Goal: Task Accomplishment & Management: Manage account settings

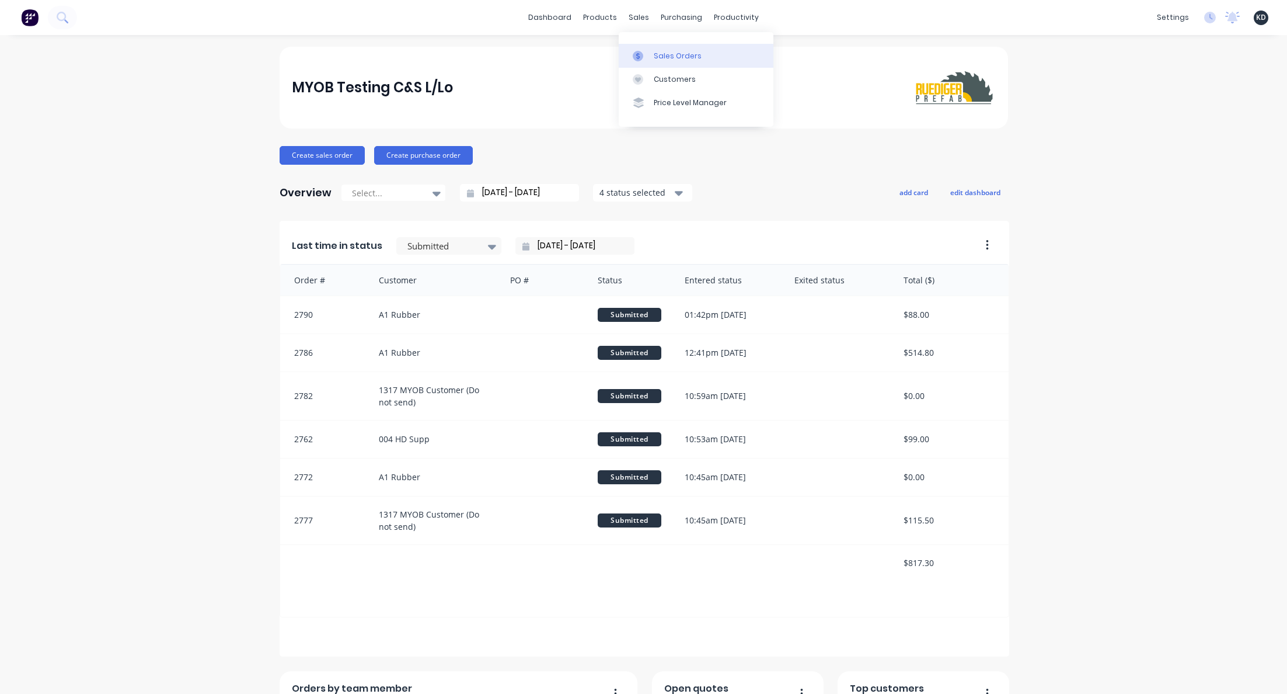
click at [656, 56] on div "Sales Orders" at bounding box center [678, 56] width 48 height 11
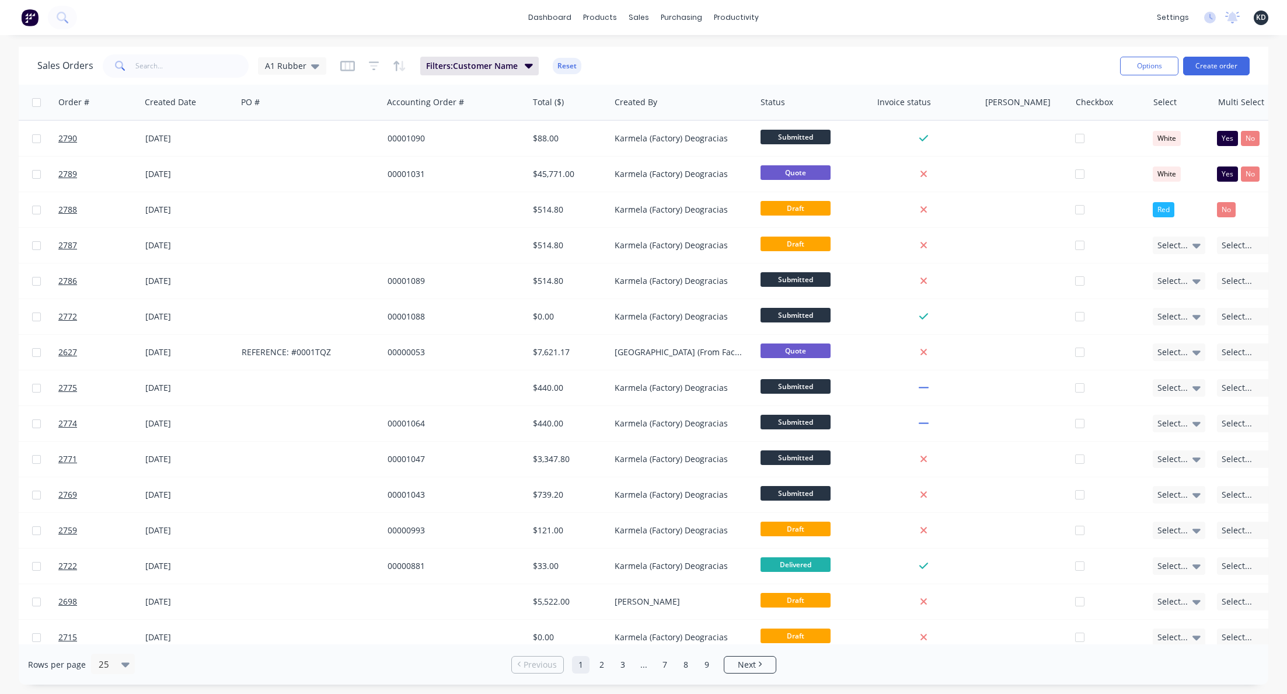
scroll to position [0, 186]
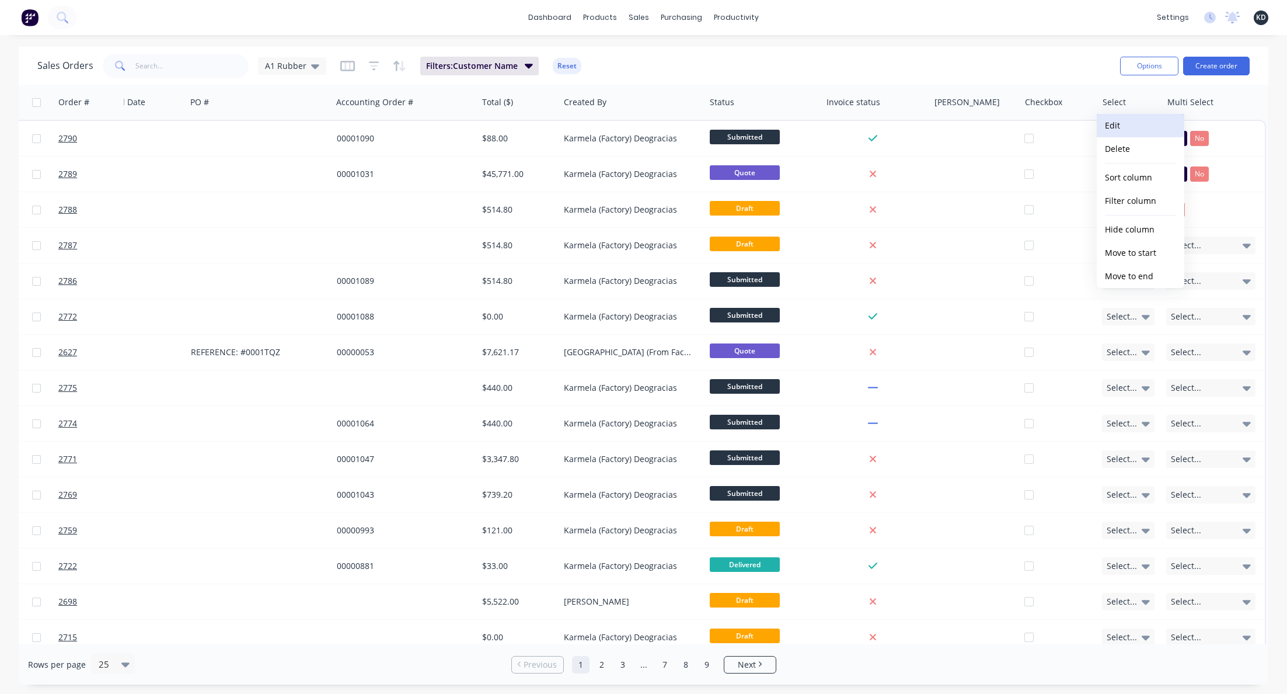
click at [1108, 116] on button "Edit" at bounding box center [1141, 125] width 88 height 23
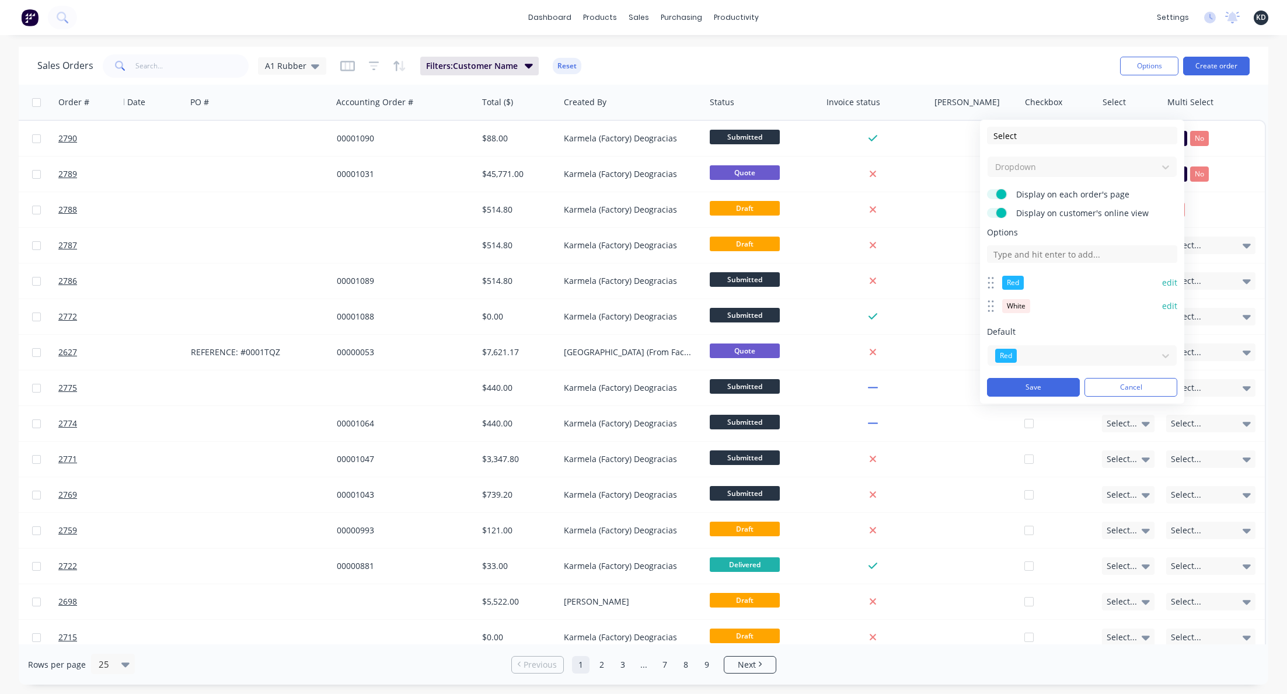
click at [1172, 284] on button "edit" at bounding box center [1169, 283] width 15 height 12
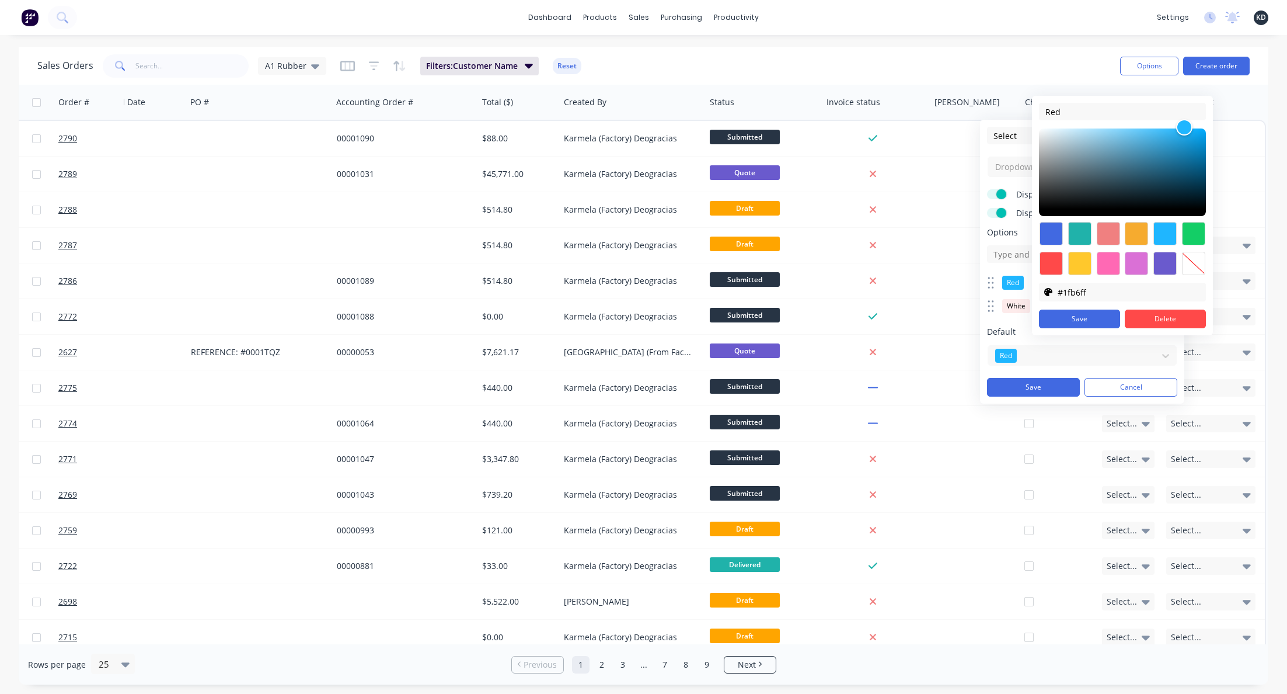
click at [1199, 259] on div at bounding box center [1193, 263] width 23 height 23
type input "transparent"
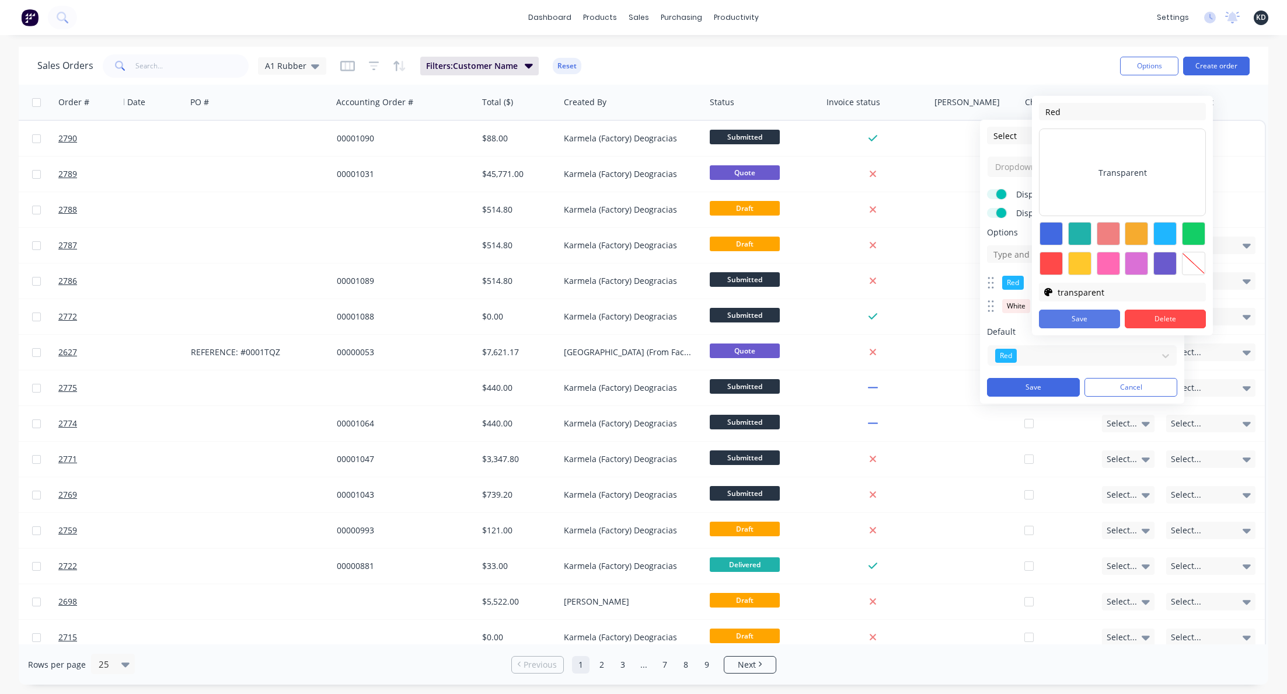
click at [1104, 322] on button "Save" at bounding box center [1079, 318] width 81 height 19
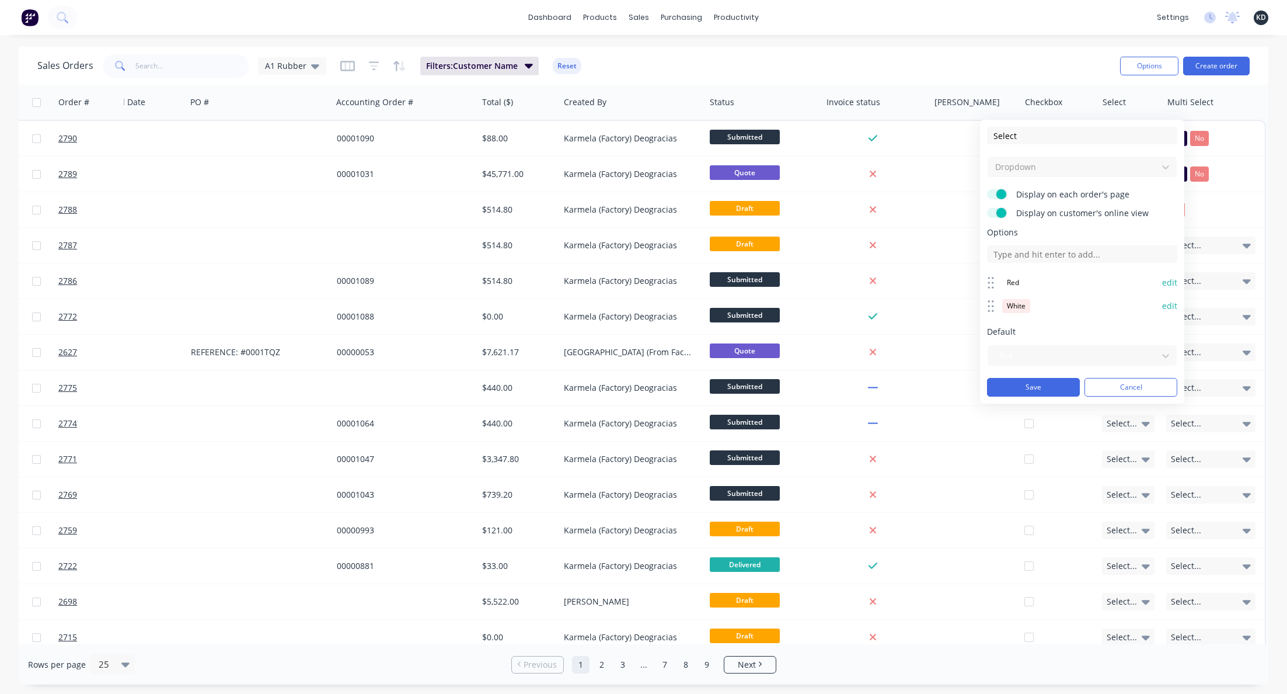
click at [1064, 55] on div "Sales Orders A1 Rubber Filters: Customer Name Reset" at bounding box center [574, 65] width 1074 height 29
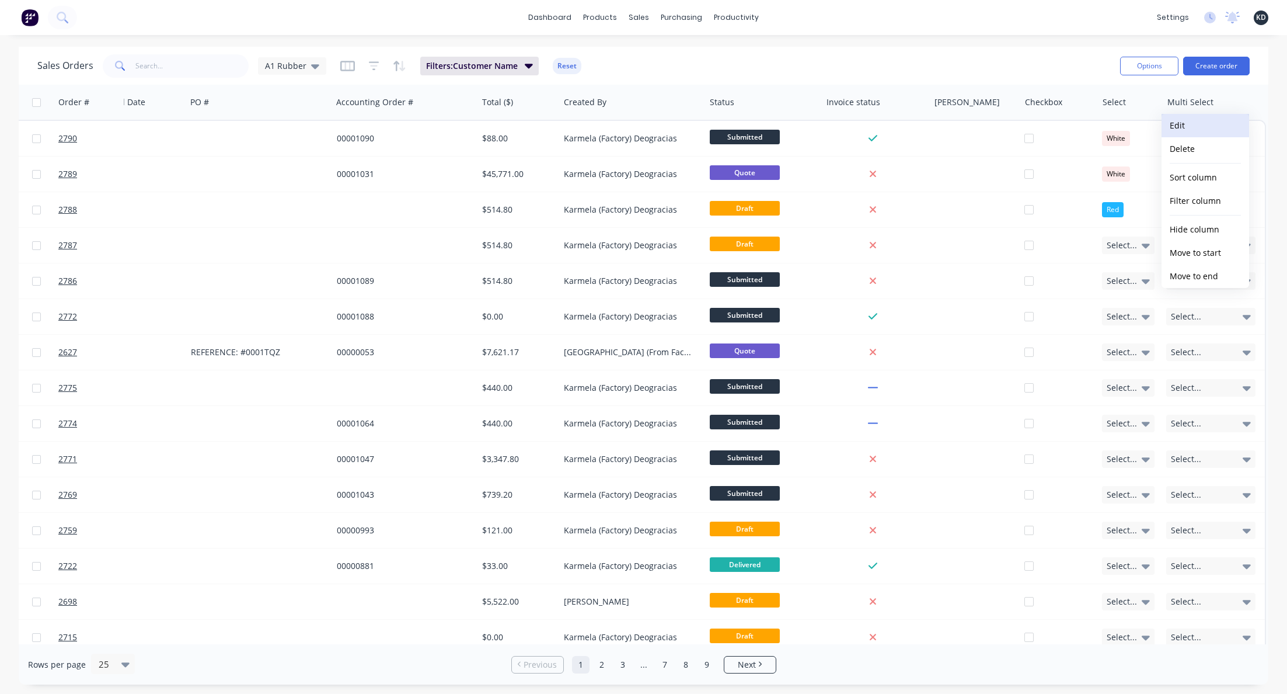
click at [1192, 123] on button "Edit" at bounding box center [1206, 125] width 88 height 23
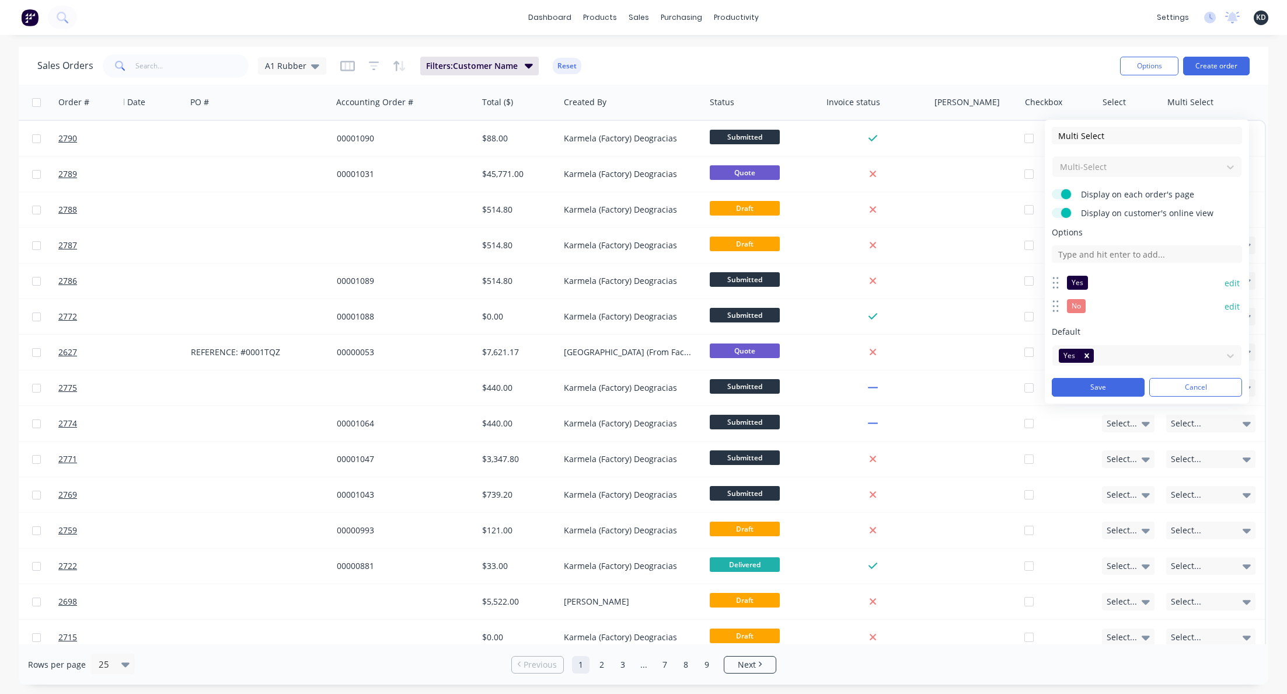
click at [1229, 283] on button "edit" at bounding box center [1232, 283] width 15 height 12
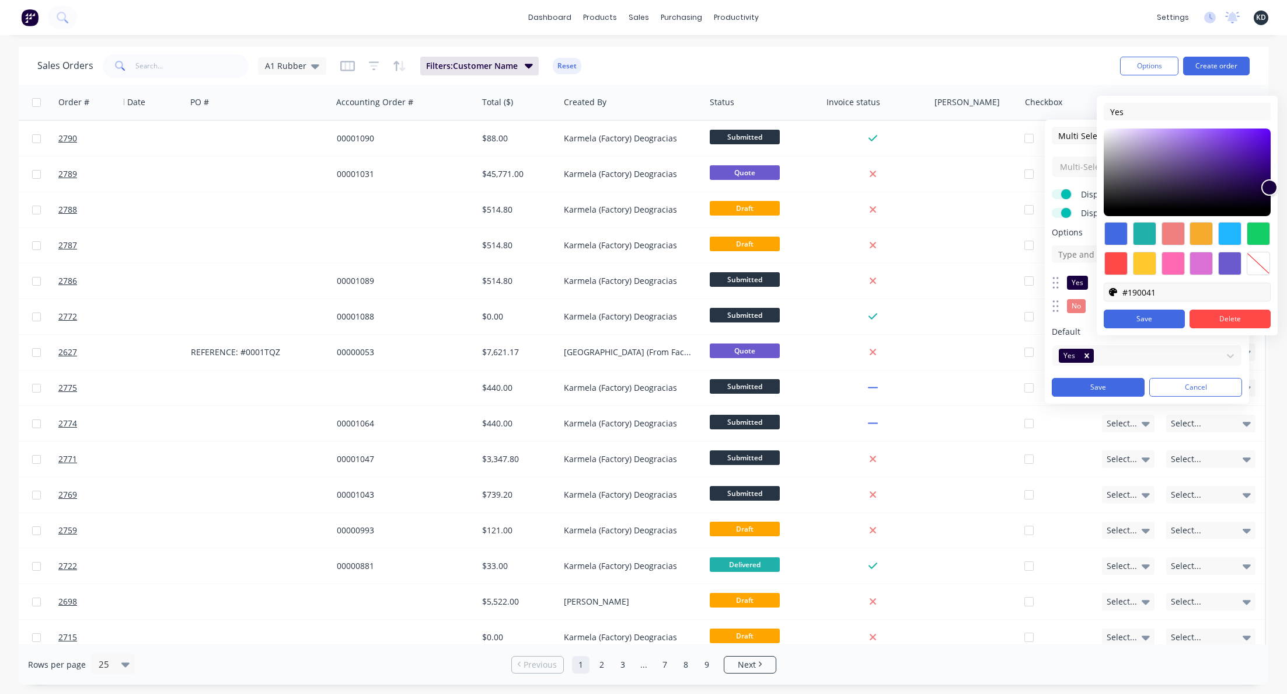
drag, startPoint x: 1259, startPoint y: 267, endPoint x: 1198, endPoint y: 301, distance: 69.5
click at [1259, 267] on div at bounding box center [1258, 263] width 23 height 23
type input "transparent"
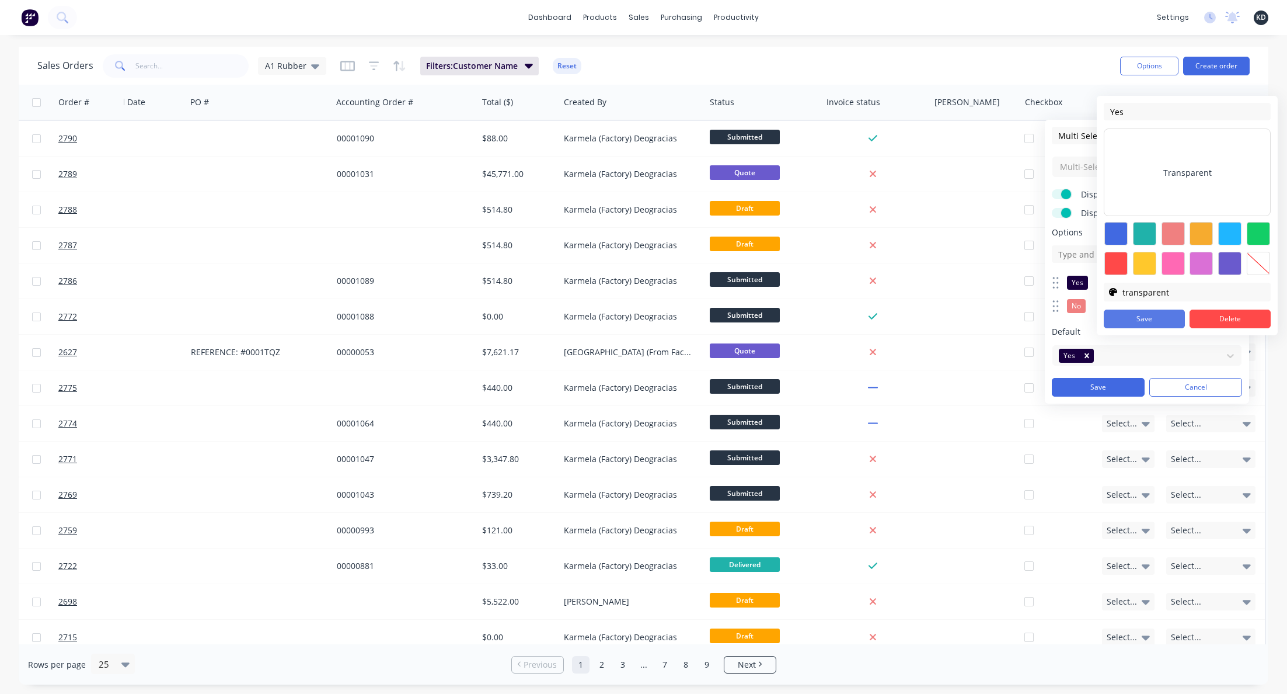
click at [1131, 316] on button "Save" at bounding box center [1144, 318] width 81 height 19
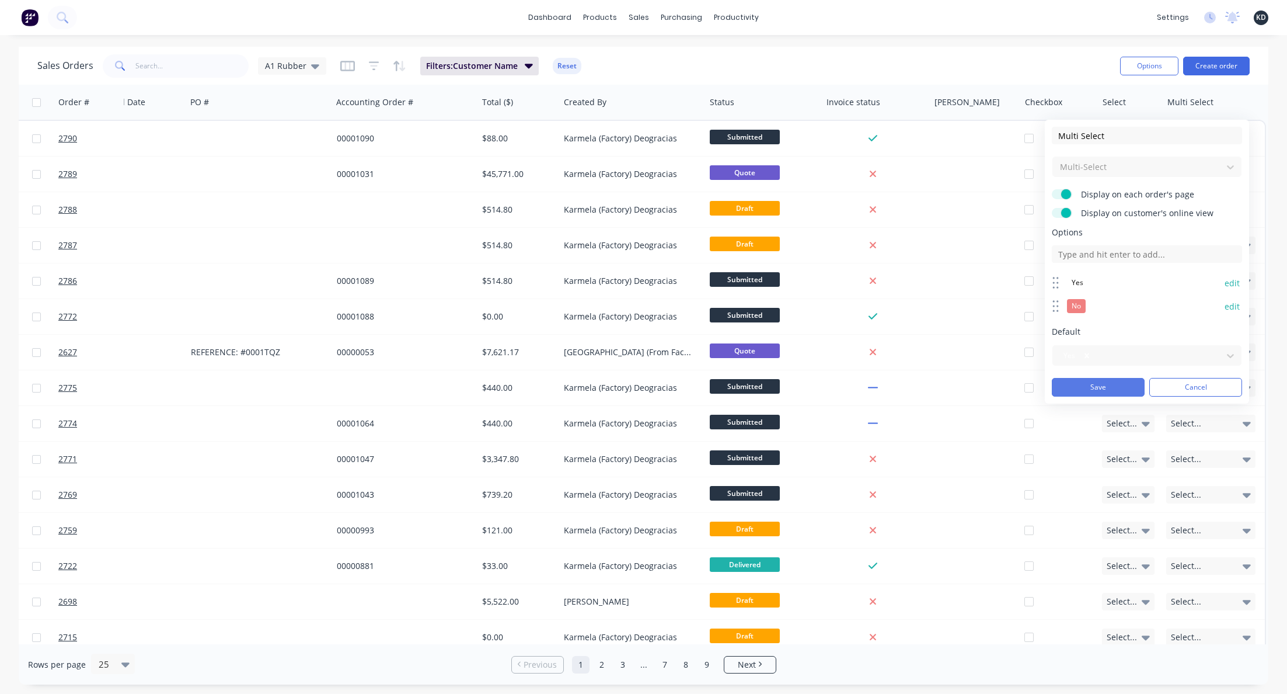
click at [1112, 390] on button "Save" at bounding box center [1098, 387] width 93 height 19
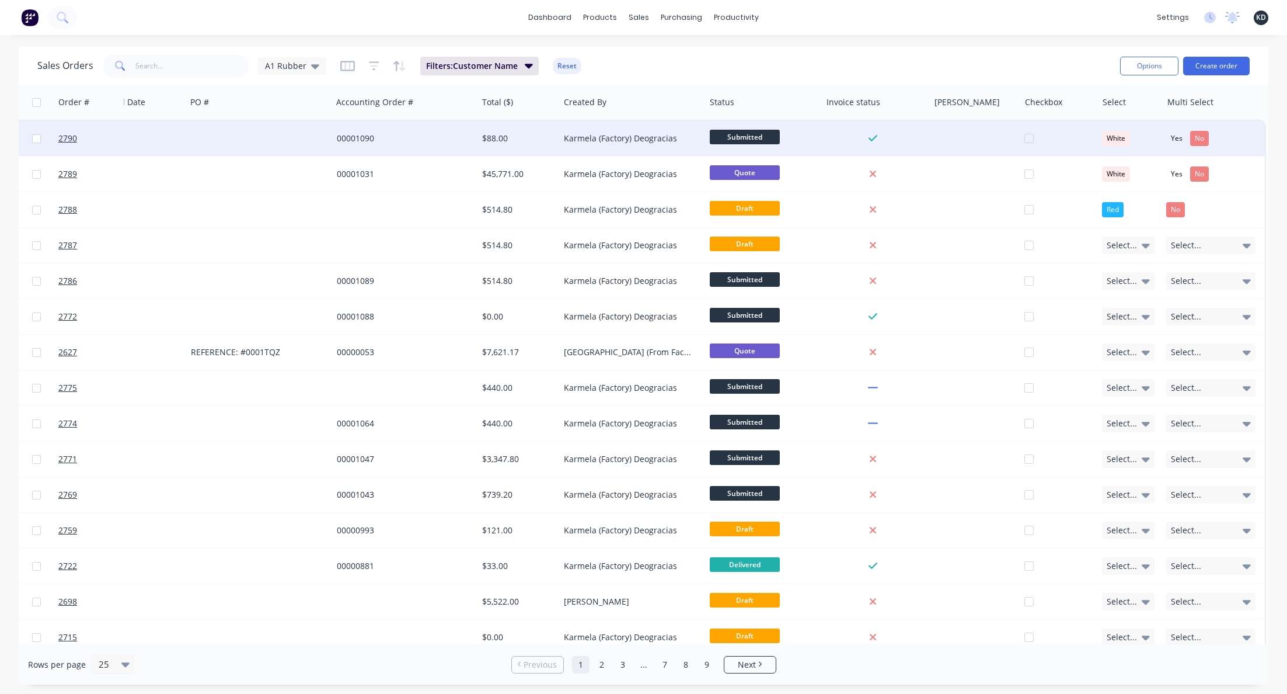
click at [929, 142] on div at bounding box center [974, 138] width 90 height 35
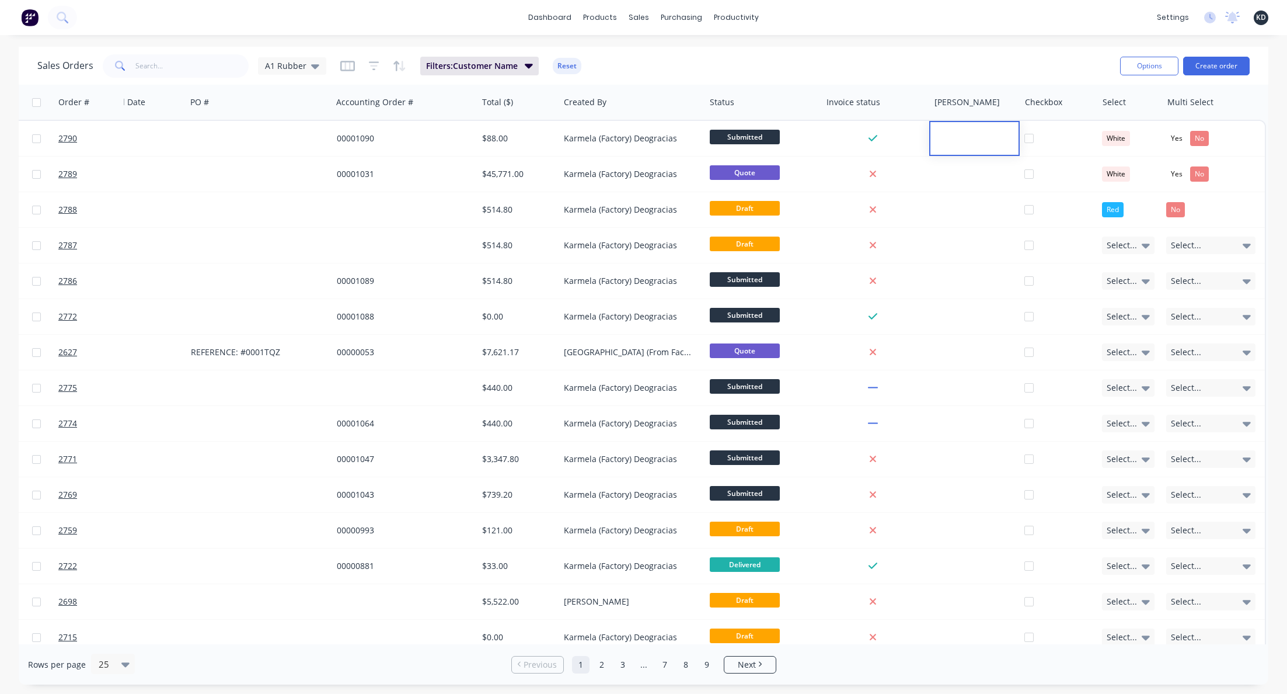
click at [792, 52] on div "Sales Orders A1 Rubber Filters: Customer Name Reset" at bounding box center [574, 65] width 1074 height 29
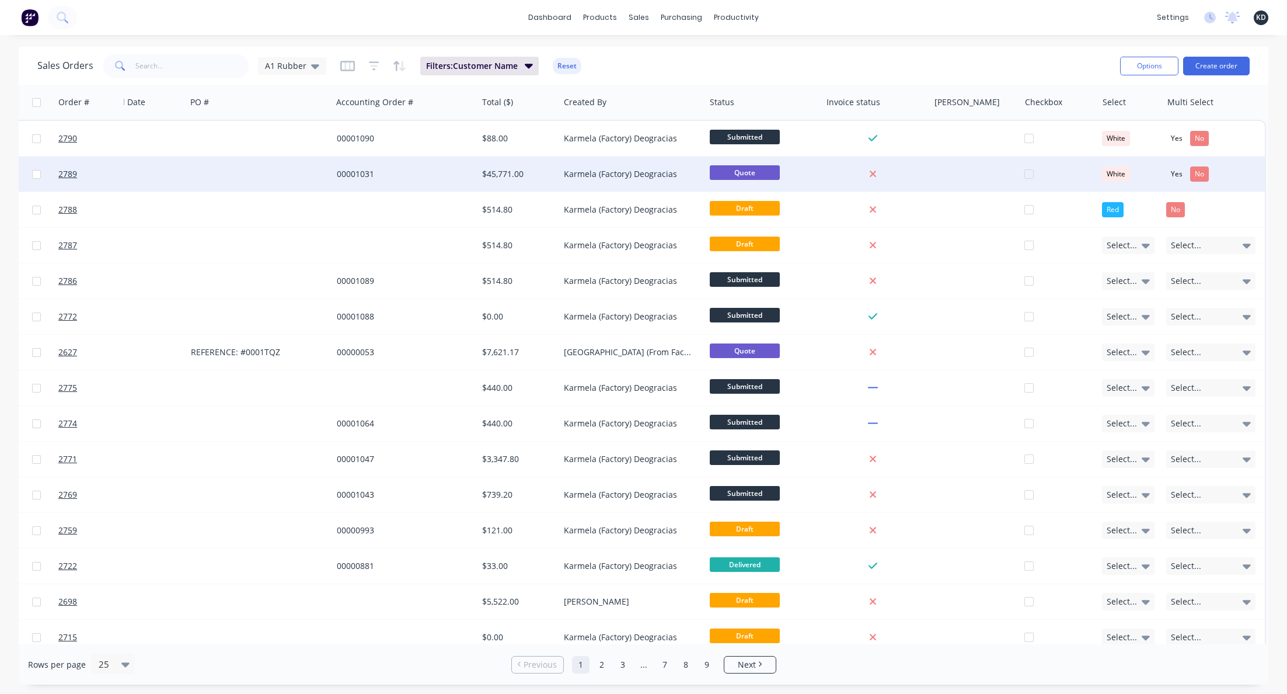
click at [358, 156] on div "00001031" at bounding box center [405, 173] width 146 height 35
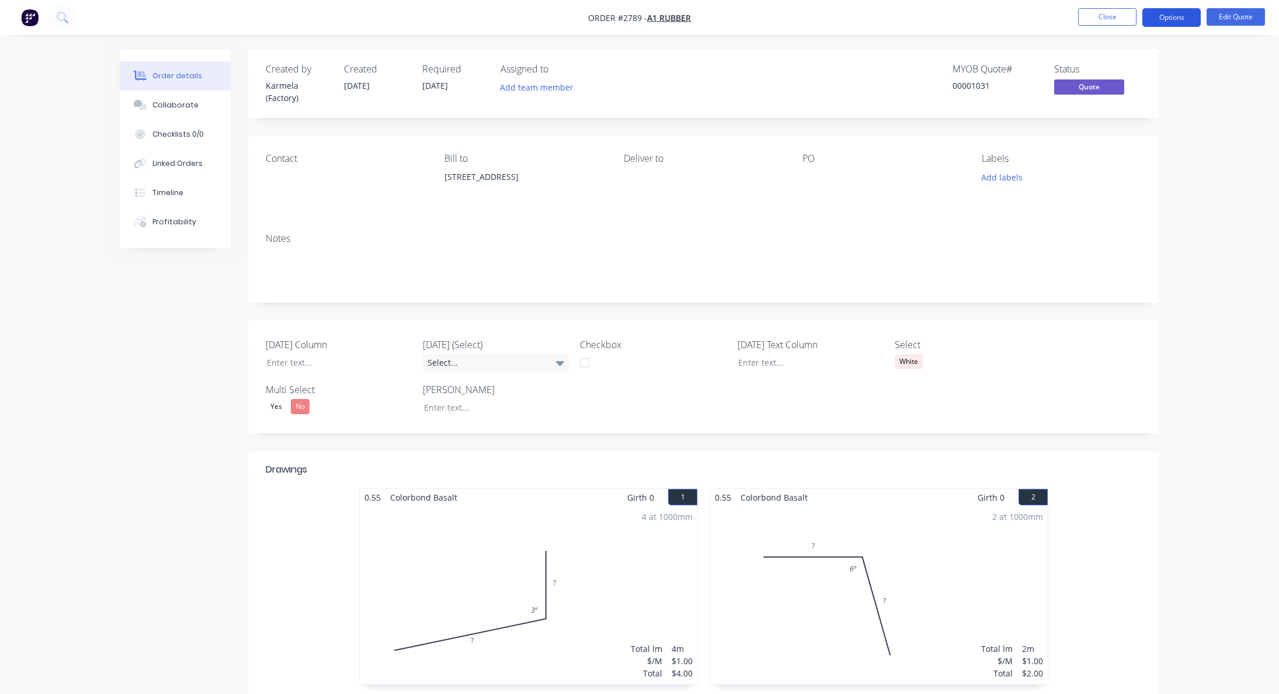
click at [1169, 13] on button "Options" at bounding box center [1171, 17] width 58 height 19
drag, startPoint x: 1234, startPoint y: 404, endPoint x: 1166, endPoint y: 403, distance: 67.1
click at [1234, 403] on div "Order details Collaborate Checklists 0/0 Linked Orders Timeline Profitability O…" at bounding box center [639, 652] width 1279 height 1305
click at [901, 364] on div "White" at bounding box center [908, 361] width 28 height 15
click at [1221, 313] on div "Order details Collaborate Checklists 0/0 Linked Orders Timeline Profitability O…" at bounding box center [639, 652] width 1279 height 1305
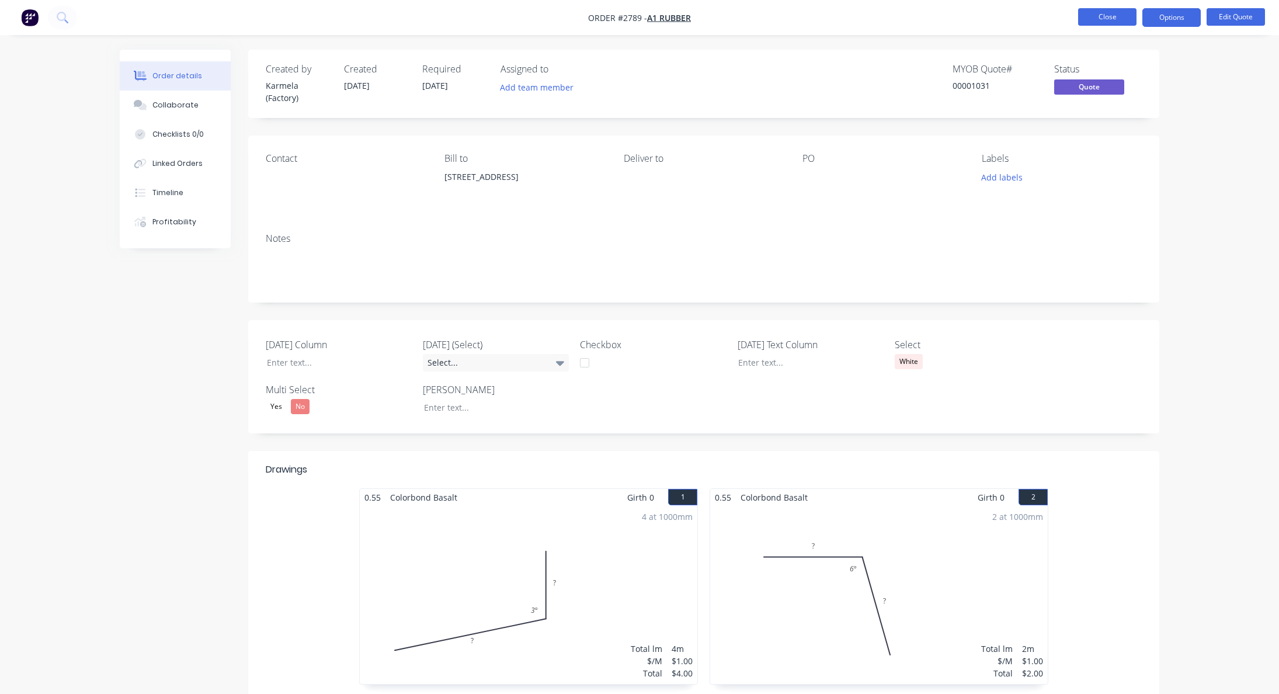
click at [1104, 20] on button "Close" at bounding box center [1107, 17] width 58 height 18
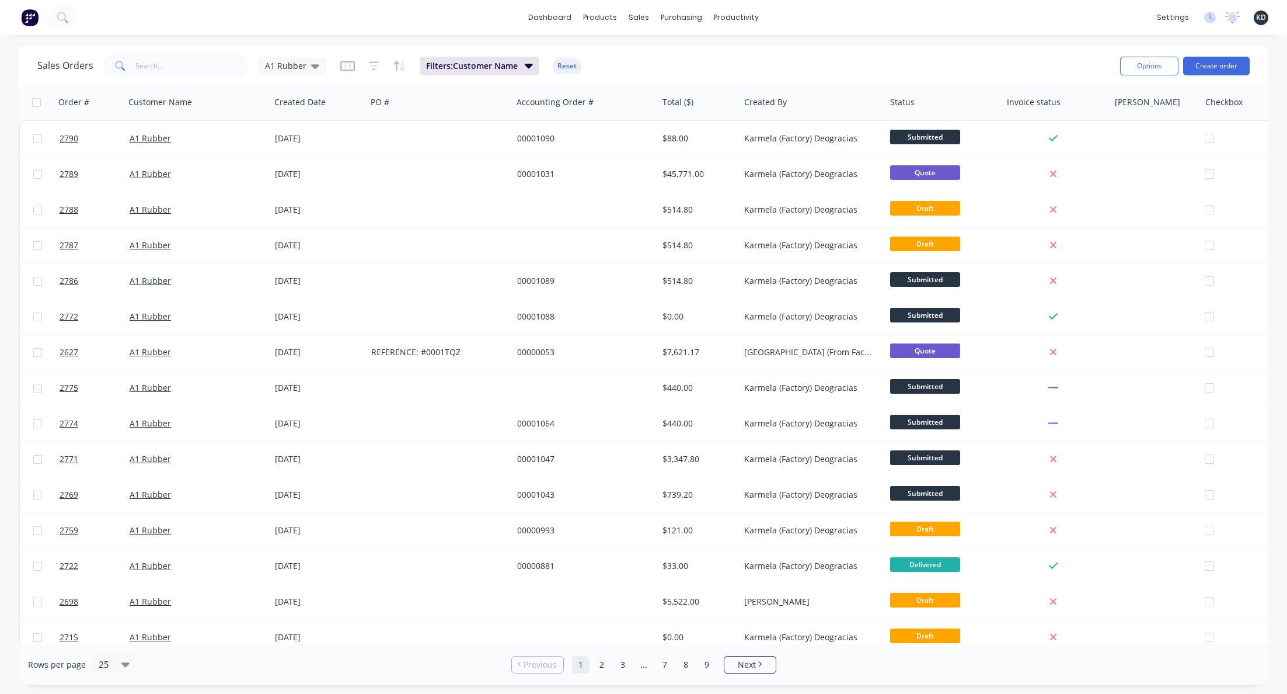
scroll to position [0, 186]
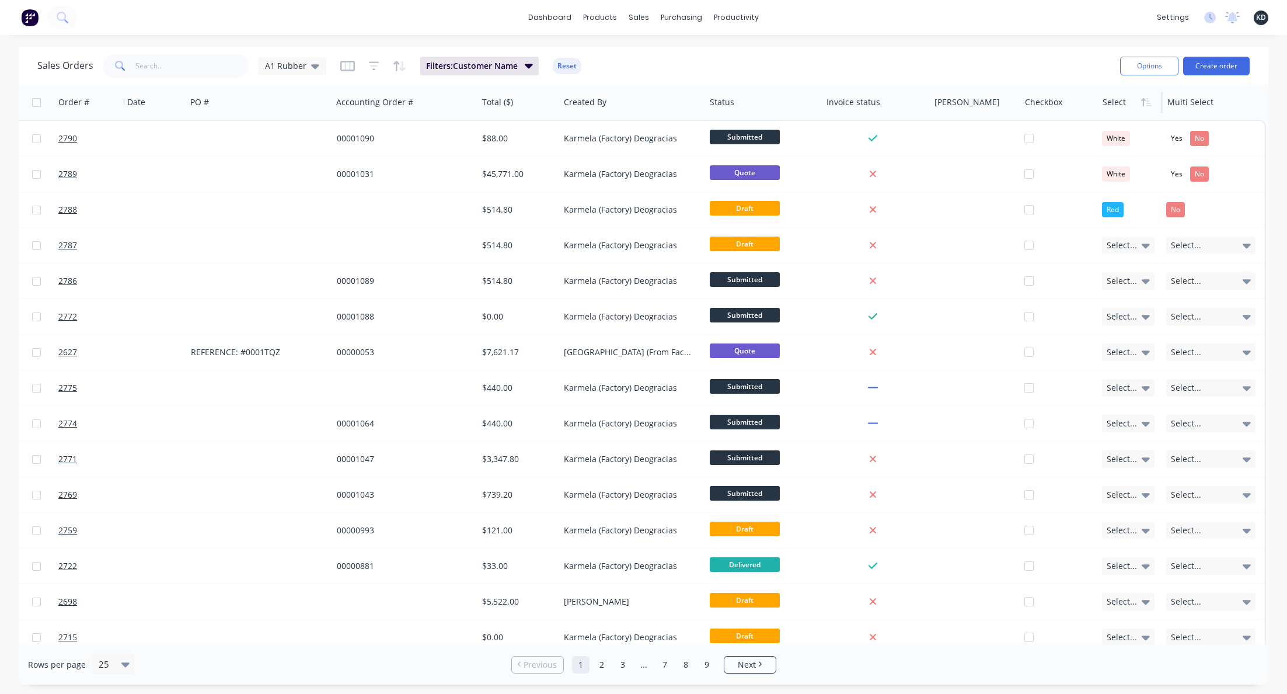
click at [1115, 103] on div at bounding box center [1129, 101] width 53 height 23
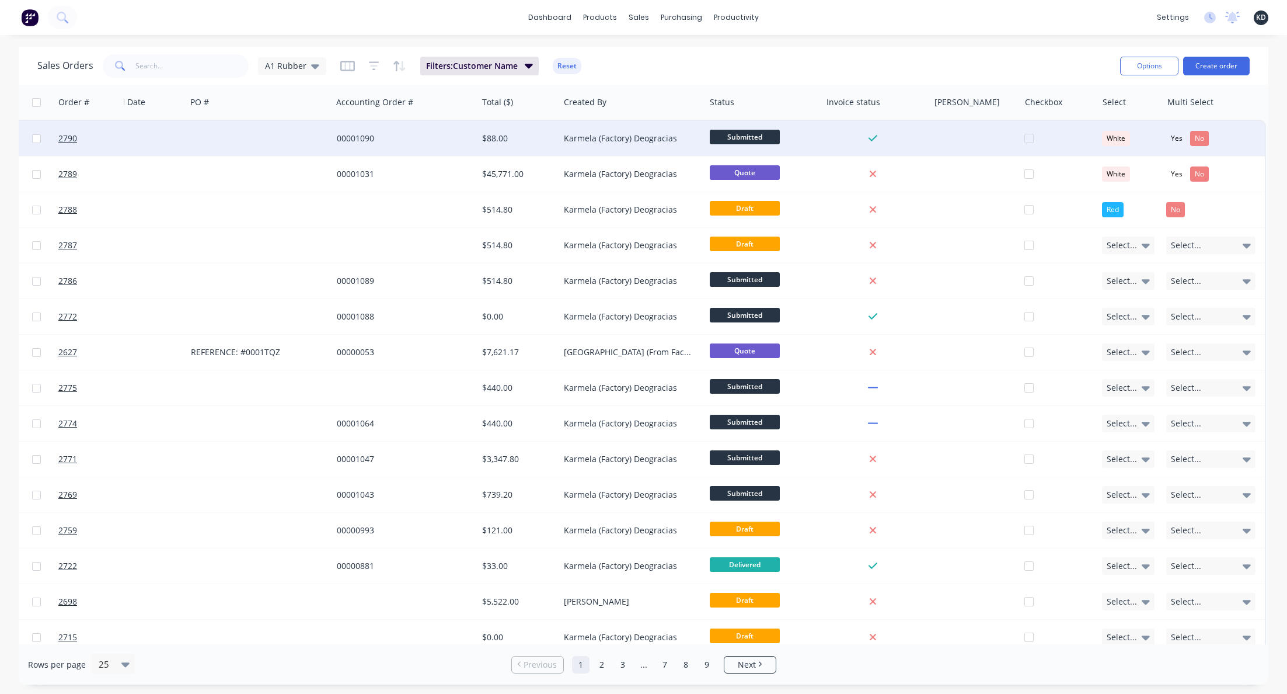
click at [1108, 138] on div "White" at bounding box center [1116, 138] width 28 height 15
click at [1065, 51] on div "Sales Orders A1 Rubber Filters: Customer Name Reset" at bounding box center [574, 65] width 1074 height 29
click at [1116, 141] on div "White" at bounding box center [1116, 138] width 28 height 15
click at [1124, 129] on button "Edit" at bounding box center [1141, 125] width 88 height 23
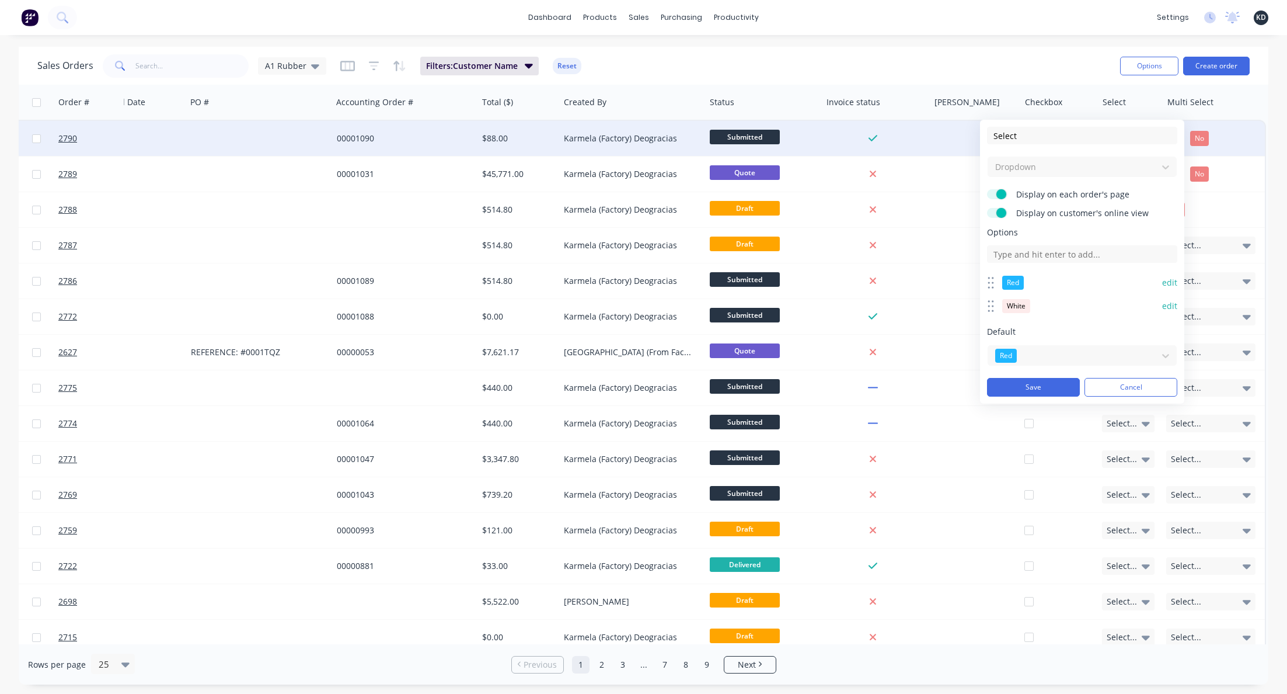
click at [1172, 285] on button "edit" at bounding box center [1169, 283] width 15 height 12
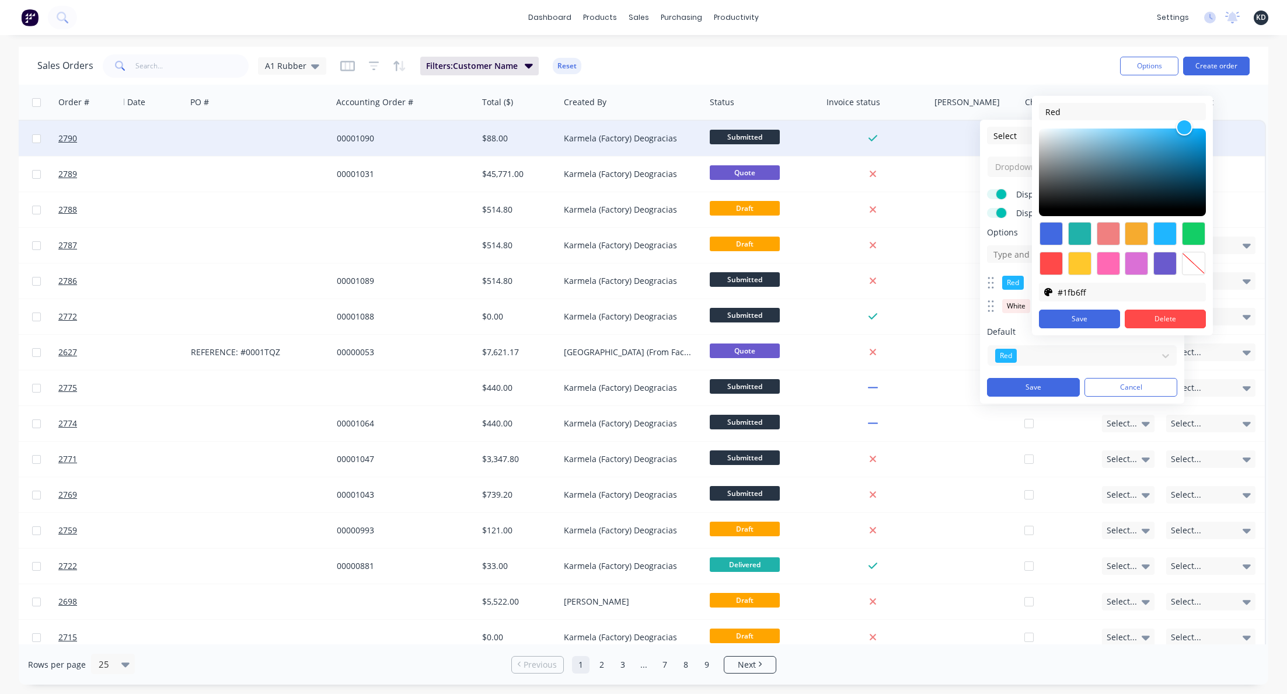
click at [1192, 267] on div at bounding box center [1193, 263] width 23 height 23
type input "transparent"
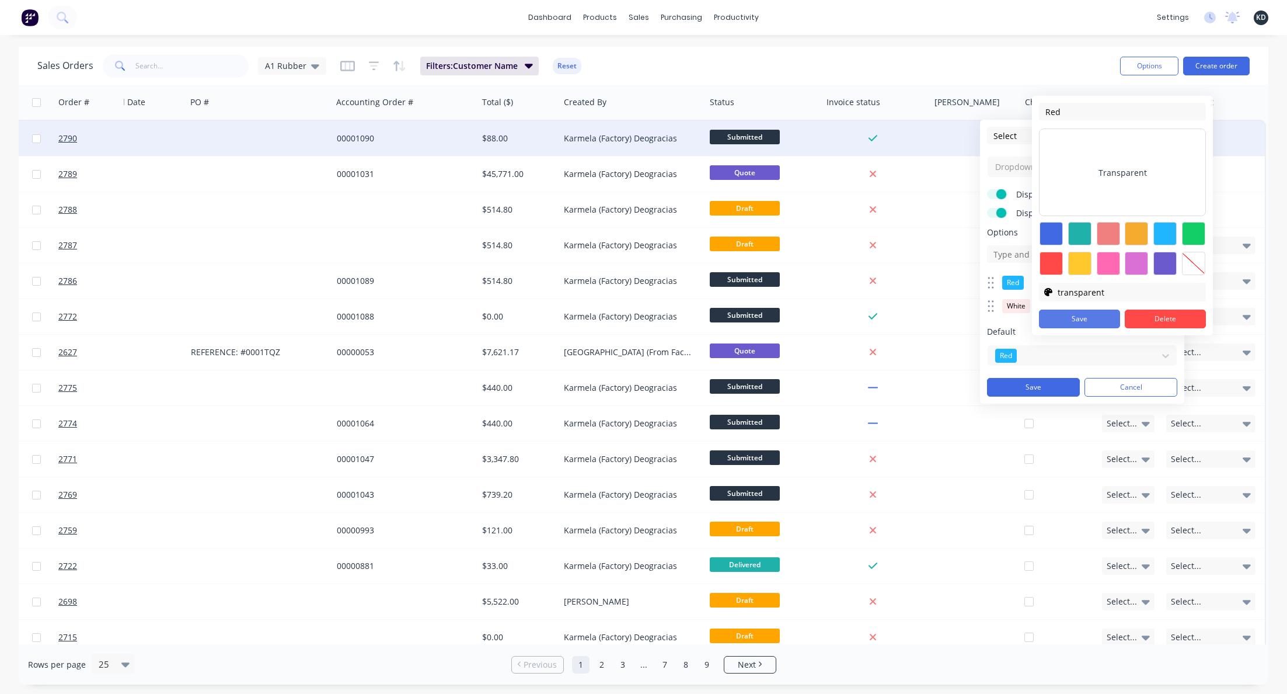
click at [1093, 316] on button "Save" at bounding box center [1079, 318] width 81 height 19
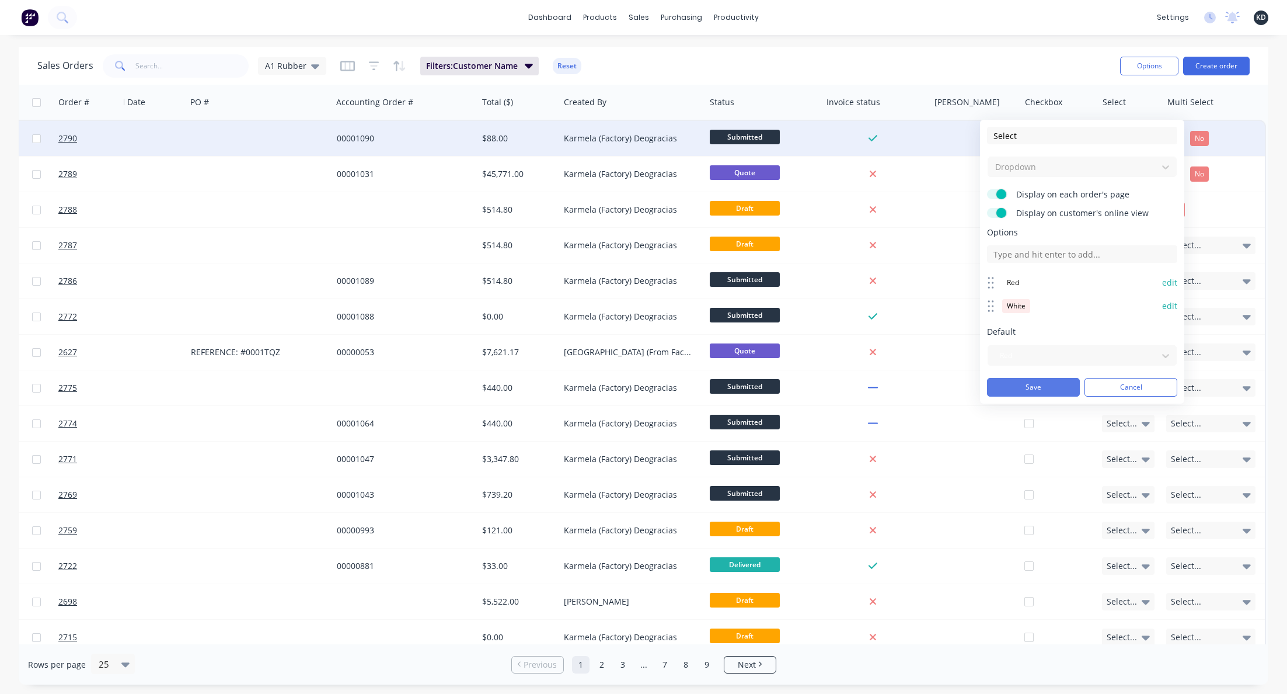
click at [1037, 390] on button "Save" at bounding box center [1033, 387] width 93 height 19
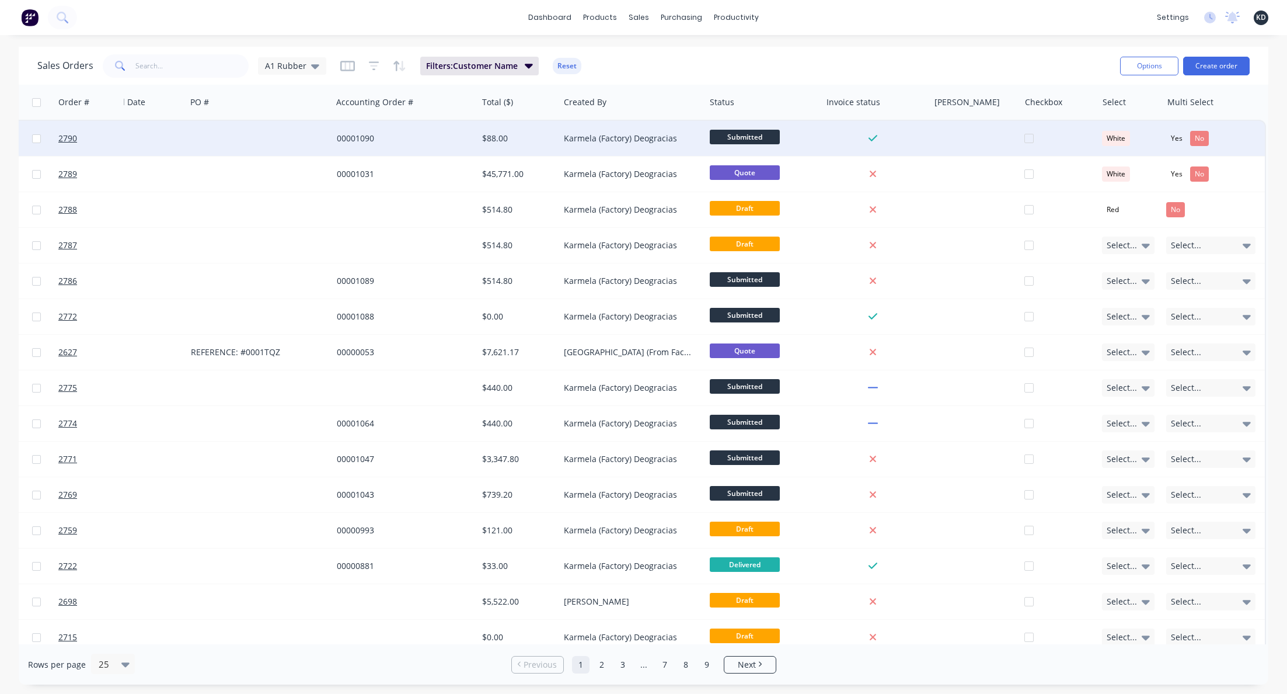
click at [1044, 60] on div "Sales Orders A1 Rubber Filters: Customer Name Reset" at bounding box center [574, 65] width 1074 height 29
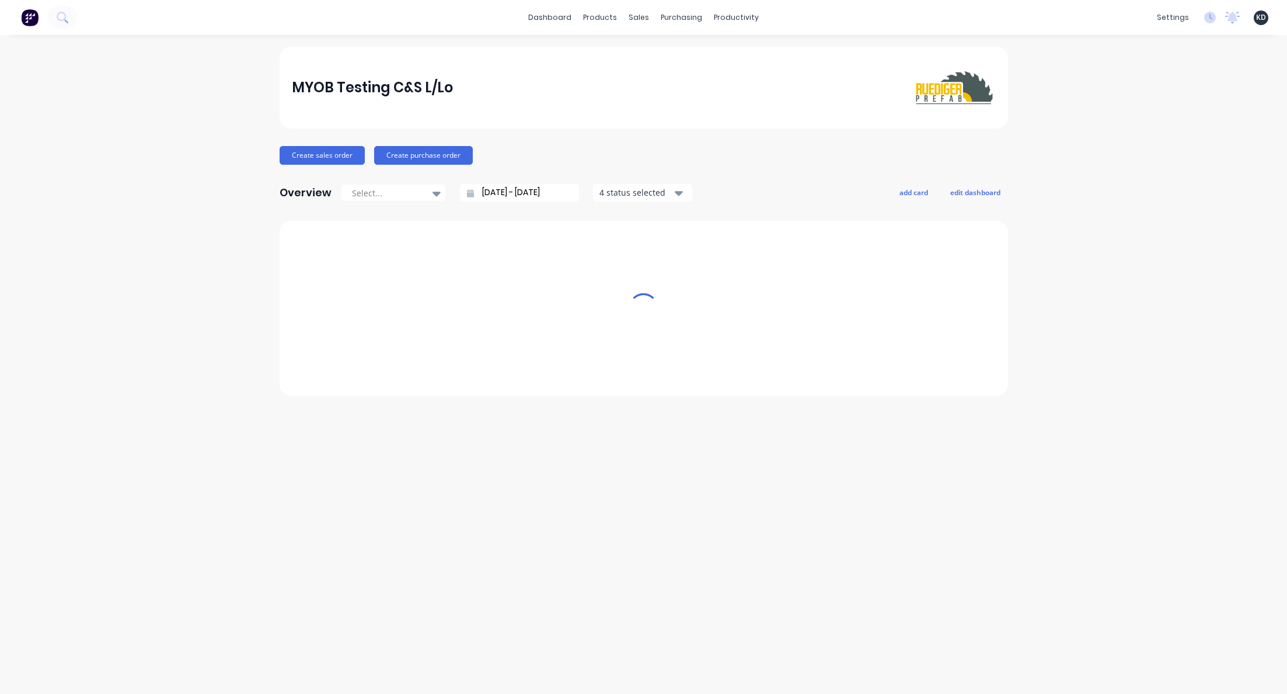
click at [1171, 140] on div "MYOB Testing C&S L/Lo Create sales order Create purchase order Overview Select.…" at bounding box center [643, 364] width 1287 height 635
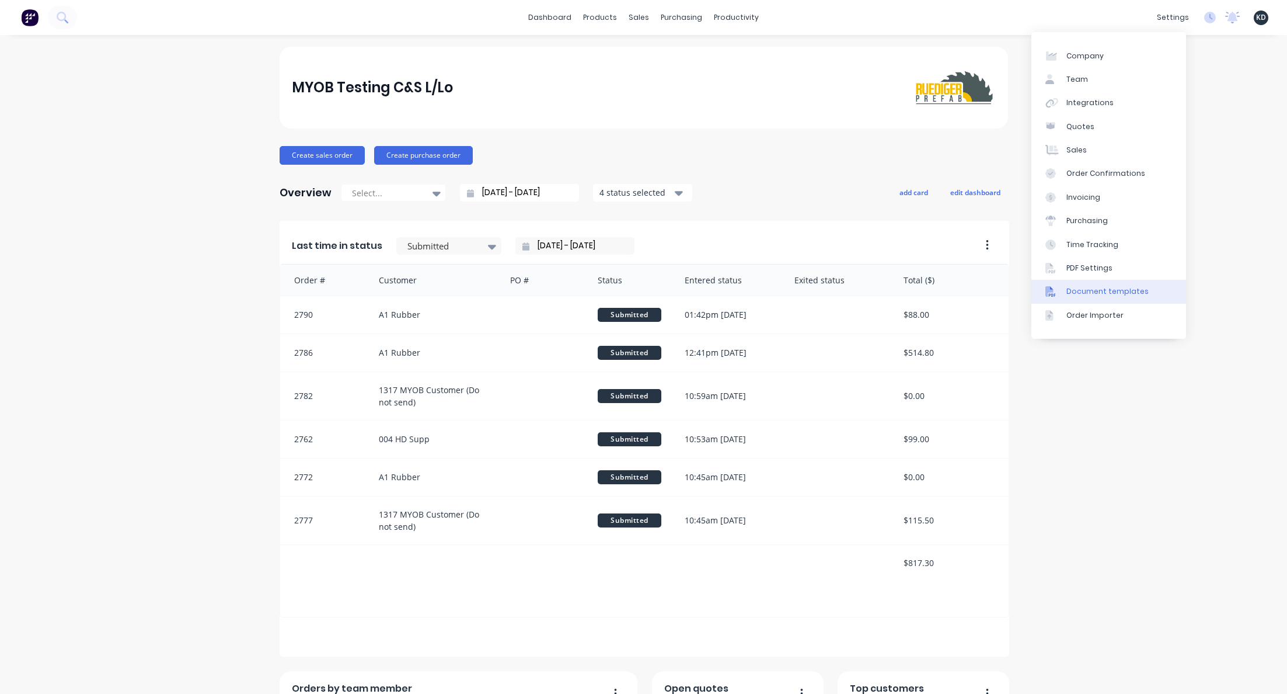
click at [1119, 289] on div "Document templates" at bounding box center [1108, 291] width 82 height 11
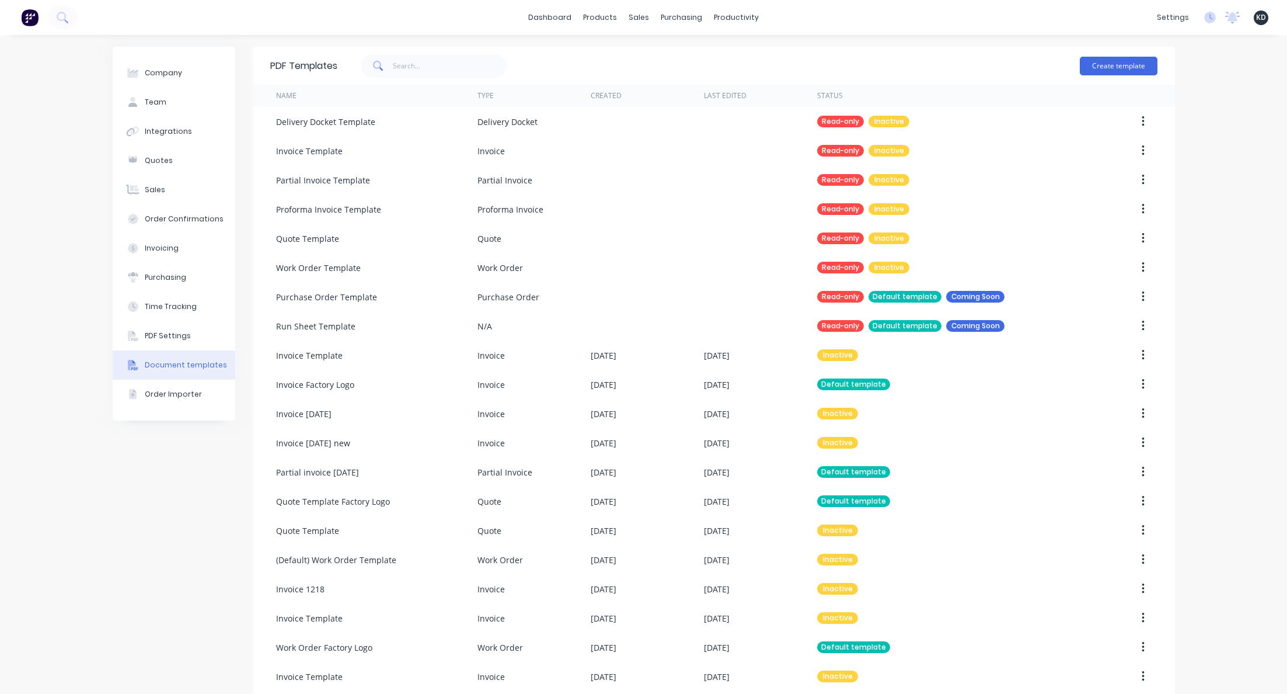
click at [145, 468] on div "Company Team Integrations Quotes Sales Order Confirmations Invoicing Purchasing…" at bounding box center [174, 488] width 123 height 882
click at [1198, 263] on div "Company Team Integrations Quotes Sales Order Confirmations Invoicing Purchasing…" at bounding box center [643, 488] width 1287 height 906
click at [441, 57] on input "text" at bounding box center [450, 65] width 114 height 23
type input "invoice"
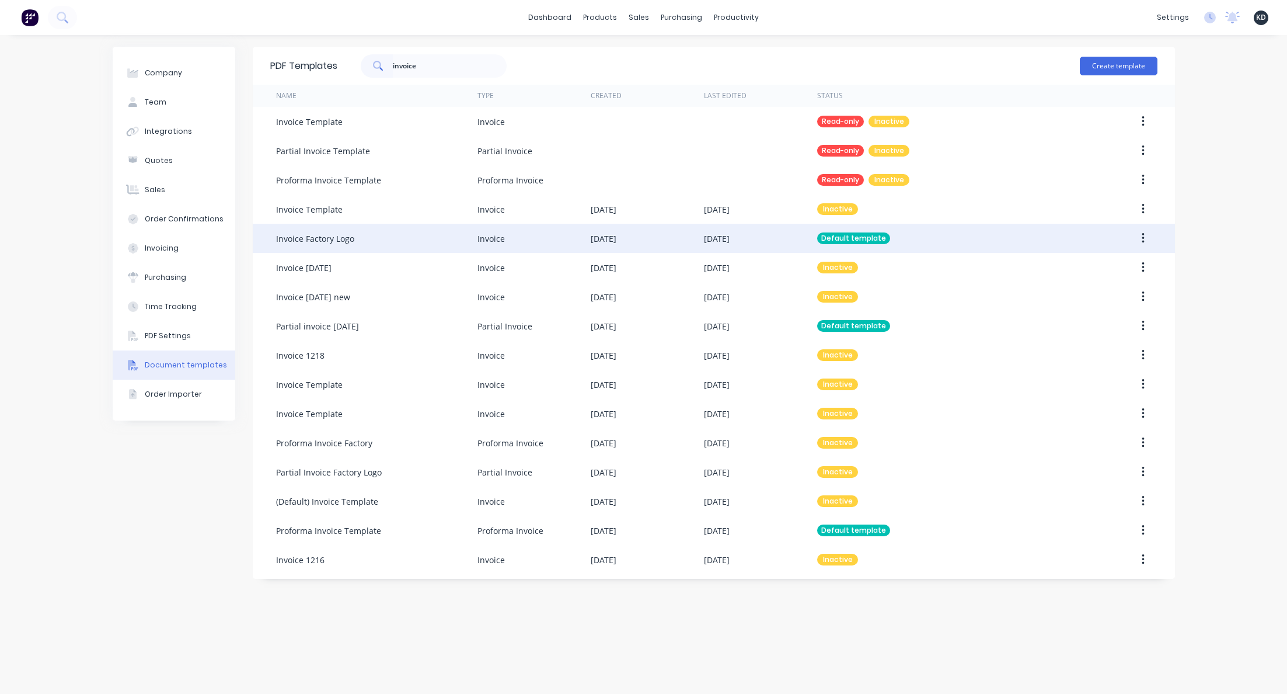
click at [1145, 239] on icon "button" at bounding box center [1143, 238] width 3 height 13
click at [1133, 261] on div "Edit" at bounding box center [1102, 268] width 90 height 17
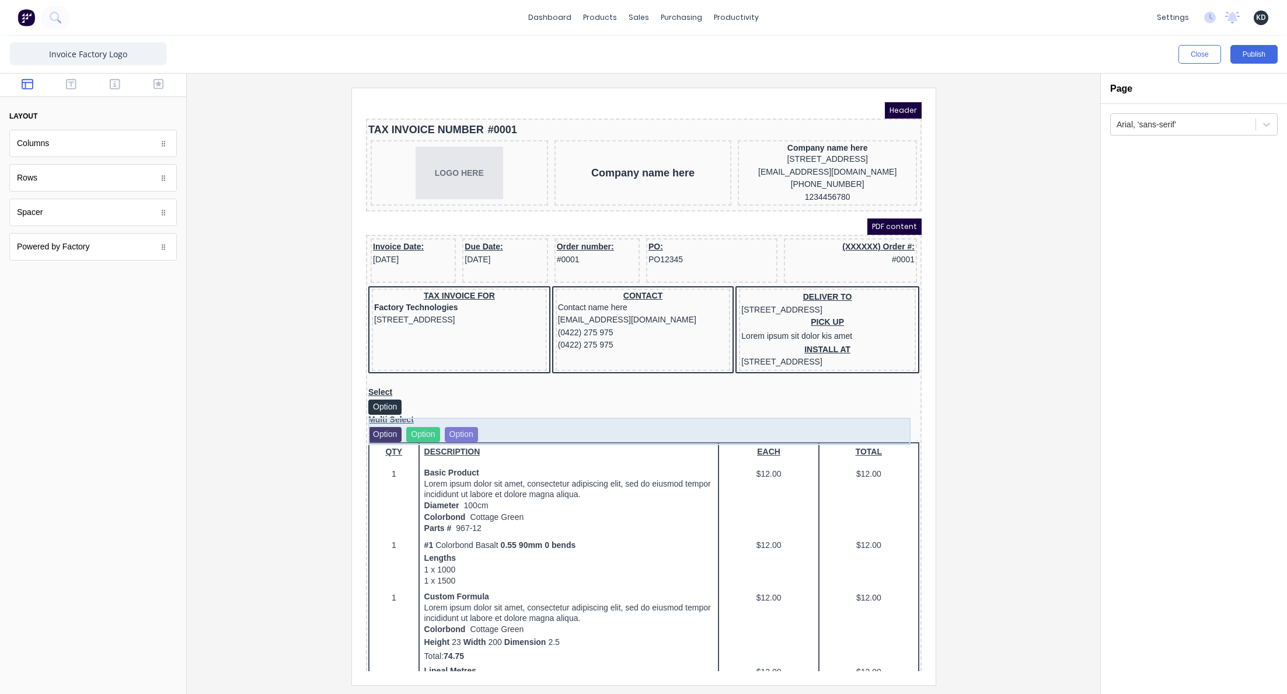
click at [503, 400] on div "Select Option" at bounding box center [629, 386] width 551 height 27
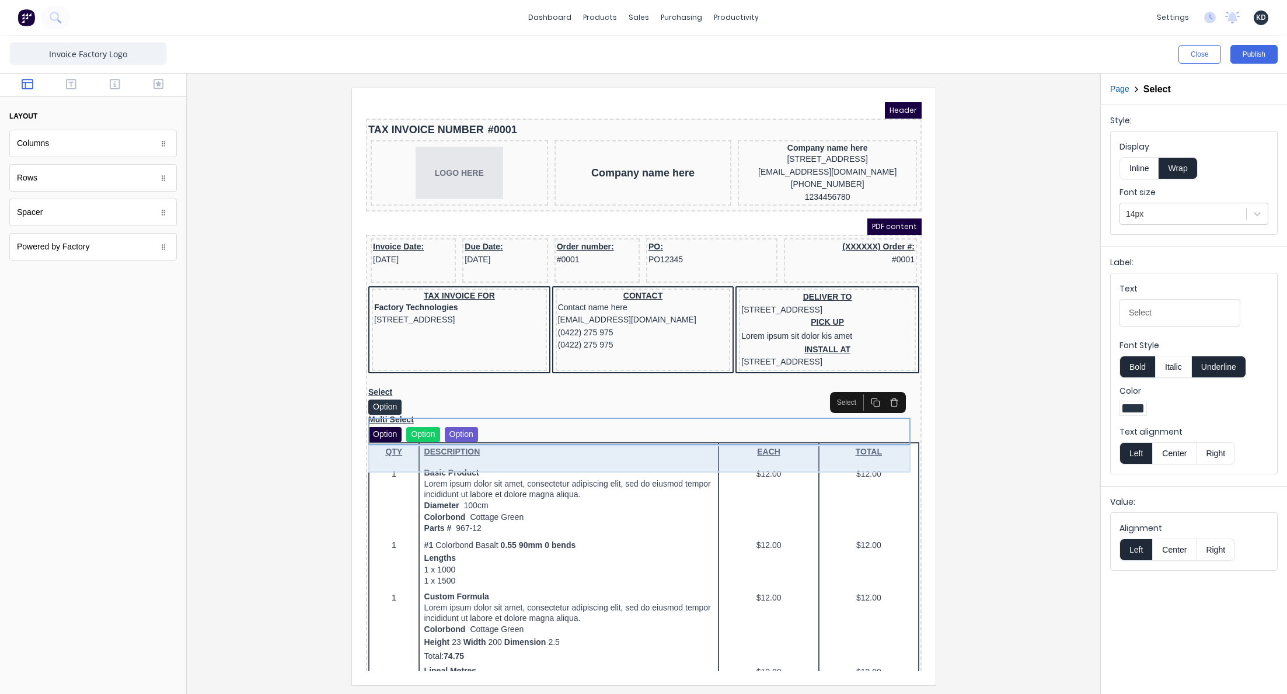
click at [514, 428] on div "Multi Select Option Option Option" at bounding box center [629, 413] width 551 height 27
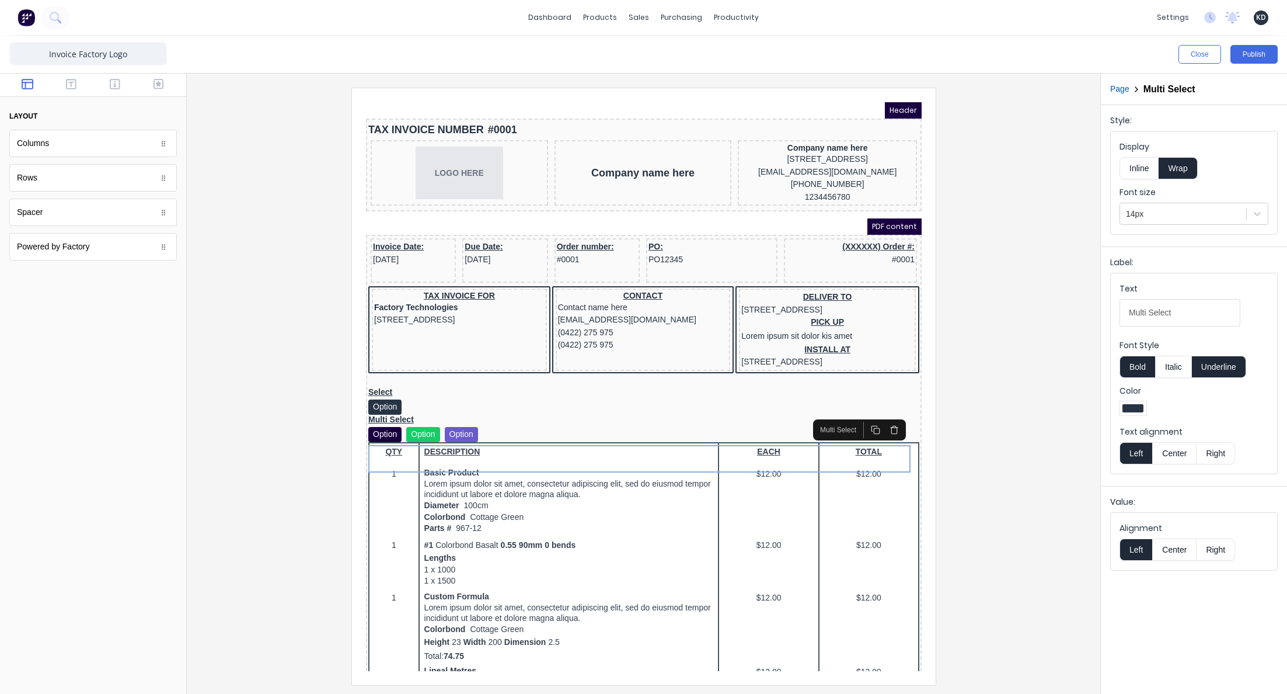
click at [886, 420] on button "button" at bounding box center [879, 416] width 19 height 16
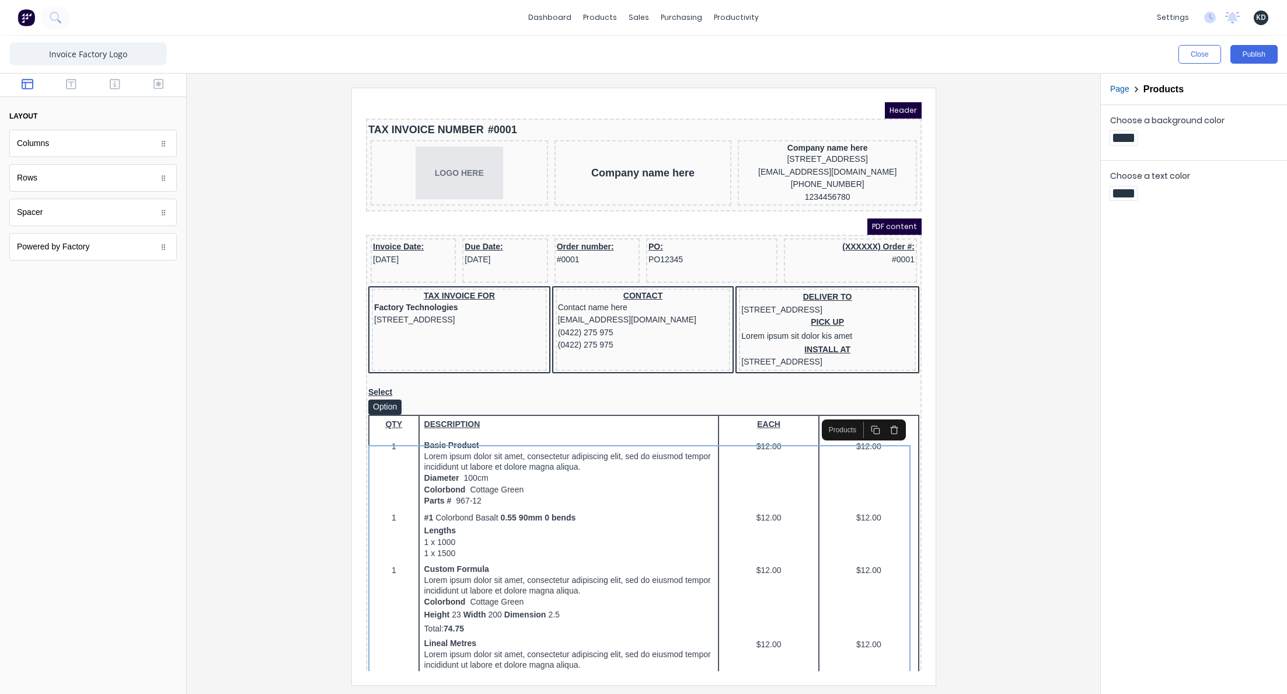
click at [879, 416] on icon "button" at bounding box center [879, 415] width 9 height 9
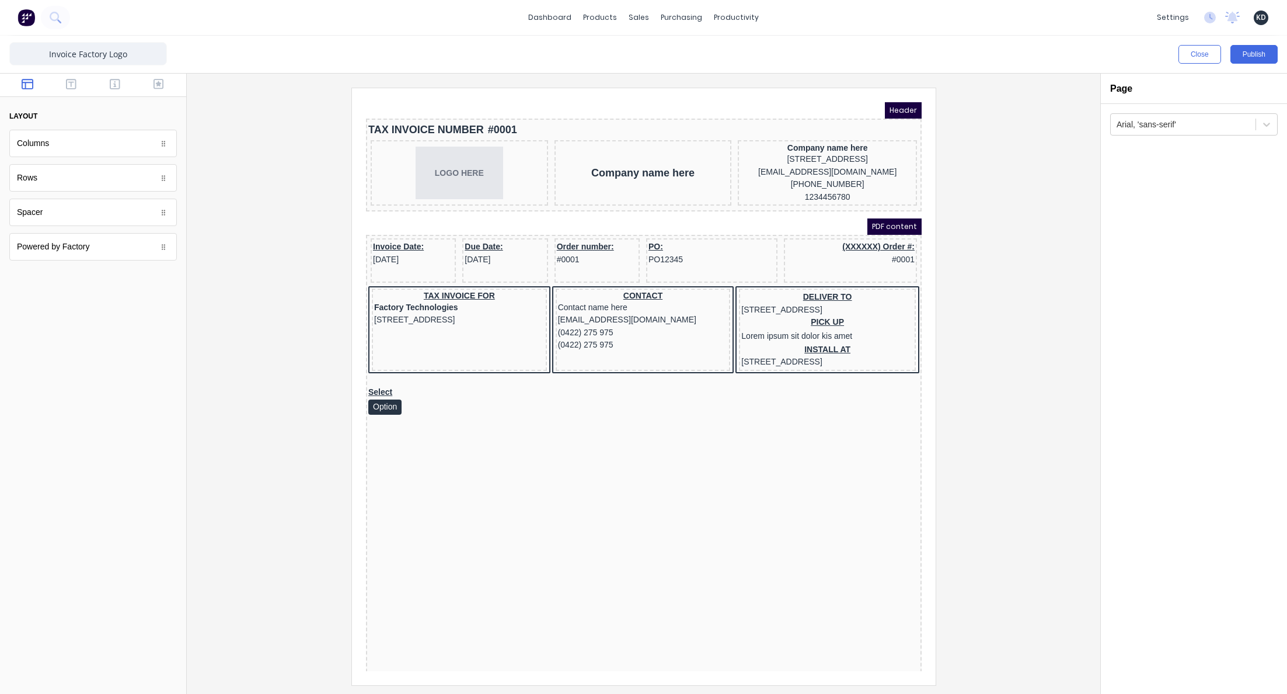
click at [990, 400] on div at bounding box center [643, 386] width 895 height 597
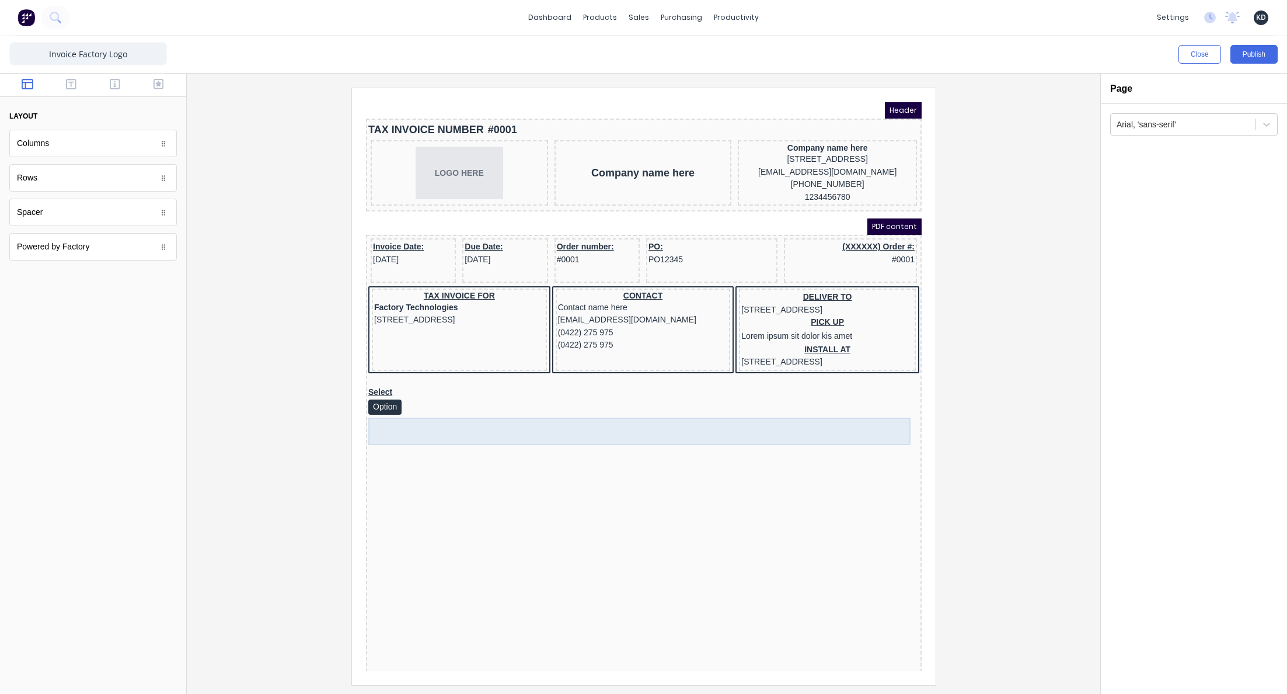
click at [670, 400] on div "Select Option" at bounding box center [629, 386] width 551 height 27
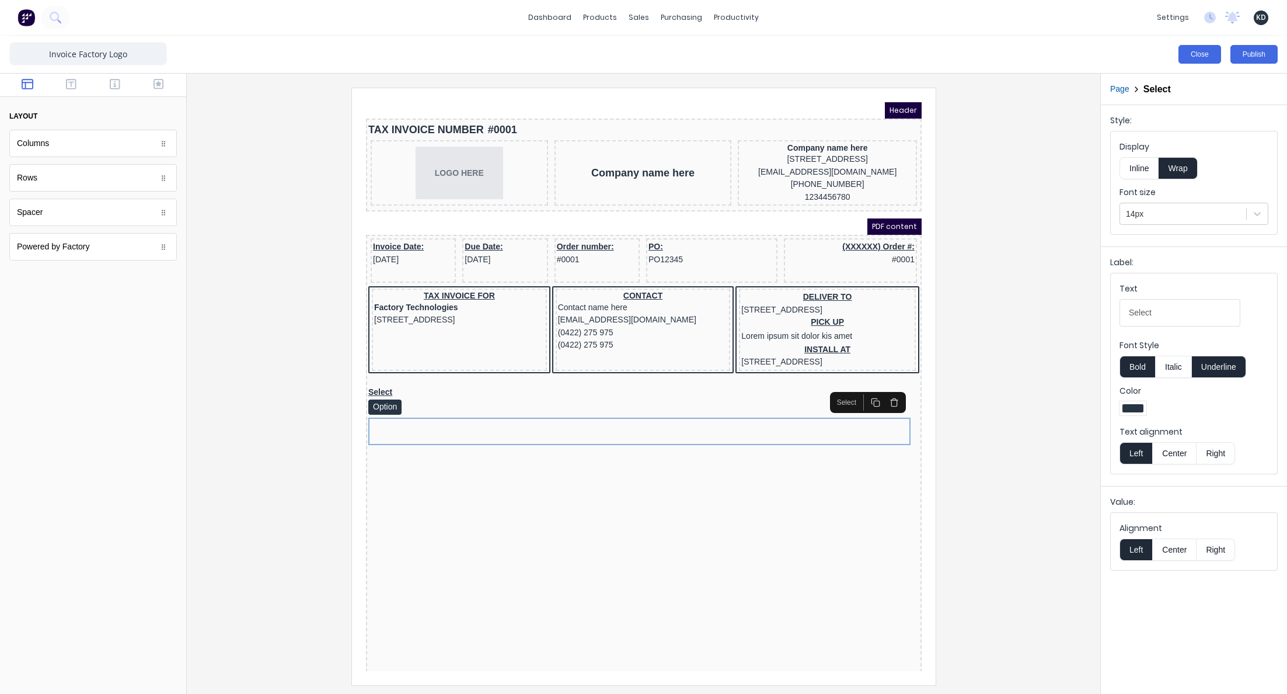
click at [1194, 55] on button "Close" at bounding box center [1200, 54] width 43 height 19
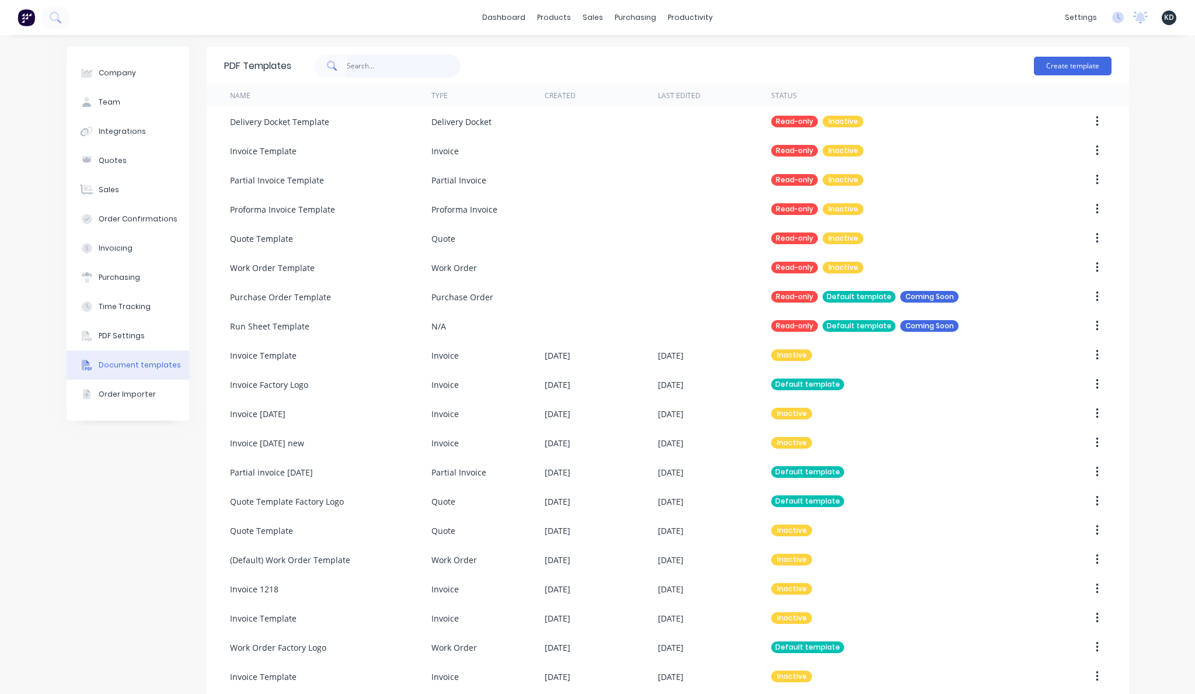
click at [395, 56] on input "text" at bounding box center [404, 65] width 114 height 23
type input "invoice"
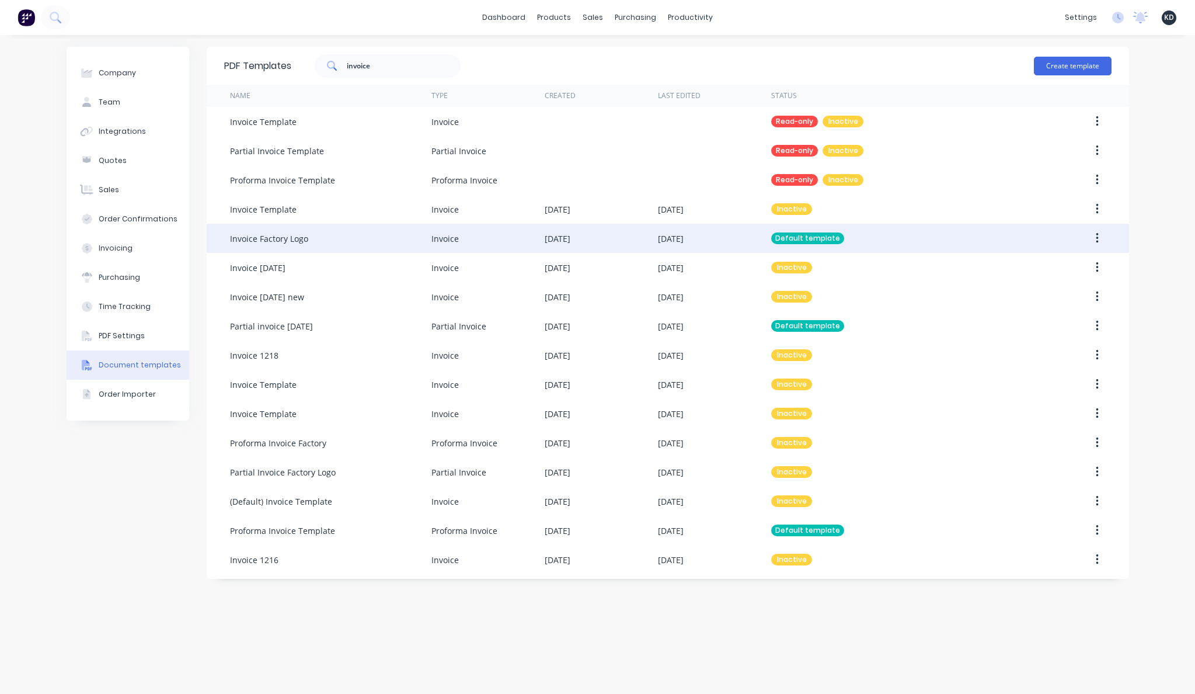
click at [1093, 244] on button "button" at bounding box center [1097, 238] width 27 height 21
click at [1094, 263] on div "Edit" at bounding box center [1056, 268] width 90 height 17
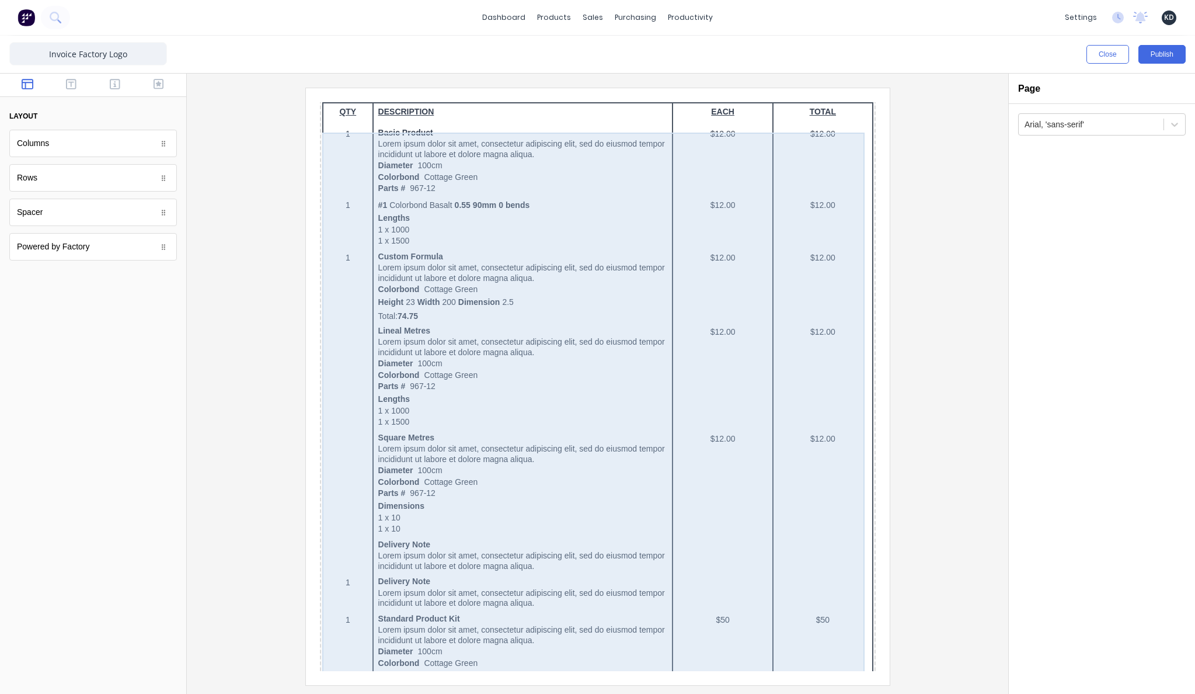
scroll to position [105, 0]
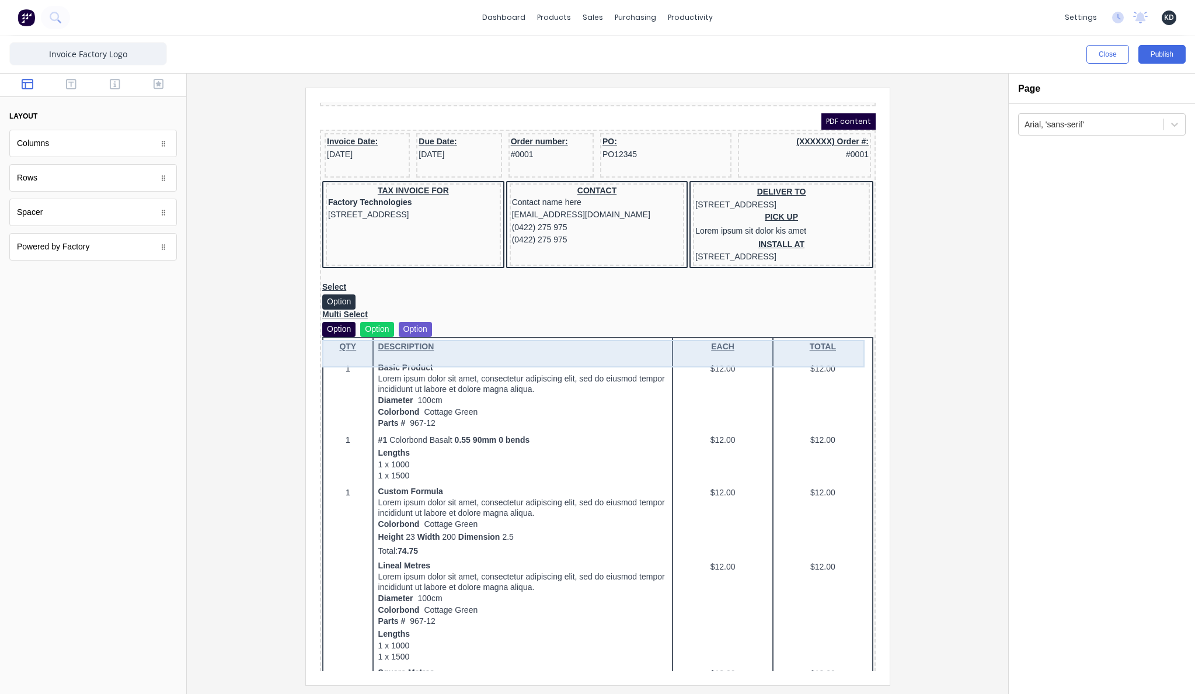
click at [541, 323] on div "Multi Select Option Option Option" at bounding box center [583, 308] width 551 height 27
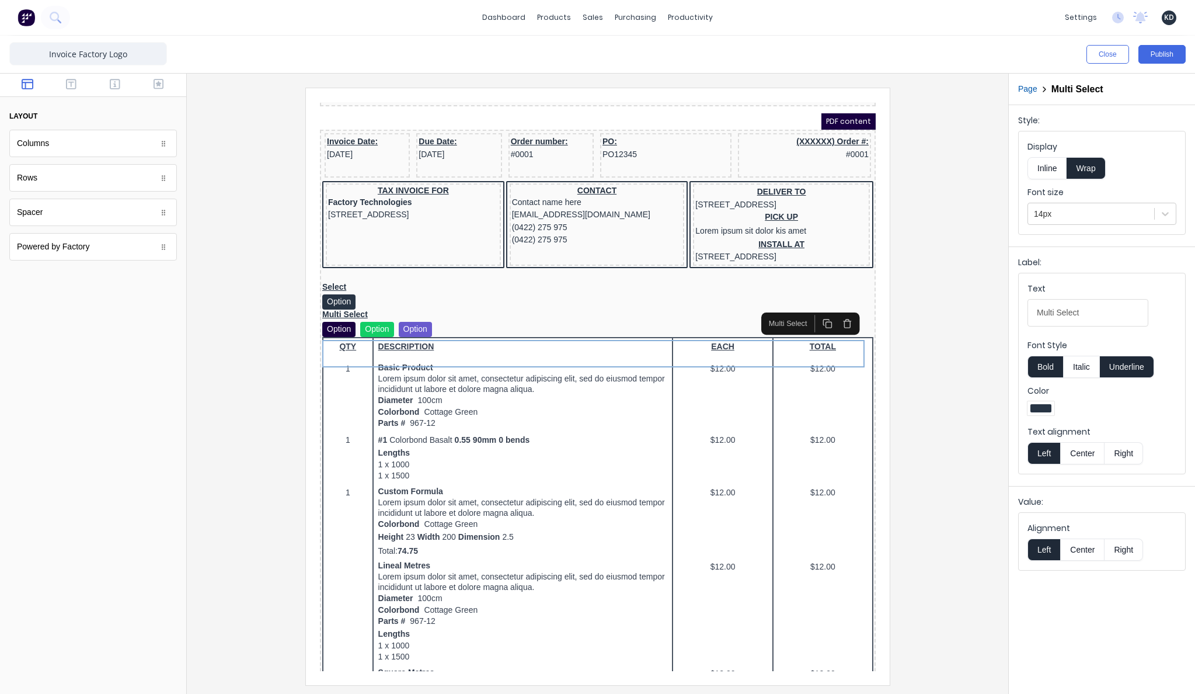
click at [834, 311] on icon "button" at bounding box center [833, 310] width 10 height 10
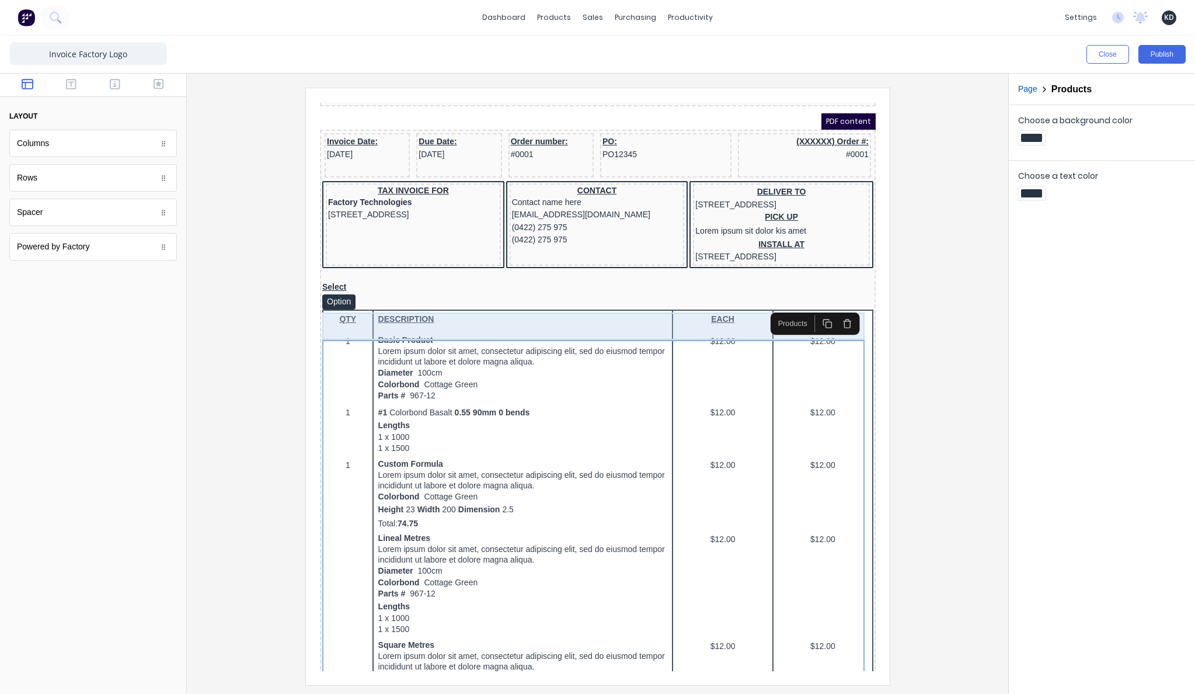
click at [600, 295] on div "Select Option" at bounding box center [583, 281] width 551 height 27
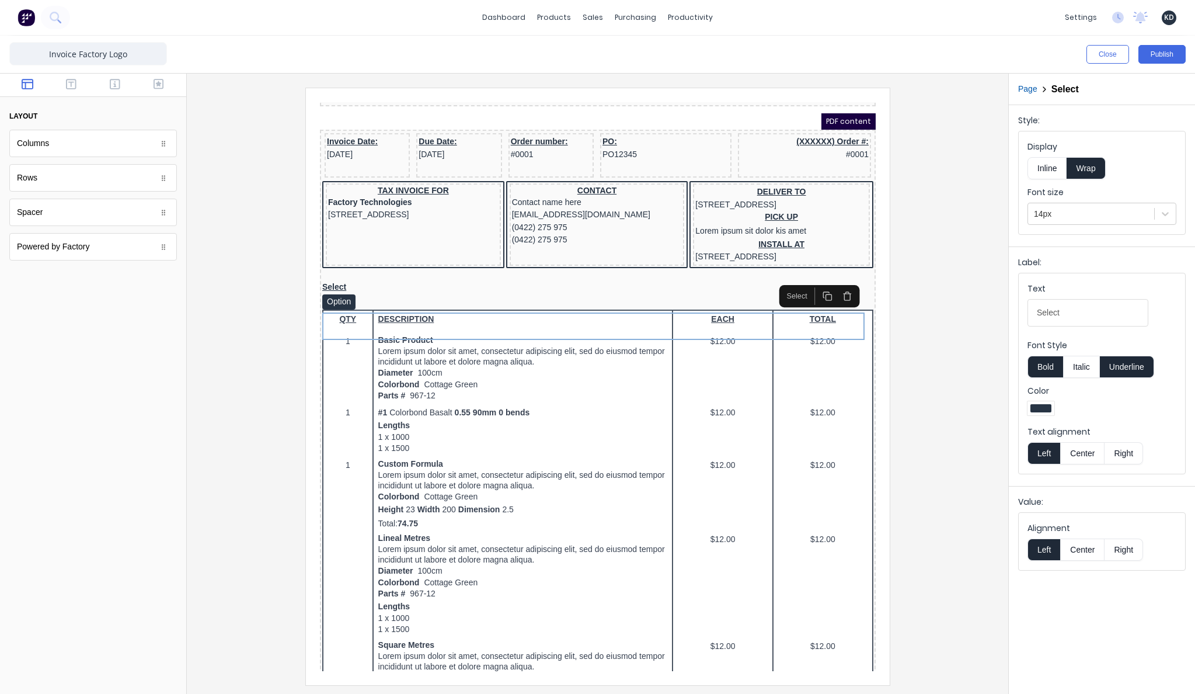
click at [834, 284] on icon "button" at bounding box center [833, 282] width 10 height 10
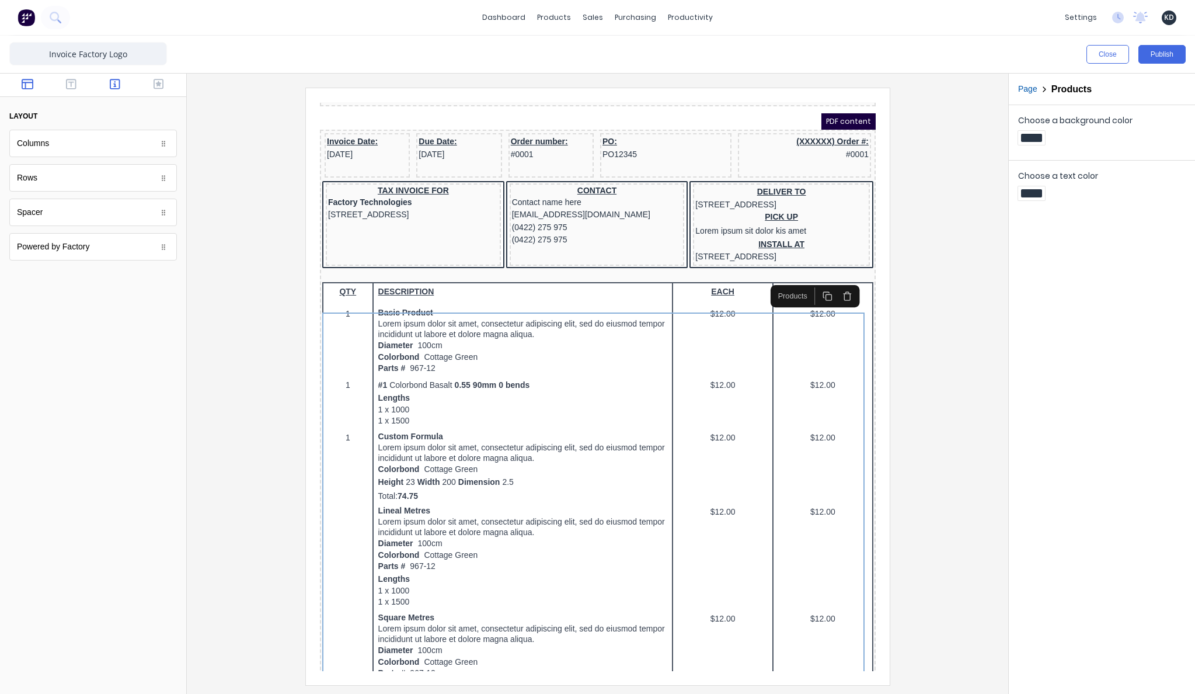
click at [120, 82] on button "button" at bounding box center [115, 85] width 37 height 14
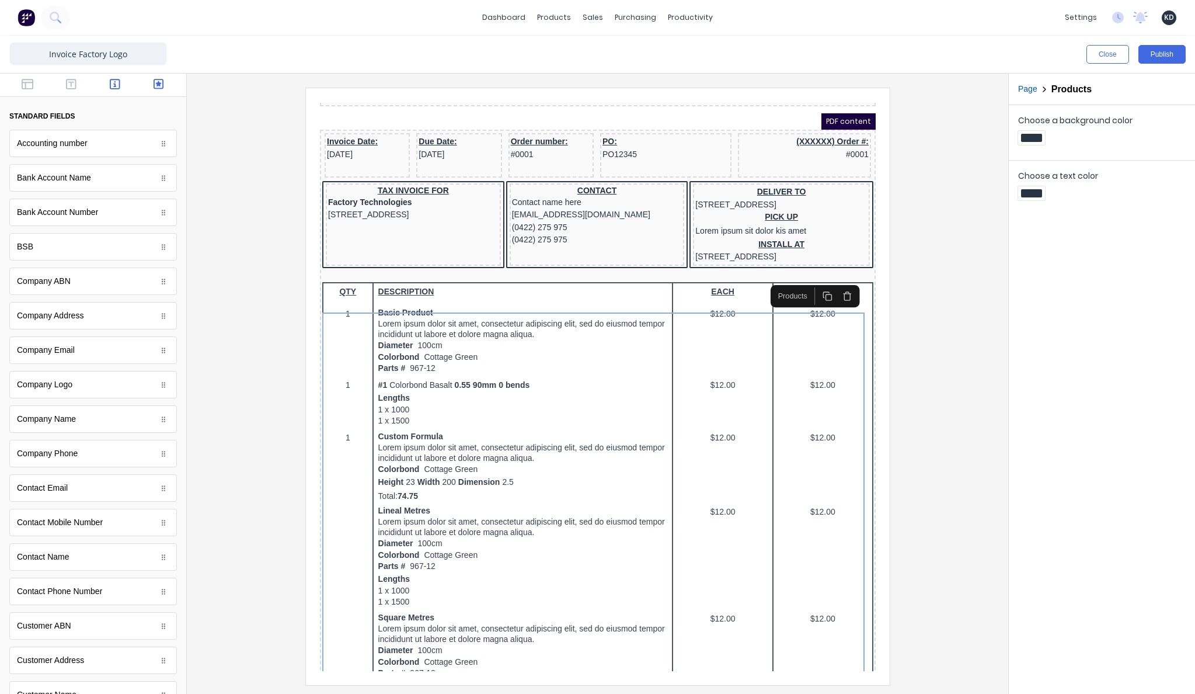
click at [155, 86] on icon "button" at bounding box center [159, 84] width 11 height 11
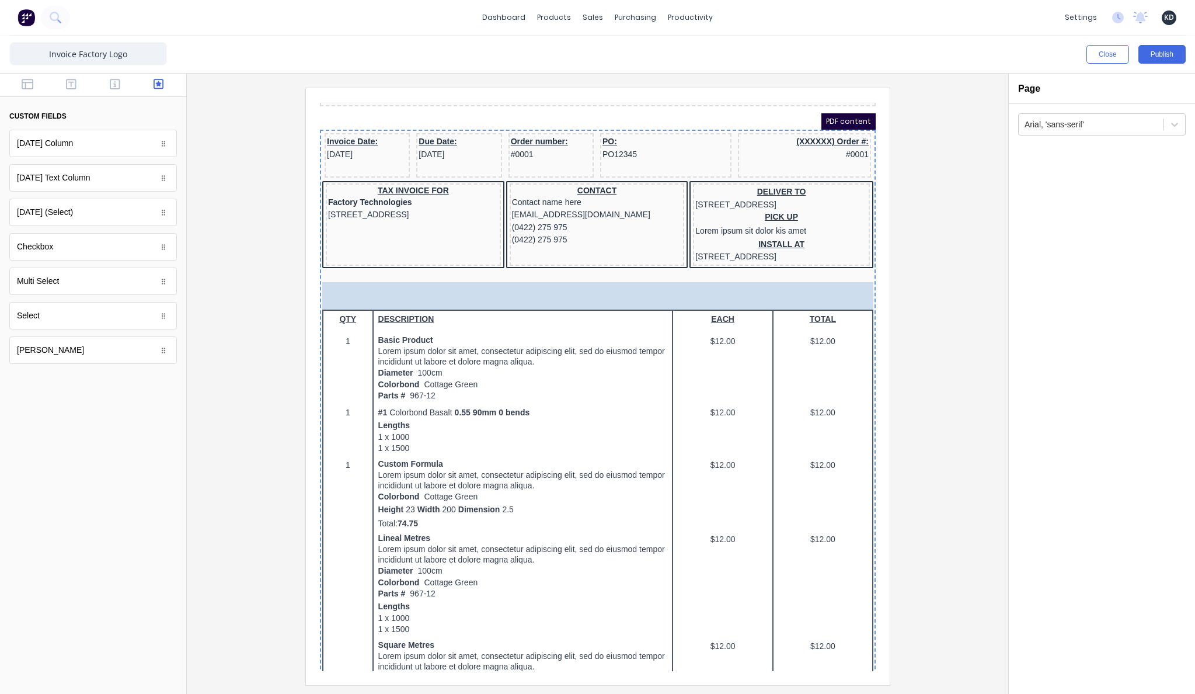
drag, startPoint x: 81, startPoint y: 319, endPoint x: 439, endPoint y: 308, distance: 358.1
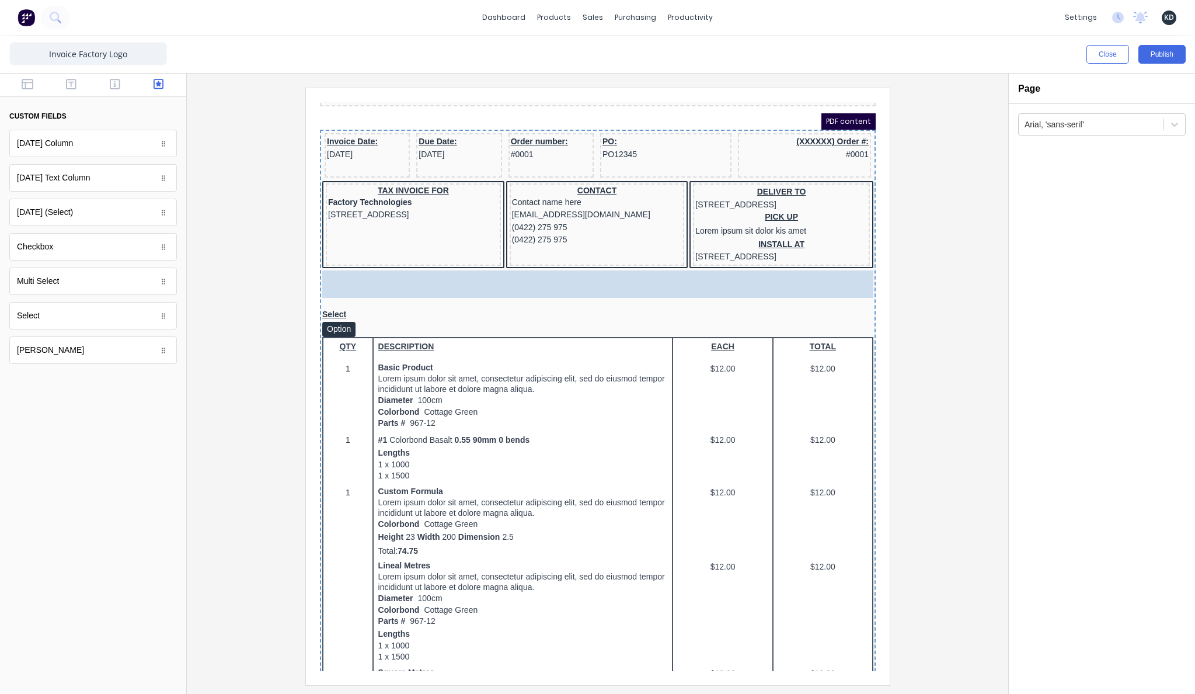
drag, startPoint x: 78, startPoint y: 286, endPoint x: 485, endPoint y: 314, distance: 407.9
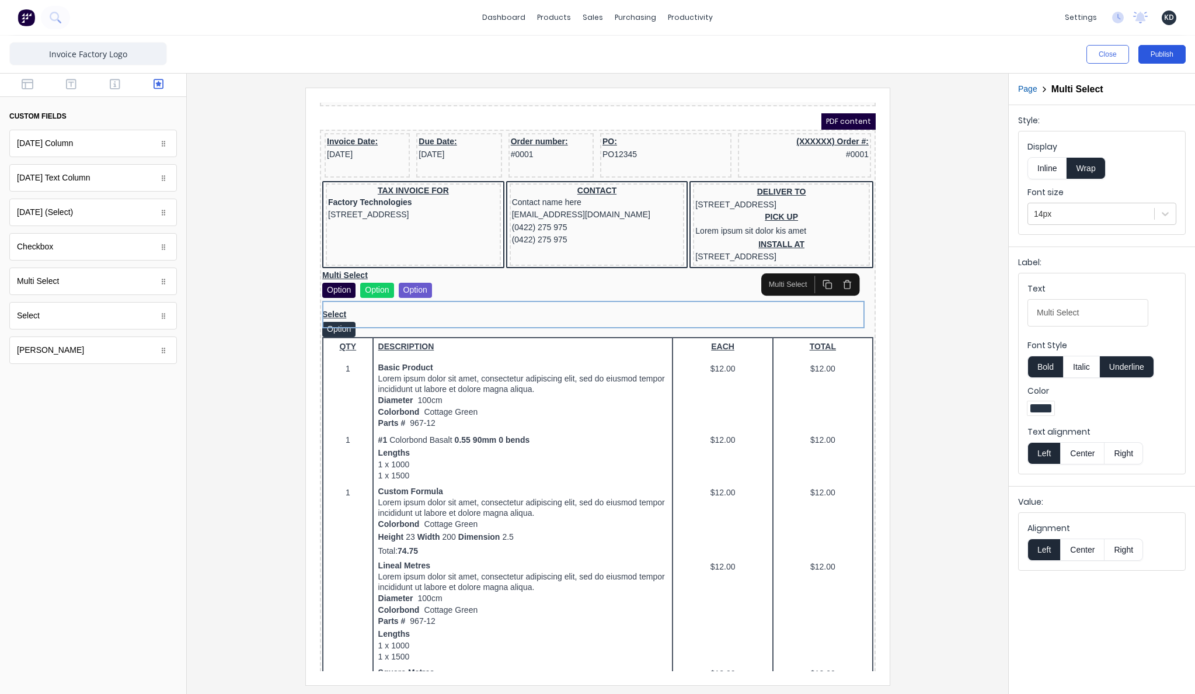
click at [1185, 51] on button "Publish" at bounding box center [1161, 54] width 47 height 19
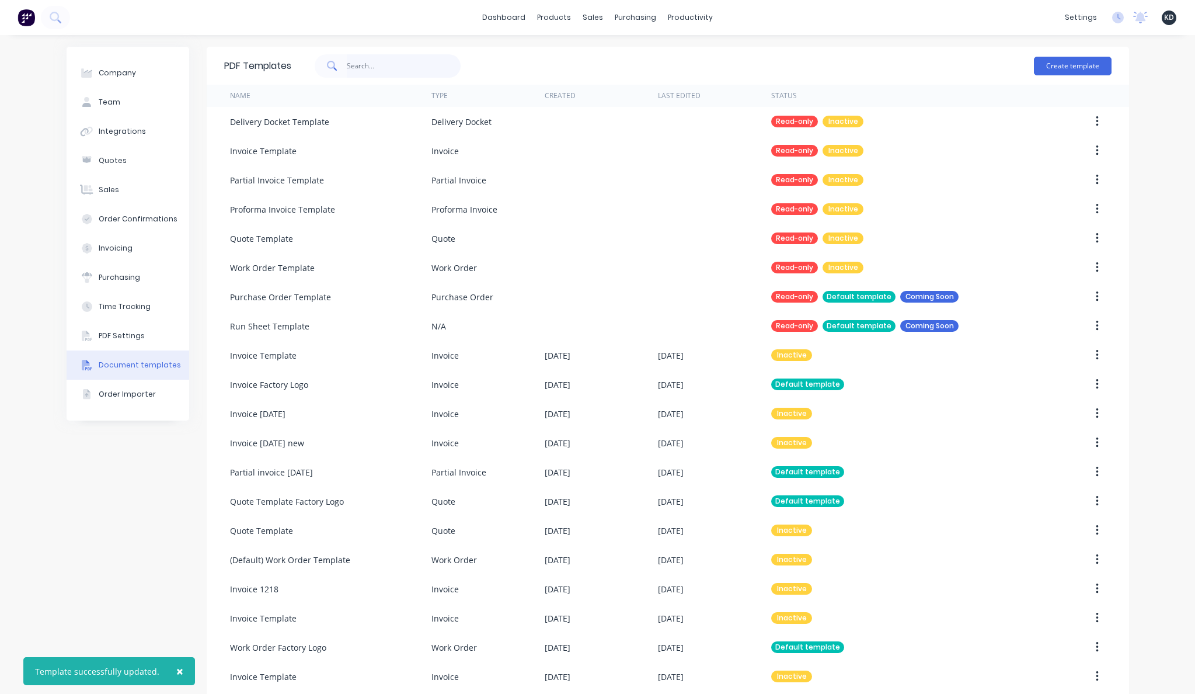
click at [371, 64] on input "text" at bounding box center [404, 65] width 114 height 23
type input "partial"
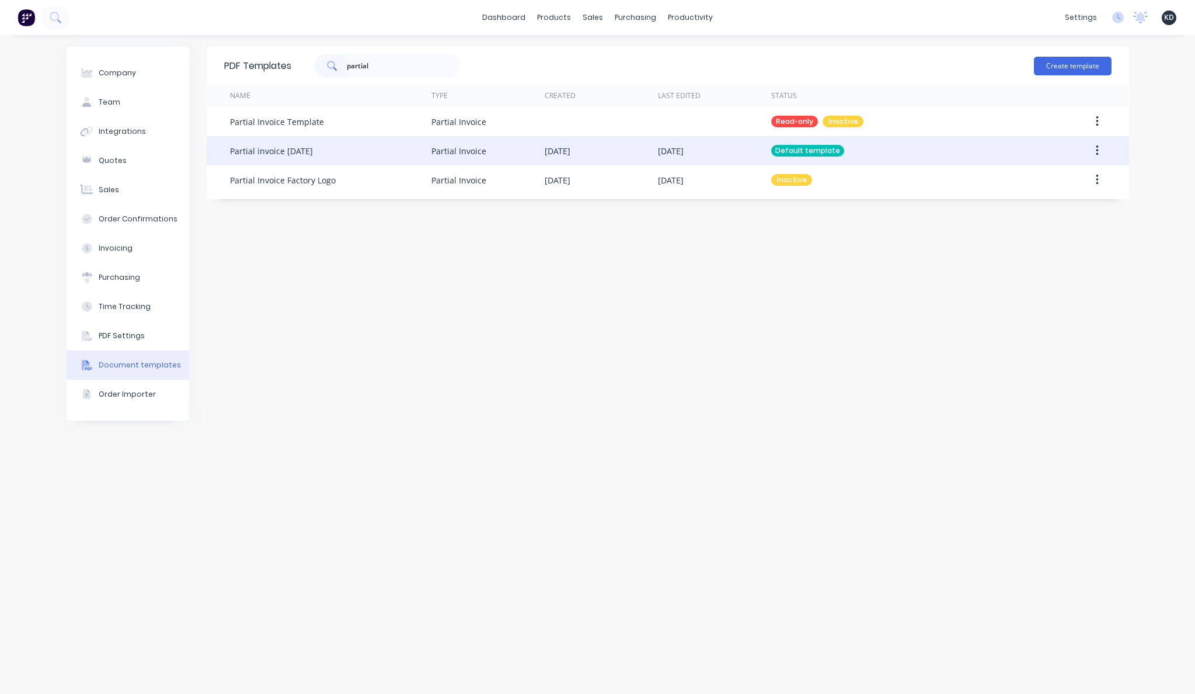
click at [1100, 150] on button "button" at bounding box center [1097, 150] width 27 height 21
click at [1081, 172] on button "Edit" at bounding box center [1055, 181] width 111 height 23
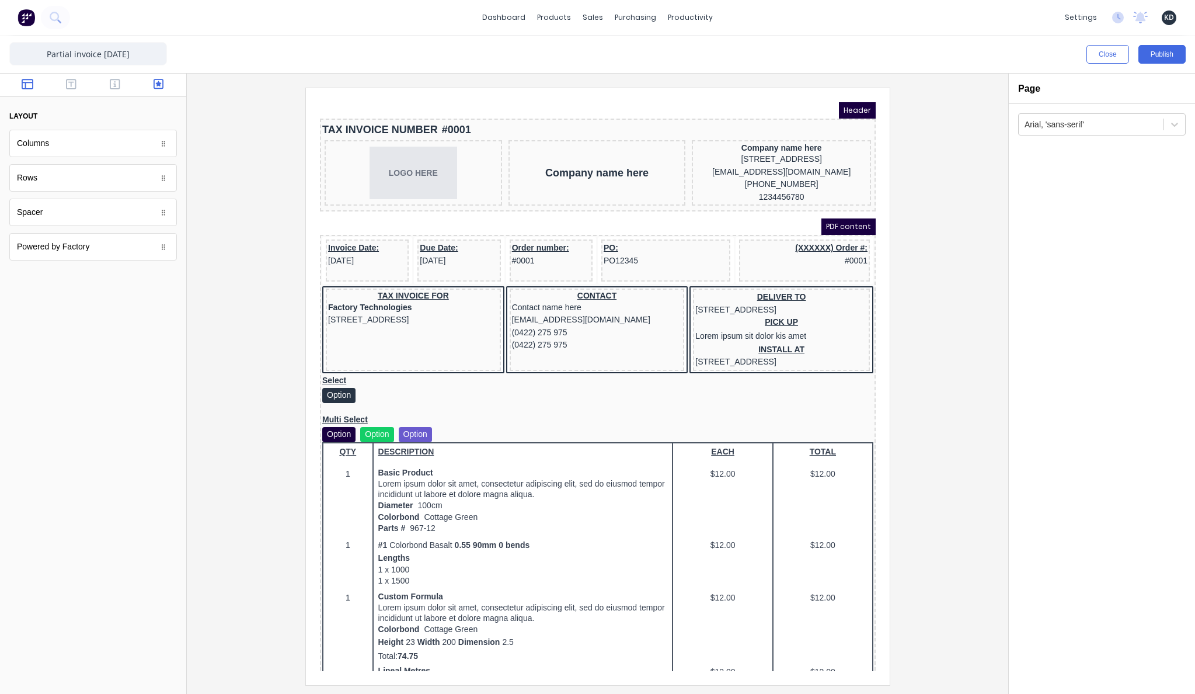
click at [152, 84] on button "button" at bounding box center [158, 85] width 37 height 14
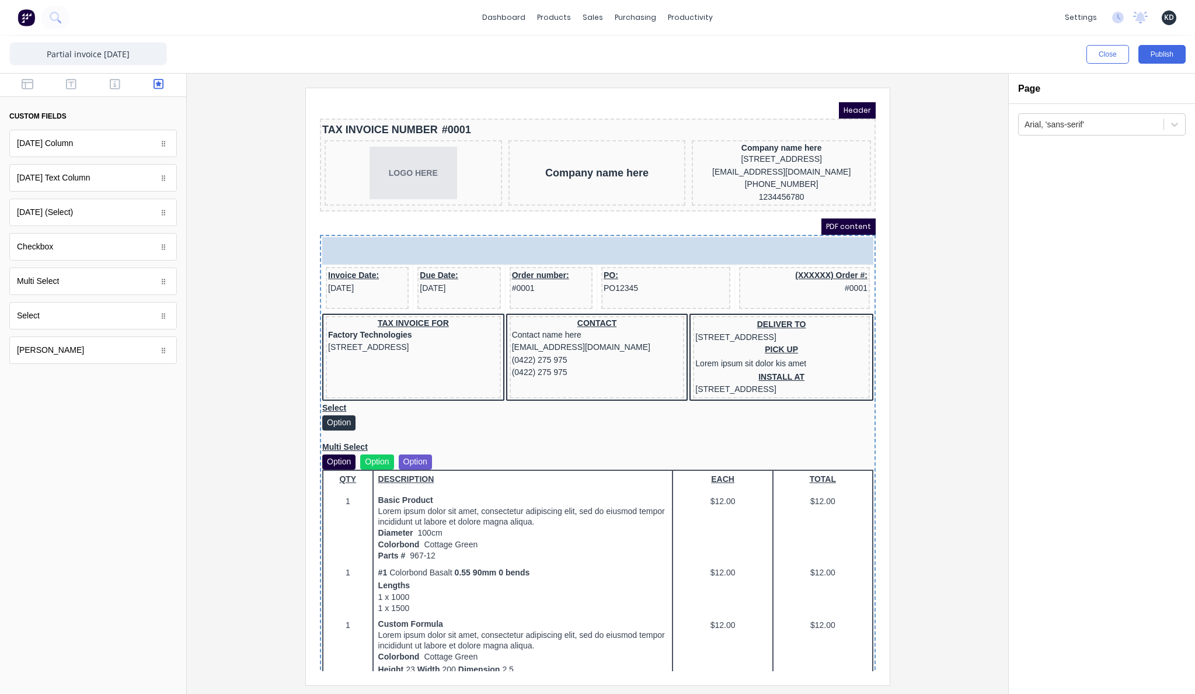
drag, startPoint x: 75, startPoint y: 278, endPoint x: 465, endPoint y: 217, distance: 394.8
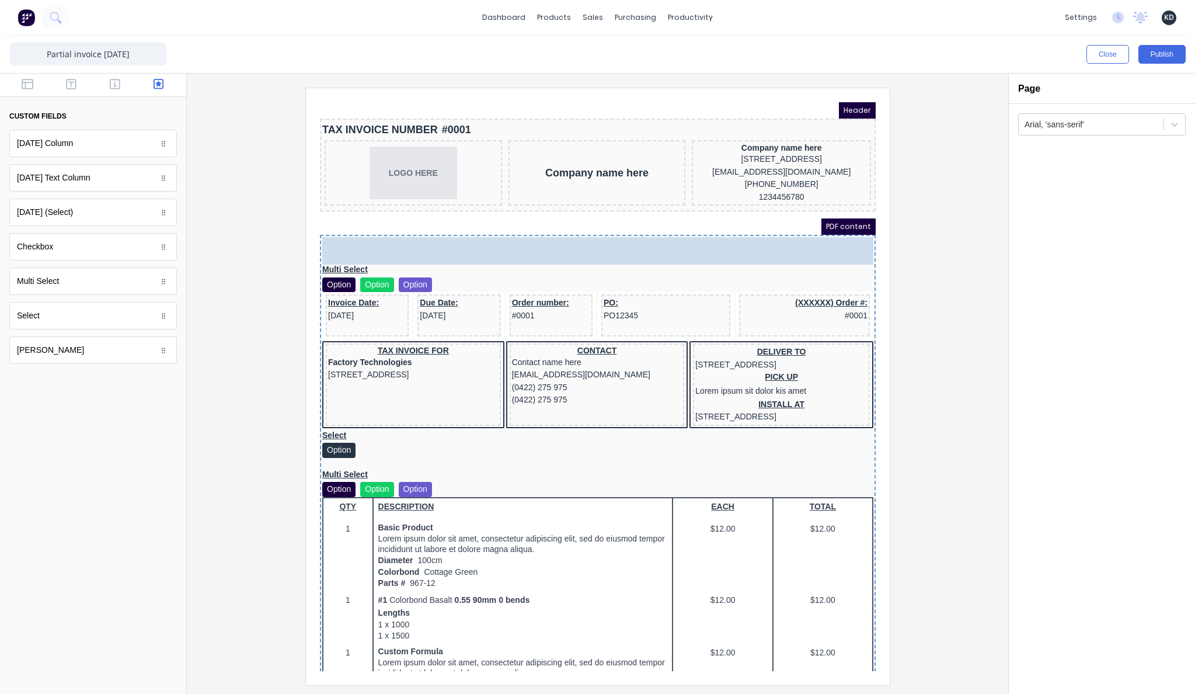
drag, startPoint x: 47, startPoint y: 312, endPoint x: 509, endPoint y: 224, distance: 470.0
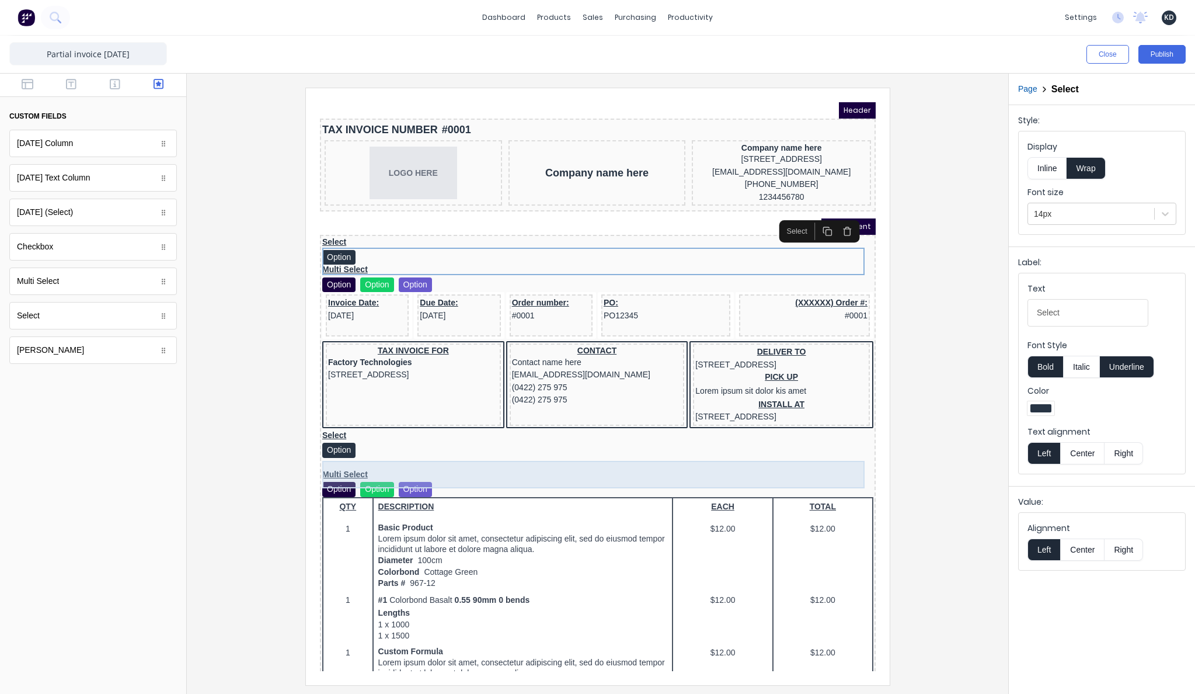
click at [800, 444] on div "Select Option" at bounding box center [583, 429] width 551 height 27
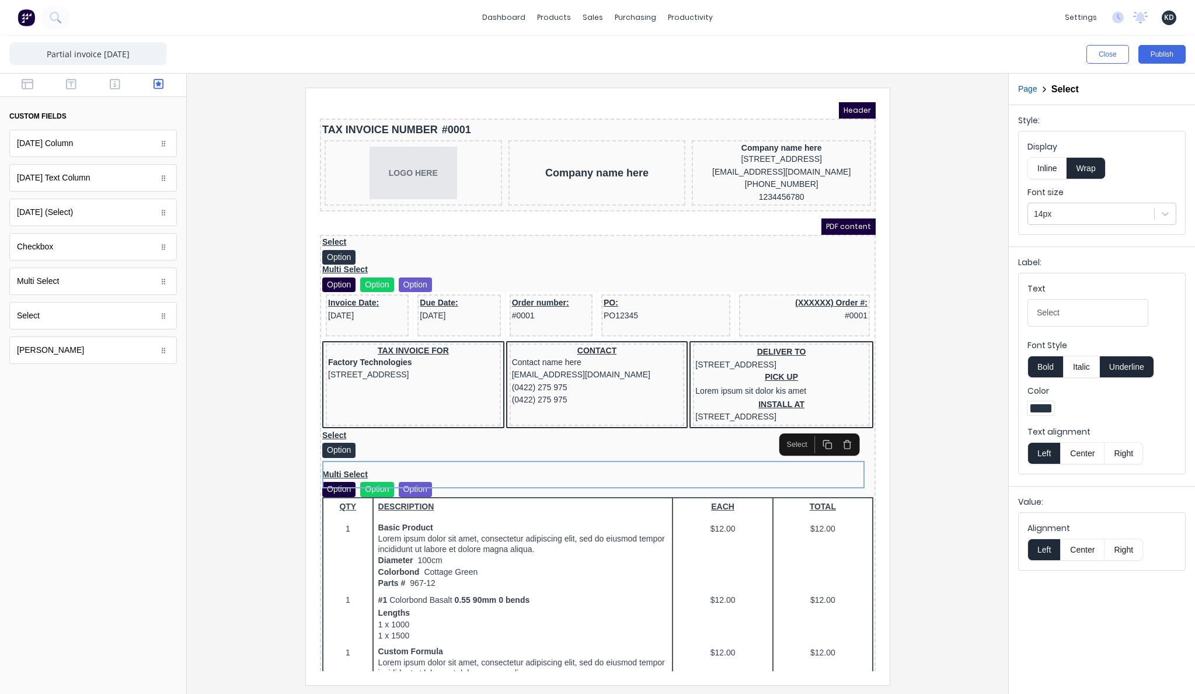
drag, startPoint x: 830, startPoint y: 436, endPoint x: 820, endPoint y: 461, distance: 27.3
click at [830, 435] on button "button" at bounding box center [833, 431] width 20 height 18
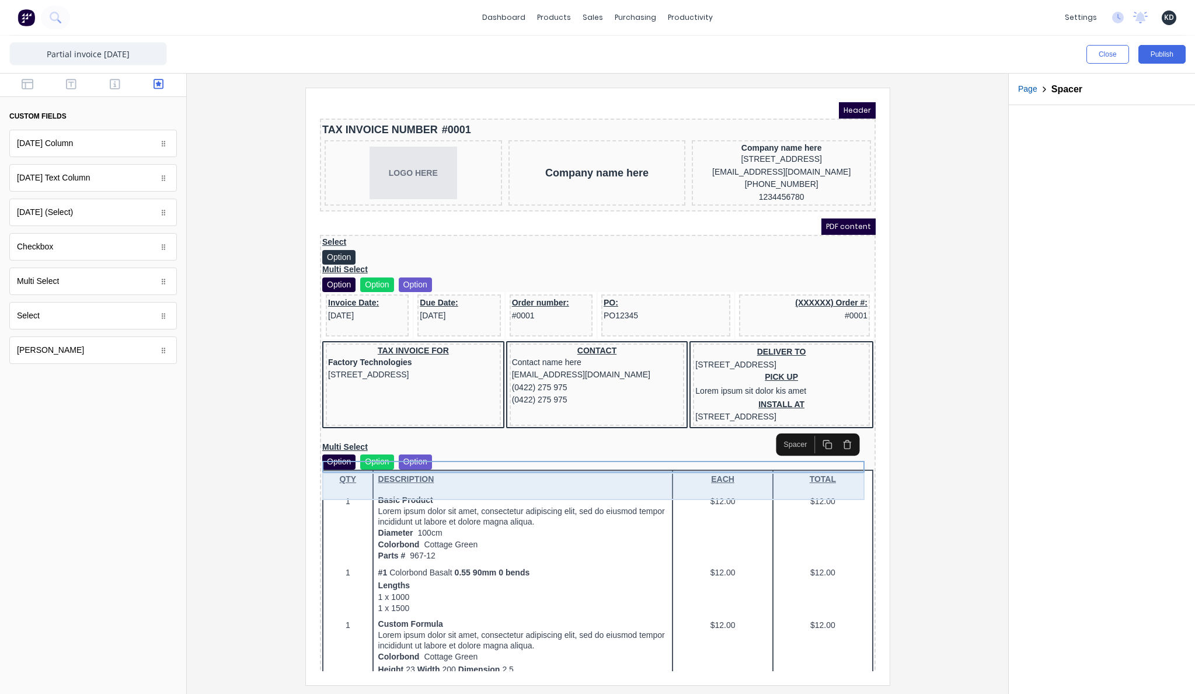
click at [813, 455] on div "Multi Select Option Option Option" at bounding box center [583, 441] width 551 height 27
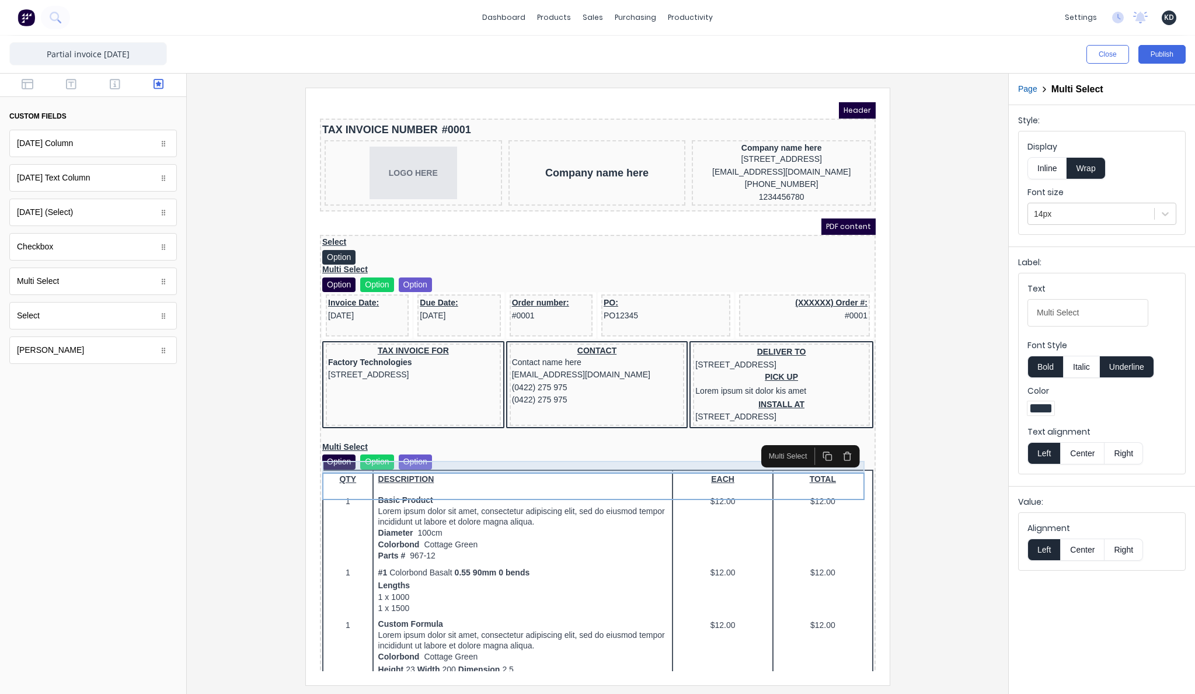
click at [832, 444] on icon "button" at bounding box center [833, 442] width 10 height 10
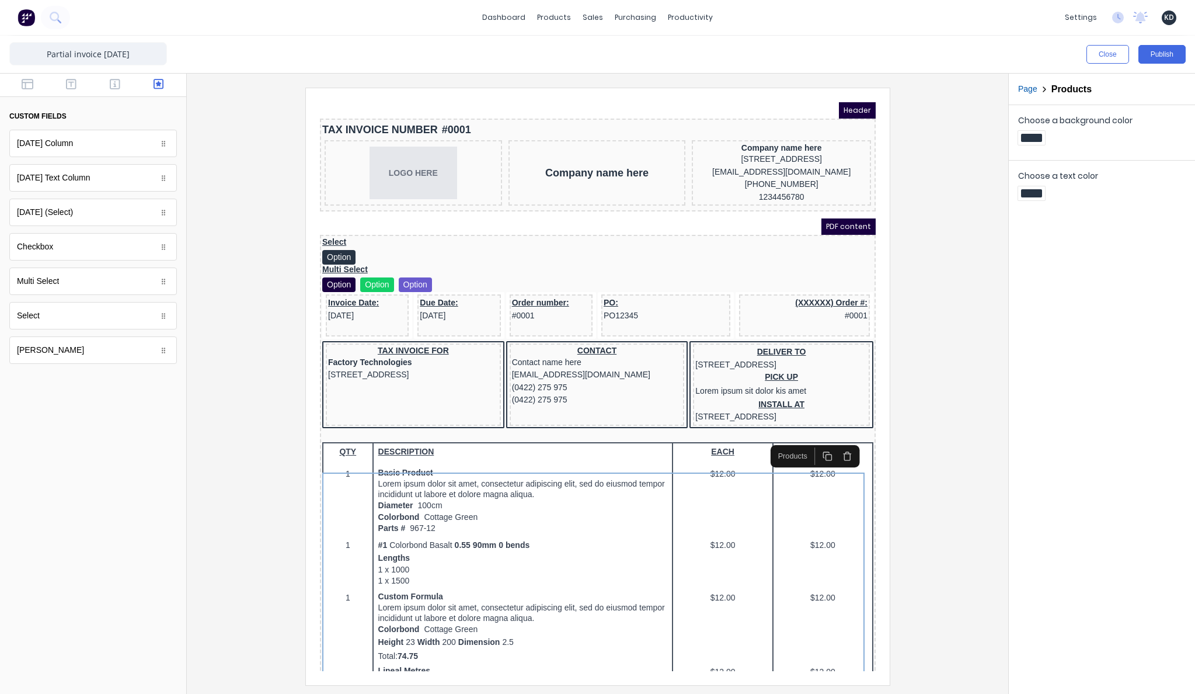
click at [1142, 64] on div "Close Publish" at bounding box center [597, 54] width 1195 height 37
click at [1147, 57] on button "Publish" at bounding box center [1161, 54] width 47 height 19
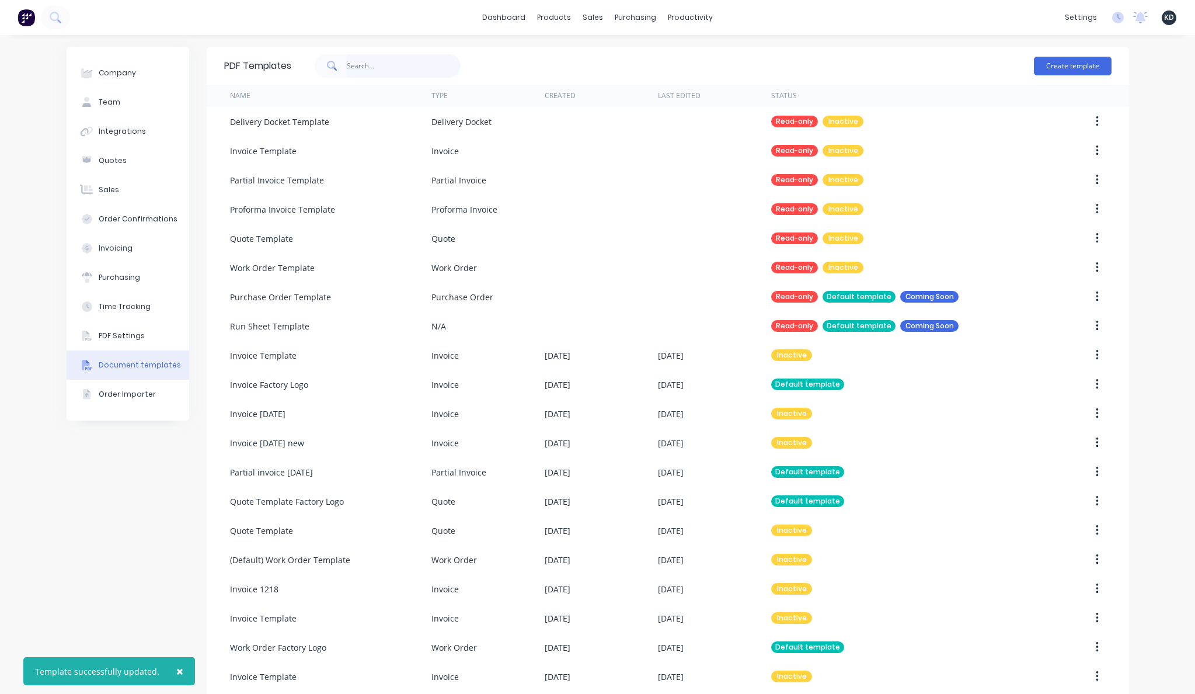
click at [395, 68] on input "text" at bounding box center [404, 65] width 114 height 23
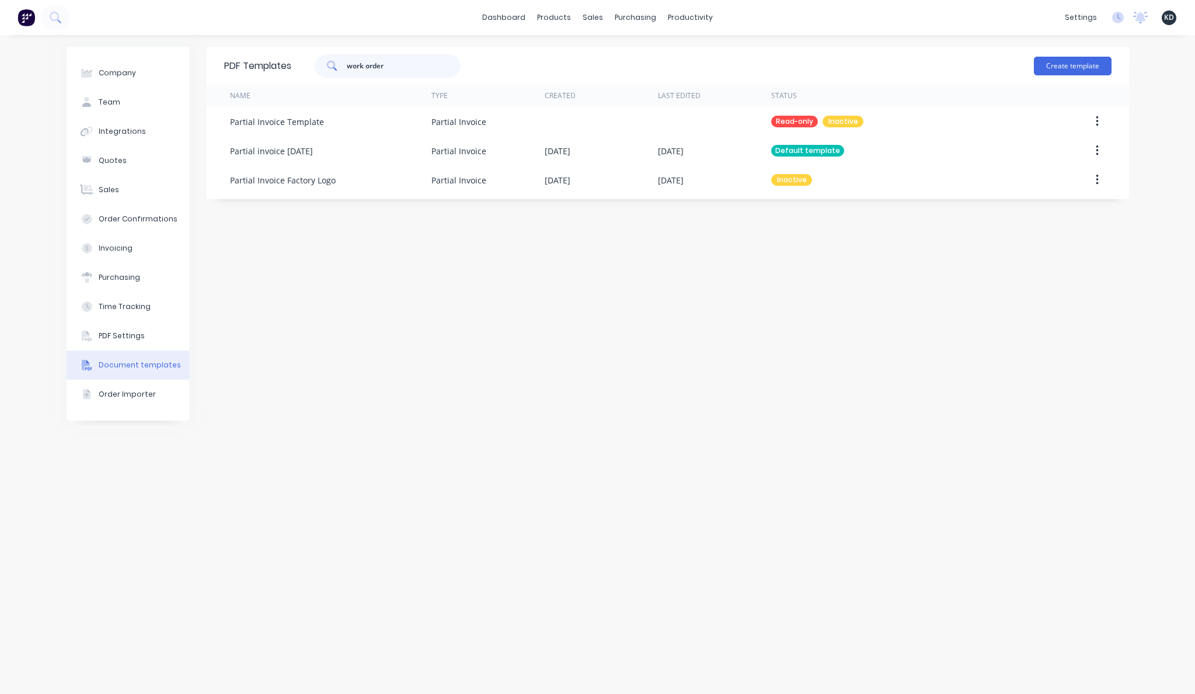
type input "work order"
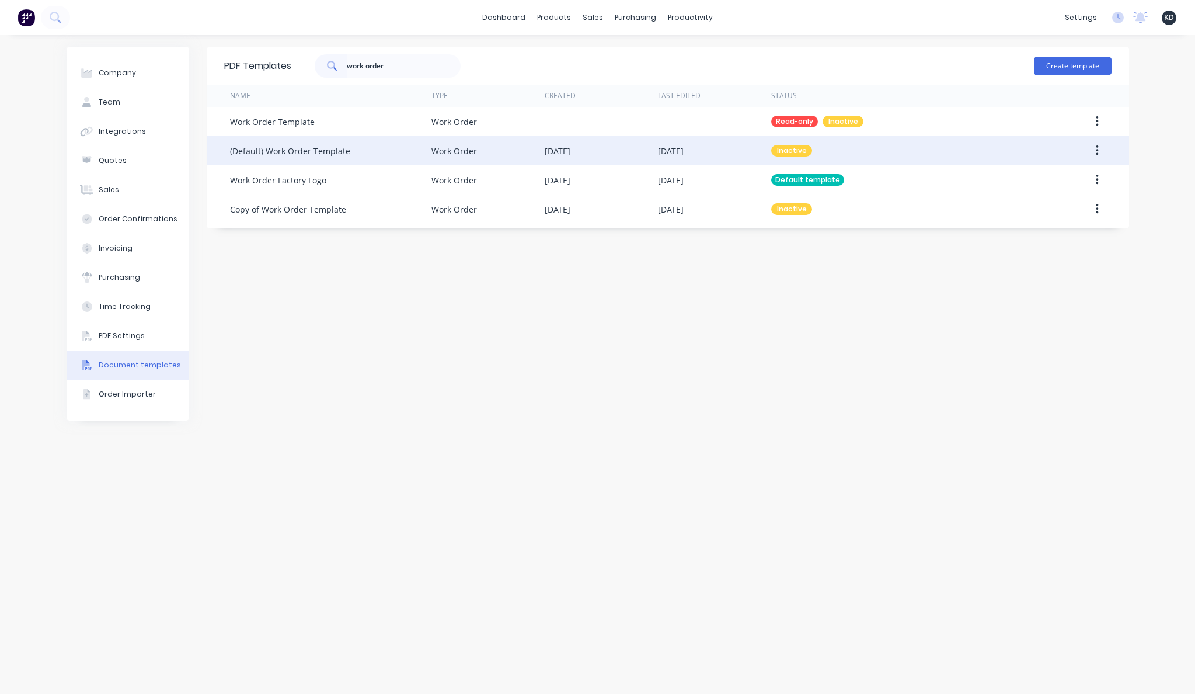
click at [1093, 147] on button "button" at bounding box center [1097, 150] width 27 height 21
click at [1081, 183] on div "Edit" at bounding box center [1056, 181] width 90 height 17
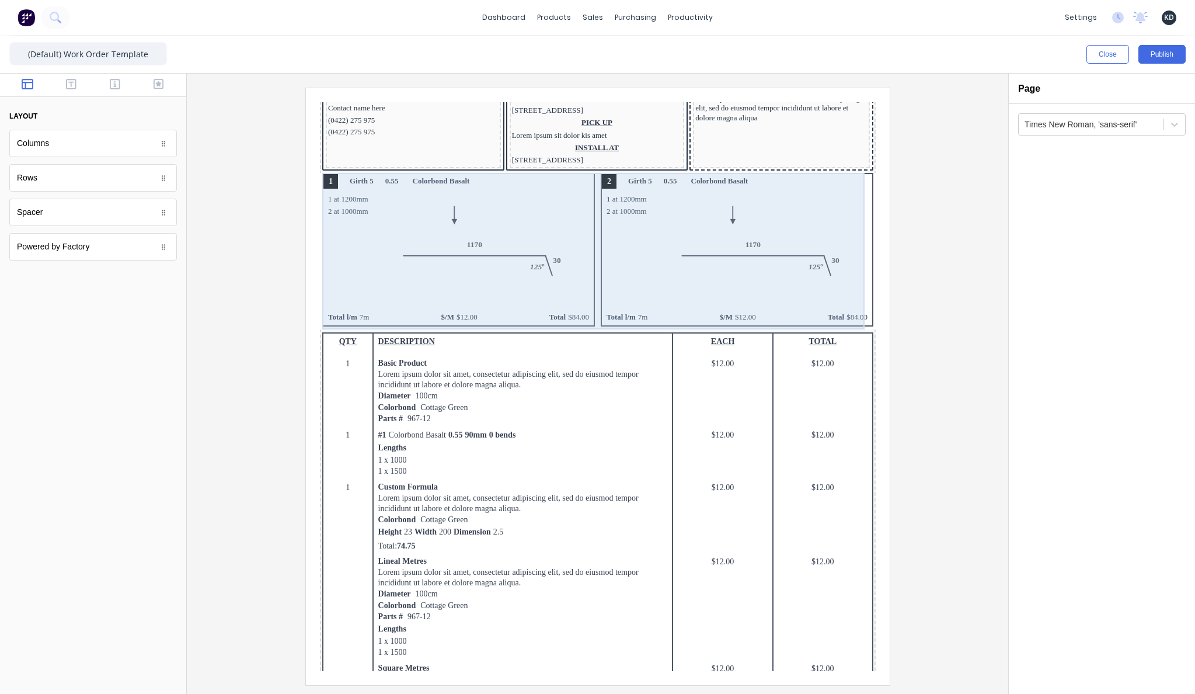
scroll to position [50, 0]
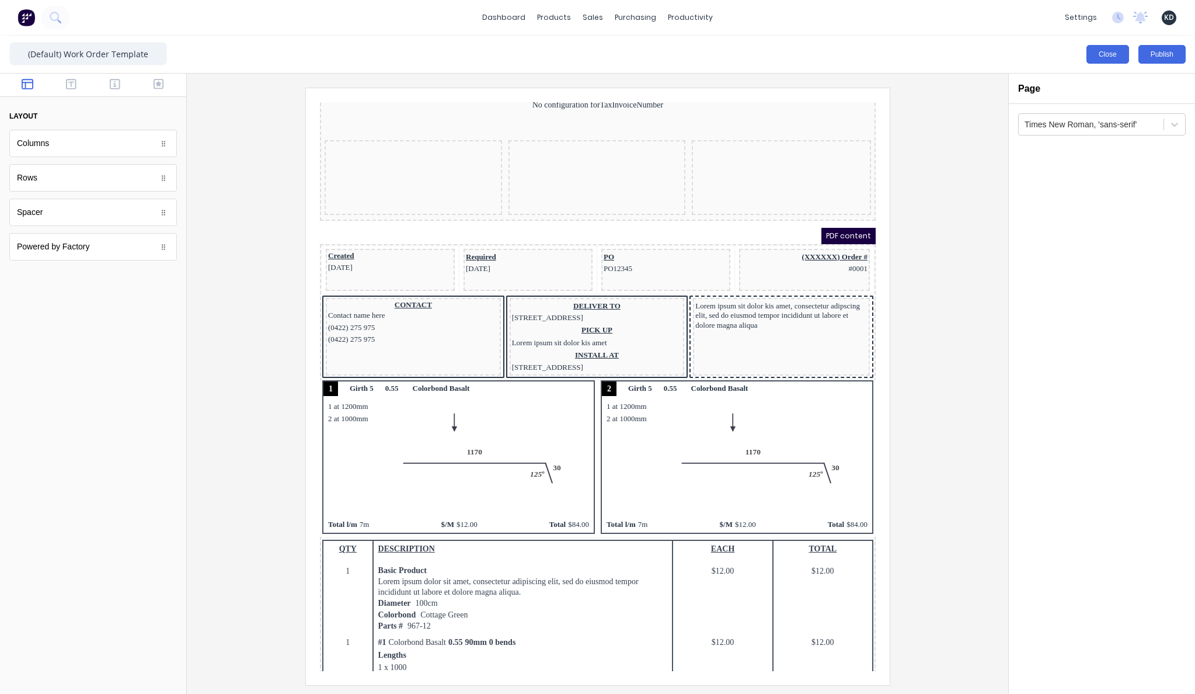
click at [1099, 54] on button "Close" at bounding box center [1107, 54] width 43 height 19
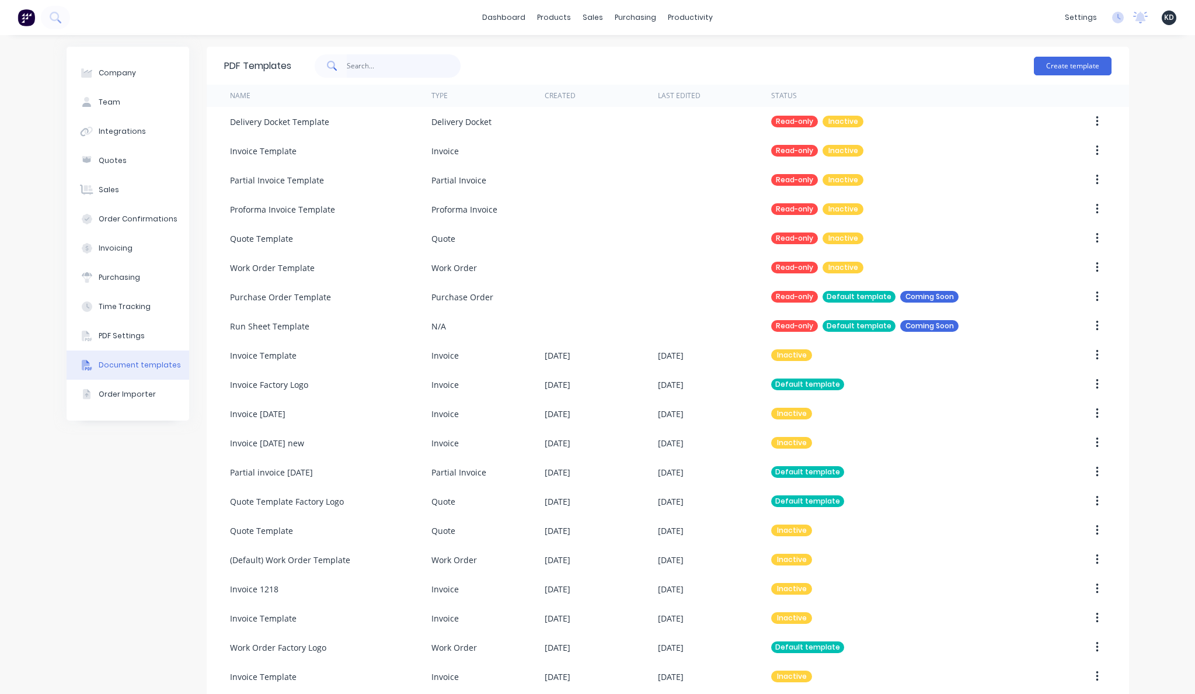
click at [382, 61] on input "text" at bounding box center [404, 65] width 114 height 23
type input "work order"
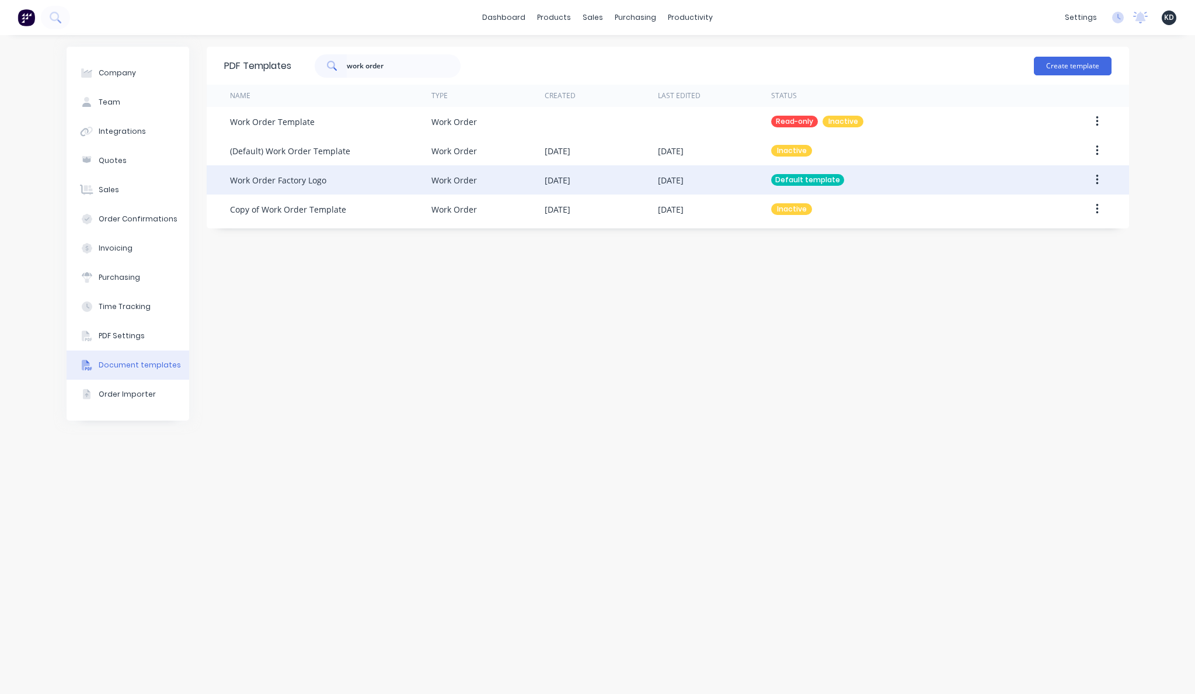
click at [1098, 182] on icon "button" at bounding box center [1097, 179] width 3 height 13
click at [1077, 203] on div "Edit" at bounding box center [1056, 210] width 90 height 17
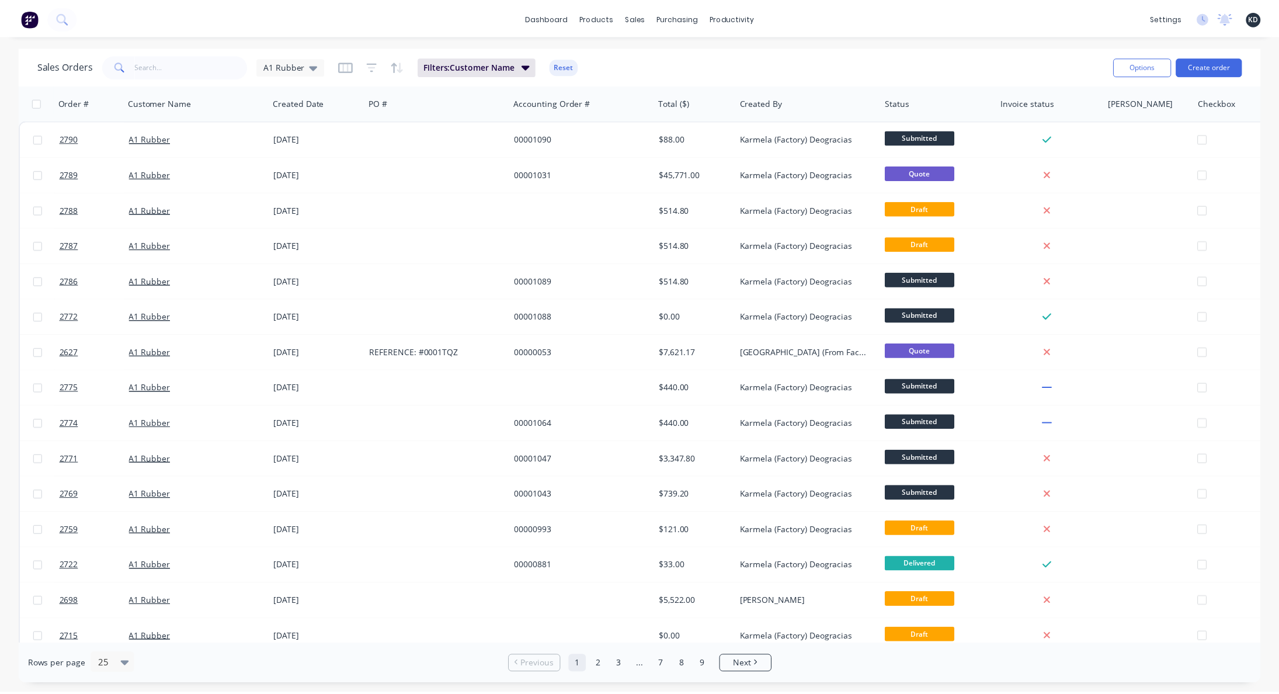
scroll to position [0, 186]
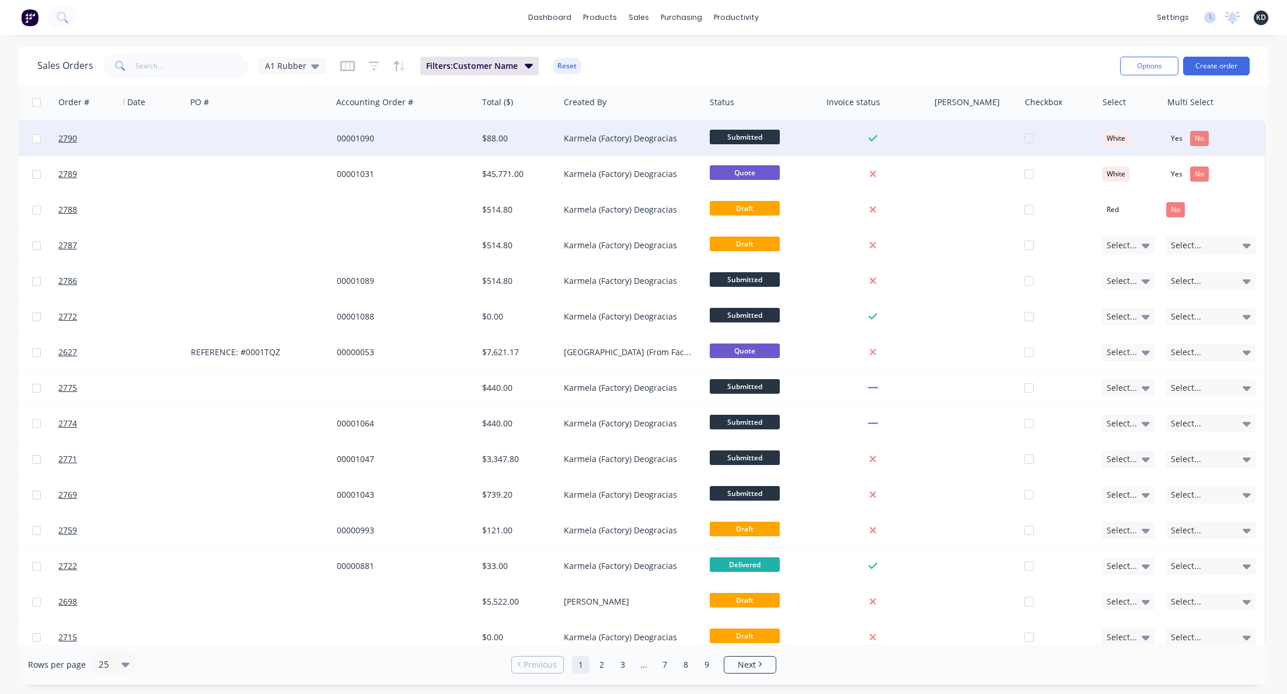
click at [1134, 136] on div "White" at bounding box center [1128, 138] width 53 height 15
click at [1232, 139] on div "Yes No" at bounding box center [1210, 138] width 89 height 15
click at [1239, 144] on div "Yes No" at bounding box center [1210, 138] width 89 height 15
click at [917, 142] on div at bounding box center [875, 138] width 99 height 11
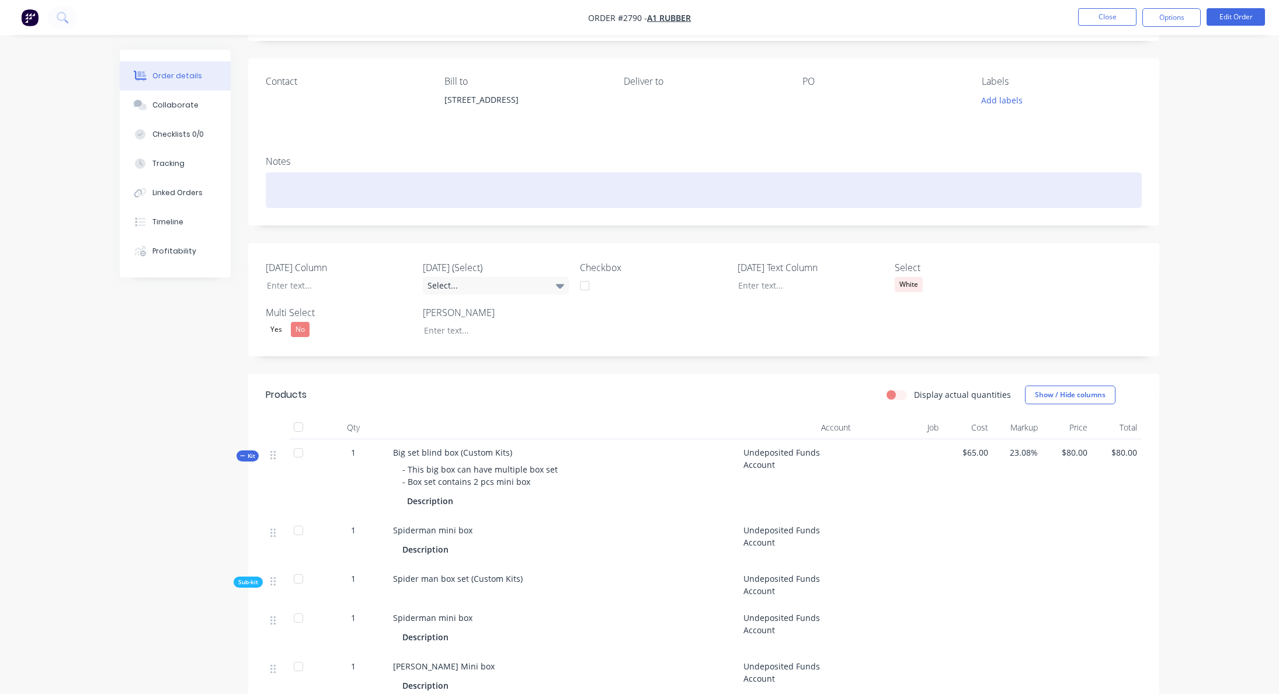
scroll to position [105, 0]
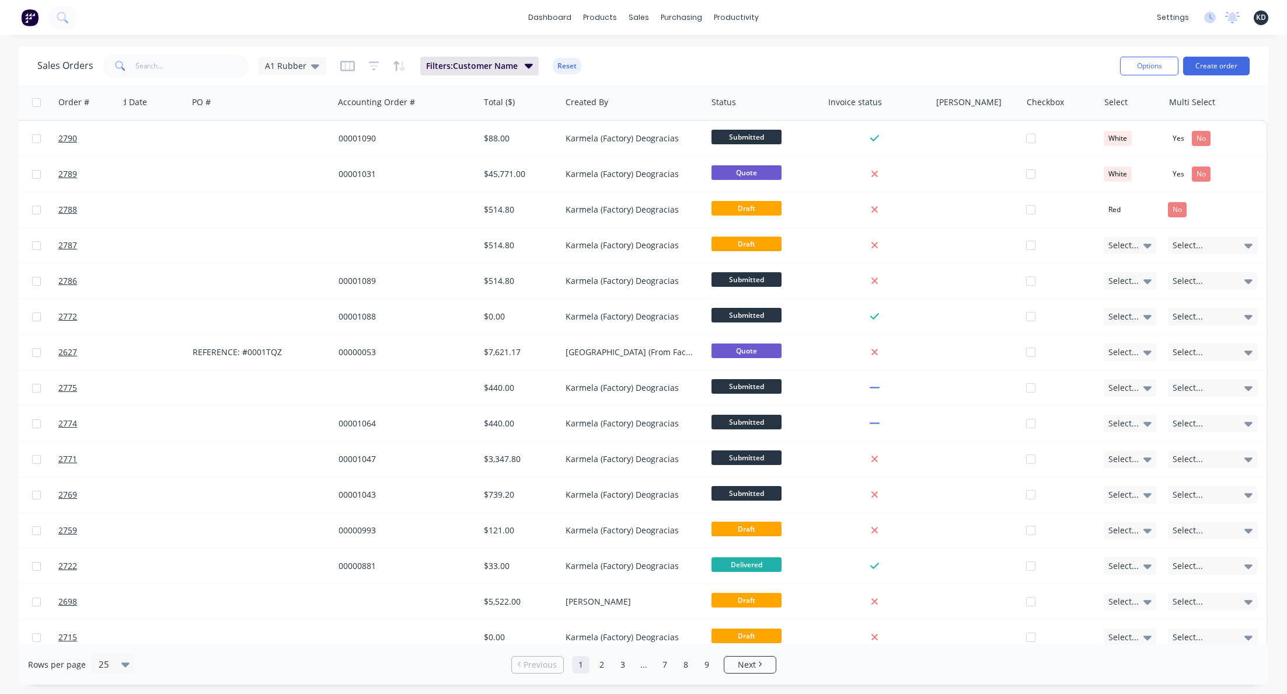
scroll to position [0, 186]
click at [1031, 41] on div "dashboard products sales purchasing productivity dashboard products Product Cat…" at bounding box center [643, 347] width 1287 height 694
click at [746, 55] on div "Sales Orders A1 Rubber Filters: Customer Name Reset" at bounding box center [574, 65] width 1074 height 29
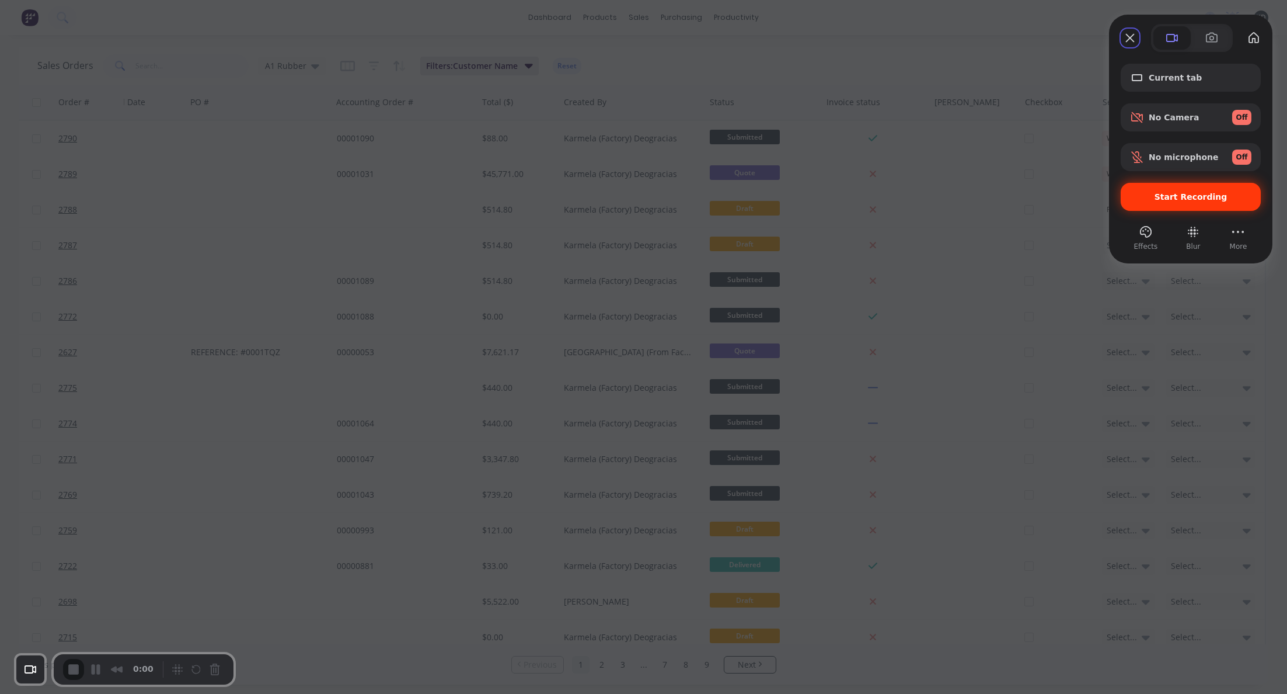
click at [1205, 198] on span "Start Recording" at bounding box center [1191, 196] width 73 height 9
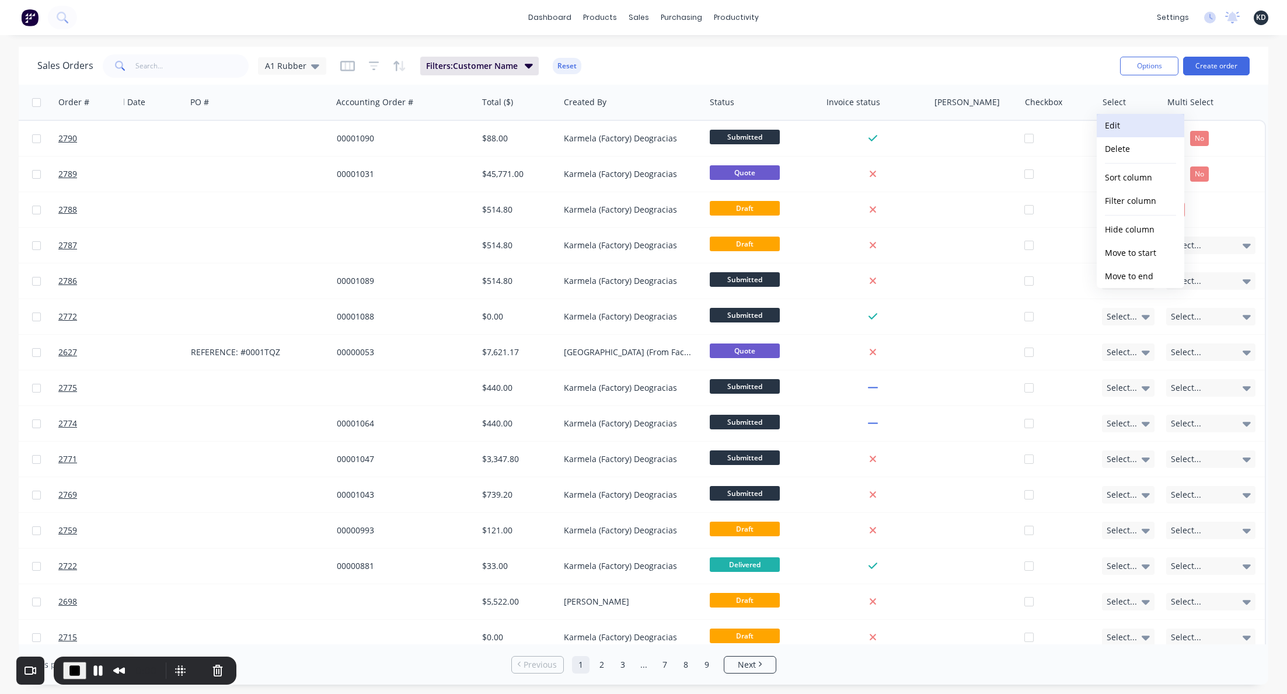
click at [1108, 124] on button "Edit" at bounding box center [1141, 125] width 88 height 23
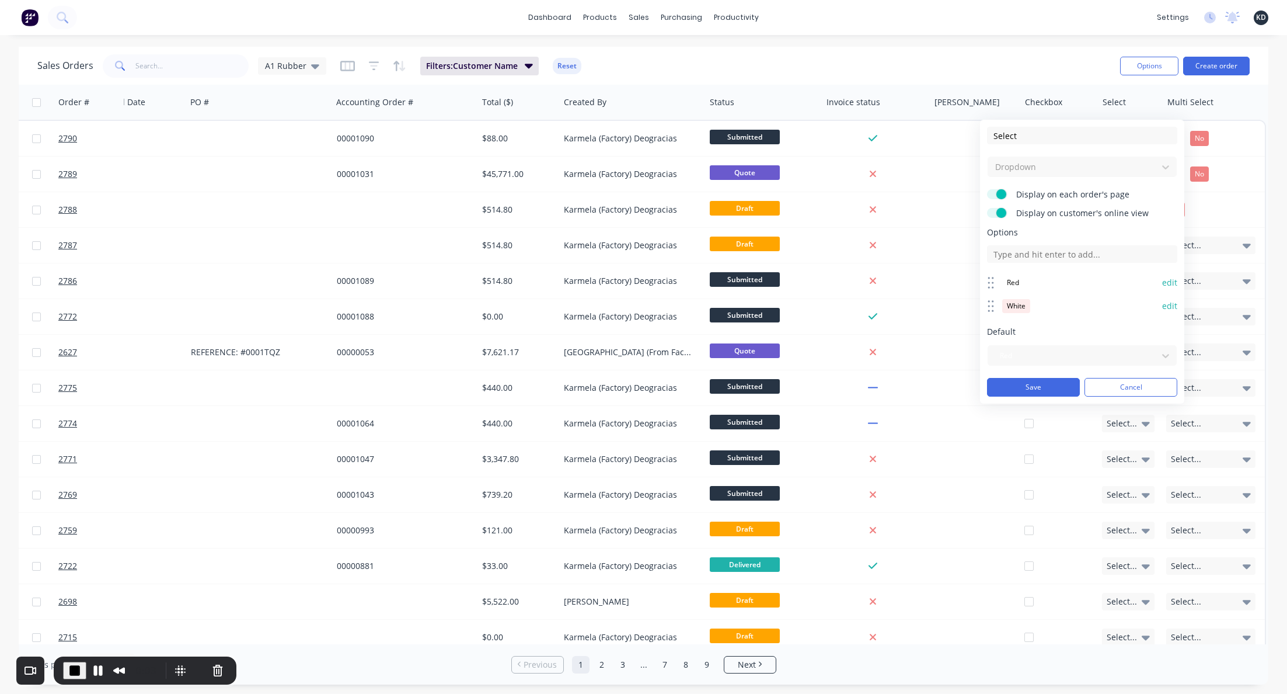
click at [1163, 285] on button "edit" at bounding box center [1169, 283] width 15 height 12
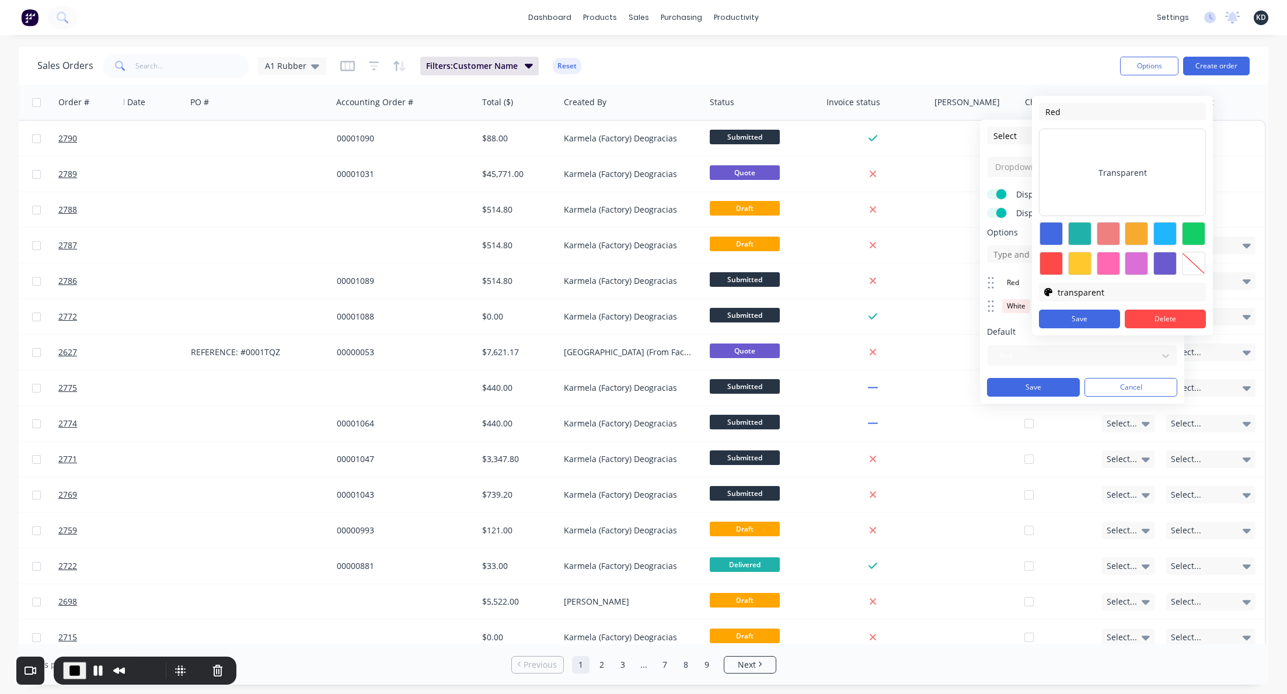
click at [1189, 266] on div at bounding box center [1193, 263] width 23 height 23
click at [1082, 320] on button "Save" at bounding box center [1079, 318] width 81 height 19
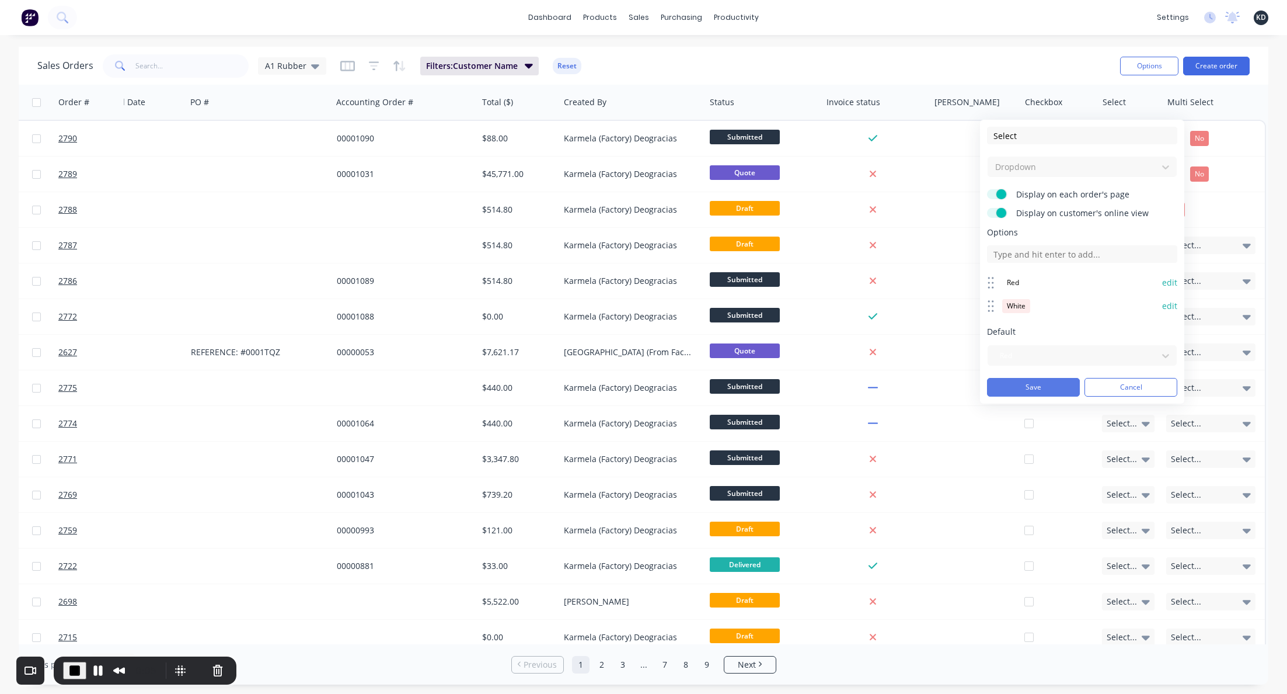
click at [1053, 383] on button "Save" at bounding box center [1033, 387] width 93 height 19
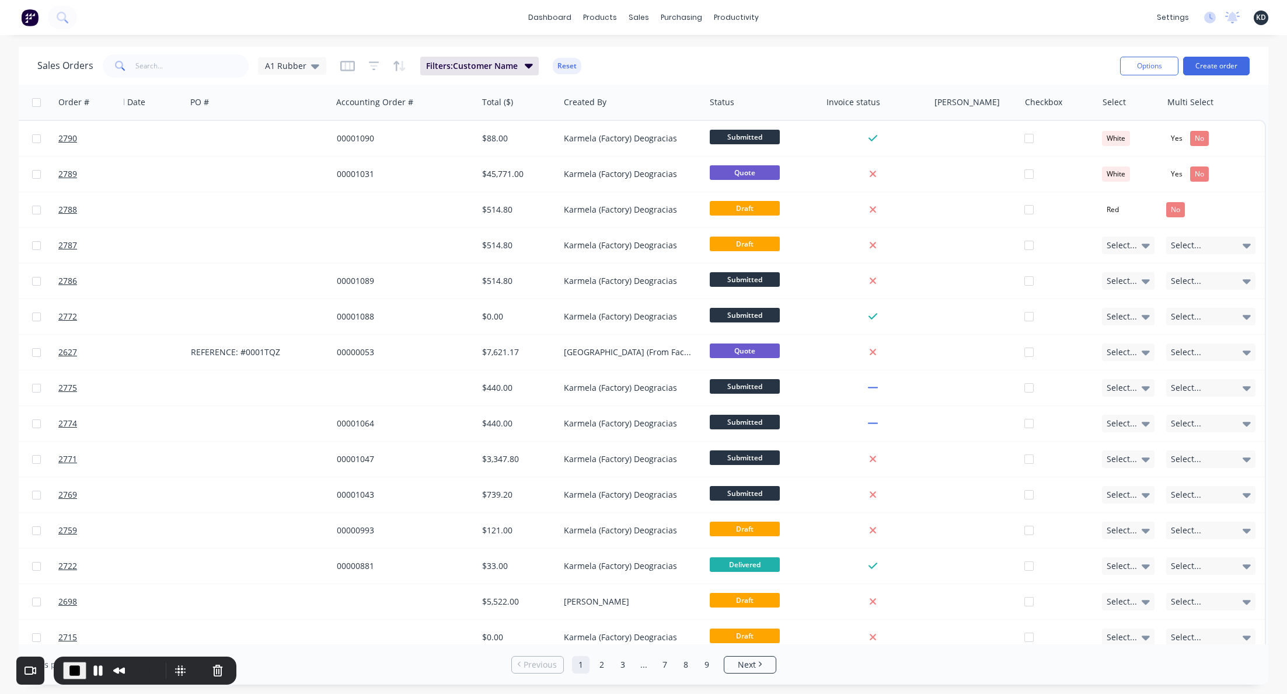
click at [945, 34] on div "dashboard products sales purchasing productivity dashboard products Product Cat…" at bounding box center [643, 17] width 1287 height 35
click at [210, 667] on button "Cancel Recording" at bounding box center [217, 670] width 19 height 19
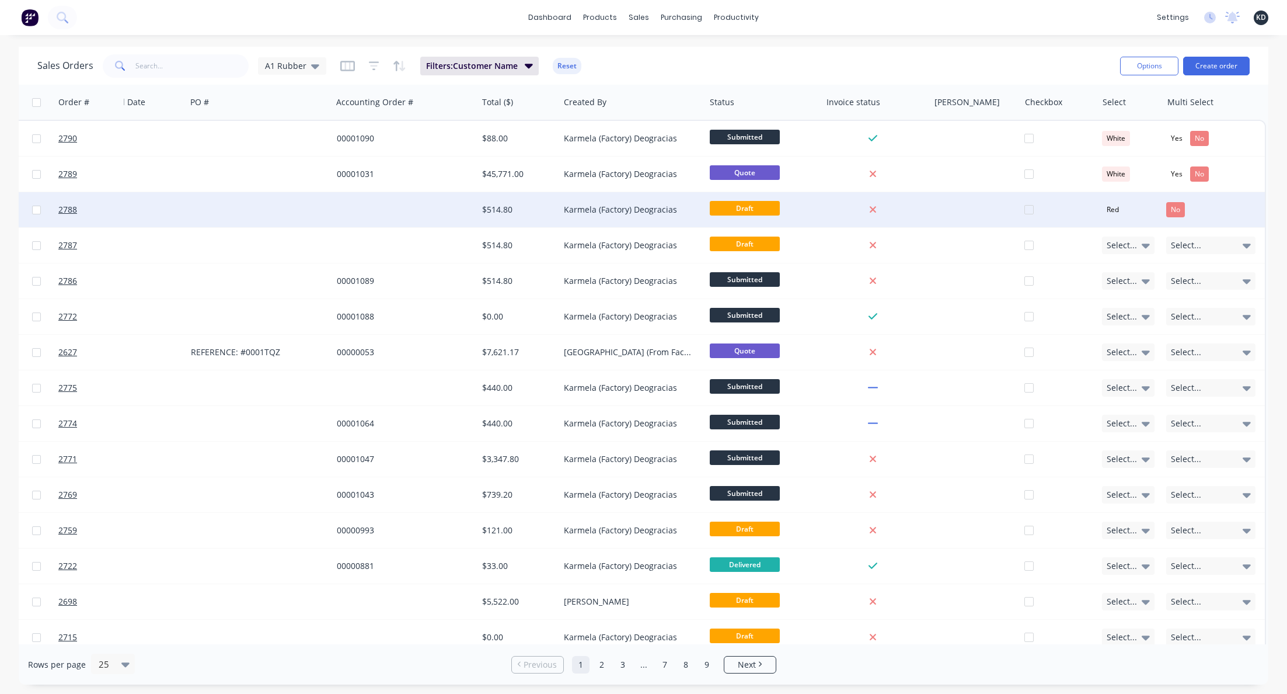
click at [994, 219] on div at bounding box center [974, 209] width 90 height 35
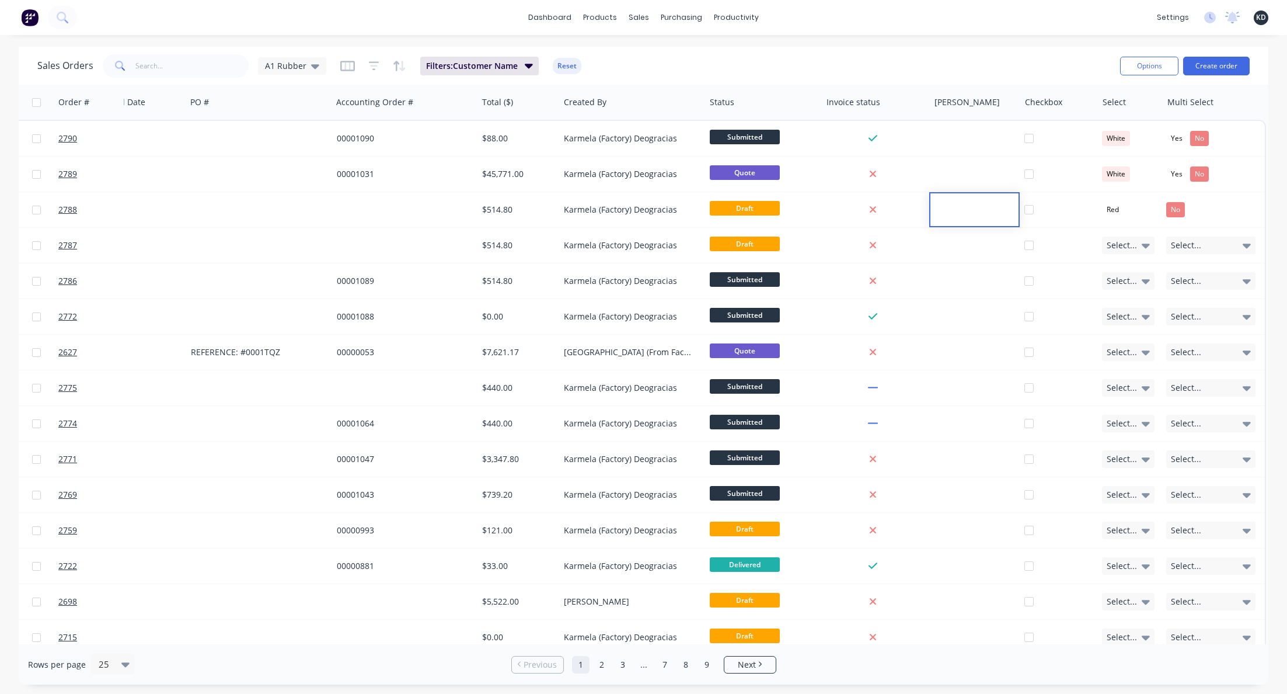
click at [913, 60] on div "Sales Orders A1 Rubber Filters: Customer Name Reset" at bounding box center [574, 65] width 1074 height 29
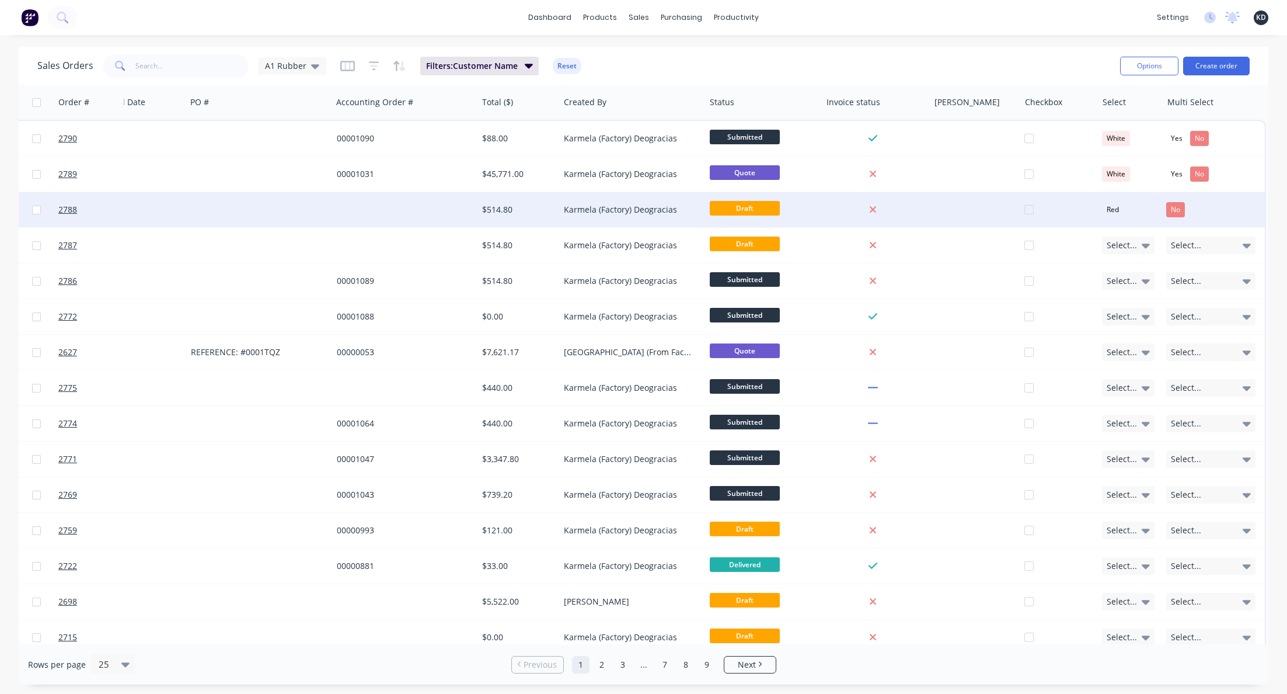
click at [549, 215] on div "$514.80" at bounding box center [519, 209] width 82 height 35
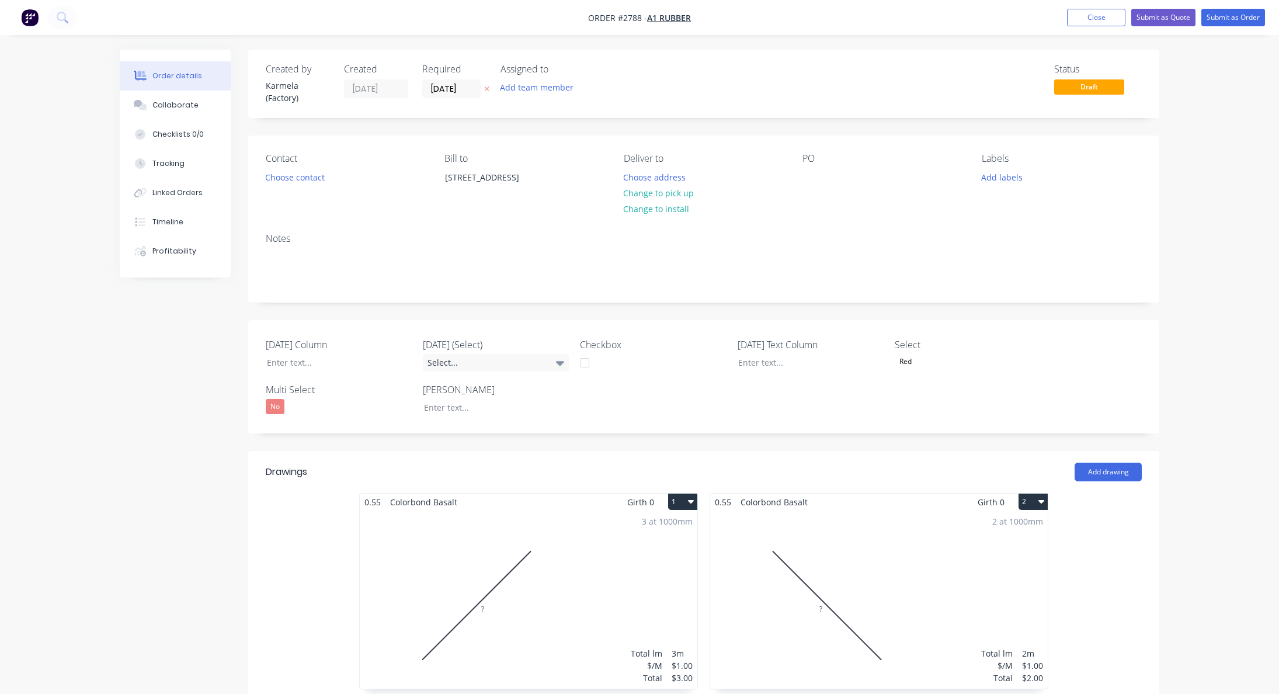
click at [1107, 18] on button "Close" at bounding box center [1096, 18] width 58 height 18
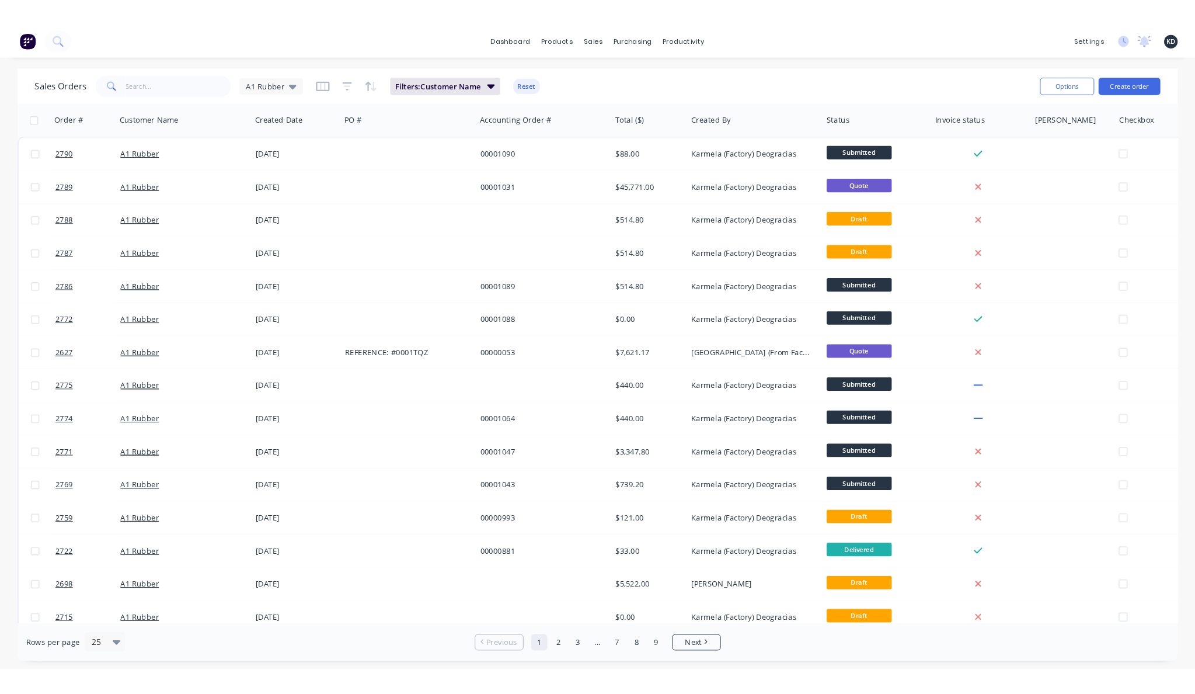
scroll to position [0, 186]
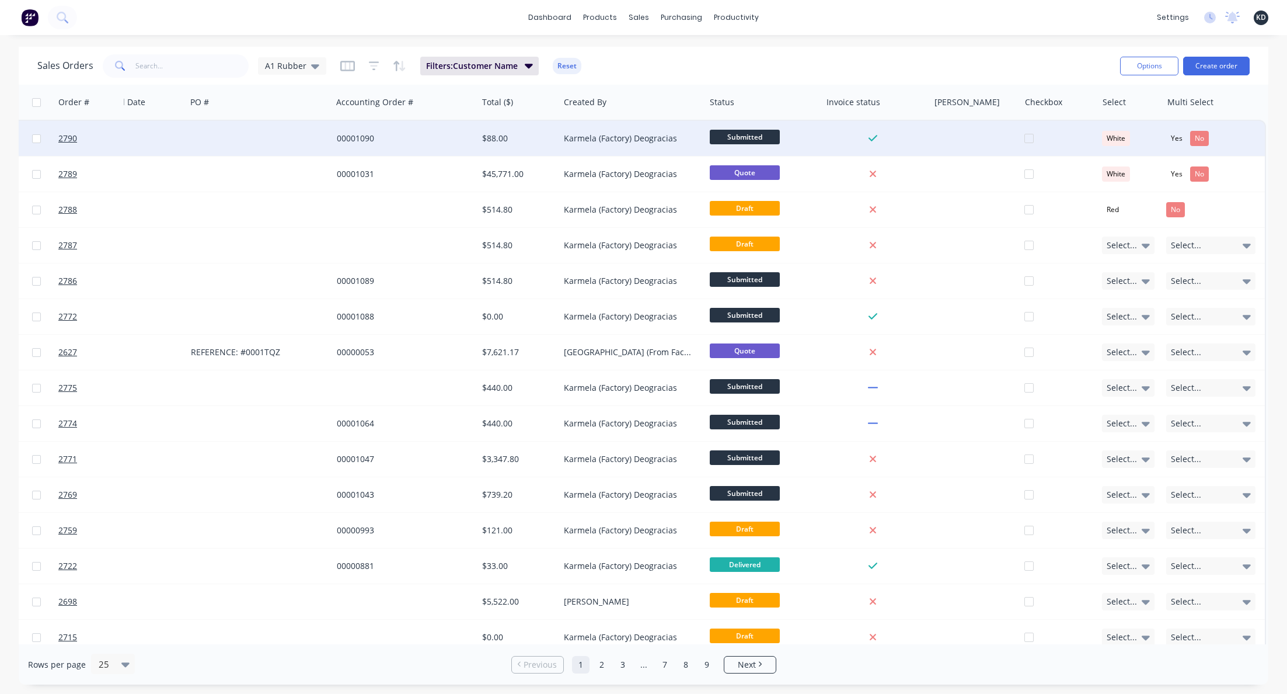
click at [1117, 140] on div "White" at bounding box center [1116, 138] width 28 height 15
click at [1108, 201] on div "Red" at bounding box center [1113, 201] width 22 height 16
click at [1110, 95] on div at bounding box center [1129, 101] width 53 height 23
click at [1110, 112] on div at bounding box center [1129, 101] width 53 height 23
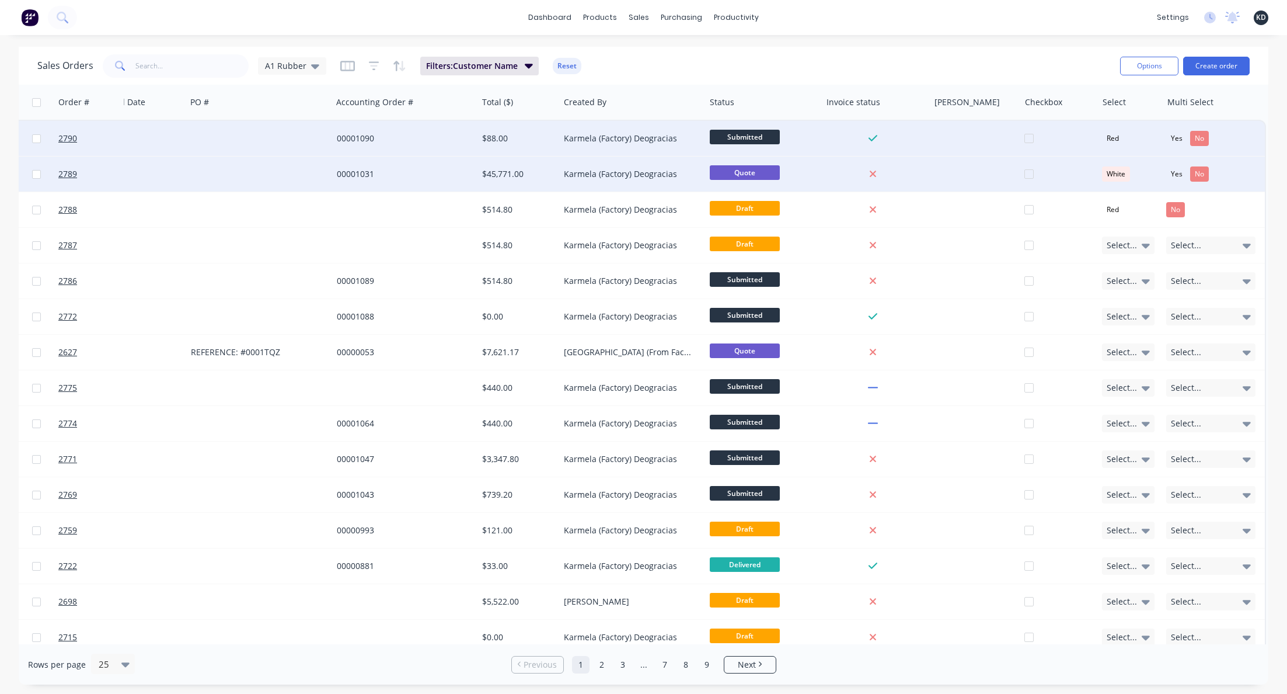
click at [1111, 175] on div "White" at bounding box center [1116, 173] width 28 height 15
click at [1030, 55] on div "Sales Orders A1 Rubber Filters: Customer Name Reset" at bounding box center [574, 65] width 1074 height 29
click at [744, 143] on span "Submitted" at bounding box center [745, 137] width 70 height 15
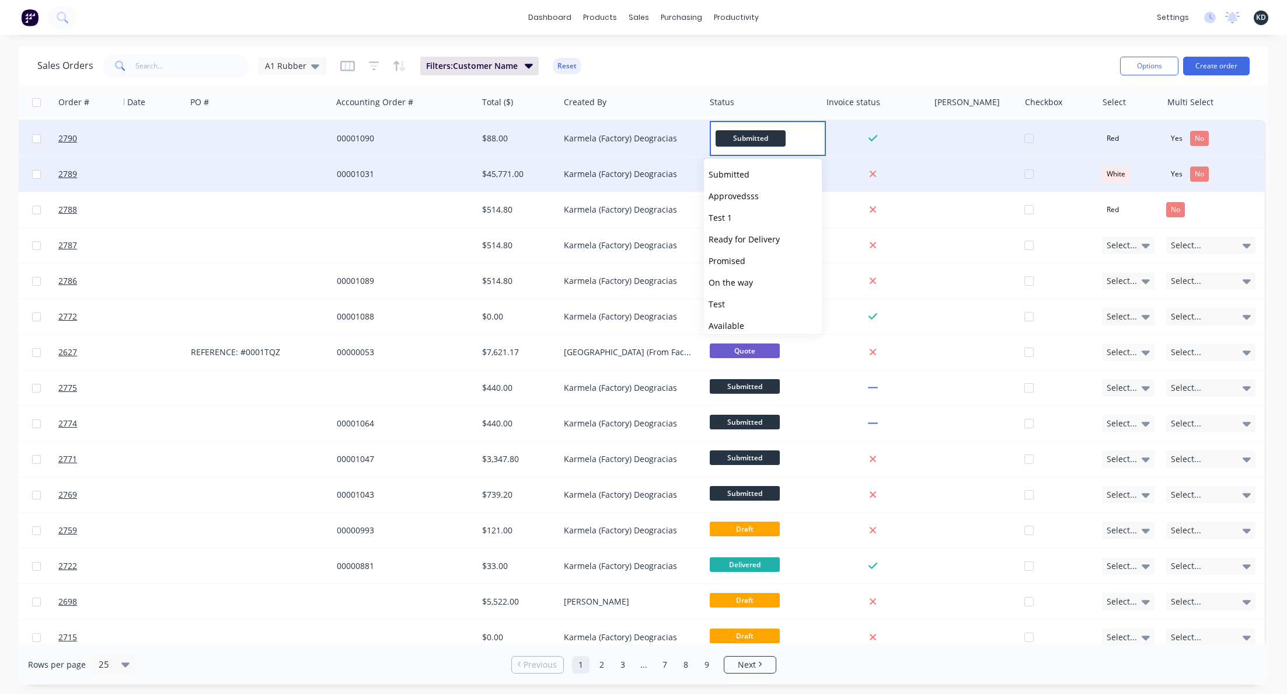
click at [653, 138] on div "Karmela (Factory) Deogracias" at bounding box center [629, 139] width 130 height 12
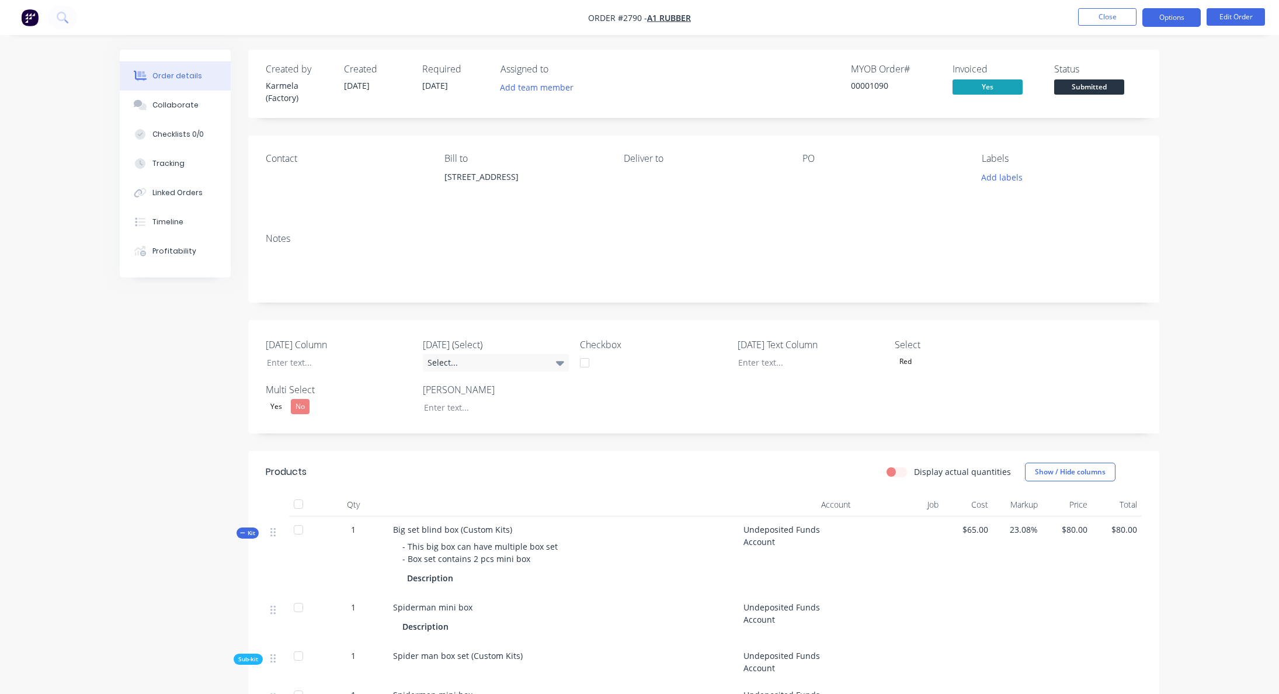
click at [1162, 15] on button "Options" at bounding box center [1171, 17] width 58 height 19
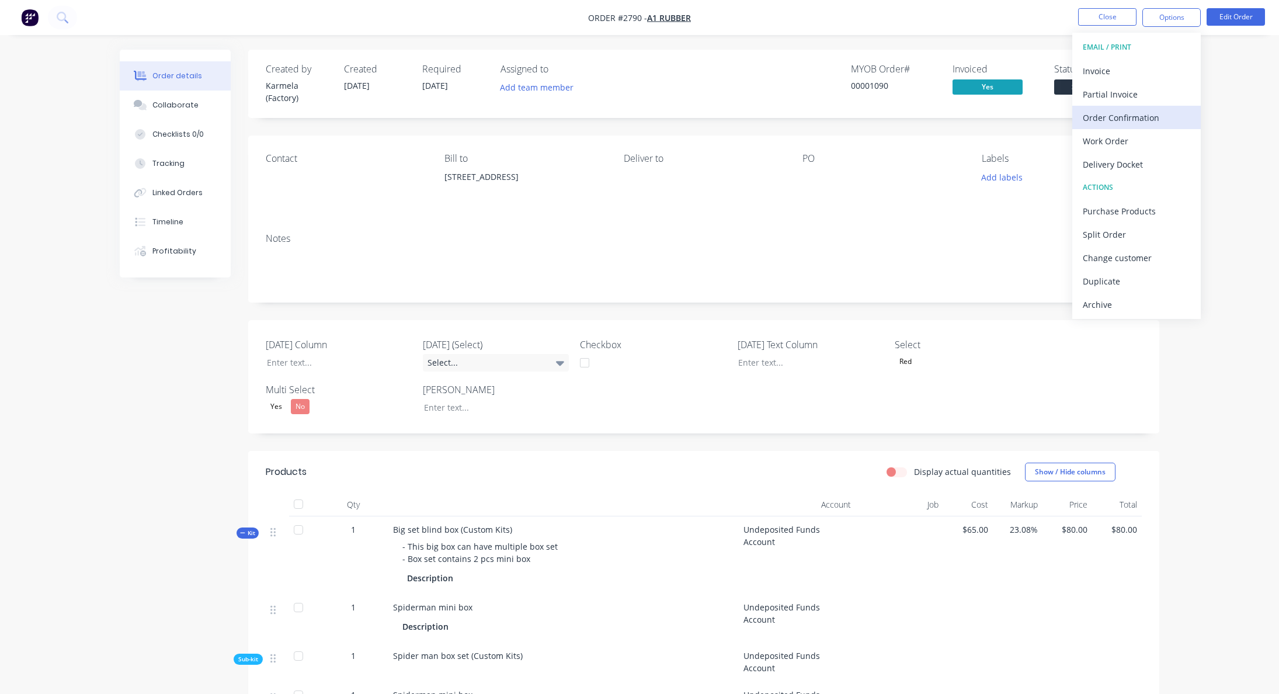
click at [1127, 126] on div "Order Confirmation" at bounding box center [1135, 117] width 107 height 17
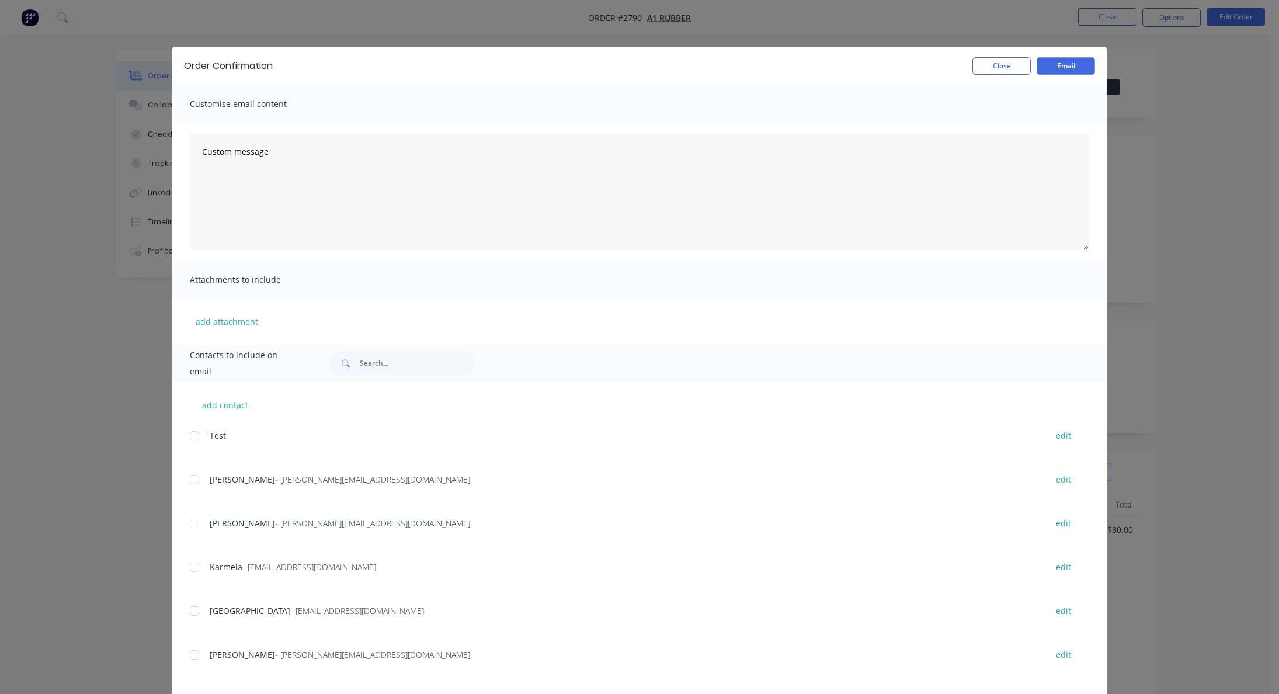
click at [184, 573] on div at bounding box center [194, 566] width 23 height 23
click at [1061, 75] on div "Order Confirmation Close Email" at bounding box center [639, 66] width 934 height 38
click at [1060, 69] on button "Email" at bounding box center [1065, 66] width 58 height 18
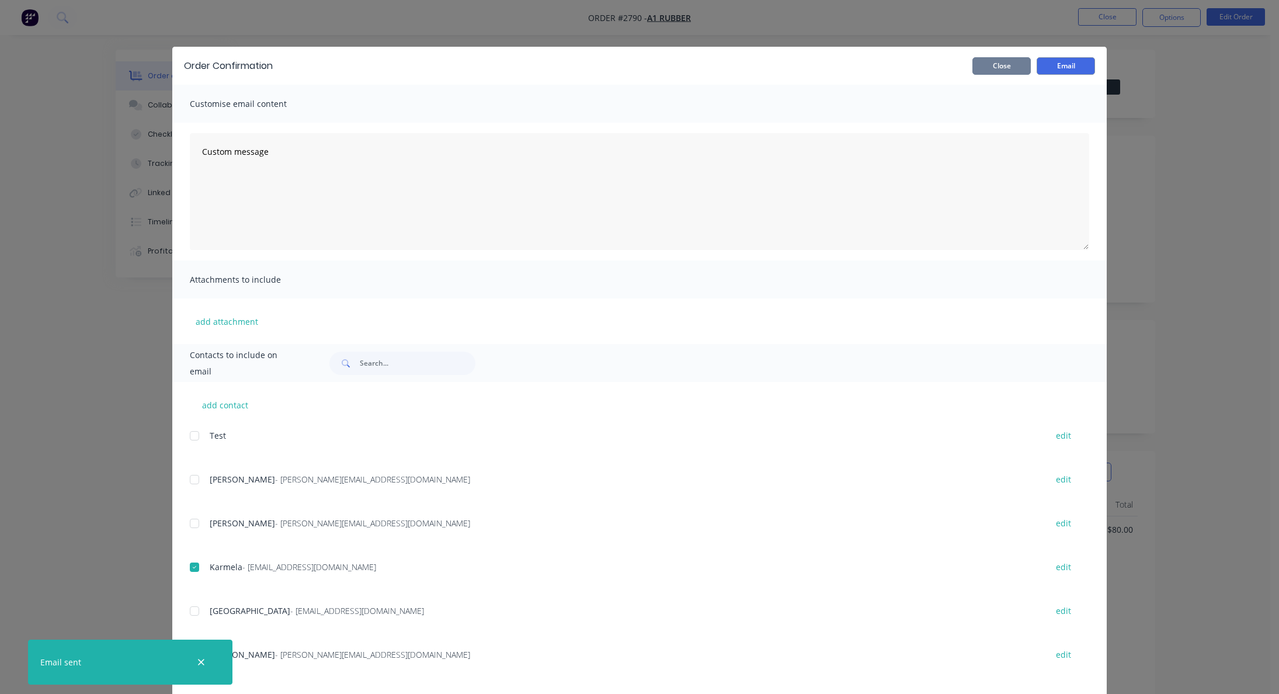
click at [1016, 69] on button "Close" at bounding box center [1001, 66] width 58 height 18
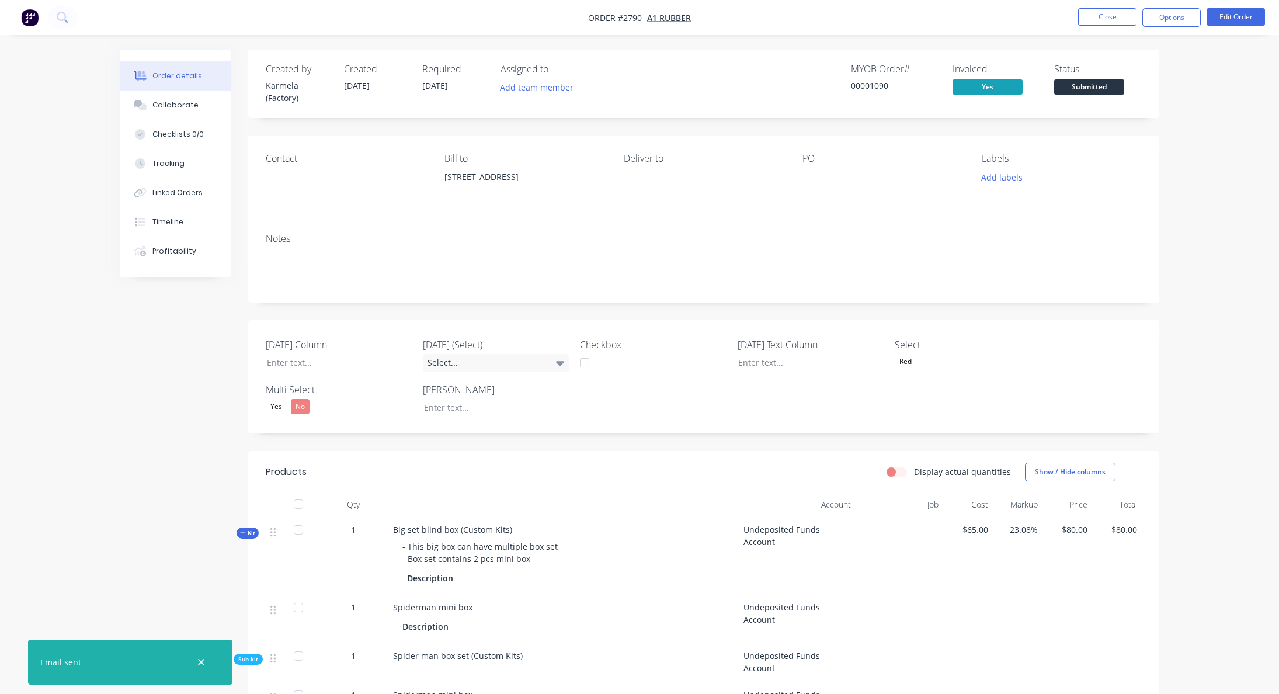
click at [1217, 416] on div "Order details Collaborate Checklists 0/0 Tracking Linked Orders Timeline Profit…" at bounding box center [639, 517] width 1279 height 1035
click at [1075, 21] on ul "Close Options Edit Order" at bounding box center [1171, 17] width 215 height 19
click at [1099, 10] on button "Close" at bounding box center [1107, 17] width 58 height 18
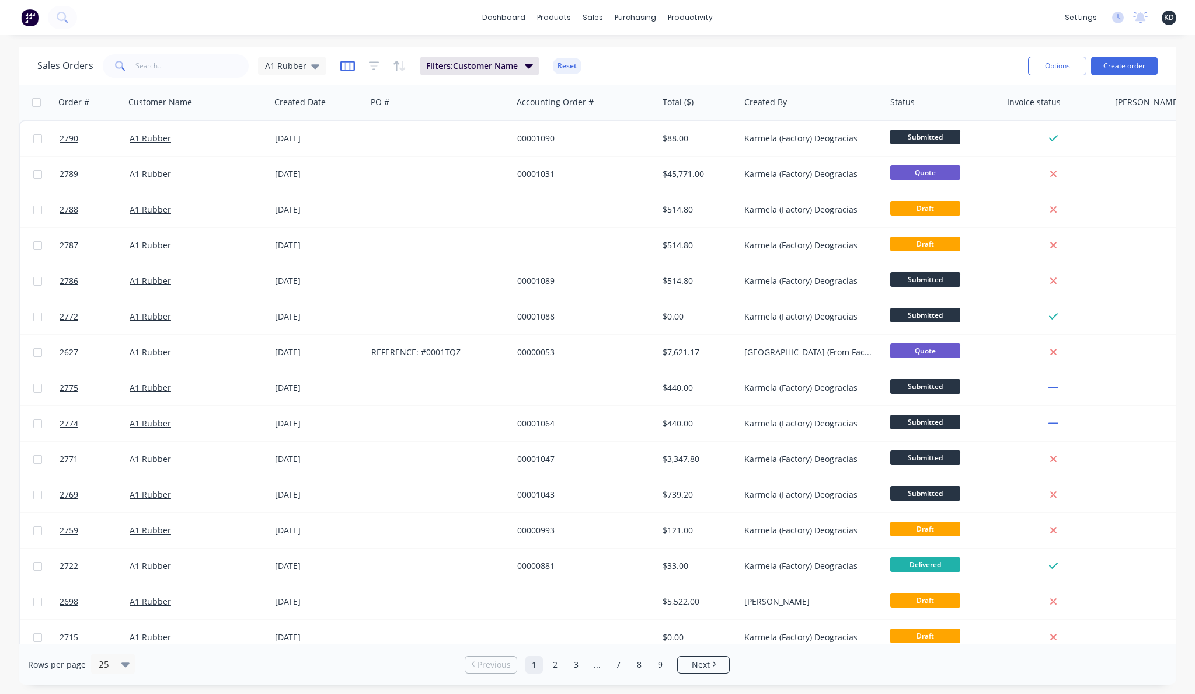
click at [348, 69] on icon "button" at bounding box center [347, 66] width 15 height 12
click at [572, 645] on div "Rows per page 25 Previous 1 2 3 ... 7 8 9 Next" at bounding box center [598, 664] width 1158 height 40
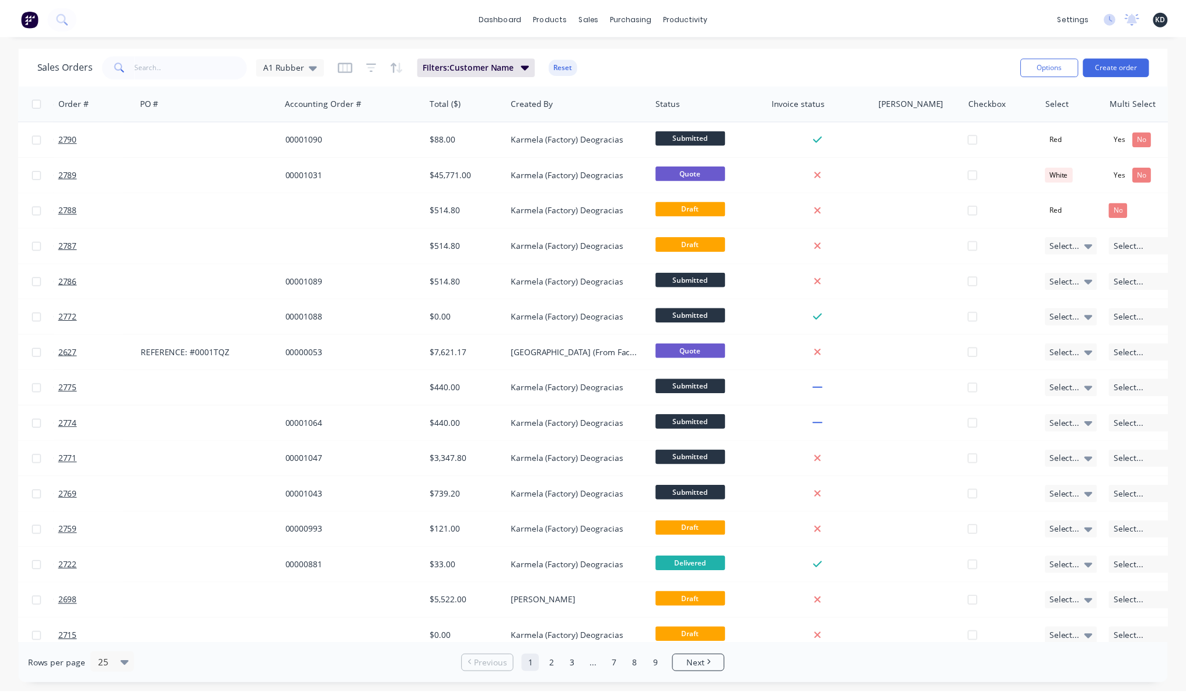
scroll to position [0, 278]
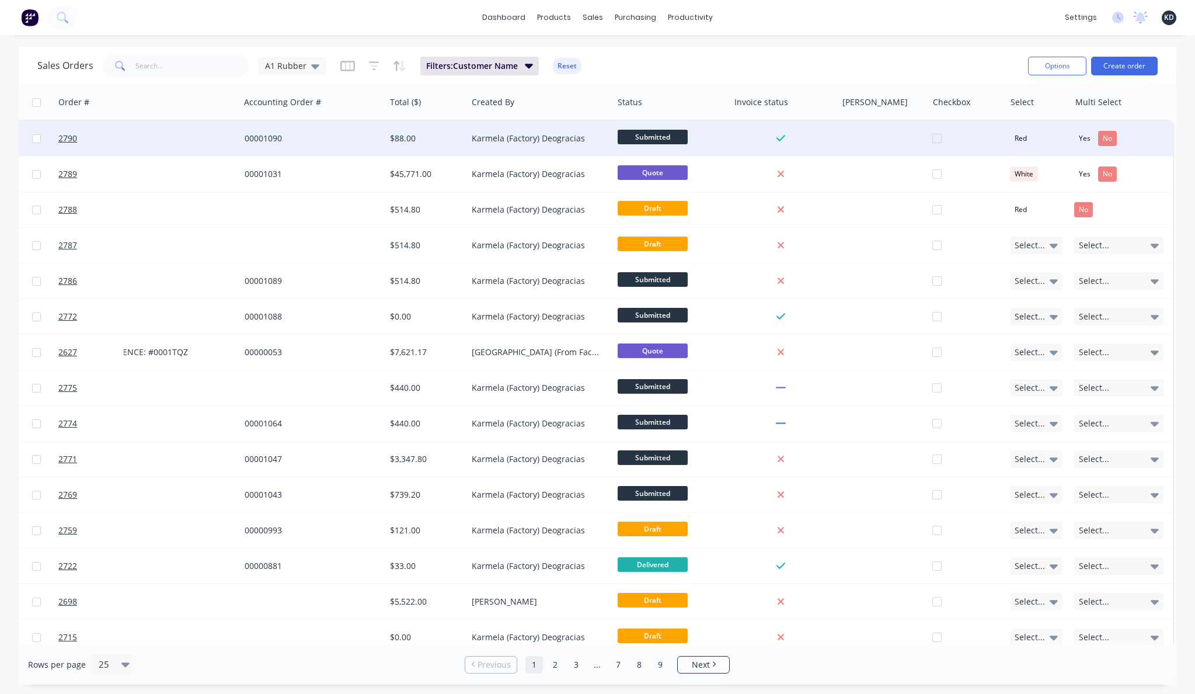
click at [310, 144] on div "00001090" at bounding box center [313, 138] width 146 height 35
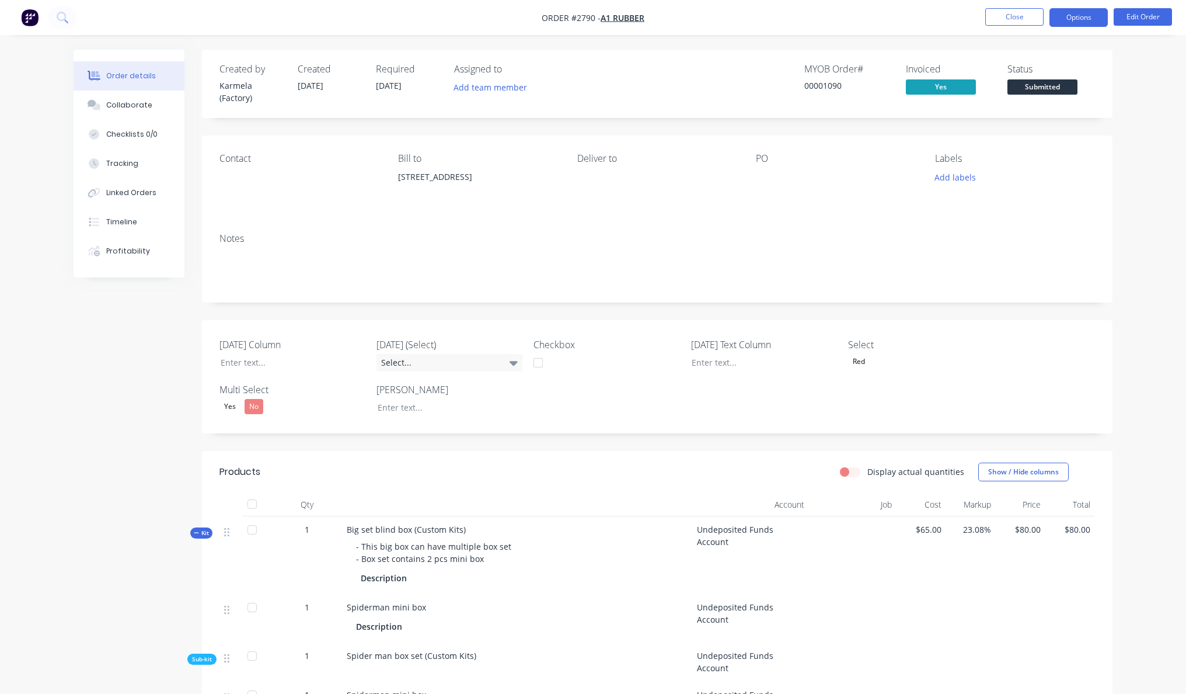
click at [1078, 22] on button "Options" at bounding box center [1079, 17] width 58 height 19
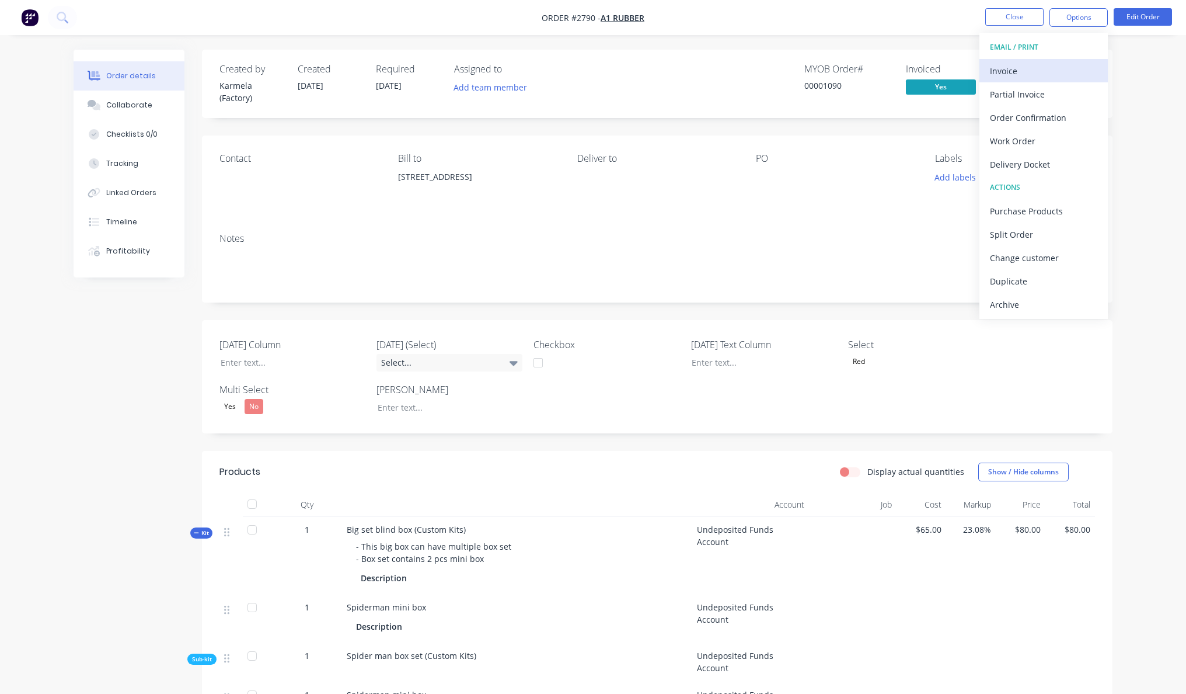
click at [1042, 78] on div "Invoice" at bounding box center [1043, 70] width 107 height 17
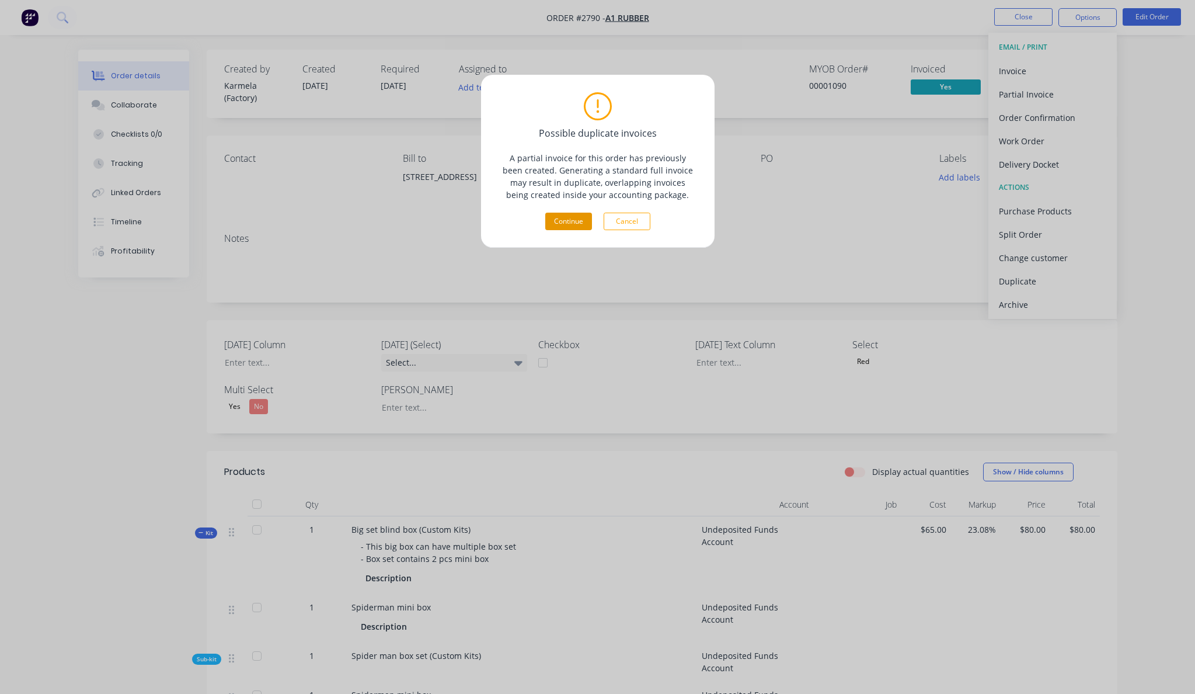
click at [575, 220] on button "Continue" at bounding box center [568, 222] width 47 height 18
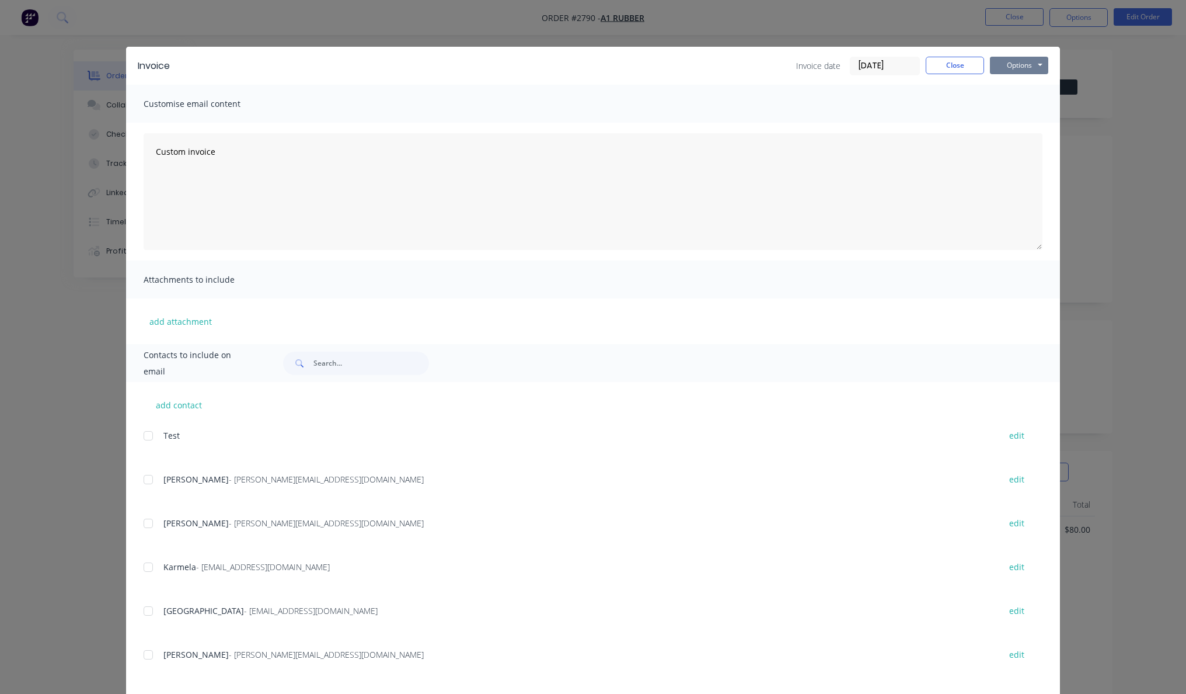
click at [1020, 68] on button "Options" at bounding box center [1019, 66] width 58 height 18
click at [1019, 96] on button "Print" at bounding box center [1027, 105] width 75 height 19
click at [973, 64] on button "Close" at bounding box center [955, 66] width 58 height 18
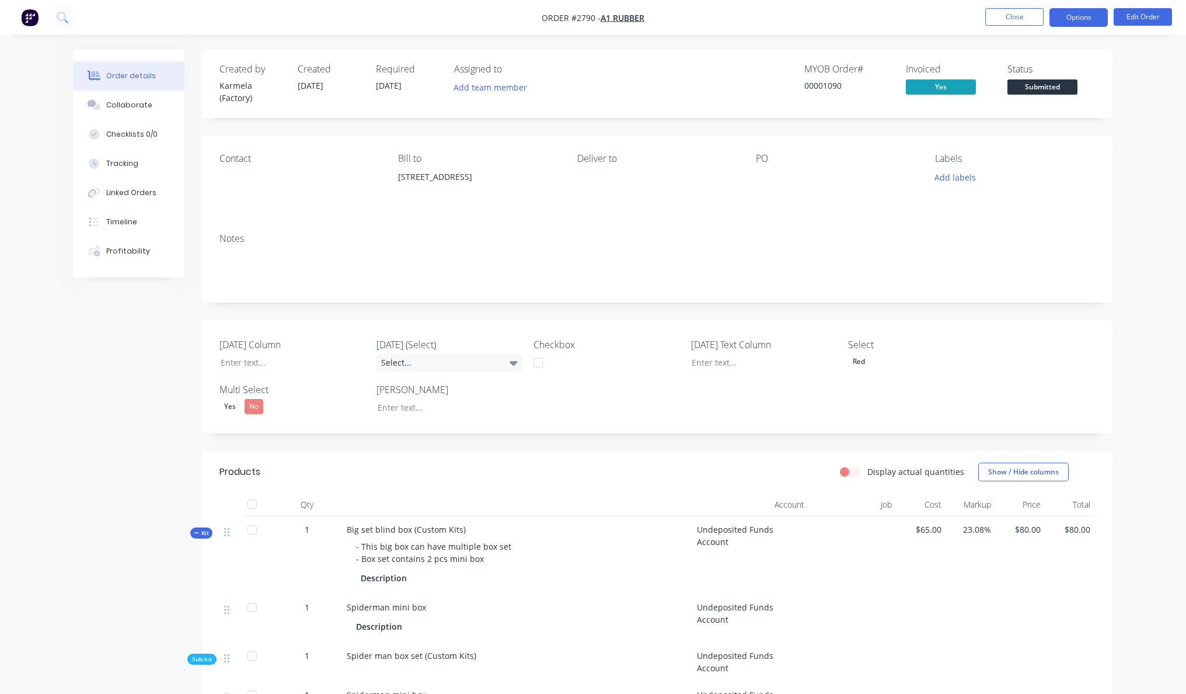
click at [1078, 16] on button "Options" at bounding box center [1079, 17] width 58 height 19
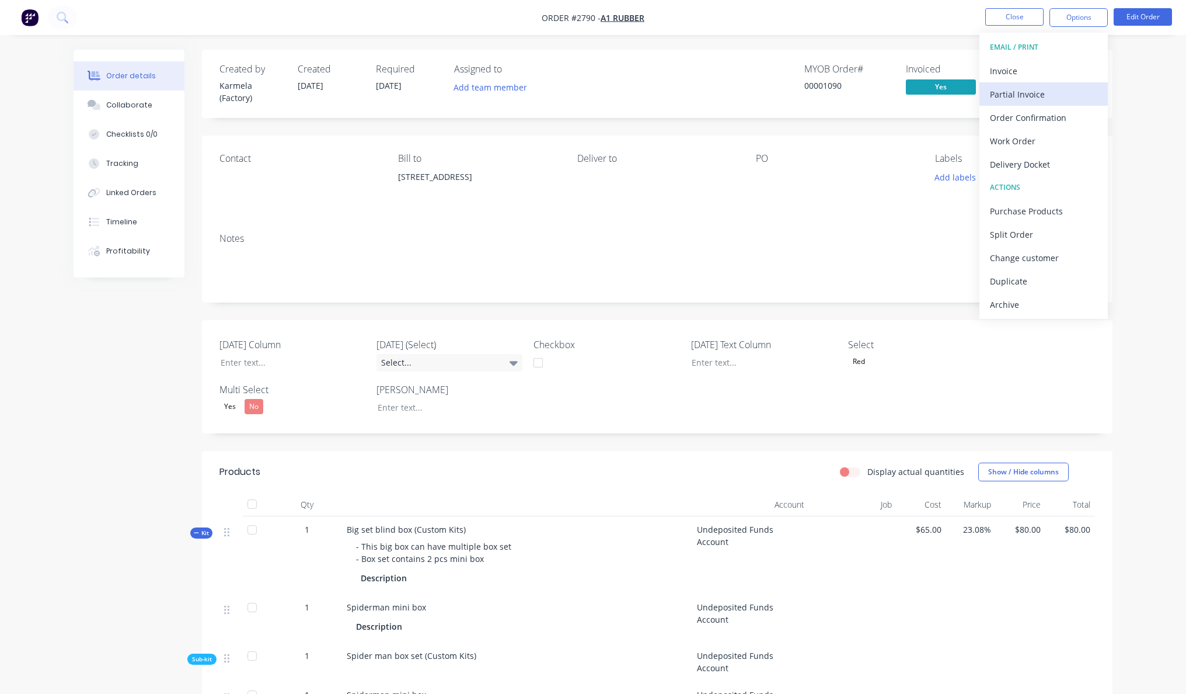
click at [1054, 97] on div "Partial Invoice" at bounding box center [1043, 94] width 107 height 17
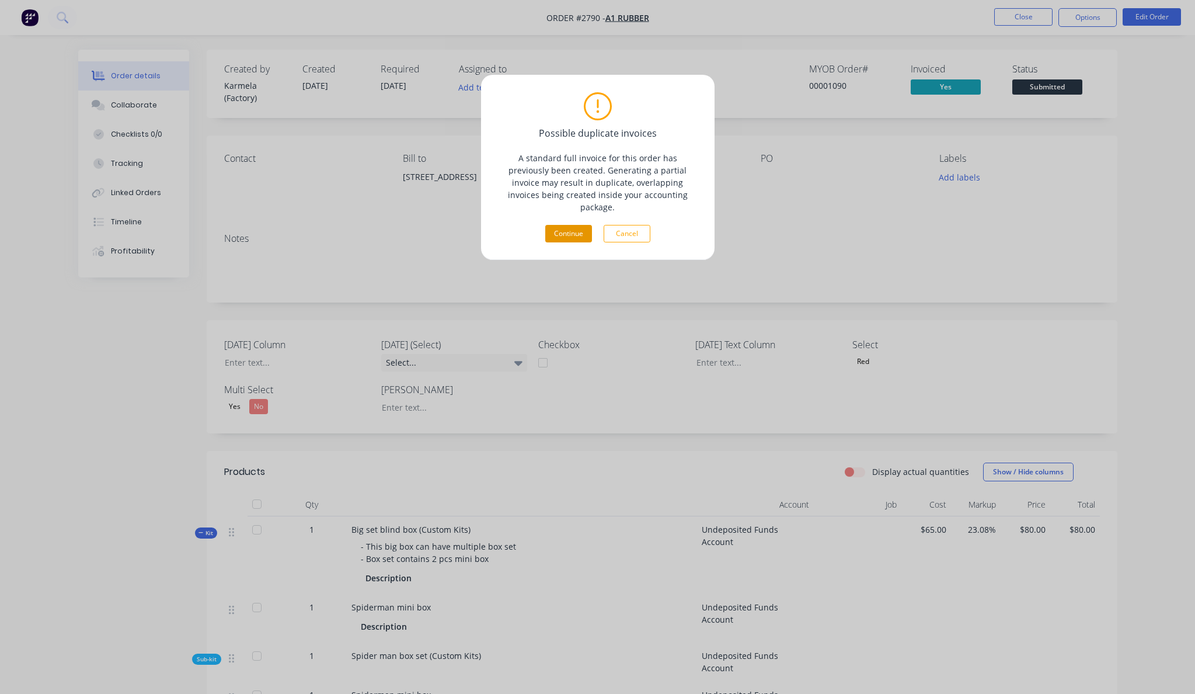
click at [569, 225] on button "Continue" at bounding box center [568, 234] width 47 height 18
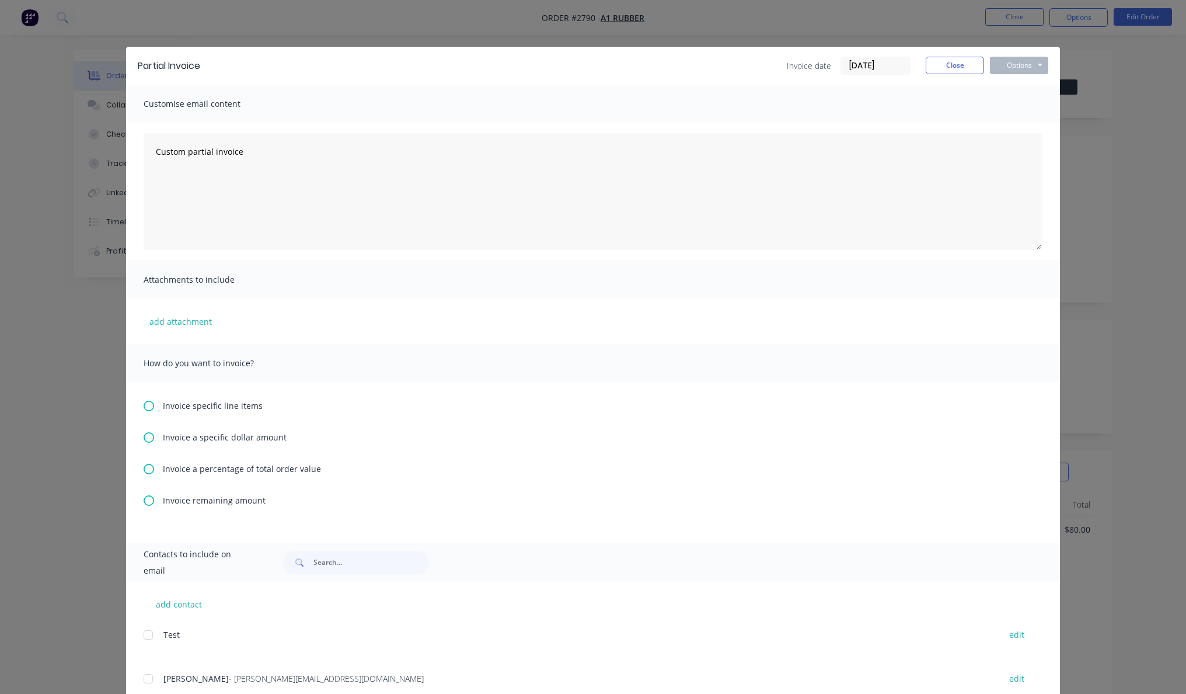
click at [212, 408] on span "Invoice specific line items" at bounding box center [213, 405] width 100 height 12
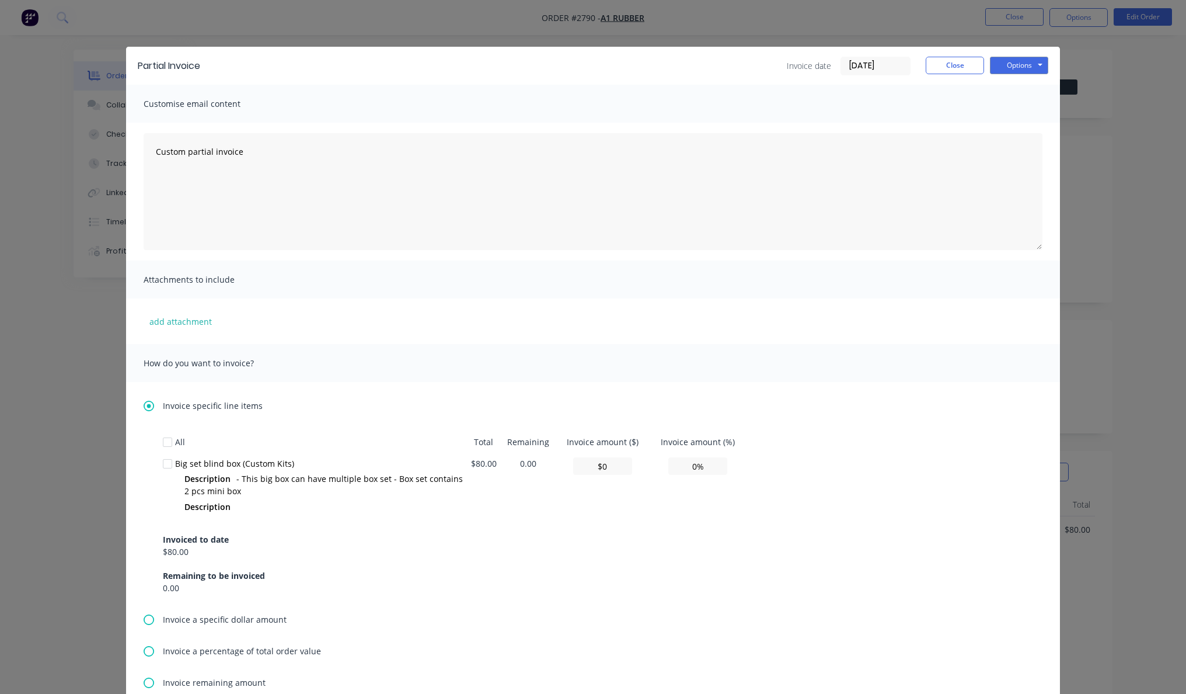
click at [164, 461] on div at bounding box center [167, 463] width 23 height 23
click at [1036, 63] on button "Options" at bounding box center [1019, 66] width 58 height 18
click at [1017, 111] on button "Print" at bounding box center [1027, 105] width 75 height 19
click at [1026, 64] on button "Options" at bounding box center [1019, 66] width 58 height 18
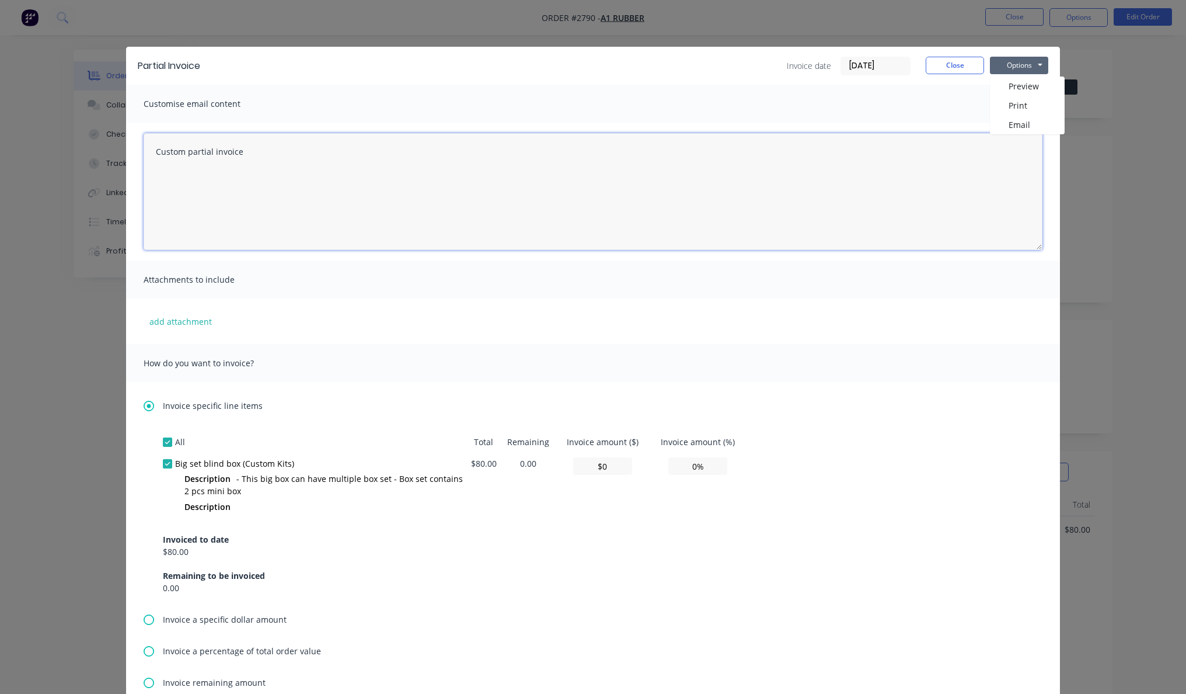
click at [682, 146] on textarea "Custom partial invoice" at bounding box center [593, 191] width 899 height 117
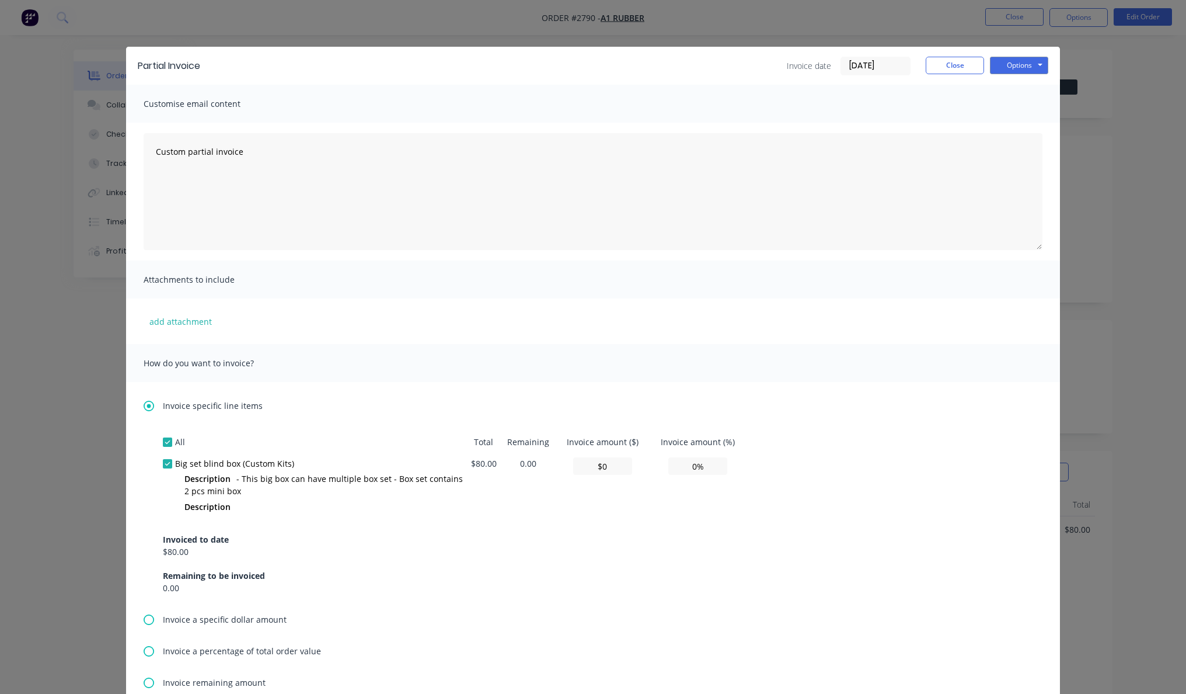
click at [156, 438] on div at bounding box center [167, 441] width 23 height 23
click at [160, 441] on div at bounding box center [167, 441] width 23 height 23
click at [1012, 62] on button "Options" at bounding box center [1019, 66] width 58 height 18
click at [501, 576] on div "Invoiced to date $80.00 Remaining to be invoiced 0.00" at bounding box center [593, 556] width 861 height 75
click at [938, 65] on button "Close" at bounding box center [955, 66] width 58 height 18
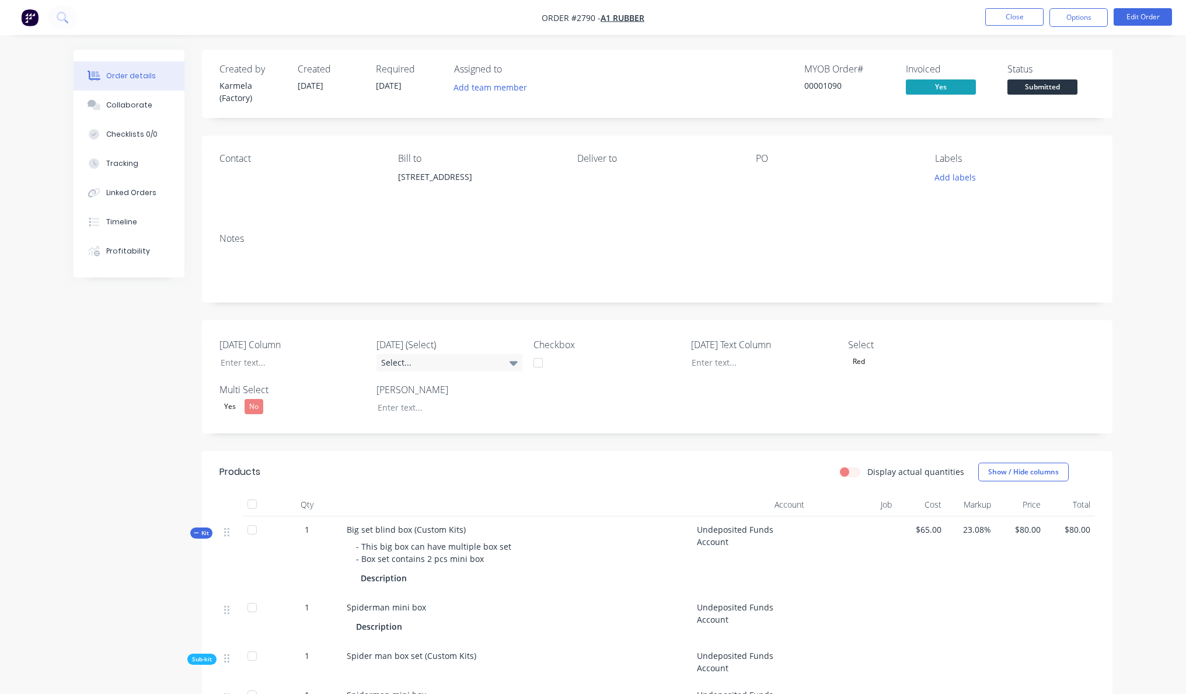
click at [1122, 27] on nav "Order #2790 - A1 Rubber Close Options Edit Order" at bounding box center [593, 17] width 1186 height 35
click at [1129, 23] on button "Edit Order" at bounding box center [1143, 17] width 58 height 18
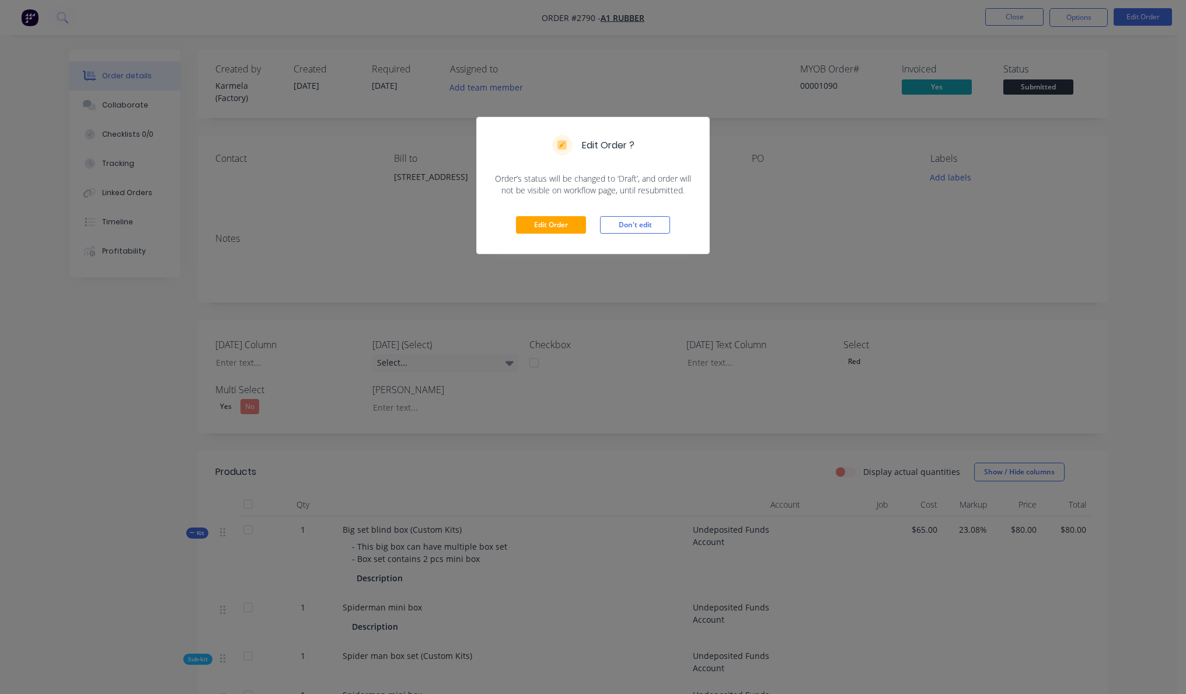
click at [1144, 172] on div "Edit Order ? Order’s status will be changed to ‘Draft’, and order will not be v…" at bounding box center [593, 347] width 1186 height 694
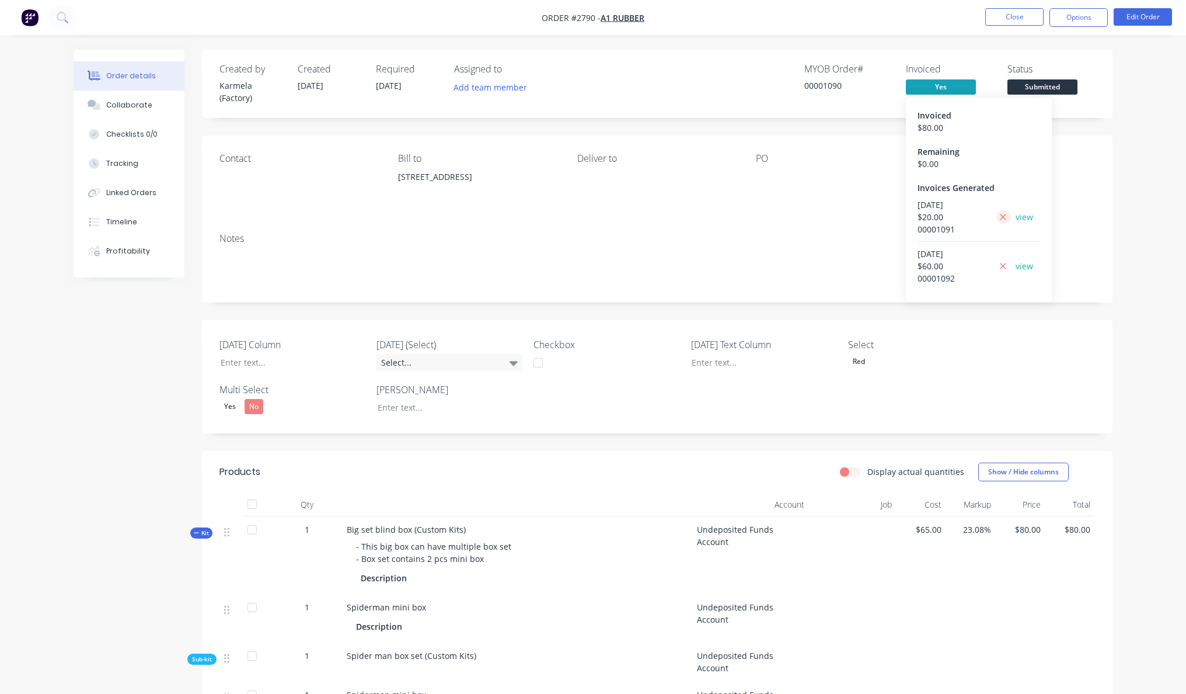
click at [1000, 217] on icon at bounding box center [1003, 217] width 8 height 11
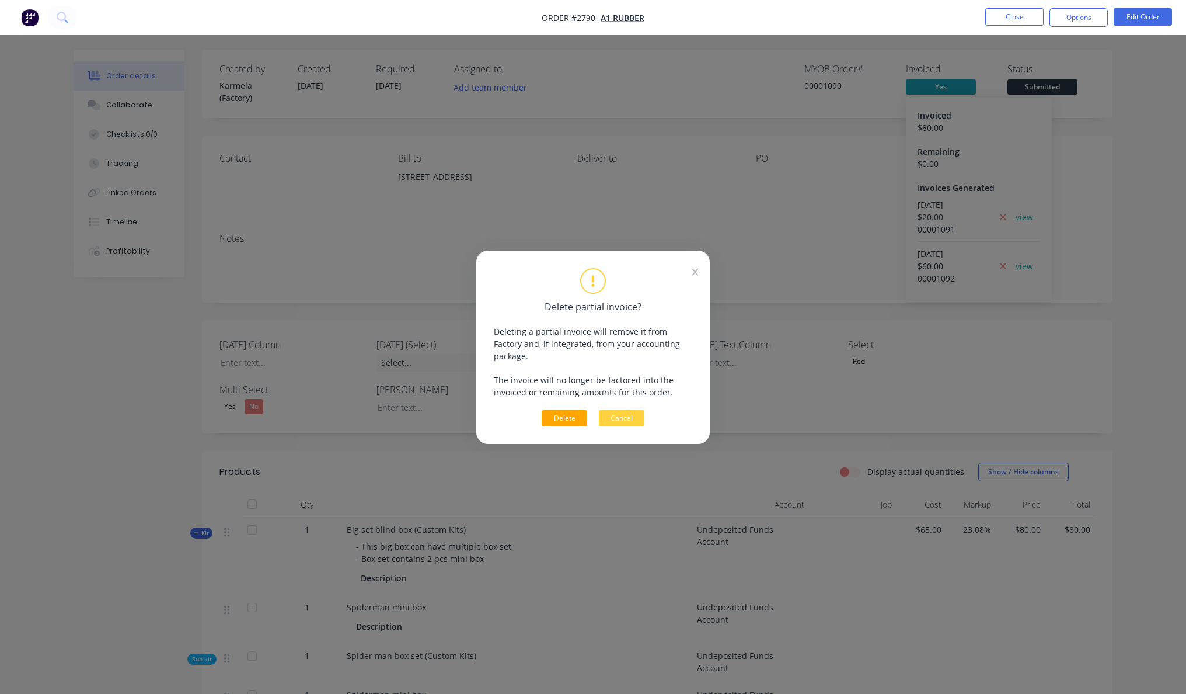
click at [575, 415] on button "Delete" at bounding box center [565, 418] width 46 height 16
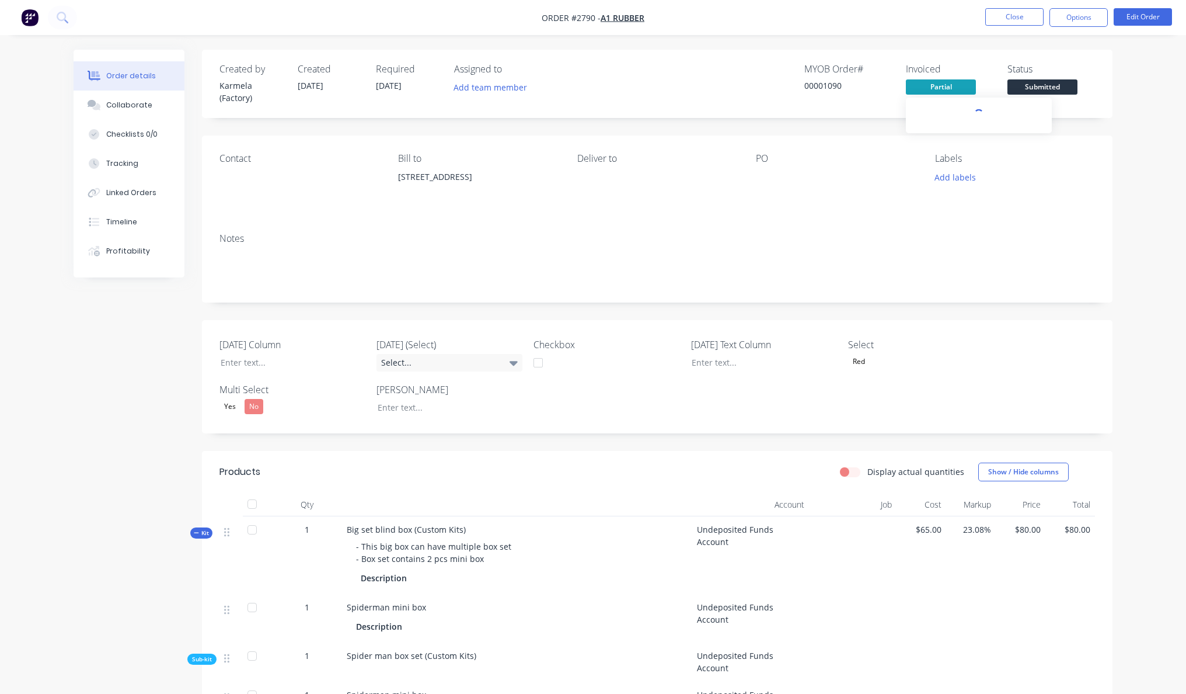
click at [952, 90] on span "Partial" at bounding box center [941, 86] width 70 height 15
click at [1000, 223] on div at bounding box center [1003, 216] width 15 height 37
click at [1004, 213] on icon at bounding box center [1003, 217] width 8 height 11
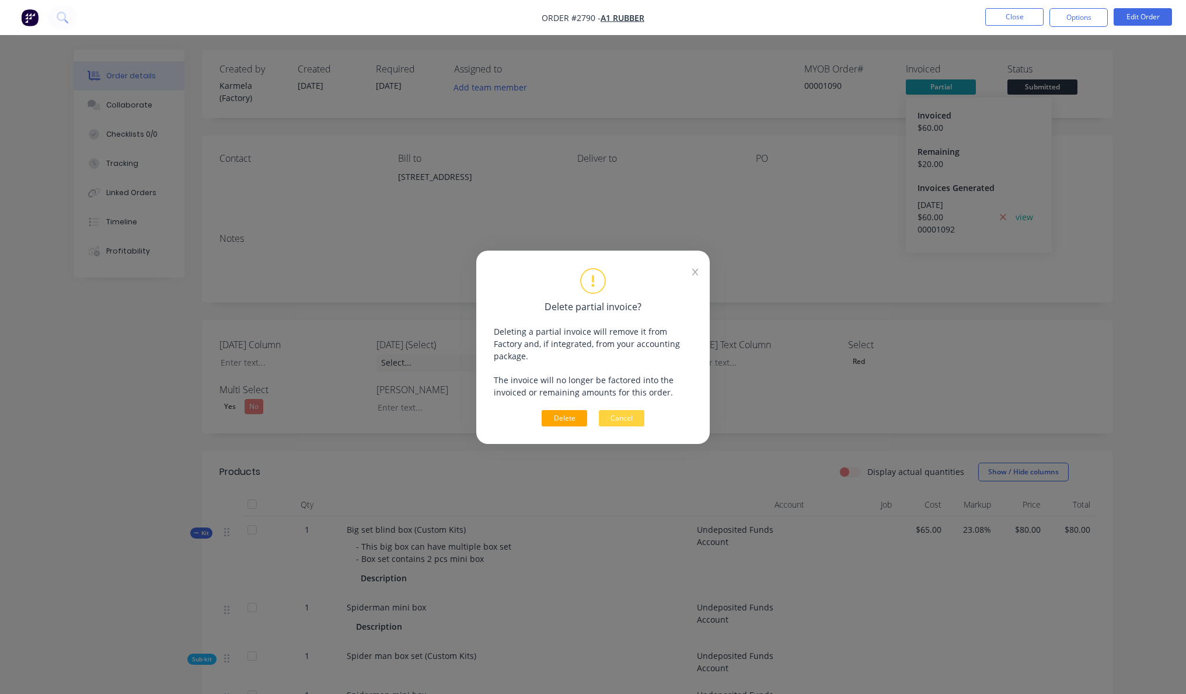
click at [581, 410] on button "Delete" at bounding box center [565, 418] width 46 height 16
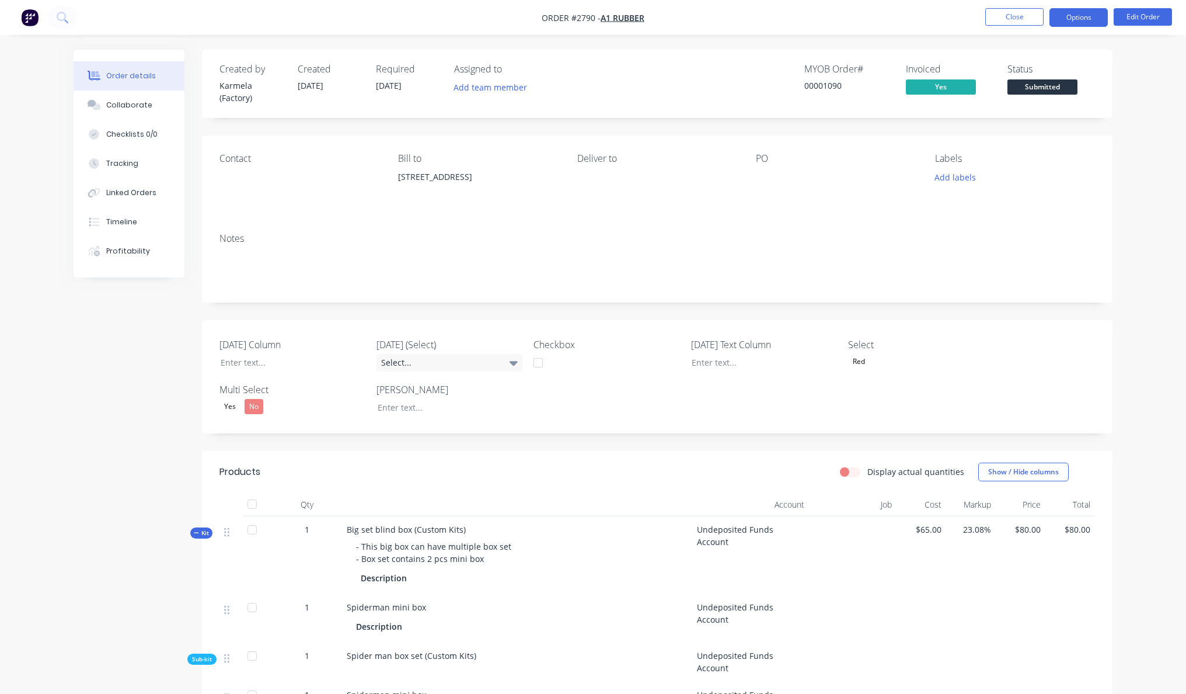
click at [1087, 24] on button "Options" at bounding box center [1079, 17] width 58 height 19
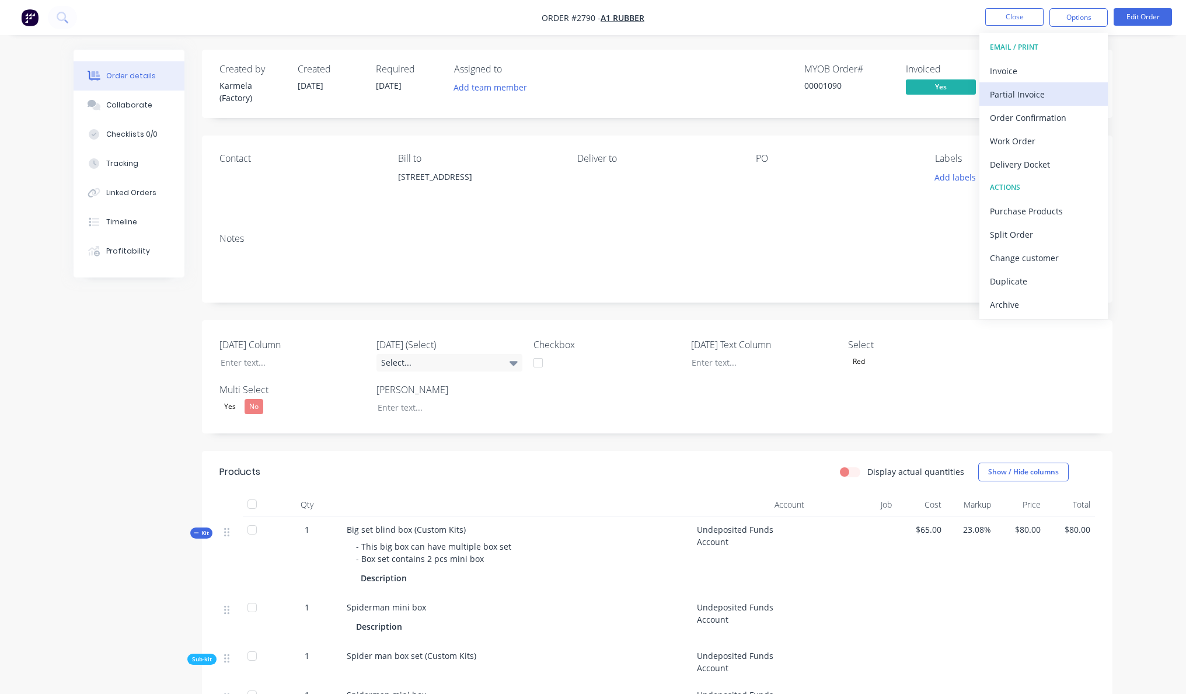
click at [1056, 96] on div "Partial Invoice" at bounding box center [1043, 94] width 107 height 17
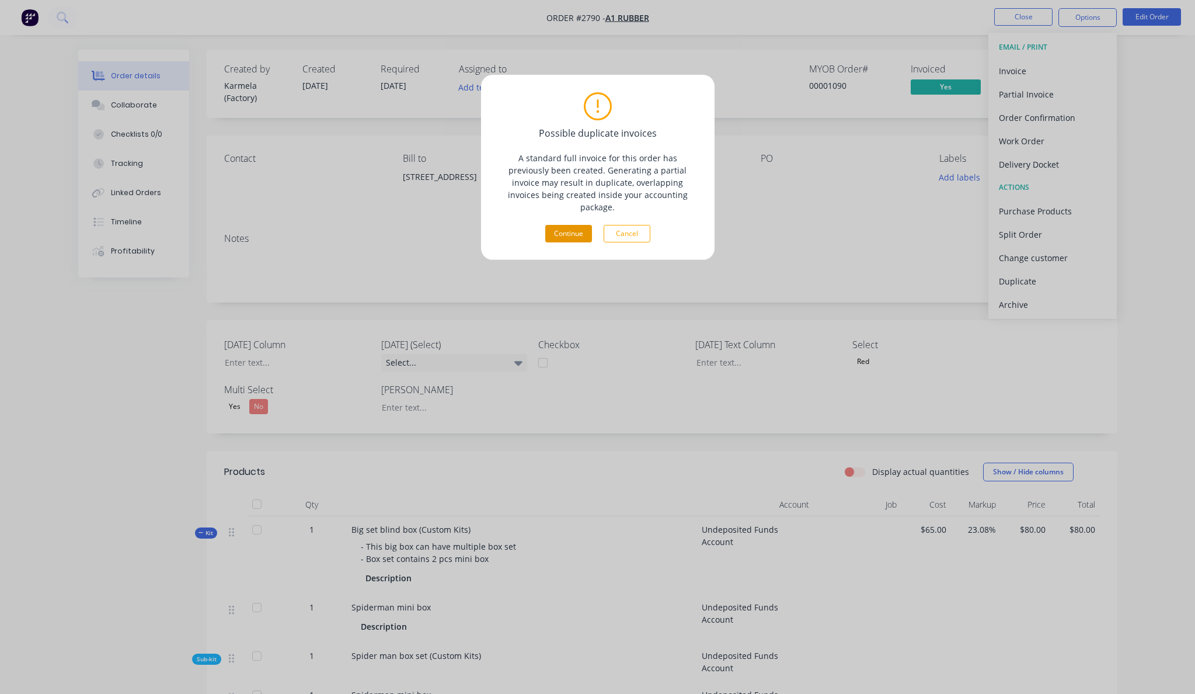
click at [567, 228] on button "Continue" at bounding box center [568, 234] width 47 height 18
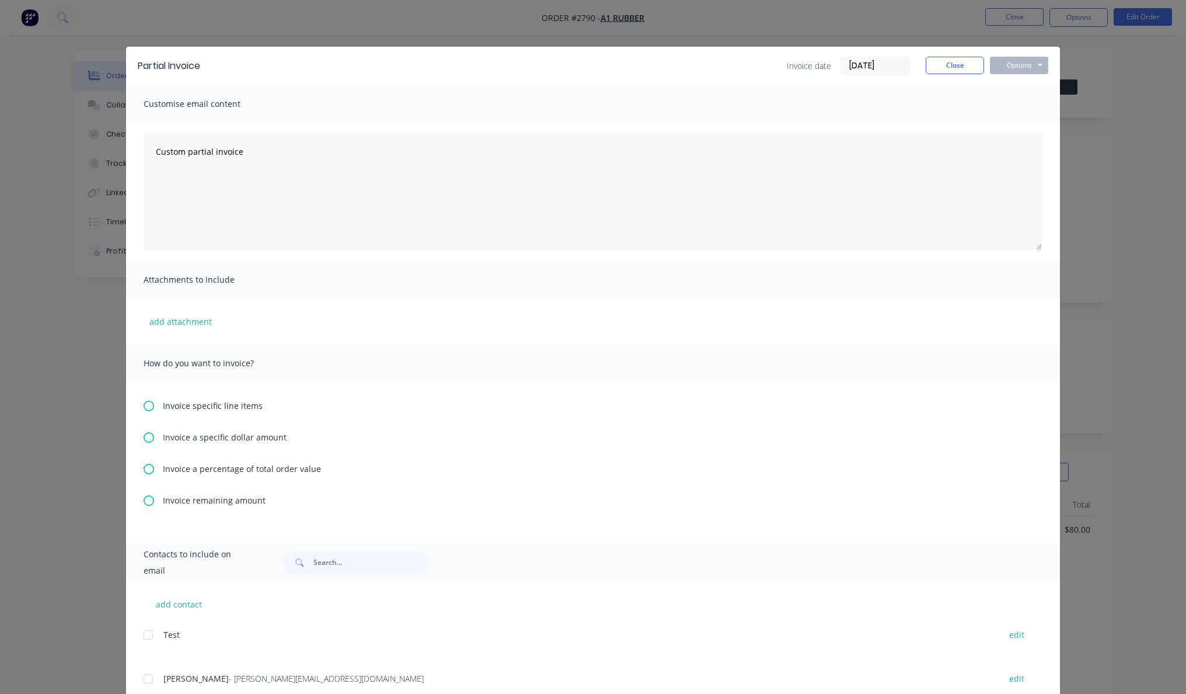
click at [235, 437] on span "Invoice a specific dollar amount" at bounding box center [225, 437] width 124 height 12
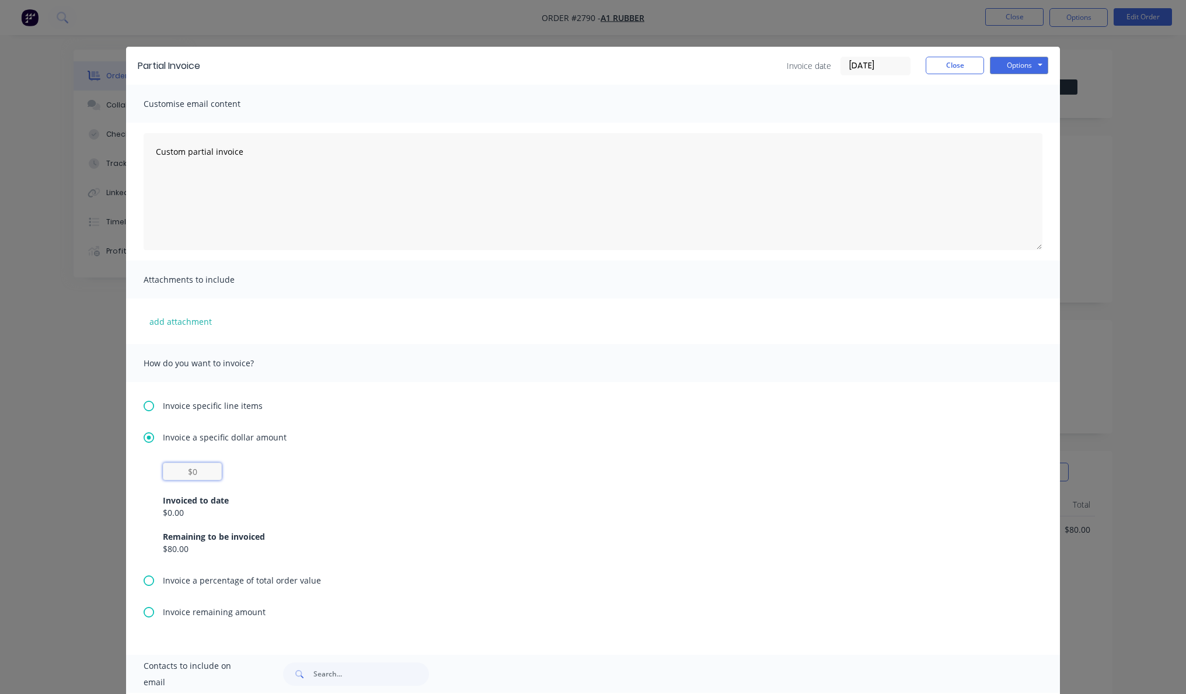
drag, startPoint x: 178, startPoint y: 471, endPoint x: 204, endPoint y: 469, distance: 26.3
click at [204, 469] on input "text" at bounding box center [192, 471] width 59 height 18
type input "$20"
click at [1018, 64] on button "Options" at bounding box center [1019, 66] width 58 height 18
click at [1021, 106] on button "Print" at bounding box center [1027, 105] width 75 height 19
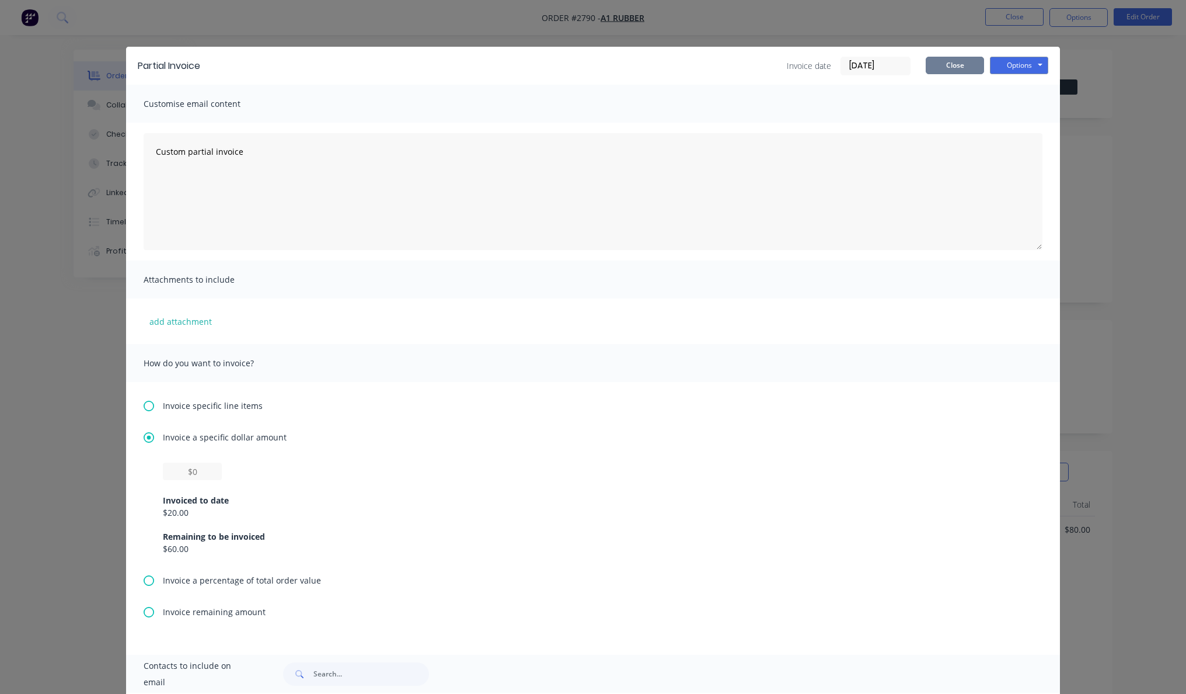
click at [966, 67] on button "Close" at bounding box center [955, 66] width 58 height 18
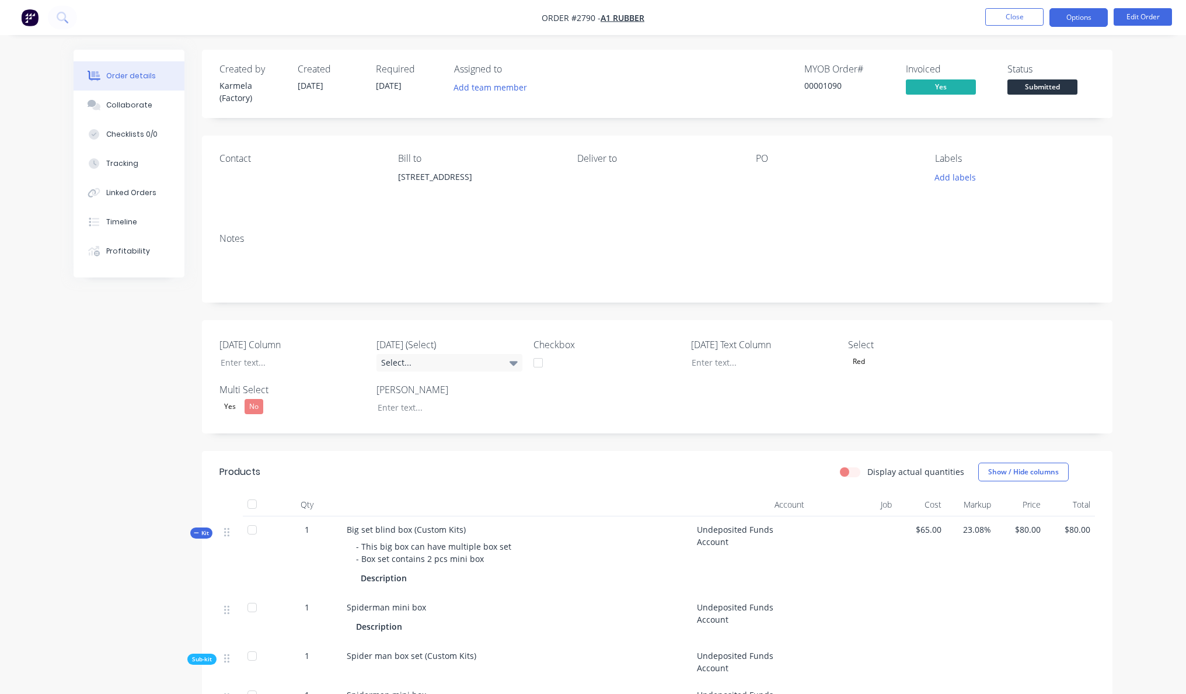
click at [1064, 13] on button "Options" at bounding box center [1079, 17] width 58 height 19
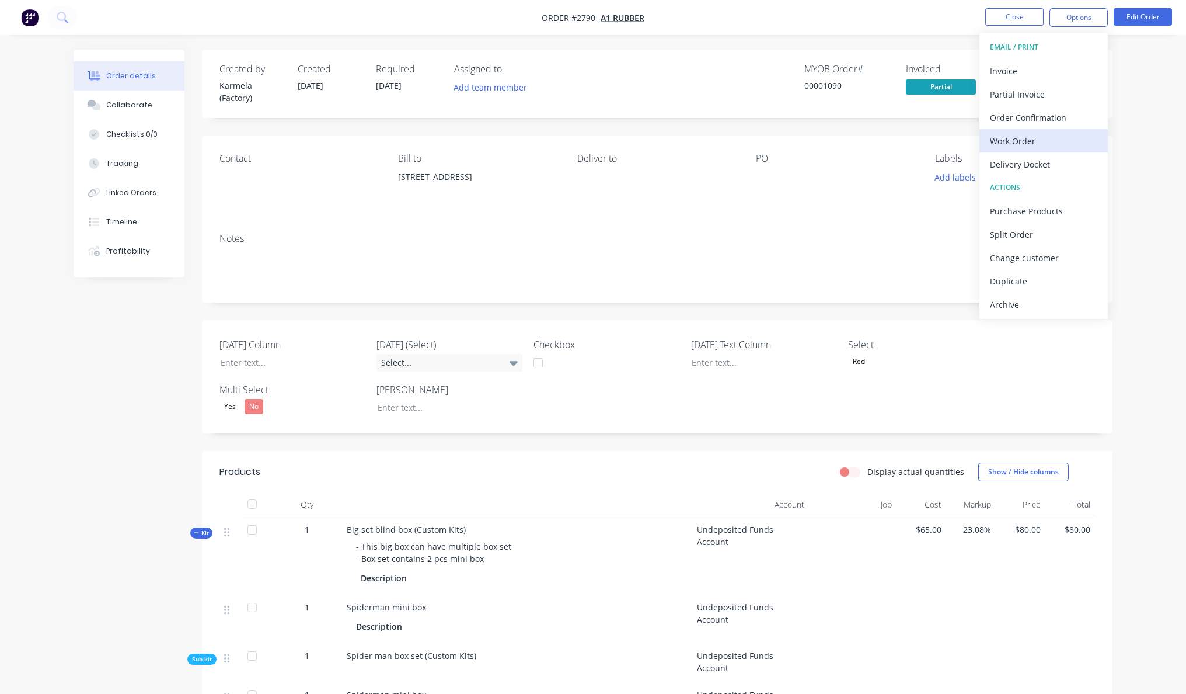
click at [1053, 134] on div "Work Order" at bounding box center [1043, 141] width 107 height 17
click at [1052, 134] on div "Custom" at bounding box center [1043, 141] width 107 height 17
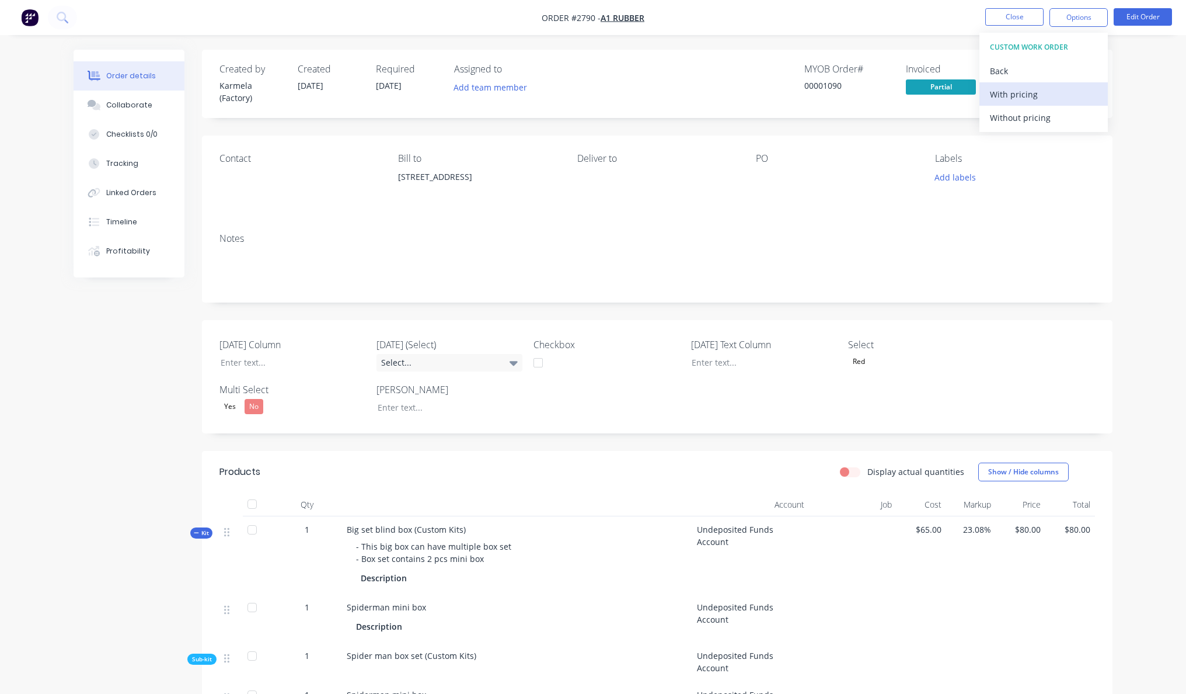
click at [1049, 105] on button "With pricing" at bounding box center [1044, 93] width 128 height 23
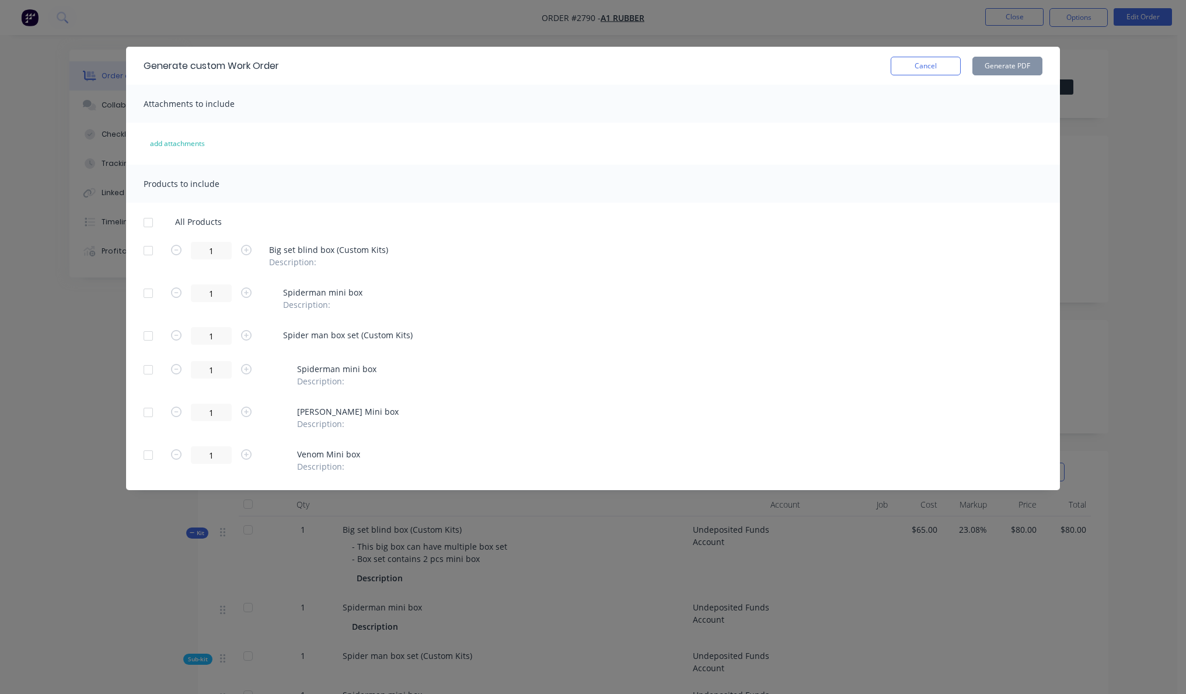
click at [151, 221] on div at bounding box center [148, 222] width 23 height 23
click at [1011, 69] on button "Generate PDF" at bounding box center [1008, 66] width 70 height 19
click at [940, 66] on button "Cancel" at bounding box center [926, 66] width 70 height 19
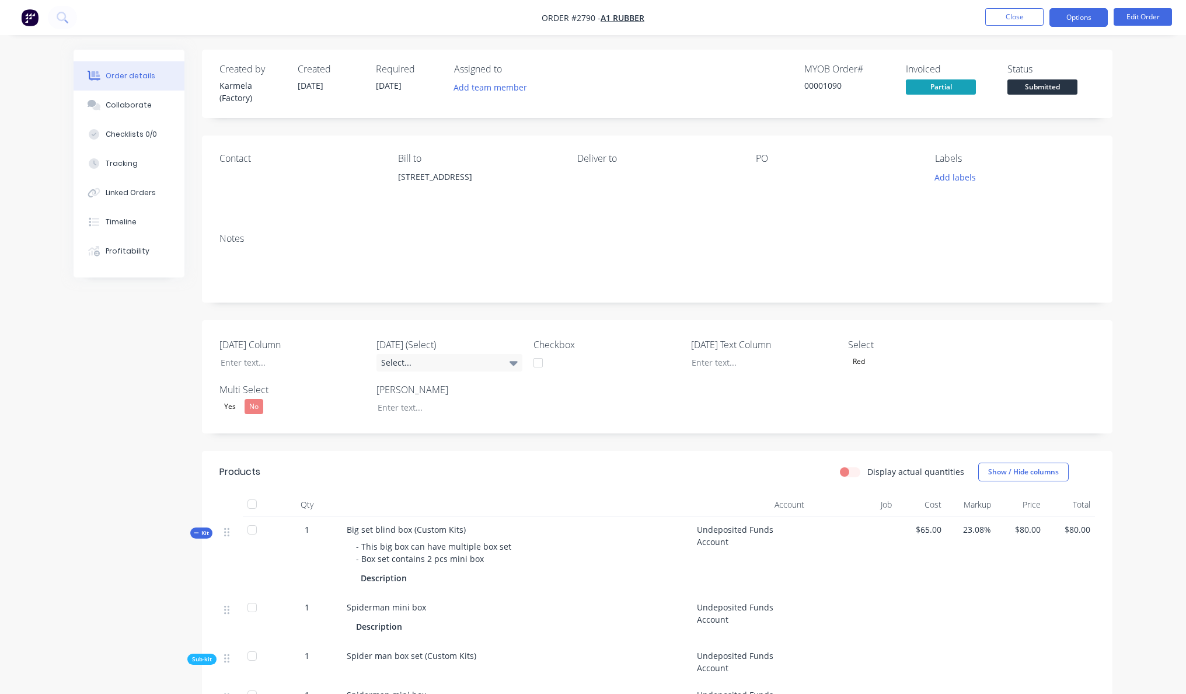
click at [1062, 14] on button "Options" at bounding box center [1079, 17] width 58 height 19
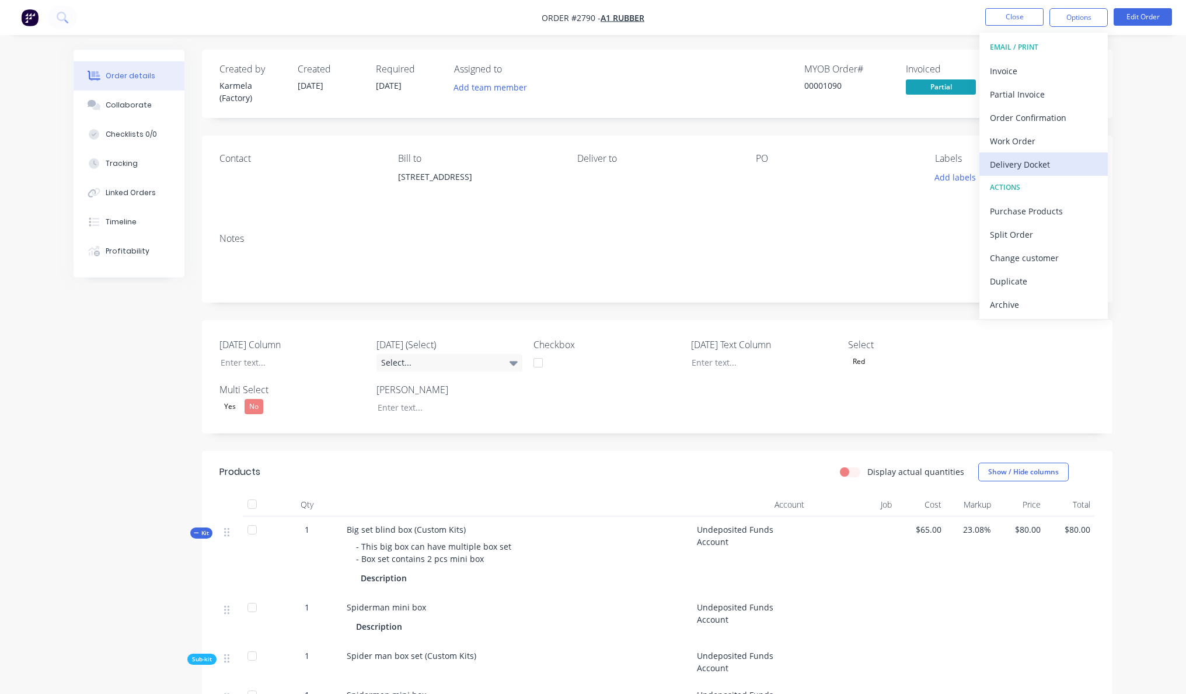
click at [1043, 164] on div "Delivery Docket" at bounding box center [1043, 164] width 107 height 17
click at [1043, 154] on div "DELIVERY DOCKET Back With pricing Without pricing Custom" at bounding box center [1044, 94] width 128 height 123
click at [1043, 142] on div "Custom" at bounding box center [1043, 141] width 107 height 17
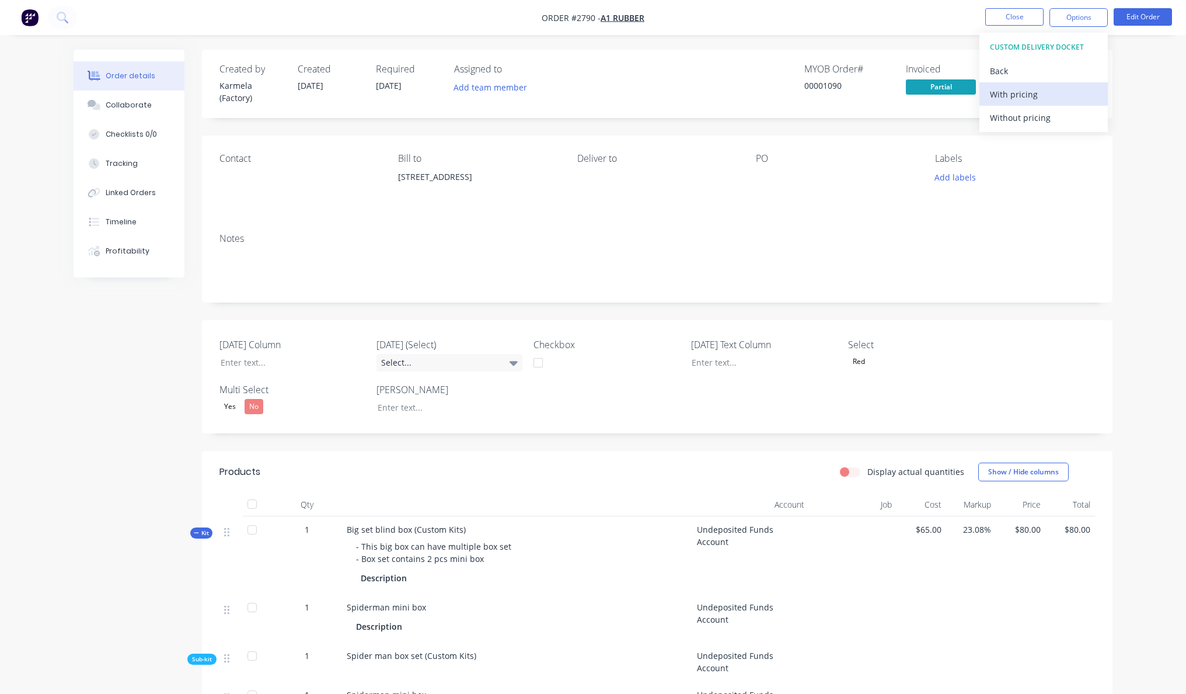
click at [1045, 104] on button "With pricing" at bounding box center [1044, 93] width 128 height 23
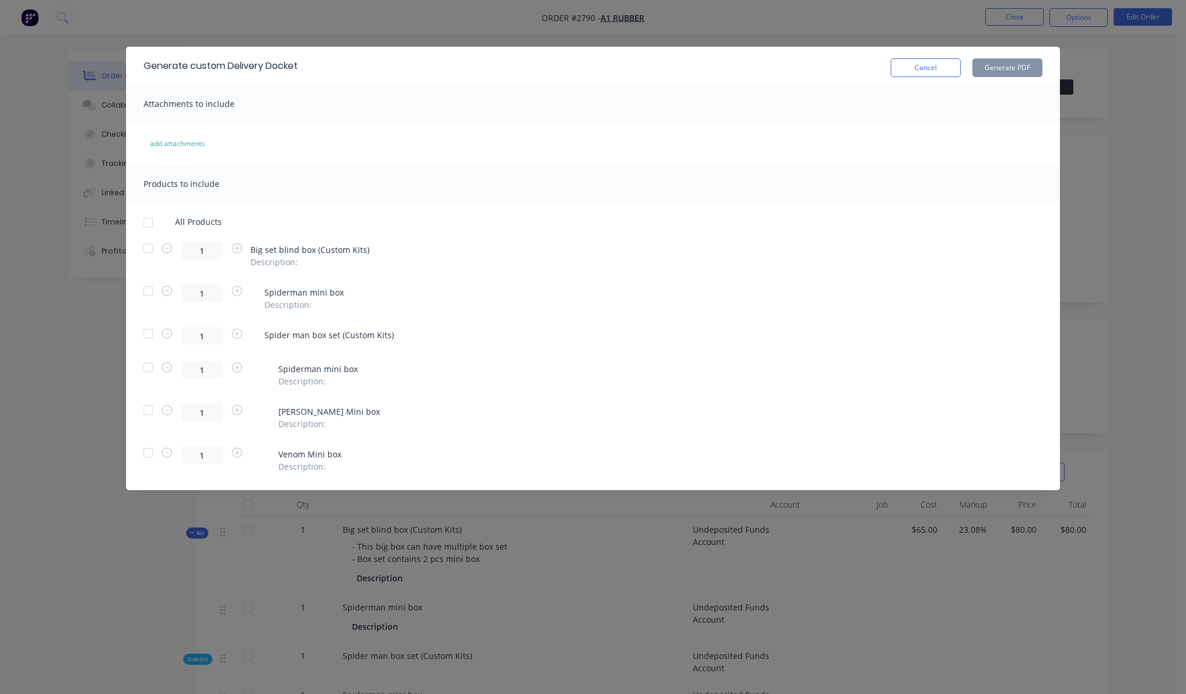
click at [147, 228] on div at bounding box center [148, 222] width 23 height 23
click at [1021, 67] on button "Generate PDF" at bounding box center [1008, 67] width 70 height 19
click at [906, 69] on button "Cancel" at bounding box center [926, 67] width 70 height 19
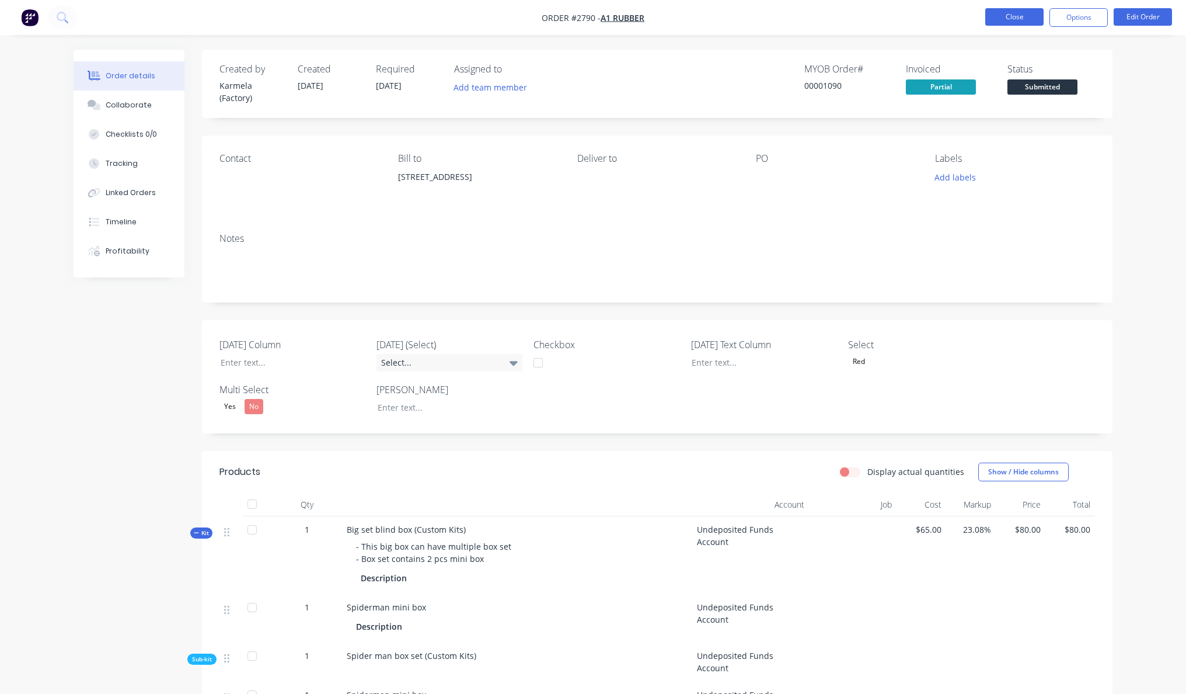
click at [1026, 10] on button "Close" at bounding box center [1014, 17] width 58 height 18
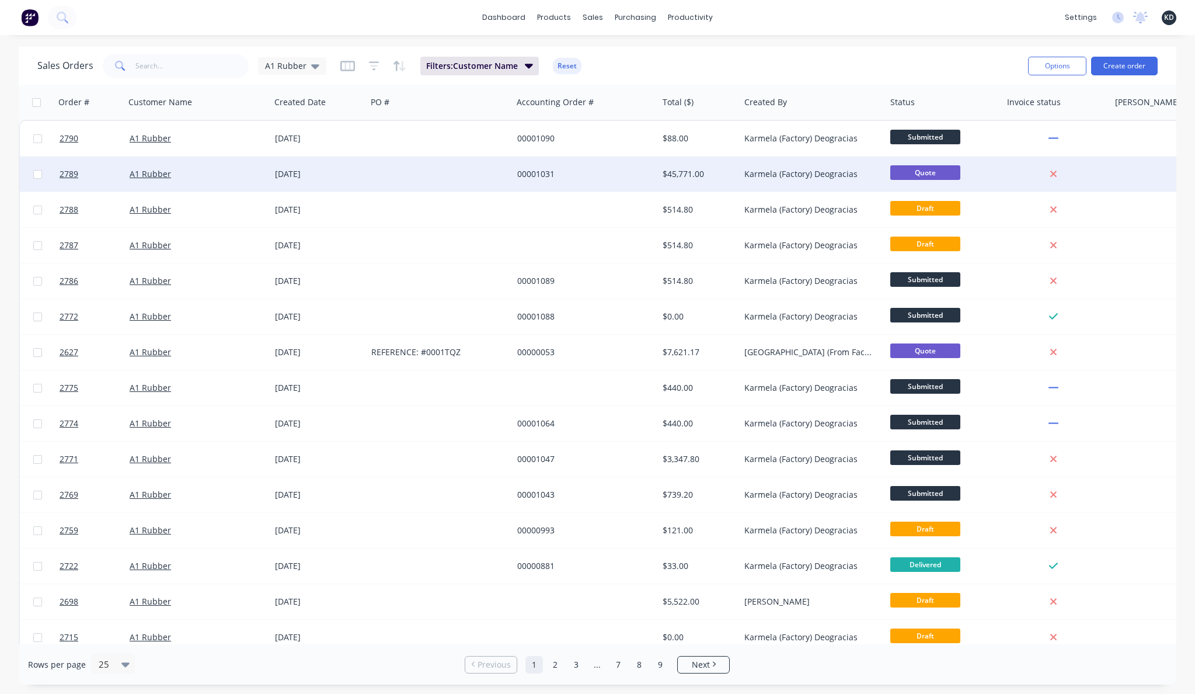
click at [573, 176] on div "00001031" at bounding box center [582, 174] width 130 height 12
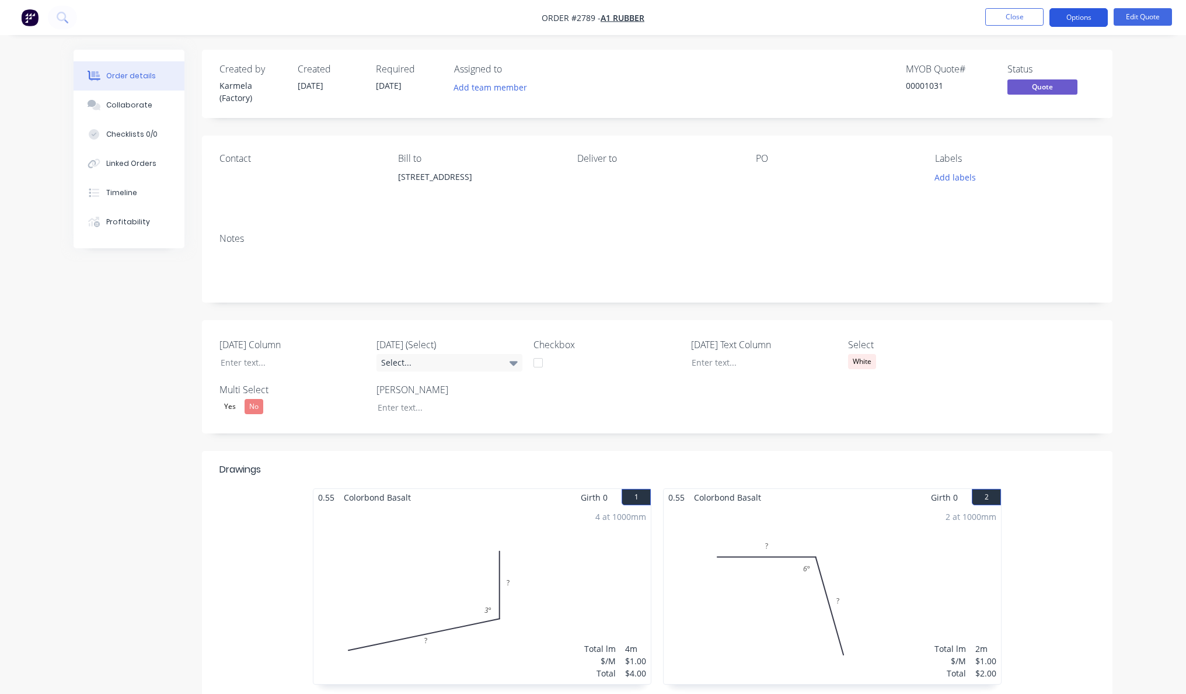
click at [1074, 20] on button "Options" at bounding box center [1079, 17] width 58 height 19
click at [1112, 368] on div "Aug 21 Column Aug 26 (Select) Select... Checkbox Aug 21 Text Column Select Whit…" at bounding box center [657, 376] width 911 height 113
click at [868, 364] on div "White" at bounding box center [862, 361] width 28 height 15
click at [874, 406] on div "Red" at bounding box center [868, 407] width 22 height 15
click at [1131, 166] on div "Order details Collaborate Checklists 0/0 Linked Orders Timeline Profitability O…" at bounding box center [593, 652] width 1186 height 1305
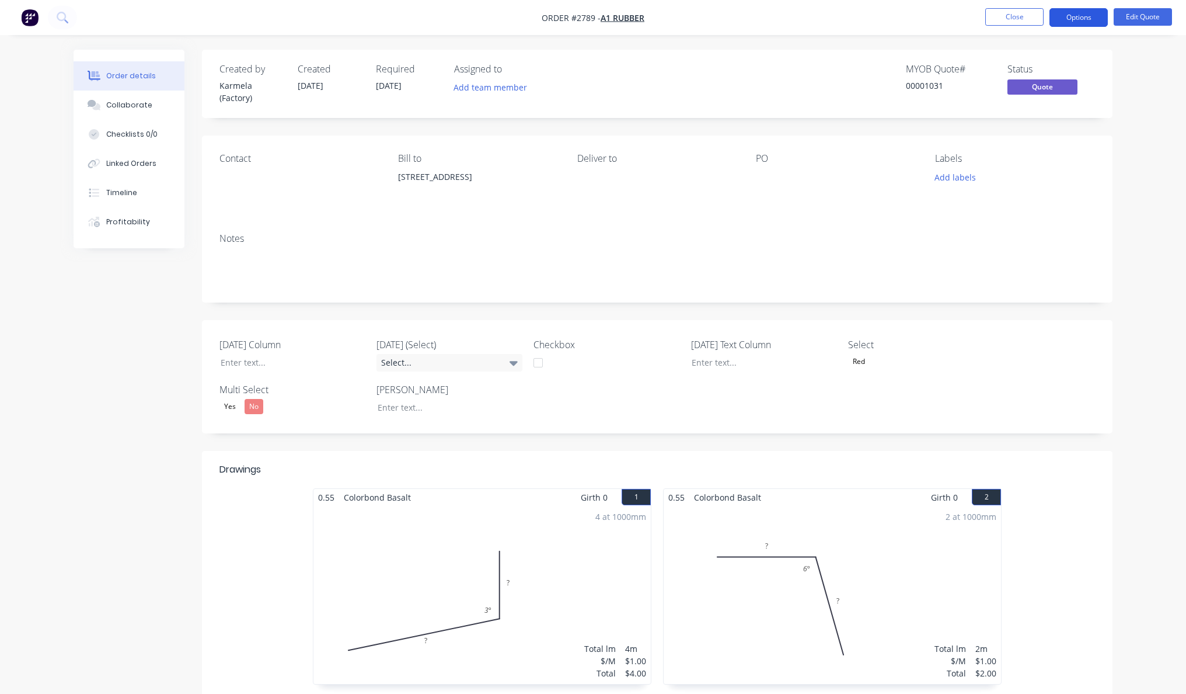
click at [1085, 16] on button "Options" at bounding box center [1079, 17] width 58 height 19
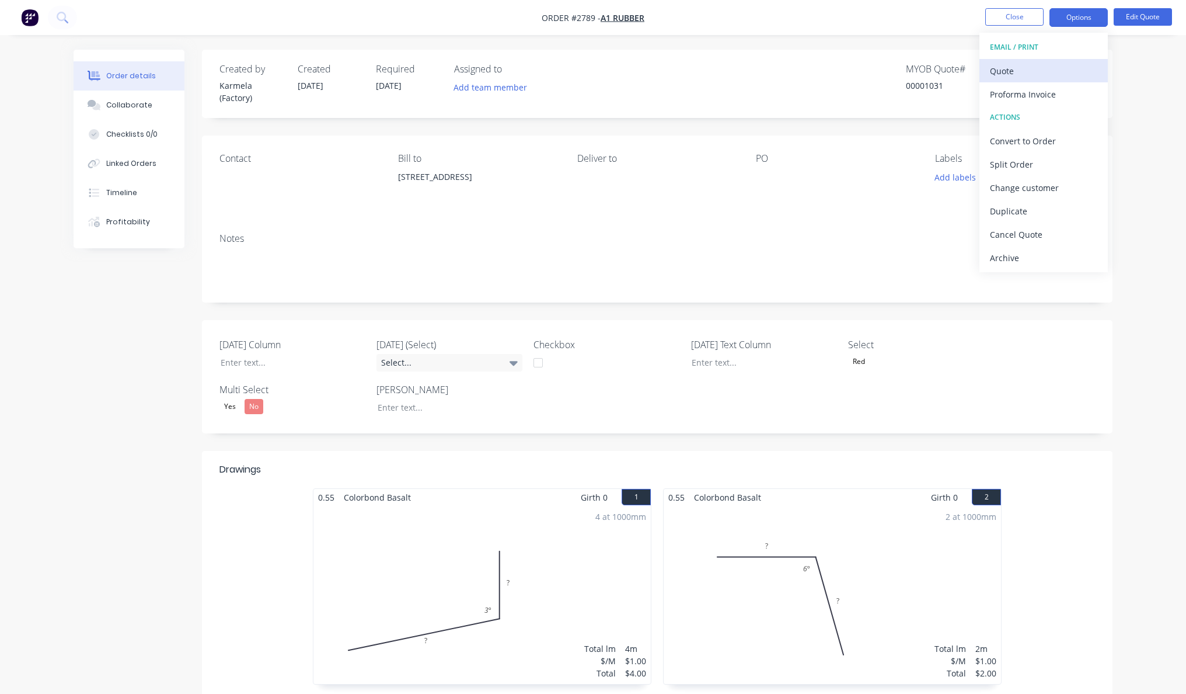
click at [1060, 81] on button "Quote" at bounding box center [1044, 70] width 128 height 23
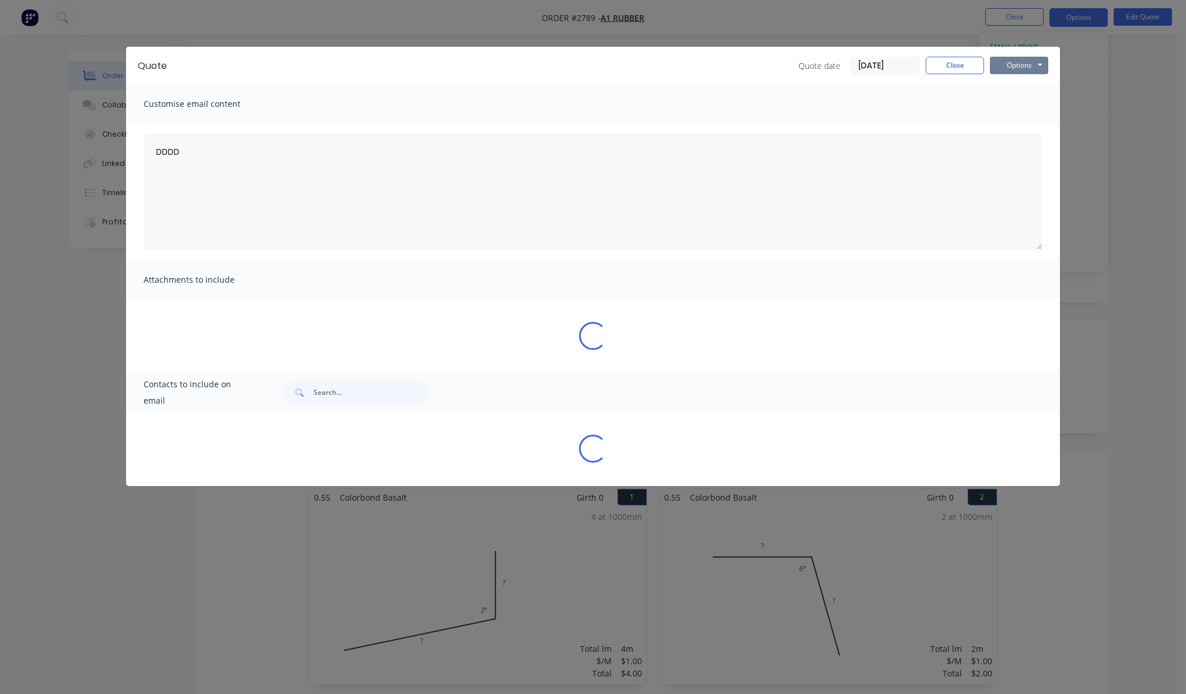
click at [1040, 62] on button "Options" at bounding box center [1019, 66] width 58 height 18
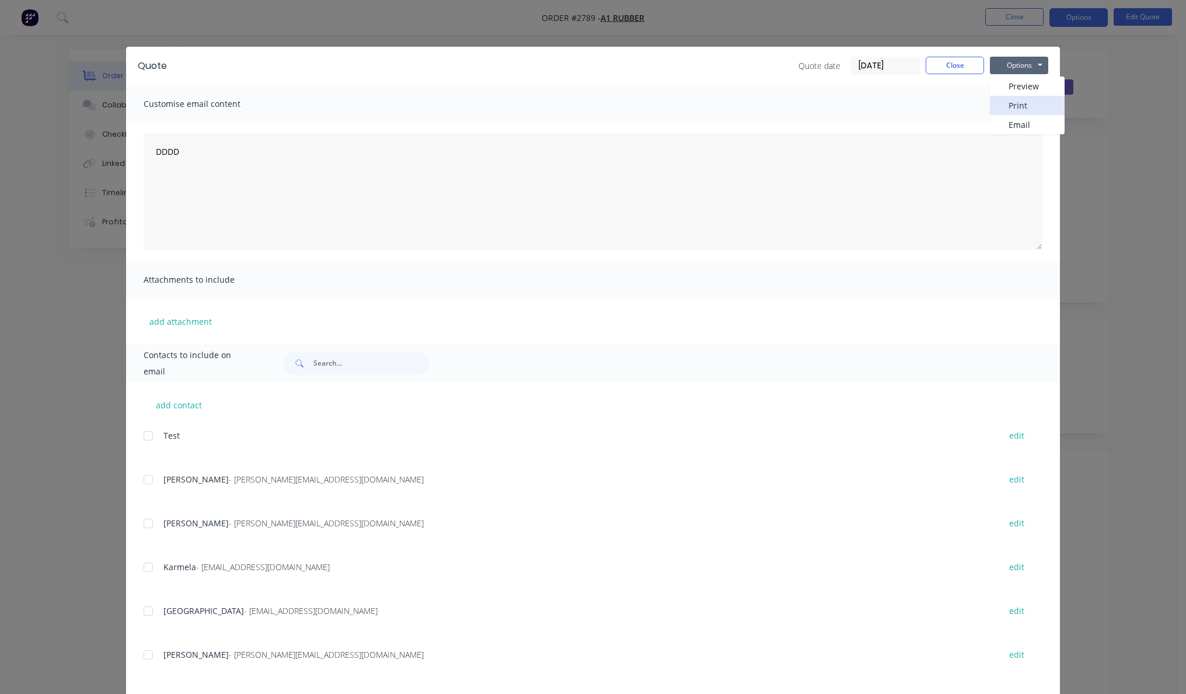
click at [1022, 107] on button "Print" at bounding box center [1027, 105] width 75 height 19
click at [939, 64] on button "Close" at bounding box center [955, 66] width 58 height 18
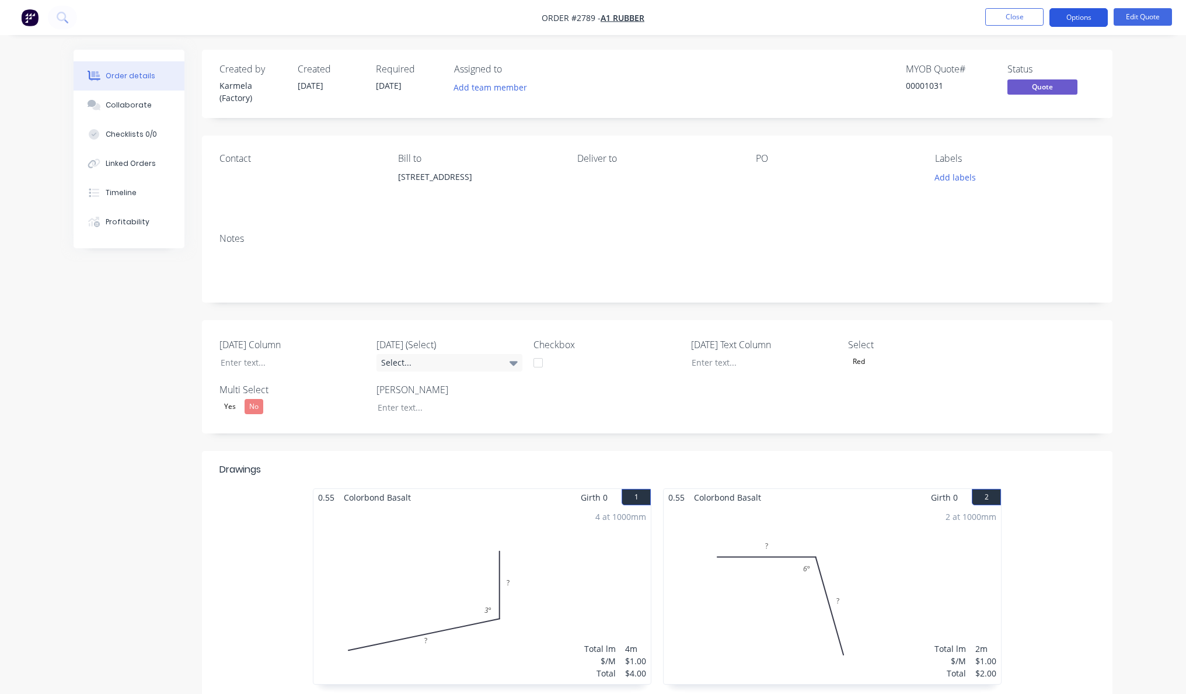
click at [1054, 26] on button "Options" at bounding box center [1079, 17] width 58 height 19
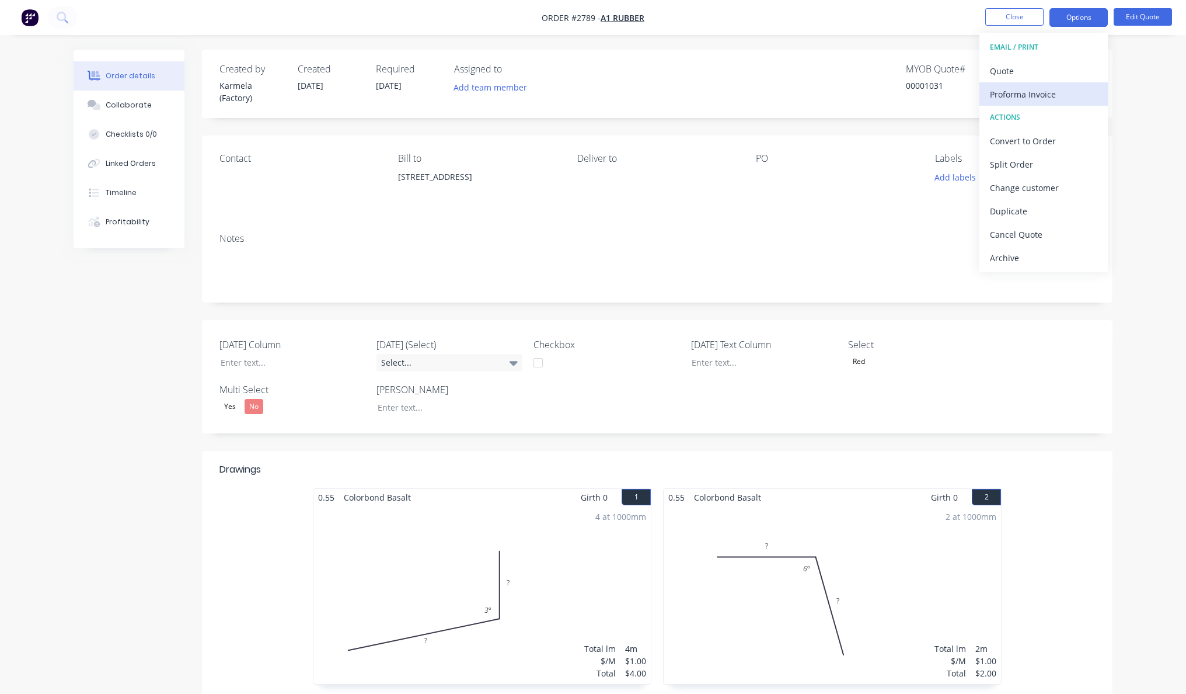
click at [1037, 92] on div "Proforma Invoice" at bounding box center [1043, 94] width 107 height 17
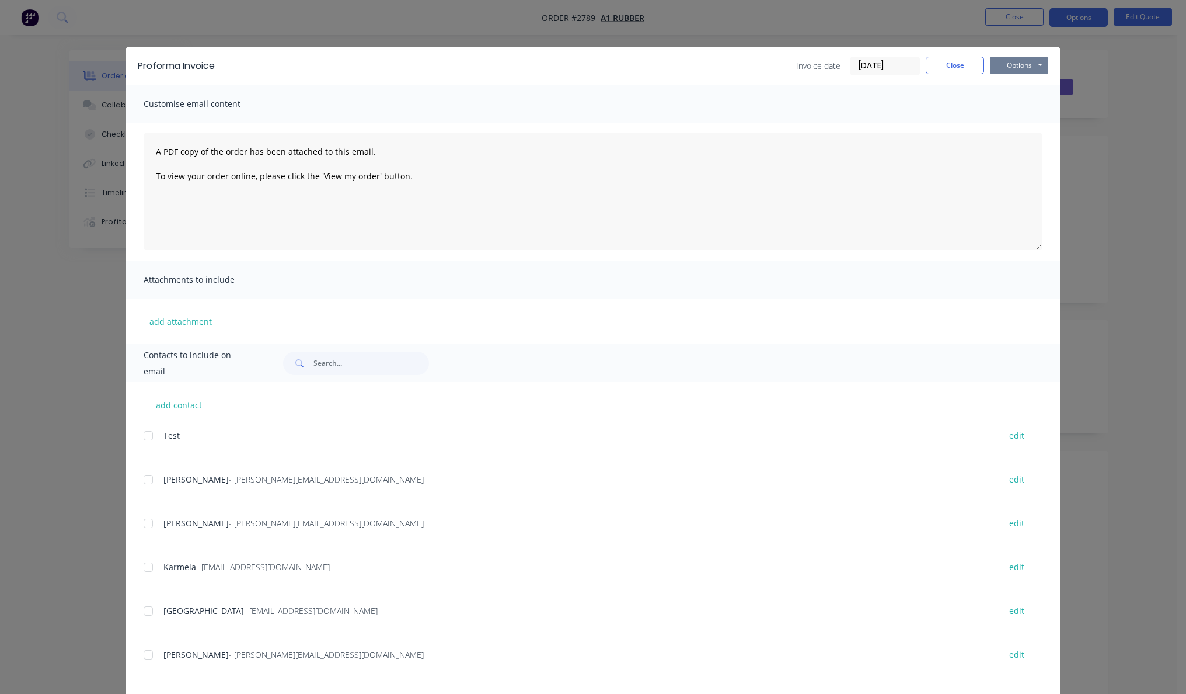
click at [1022, 64] on button "Options" at bounding box center [1019, 66] width 58 height 18
click at [1027, 101] on button "Print" at bounding box center [1027, 105] width 75 height 19
click at [935, 64] on button "Close" at bounding box center [955, 66] width 58 height 18
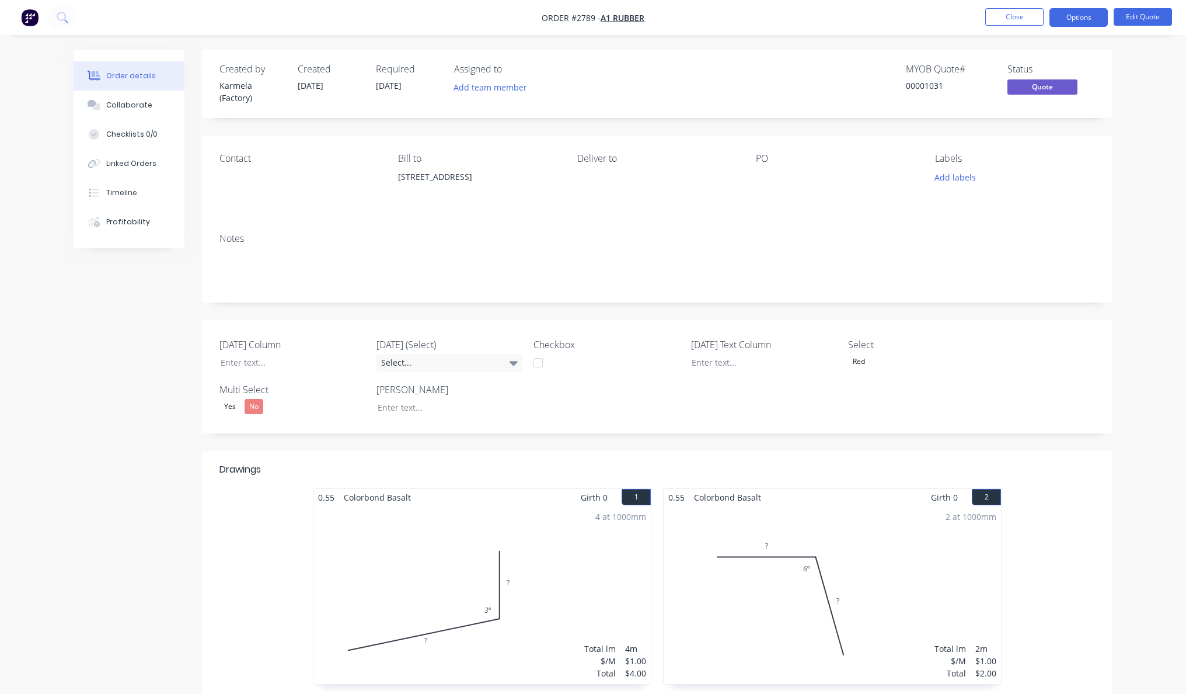
click at [1168, 295] on div "Order details Collaborate Checklists 0/0 Linked Orders Timeline Profitability O…" at bounding box center [593, 652] width 1186 height 1305
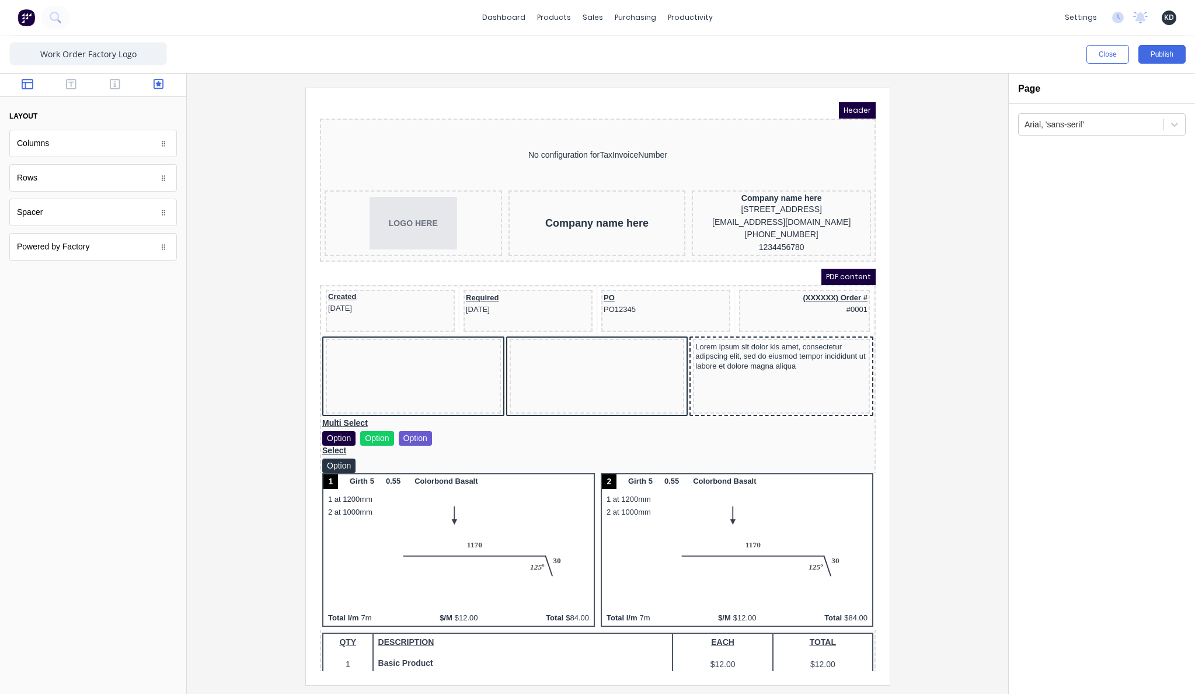
click at [154, 85] on icon "button" at bounding box center [159, 84] width 11 height 11
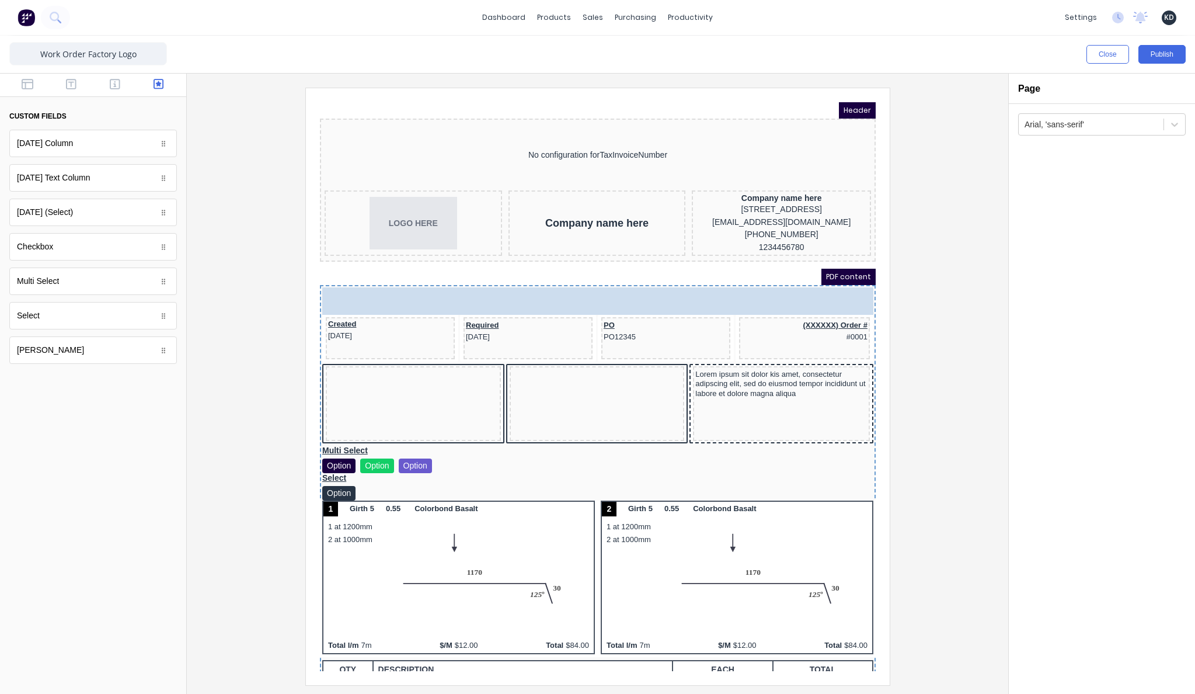
drag, startPoint x: 62, startPoint y: 282, endPoint x: 503, endPoint y: 288, distance: 440.8
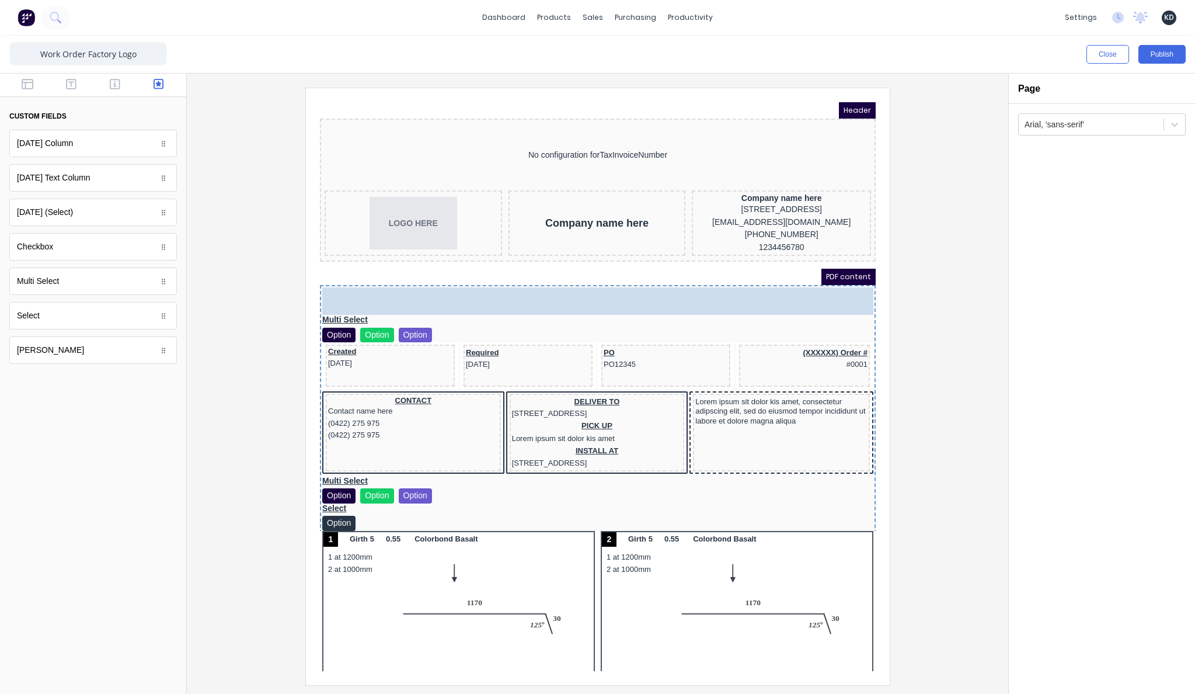
drag, startPoint x: 92, startPoint y: 316, endPoint x: 567, endPoint y: 273, distance: 477.2
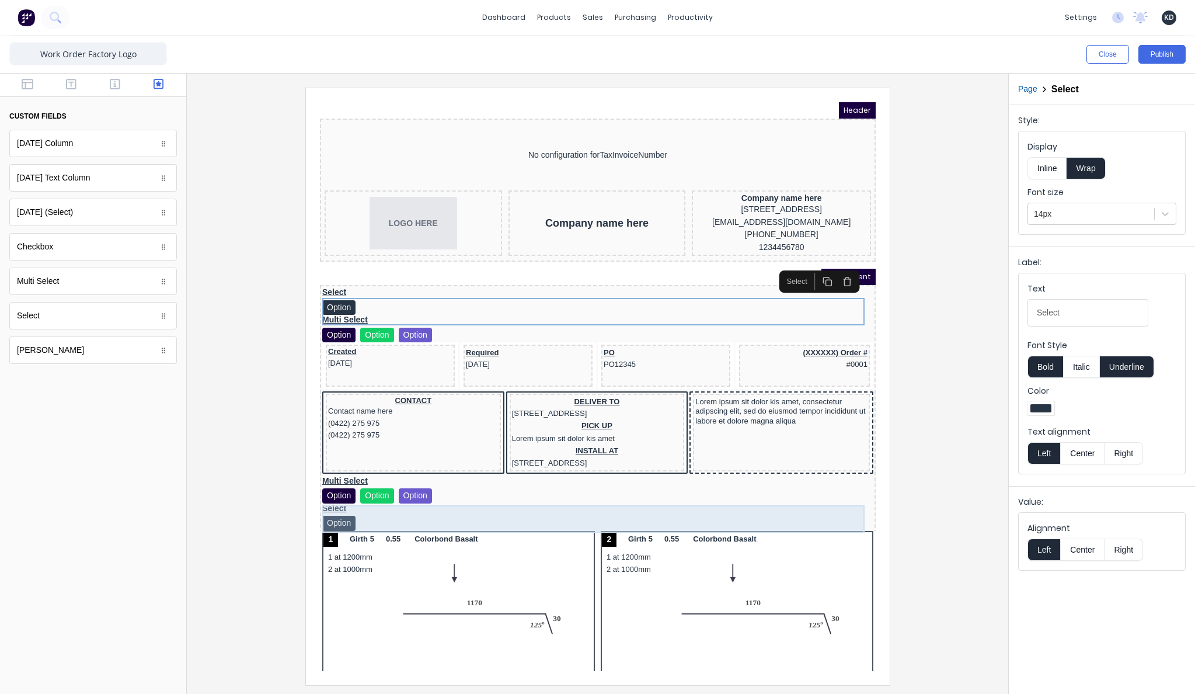
click at [793, 489] on div "Multi Select Option Option Option" at bounding box center [583, 475] width 551 height 27
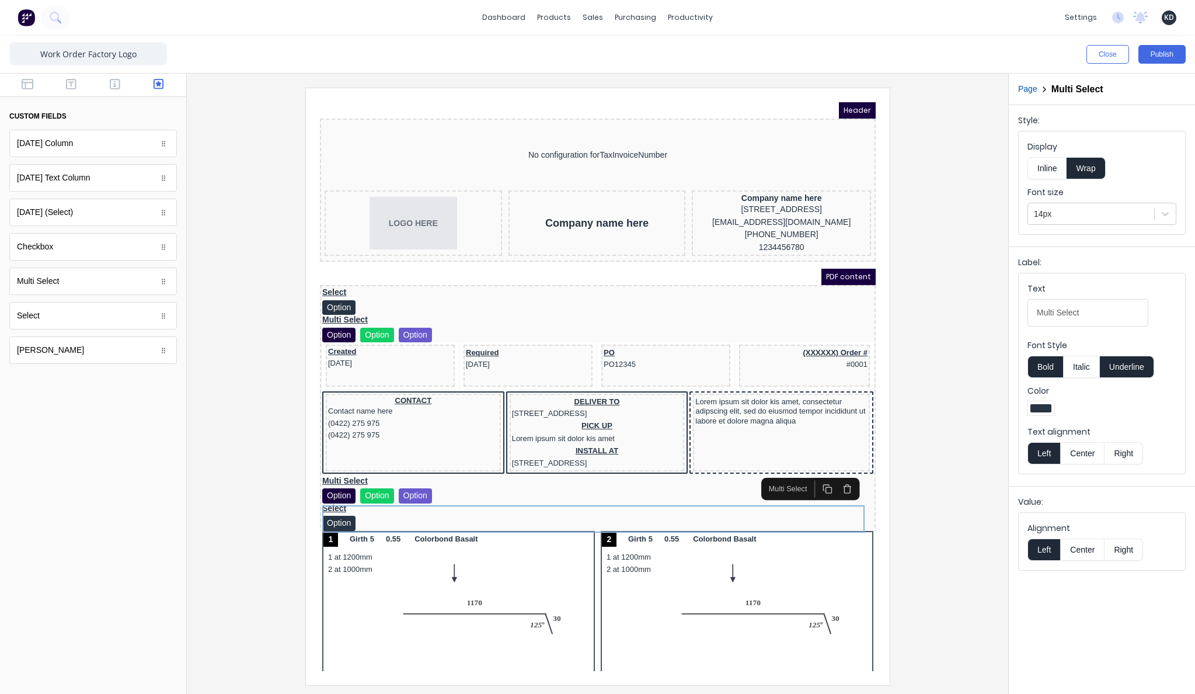
click at [836, 476] on icon "button" at bounding box center [833, 475] width 10 height 10
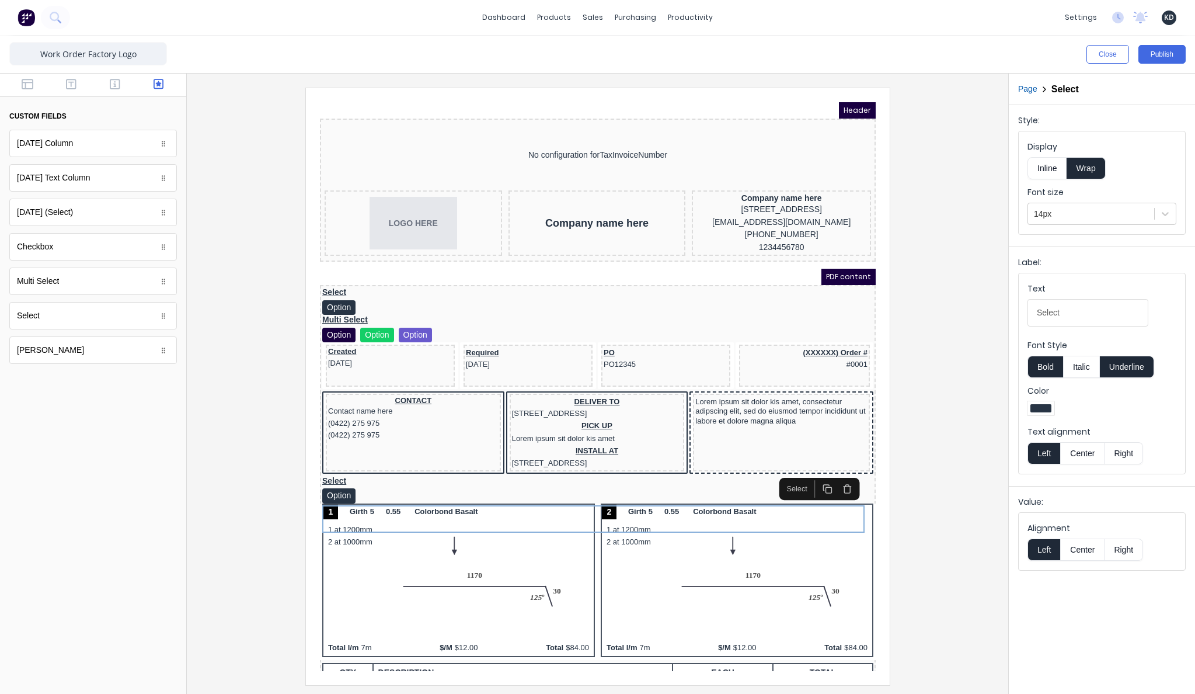
click at [831, 475] on icon "button" at bounding box center [833, 475] width 10 height 10
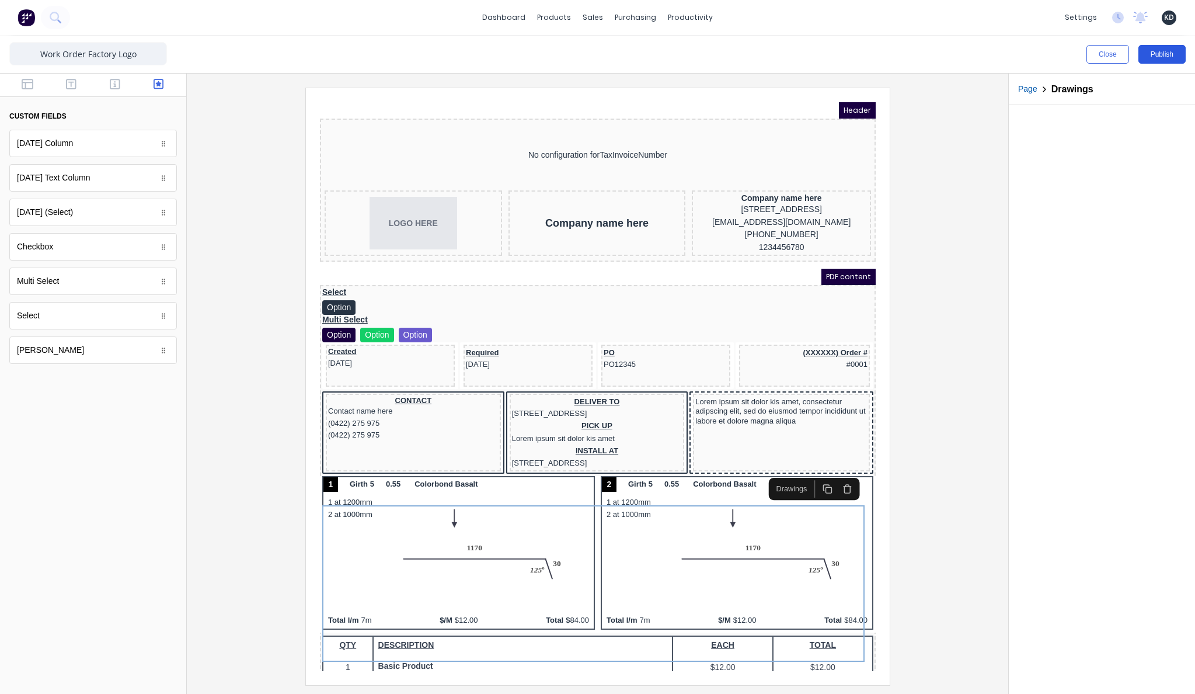
click at [1162, 50] on button "Publish" at bounding box center [1161, 54] width 47 height 19
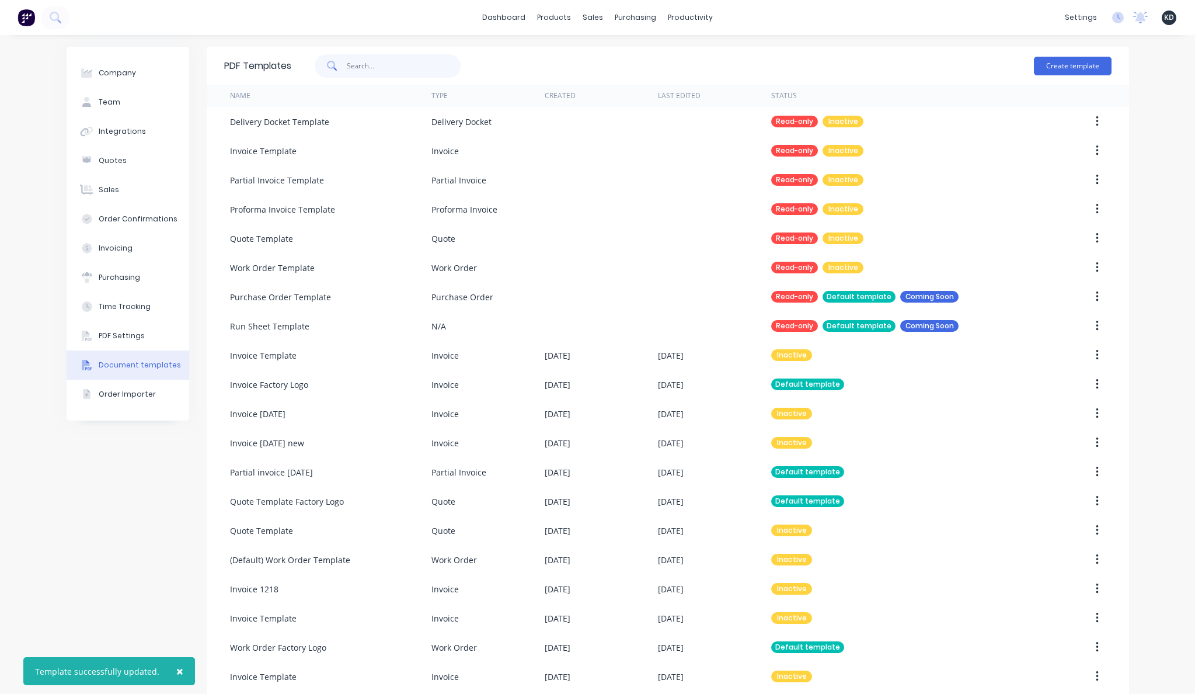
click at [347, 62] on input "text" at bounding box center [404, 65] width 114 height 23
type input "delivery"
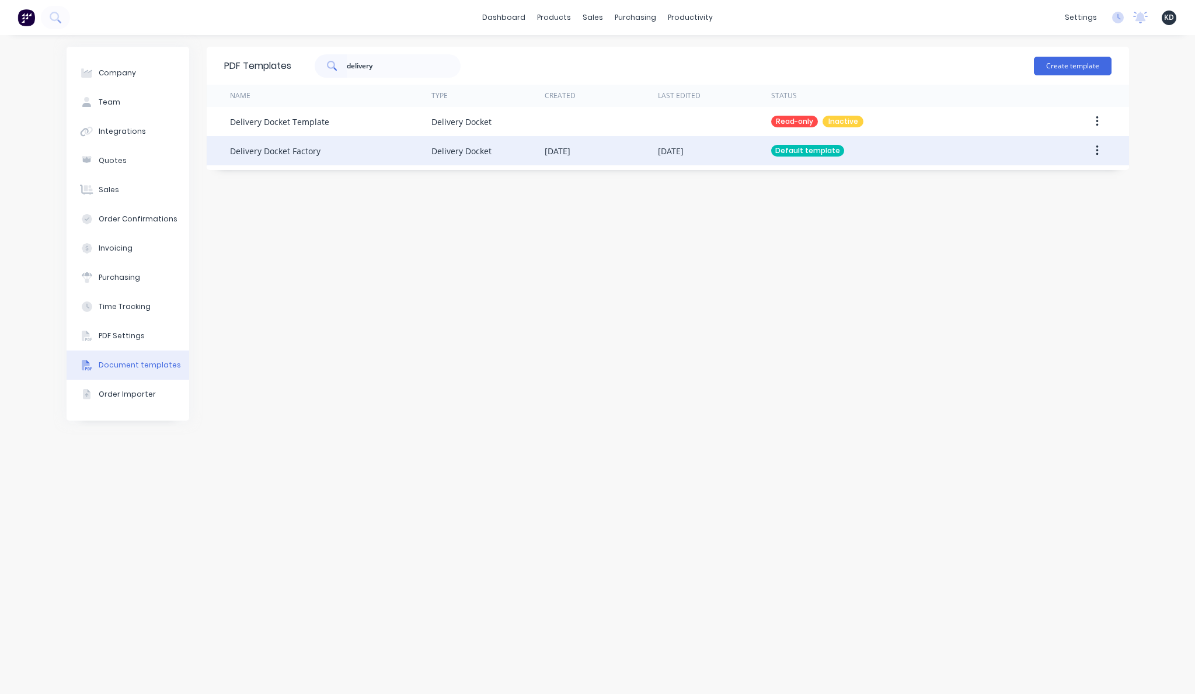
click at [1100, 153] on button "button" at bounding box center [1097, 150] width 27 height 21
click at [1071, 174] on div "Edit" at bounding box center [1056, 181] width 90 height 17
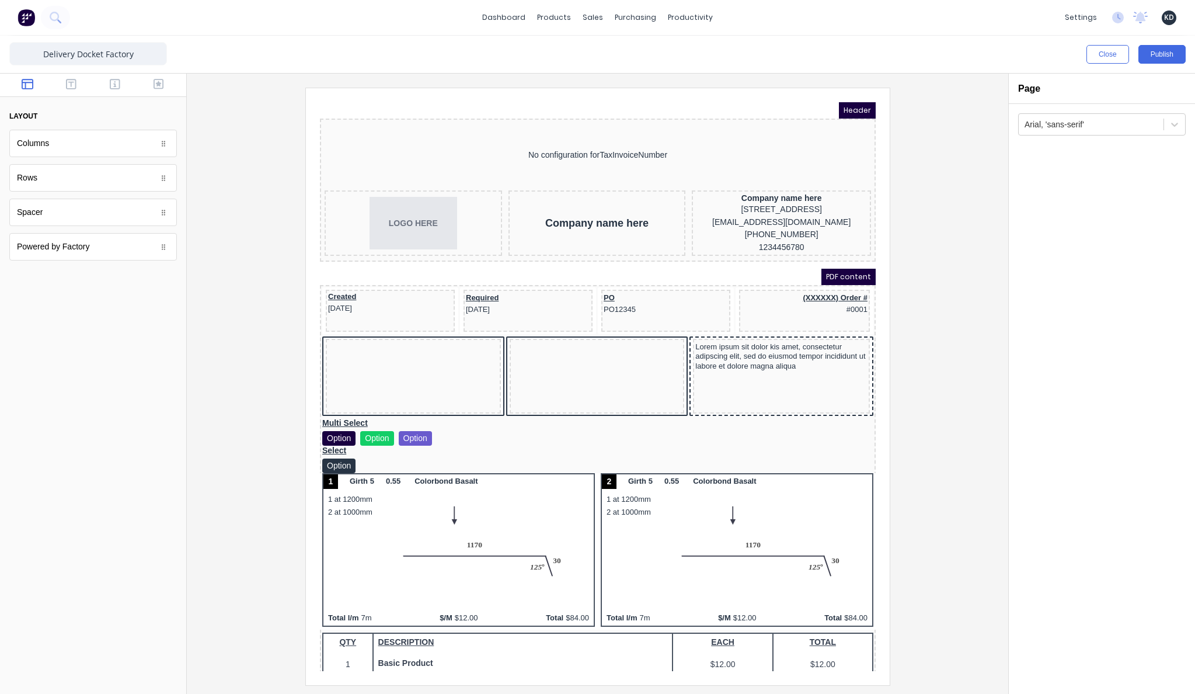
click at [163, 74] on div at bounding box center [93, 85] width 186 height 23
click at [163, 81] on icon "button" at bounding box center [159, 84] width 11 height 11
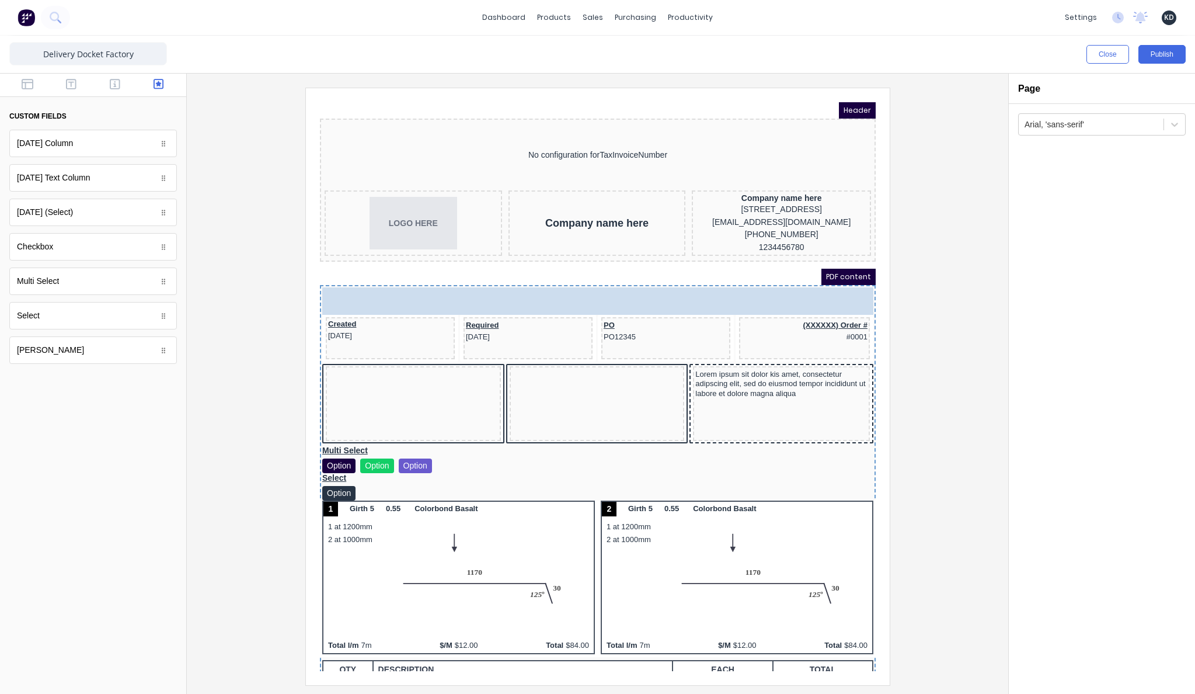
drag, startPoint x: 100, startPoint y: 287, endPoint x: 52, endPoint y: 194, distance: 105.2
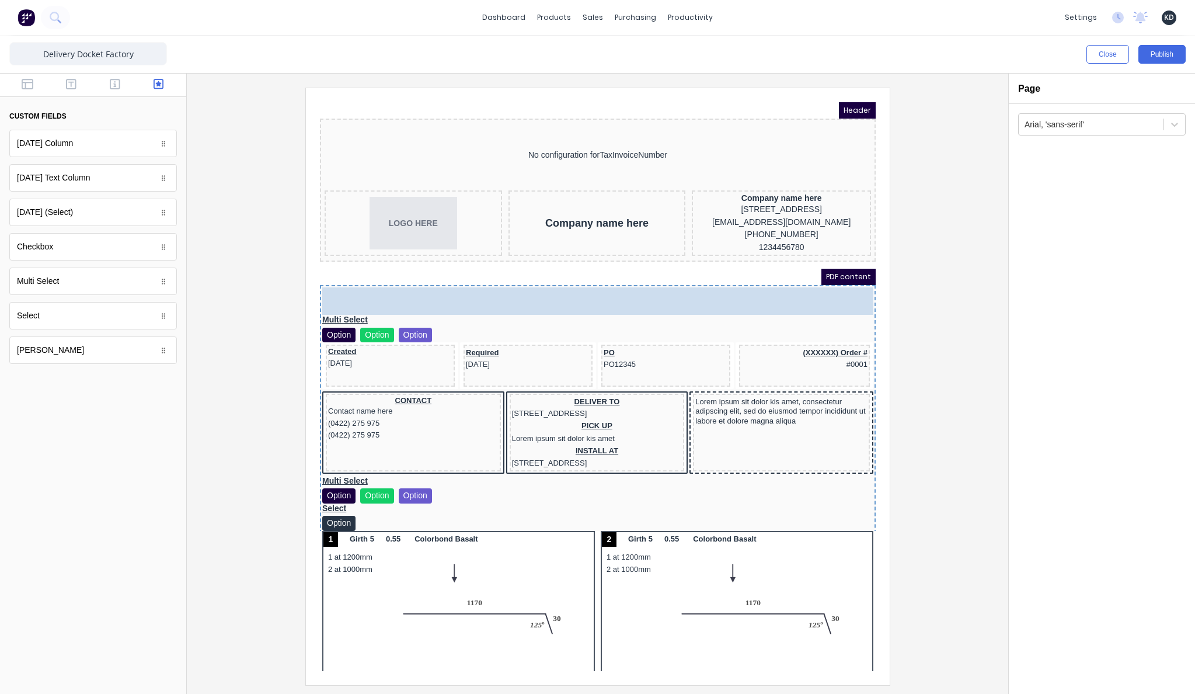
drag, startPoint x: 66, startPoint y: 318, endPoint x: 500, endPoint y: 312, distance: 433.8
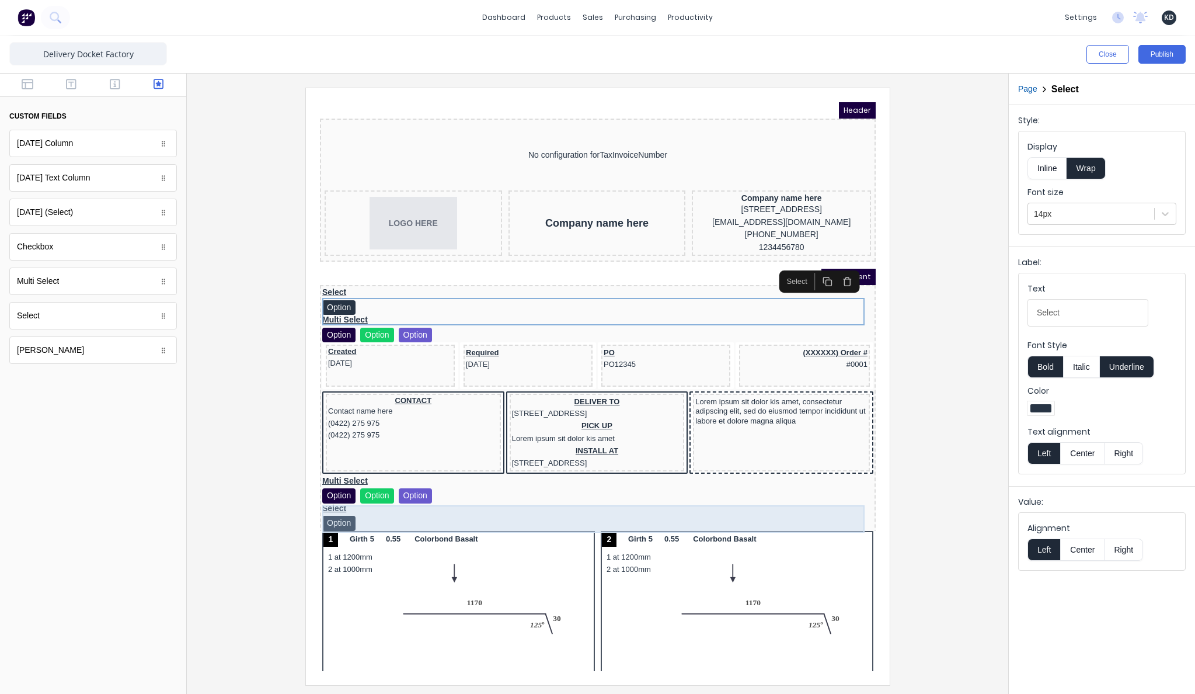
click at [537, 489] on div "Multi Select Option Option Option" at bounding box center [583, 475] width 551 height 27
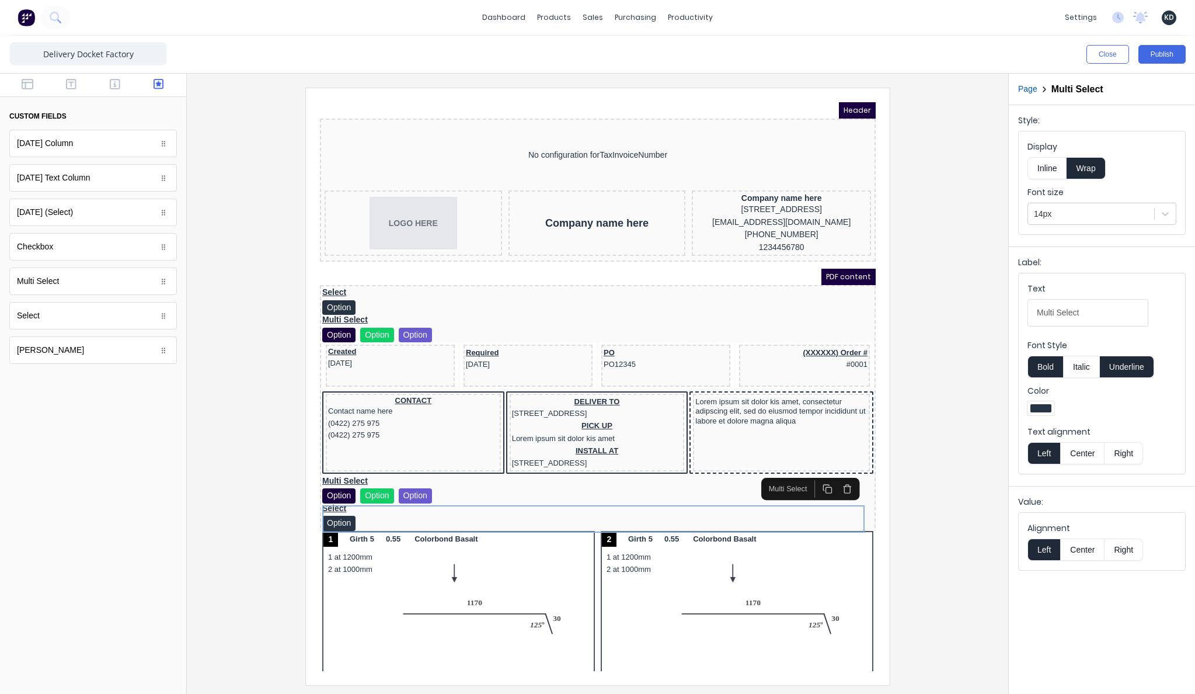
click at [838, 475] on button "button" at bounding box center [833, 475] width 20 height 18
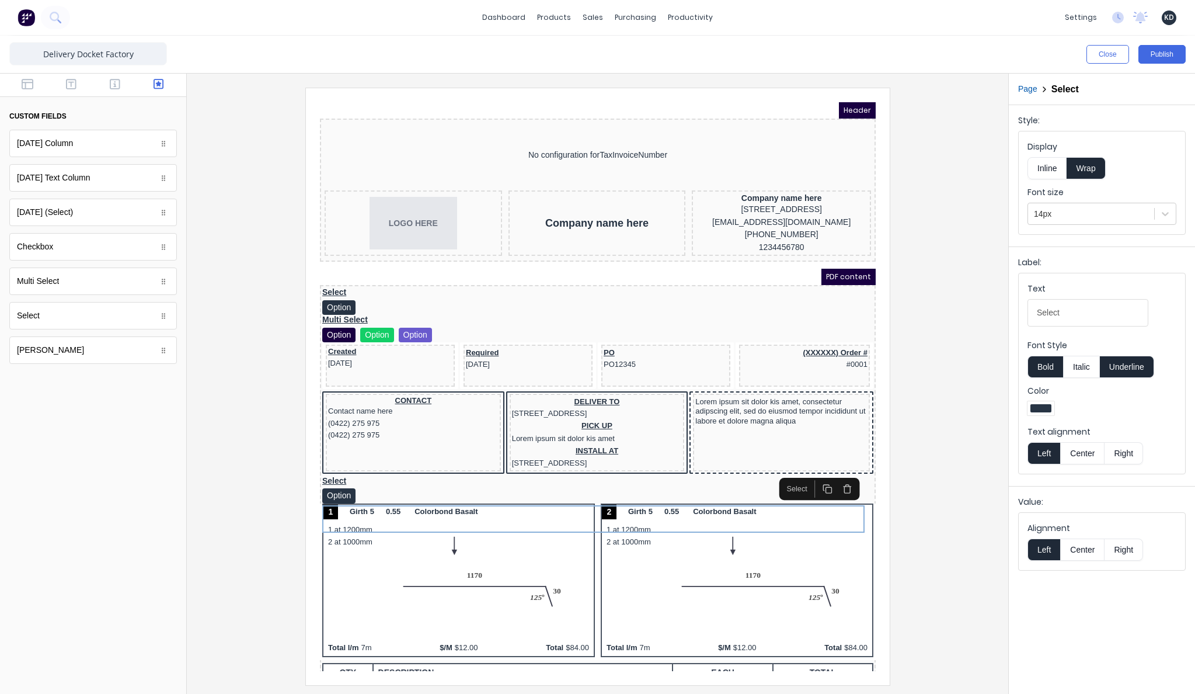
drag, startPoint x: 834, startPoint y: 480, endPoint x: 1218, endPoint y: 479, distance: 384.2
click at [834, 480] on button "button" at bounding box center [833, 475] width 20 height 18
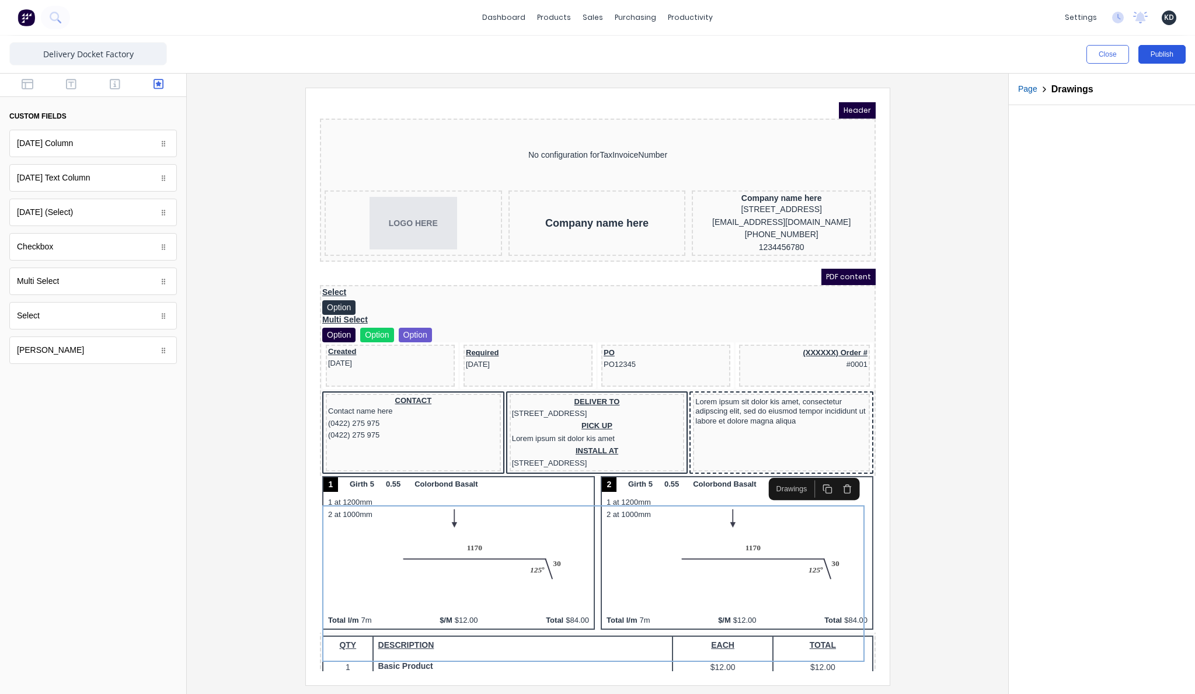
click at [1166, 58] on button "Publish" at bounding box center [1161, 54] width 47 height 19
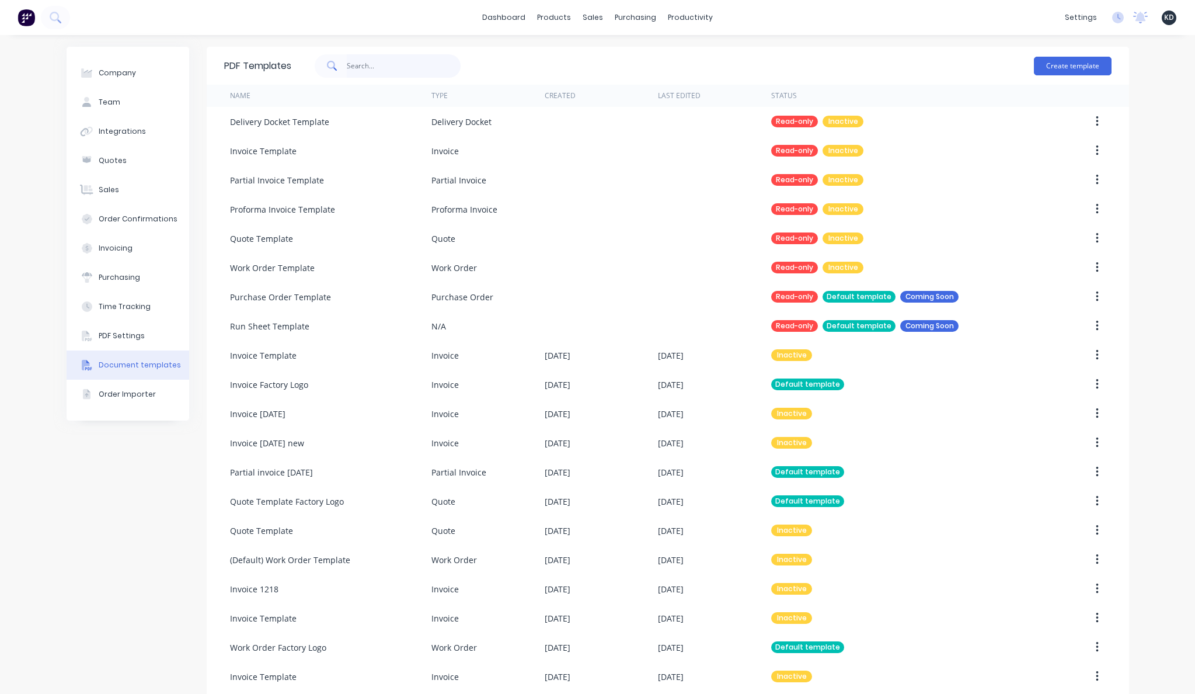
click at [389, 75] on input "text" at bounding box center [404, 65] width 114 height 23
type input "quote"
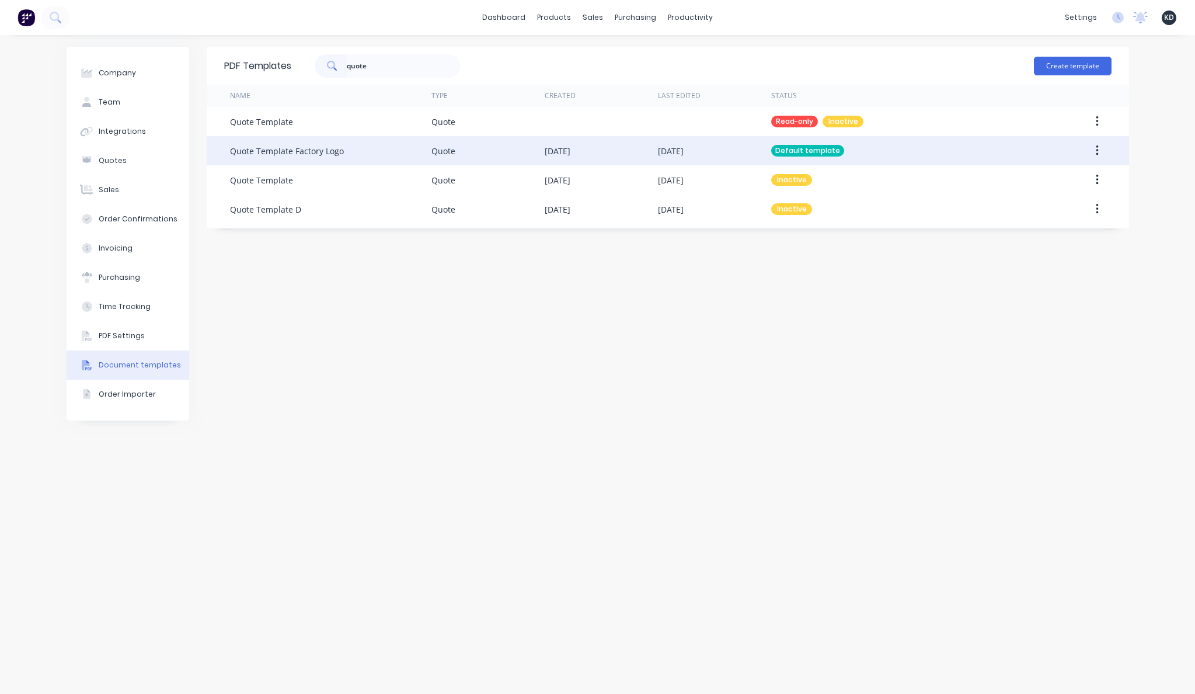
click at [1101, 151] on button "button" at bounding box center [1097, 150] width 27 height 21
click at [1082, 173] on div "Edit" at bounding box center [1056, 181] width 90 height 17
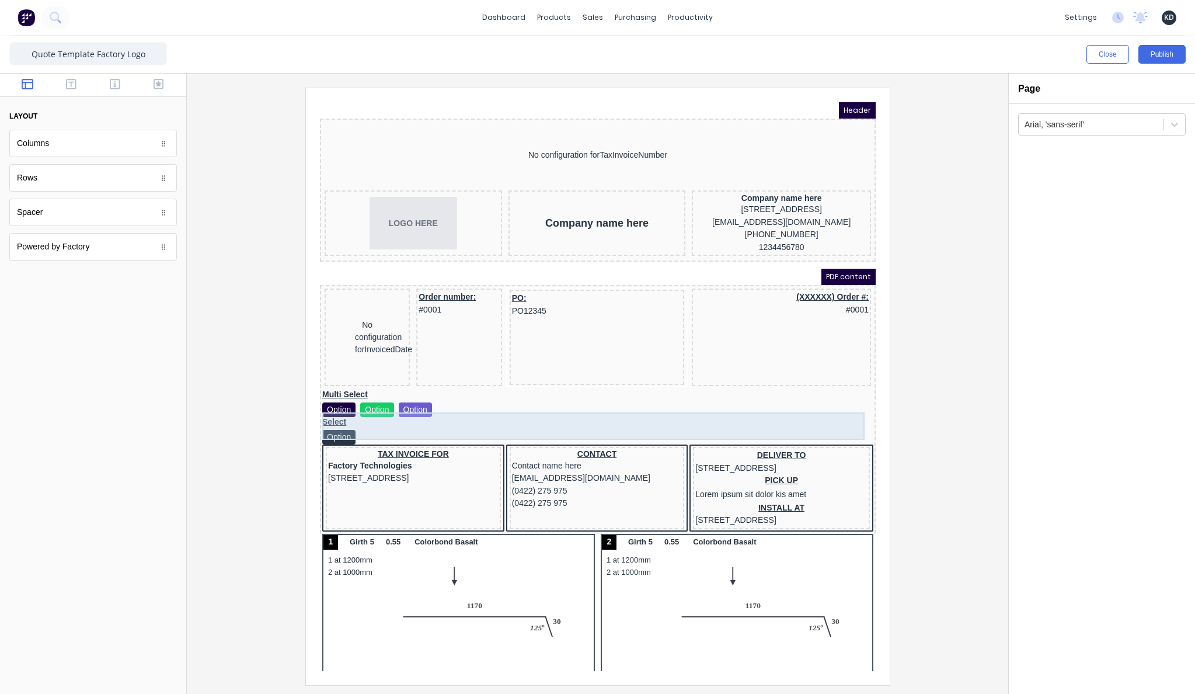
click at [648, 403] on div "Multi Select Option Option Option" at bounding box center [583, 388] width 551 height 27
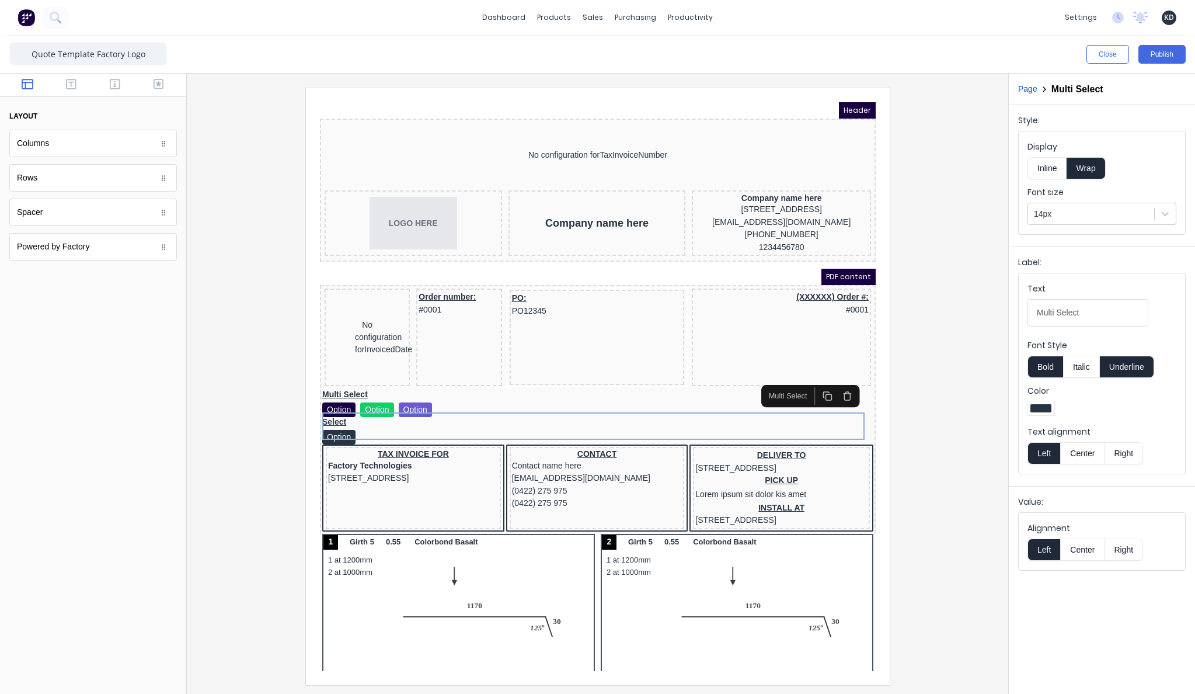
click at [842, 385] on button "button" at bounding box center [833, 382] width 20 height 18
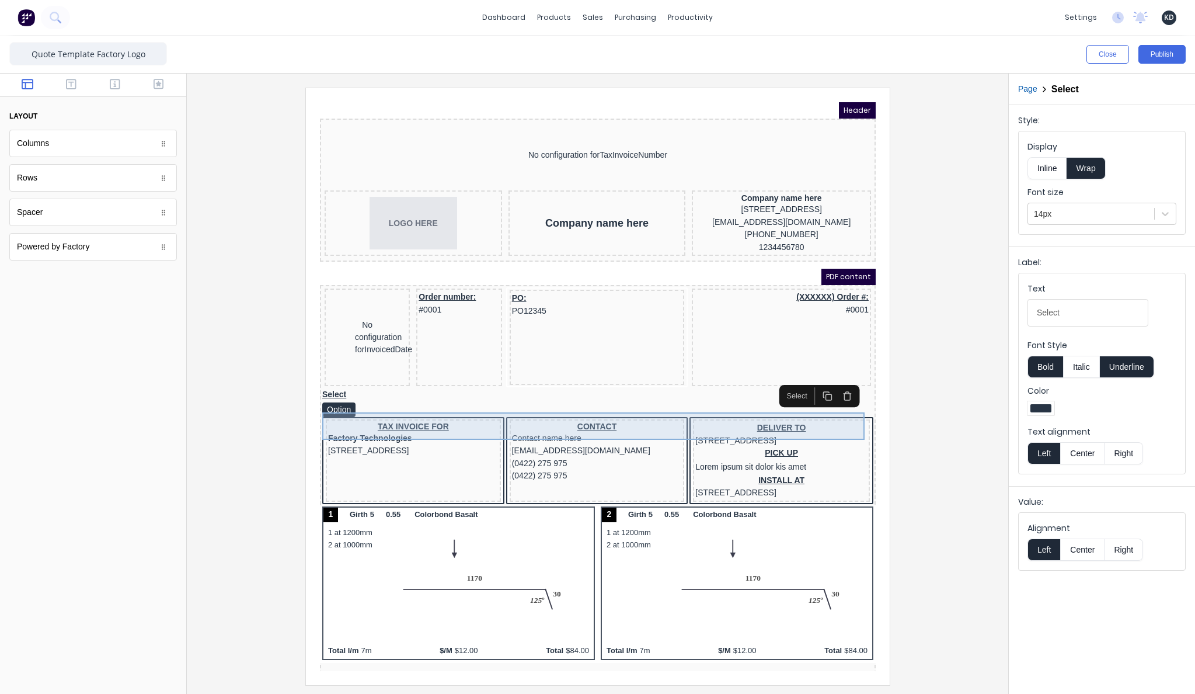
click at [694, 403] on div "Select Option" at bounding box center [583, 388] width 551 height 27
click at [840, 385] on button "button" at bounding box center [833, 382] width 20 height 18
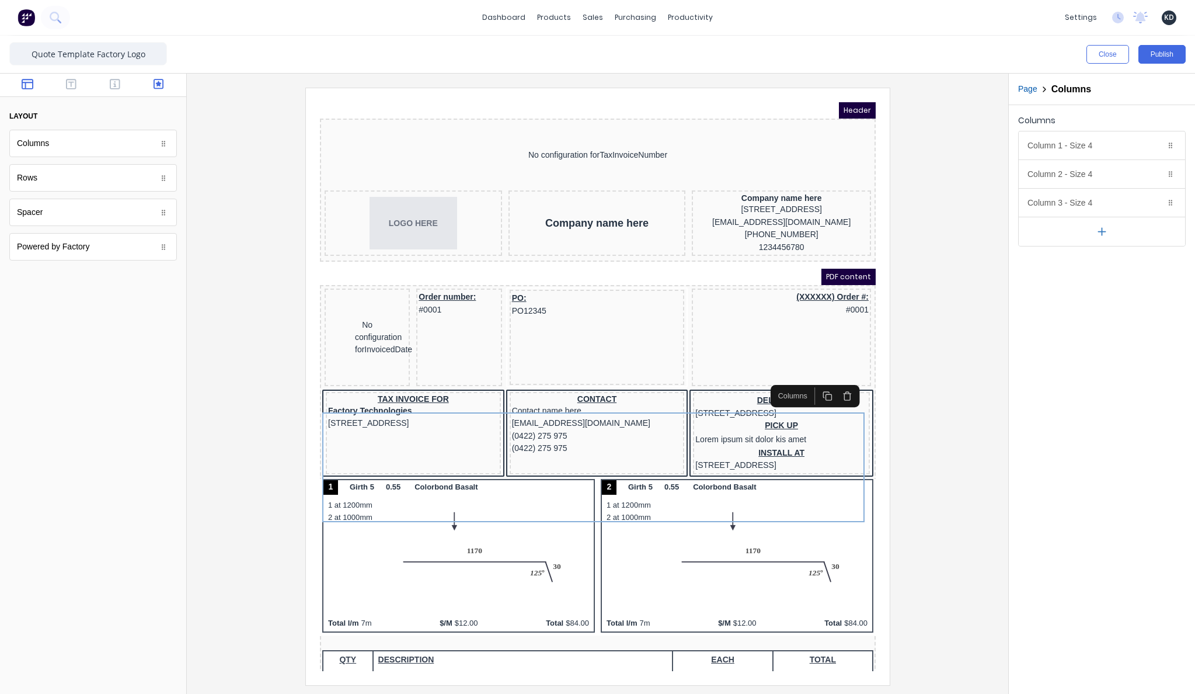
click at [160, 81] on icon "button" at bounding box center [159, 84] width 11 height 12
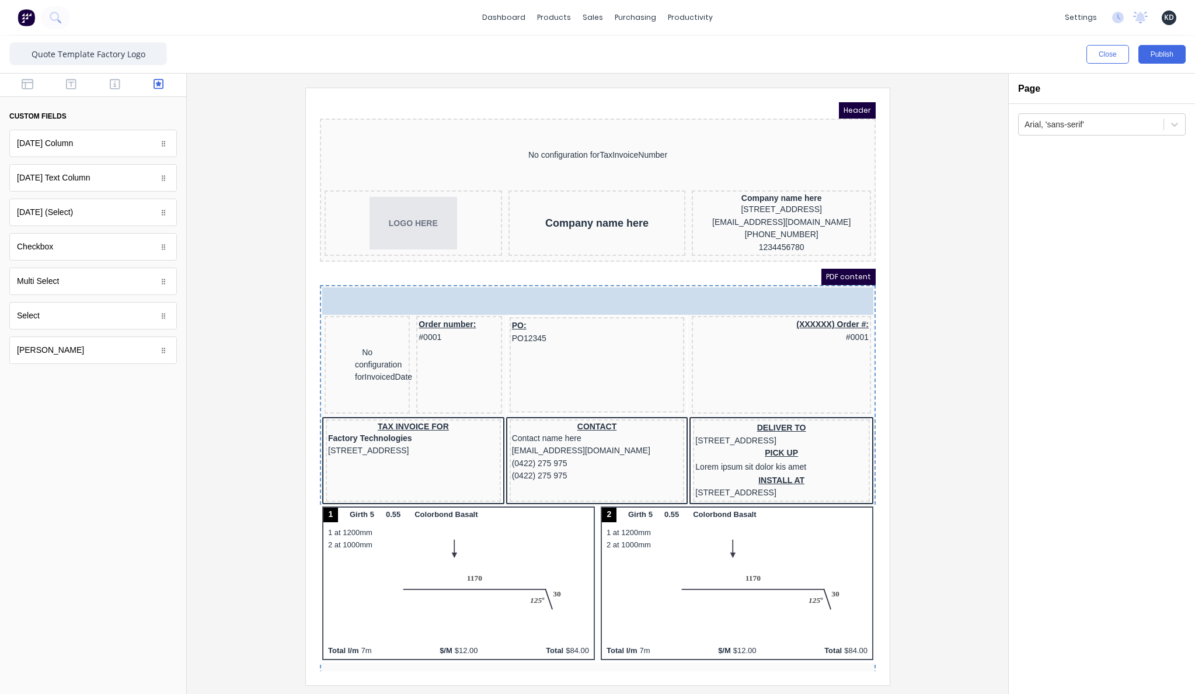
drag, startPoint x: 75, startPoint y: 284, endPoint x: 483, endPoint y: 291, distance: 408.7
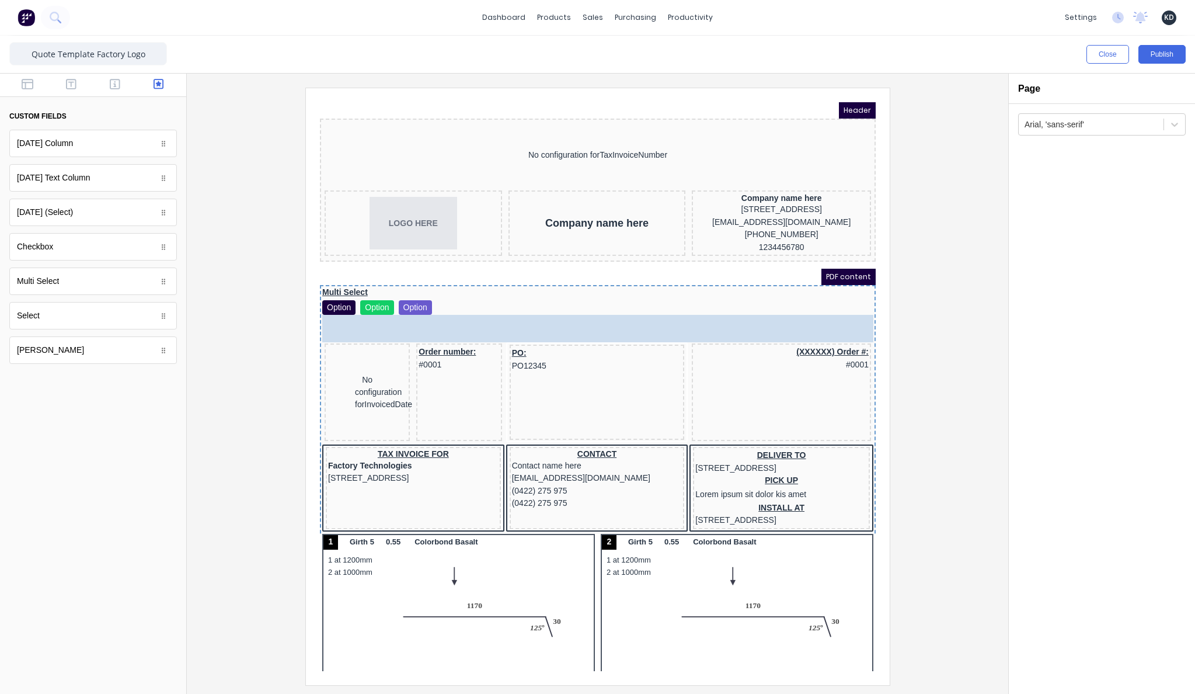
drag, startPoint x: 96, startPoint y: 317, endPoint x: 485, endPoint y: 303, distance: 388.5
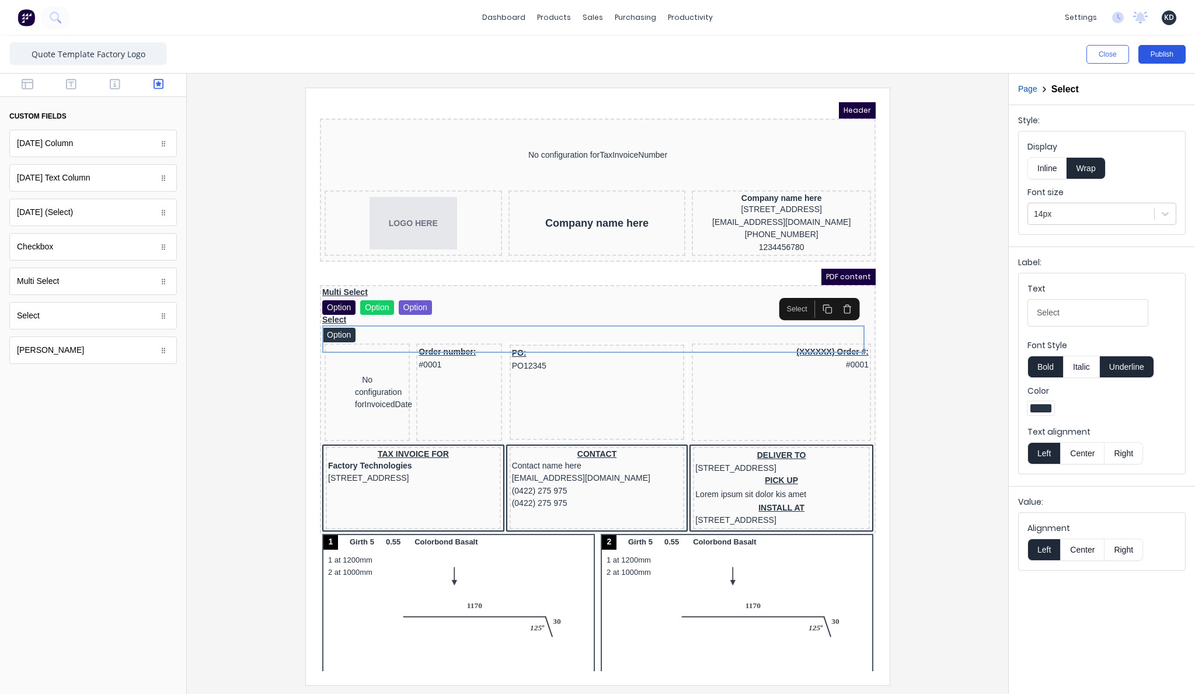
click at [1144, 54] on button "Publish" at bounding box center [1161, 54] width 47 height 19
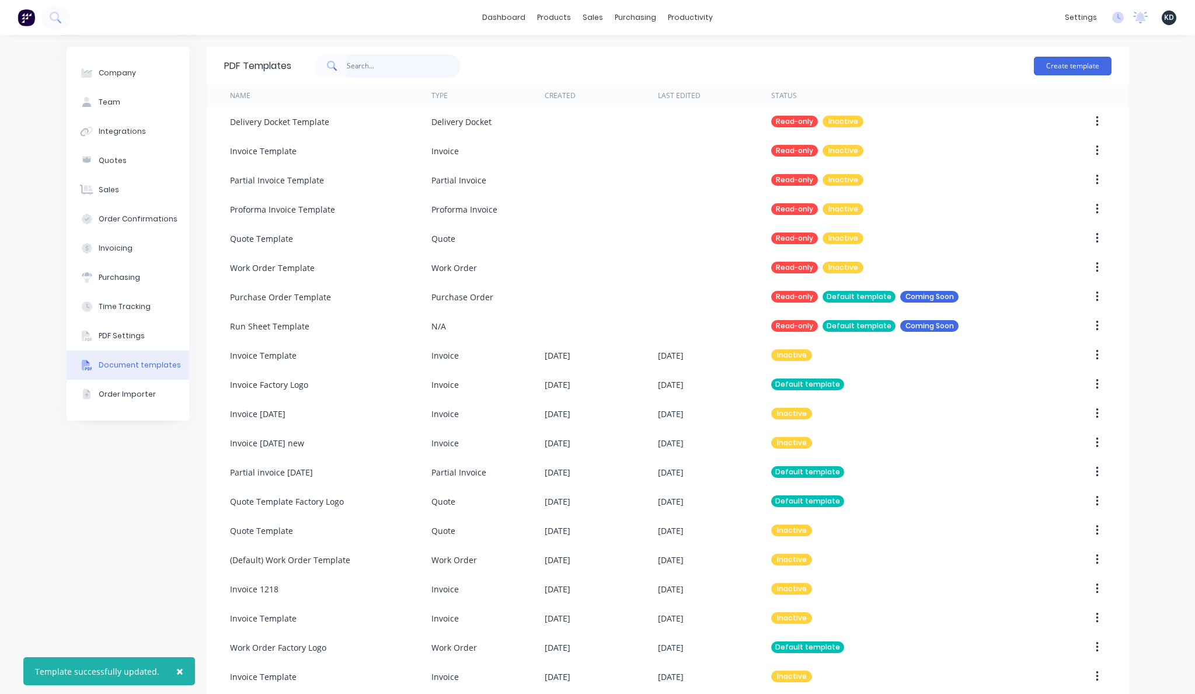
click at [389, 64] on input "text" at bounding box center [404, 65] width 114 height 23
type input "proforma"
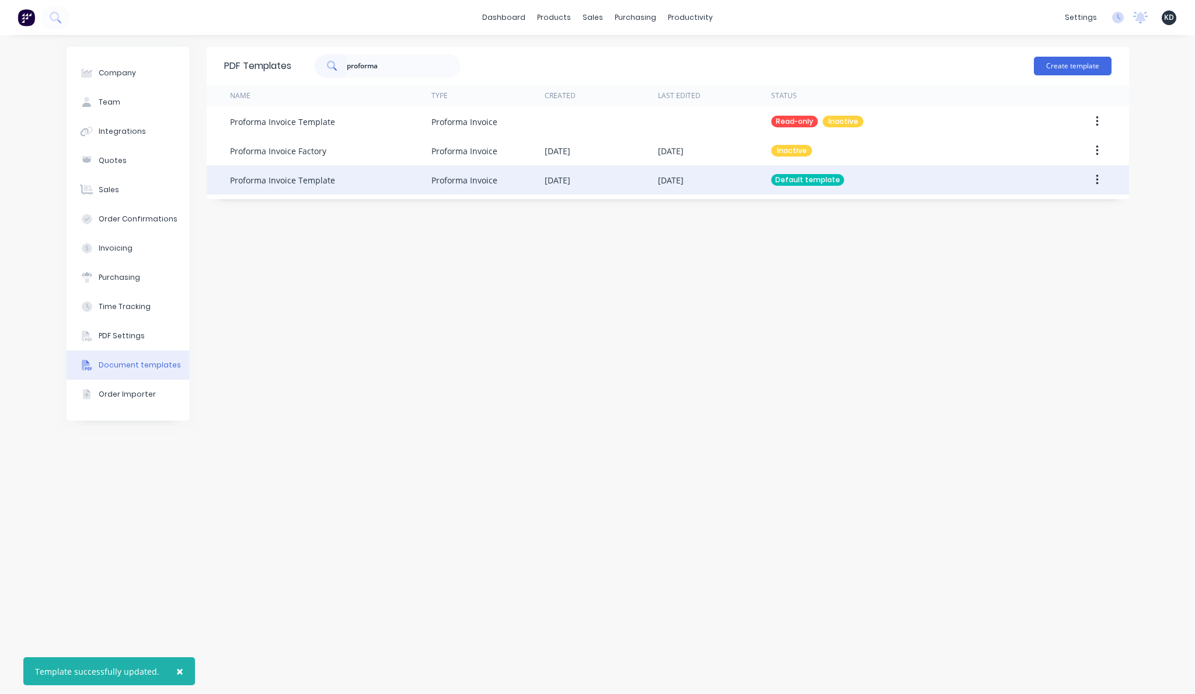
drag, startPoint x: 1097, startPoint y: 176, endPoint x: 1091, endPoint y: 193, distance: 17.4
click at [1098, 176] on icon "button" at bounding box center [1097, 180] width 2 height 11
click at [1073, 267] on div "PDF Templates proforma Create template Name Type Created Last Edited Status Pro…" at bounding box center [668, 364] width 922 height 635
click at [1095, 187] on button "button" at bounding box center [1097, 179] width 27 height 21
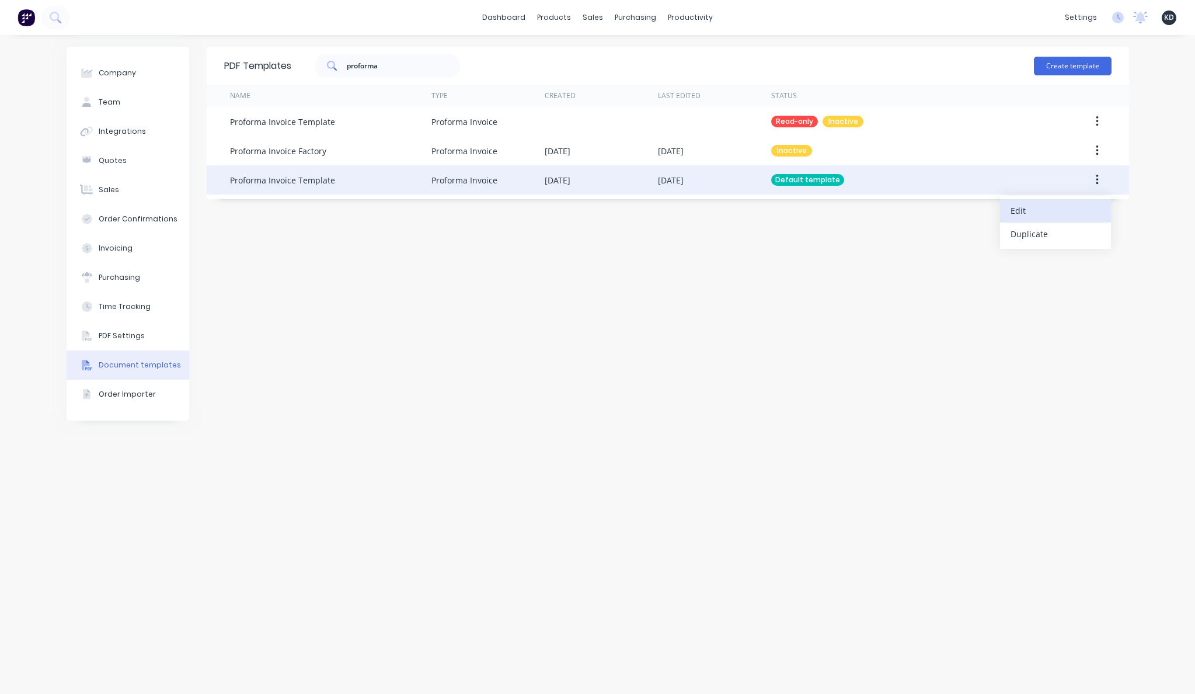
click at [1073, 202] on div "Edit" at bounding box center [1056, 210] width 90 height 17
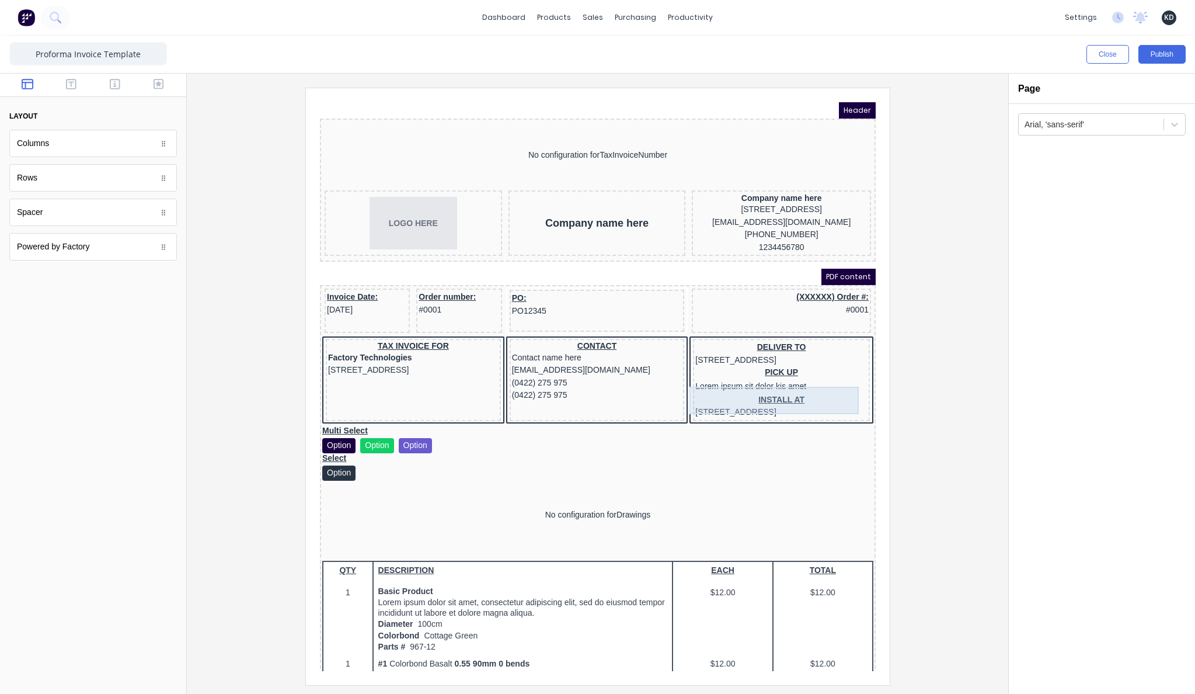
scroll to position [105, 0]
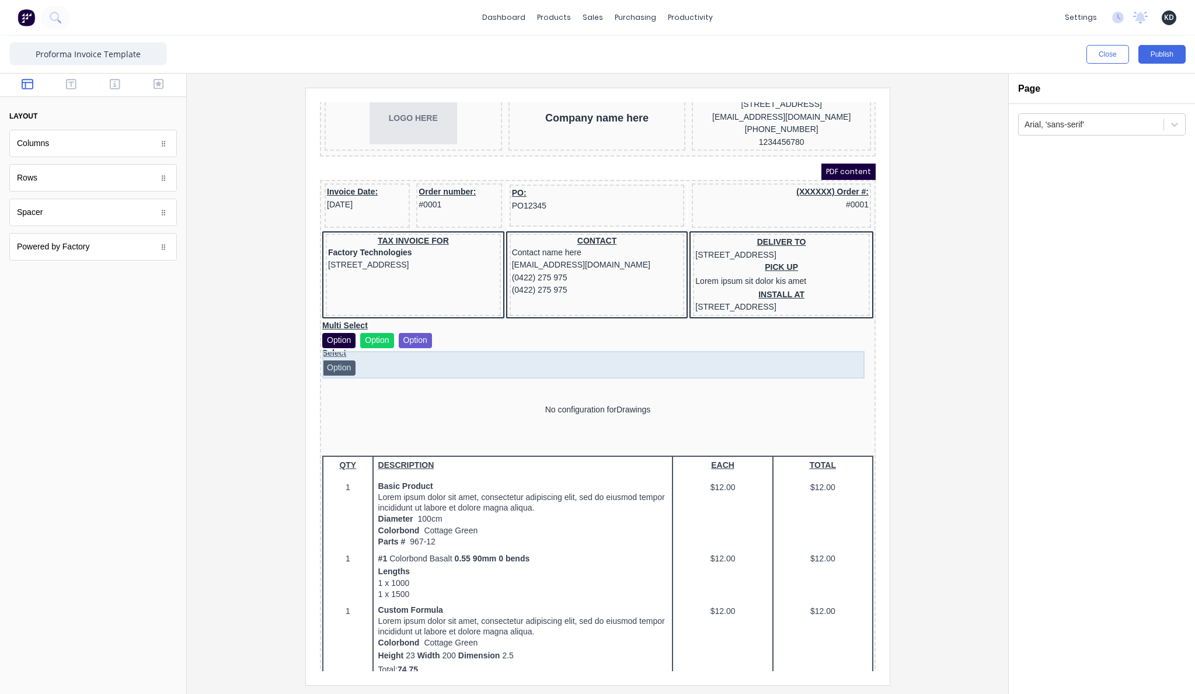
click at [740, 334] on div "Multi Select Option Option Option" at bounding box center [583, 320] width 551 height 27
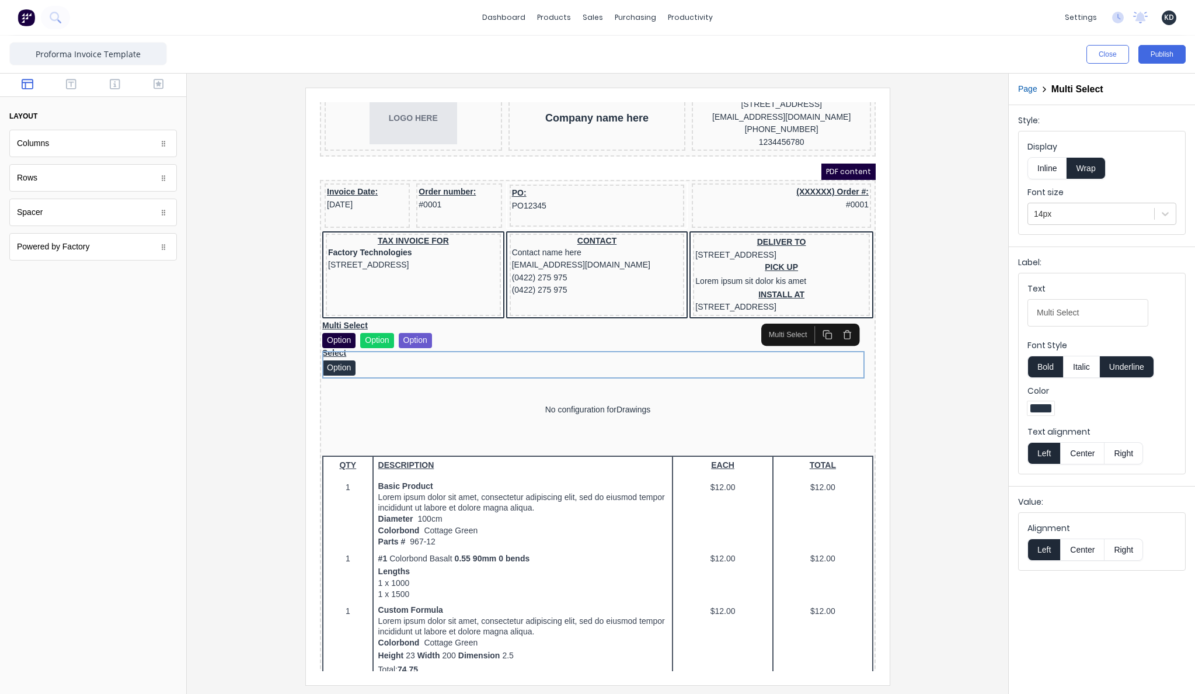
click at [837, 318] on icon "button" at bounding box center [833, 321] width 10 height 10
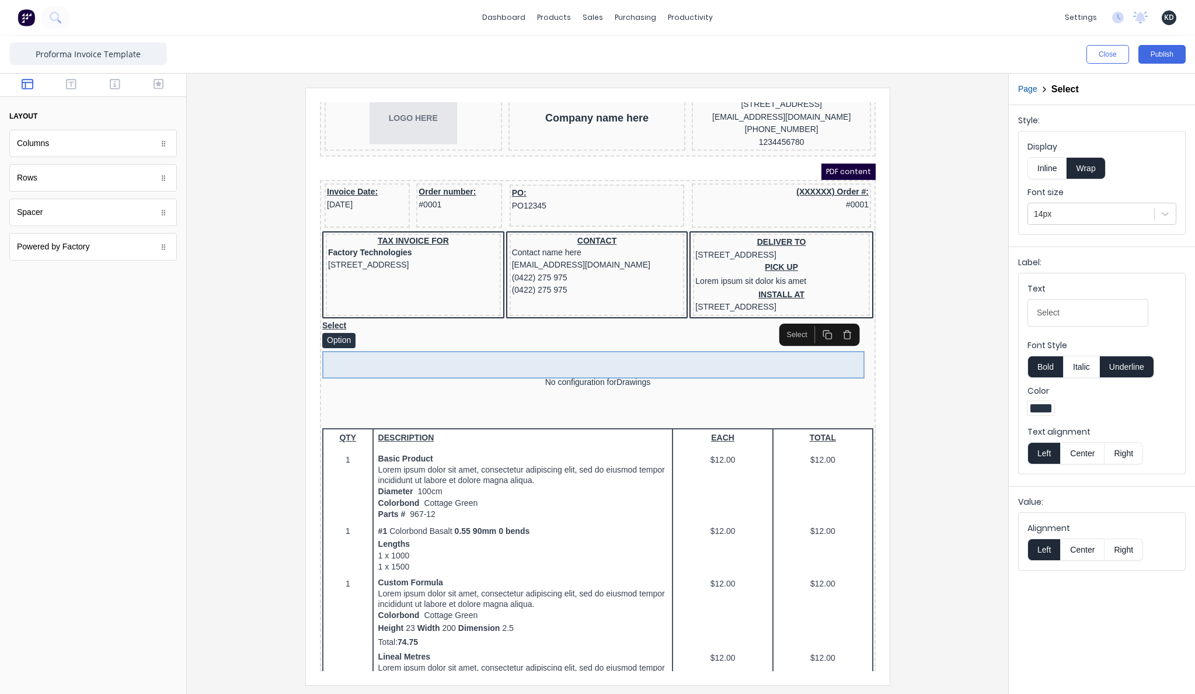
click at [822, 334] on div "Select Option" at bounding box center [583, 320] width 551 height 27
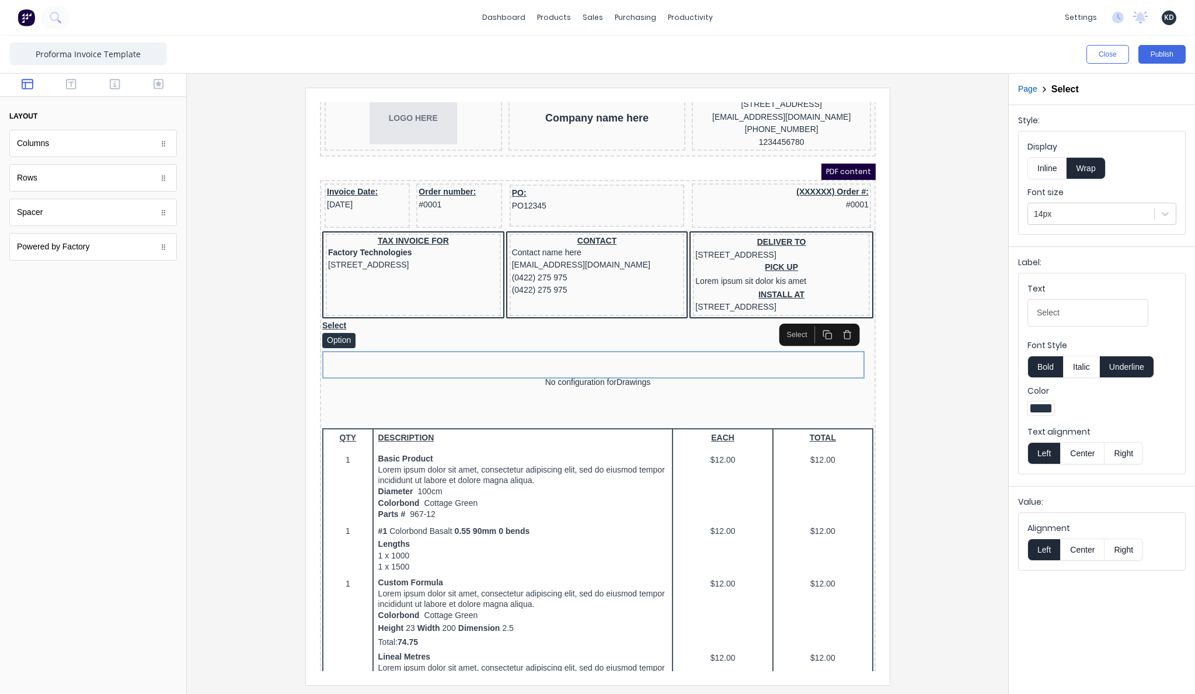
click at [828, 326] on button "button" at bounding box center [833, 321] width 20 height 18
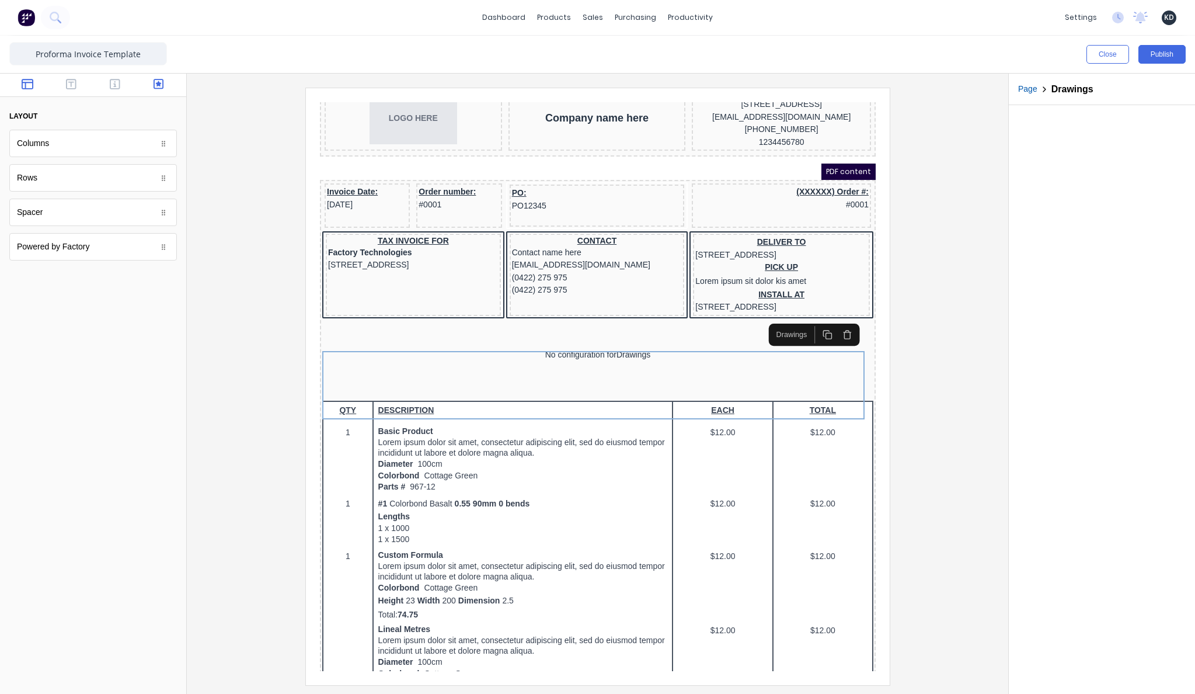
click at [159, 85] on icon "button" at bounding box center [159, 84] width 11 height 11
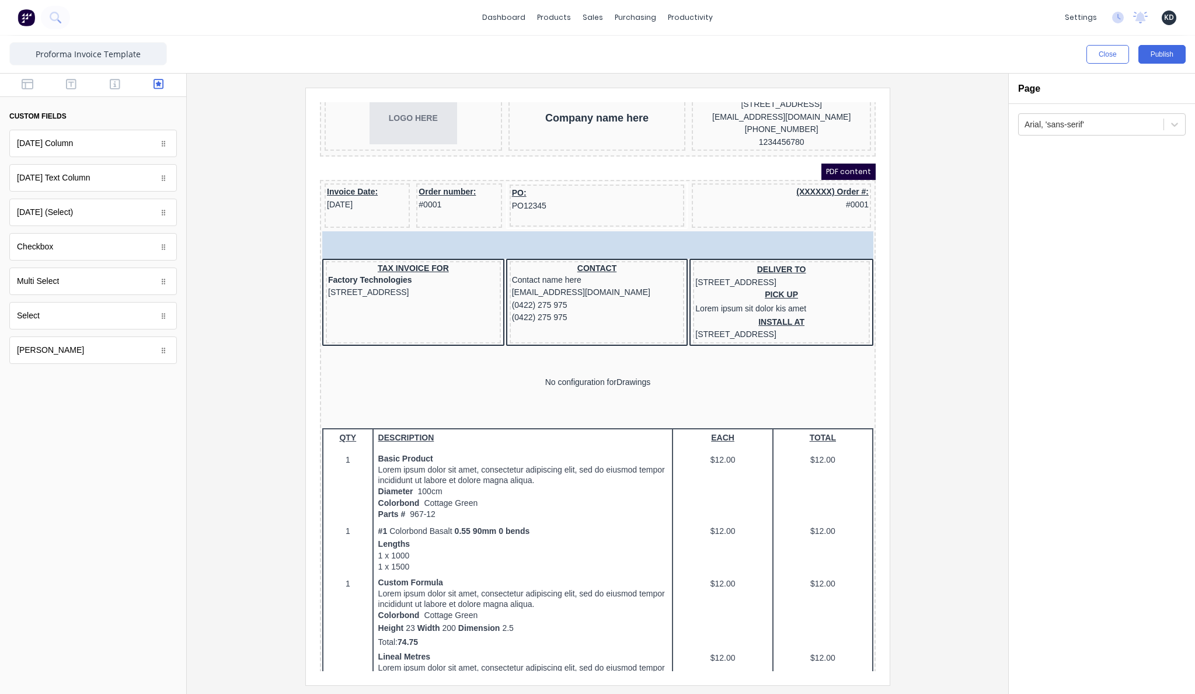
scroll to position [92, 0]
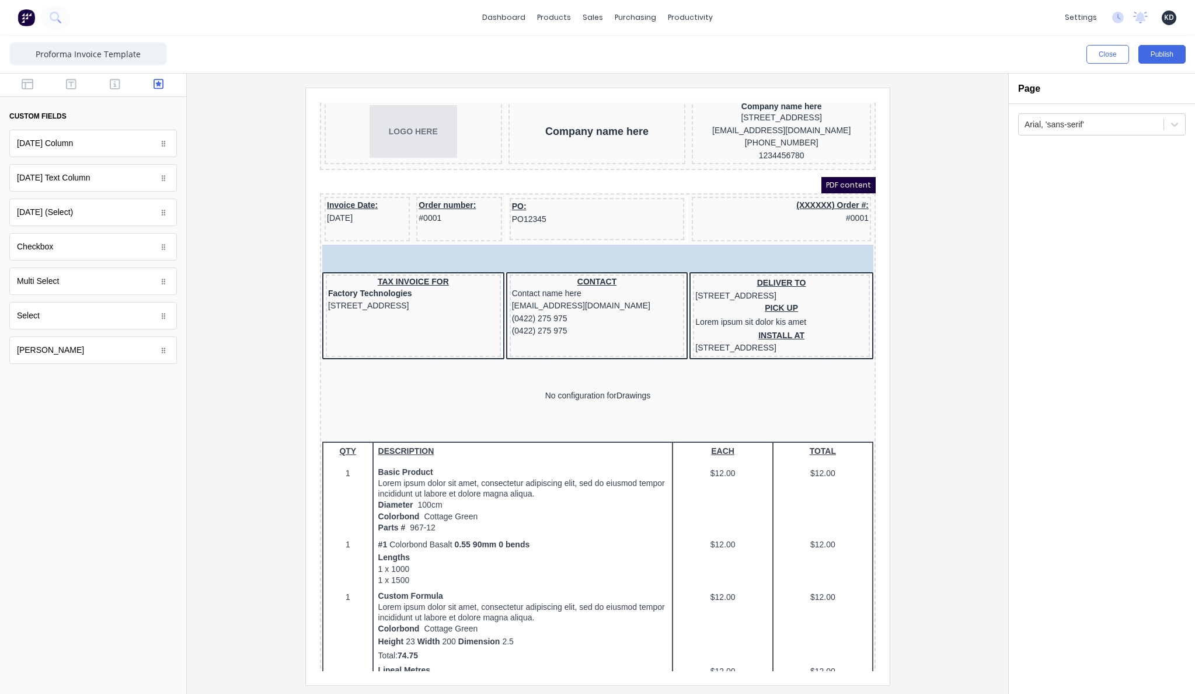
drag, startPoint x: 95, startPoint y: 319, endPoint x: 473, endPoint y: 266, distance: 381.9
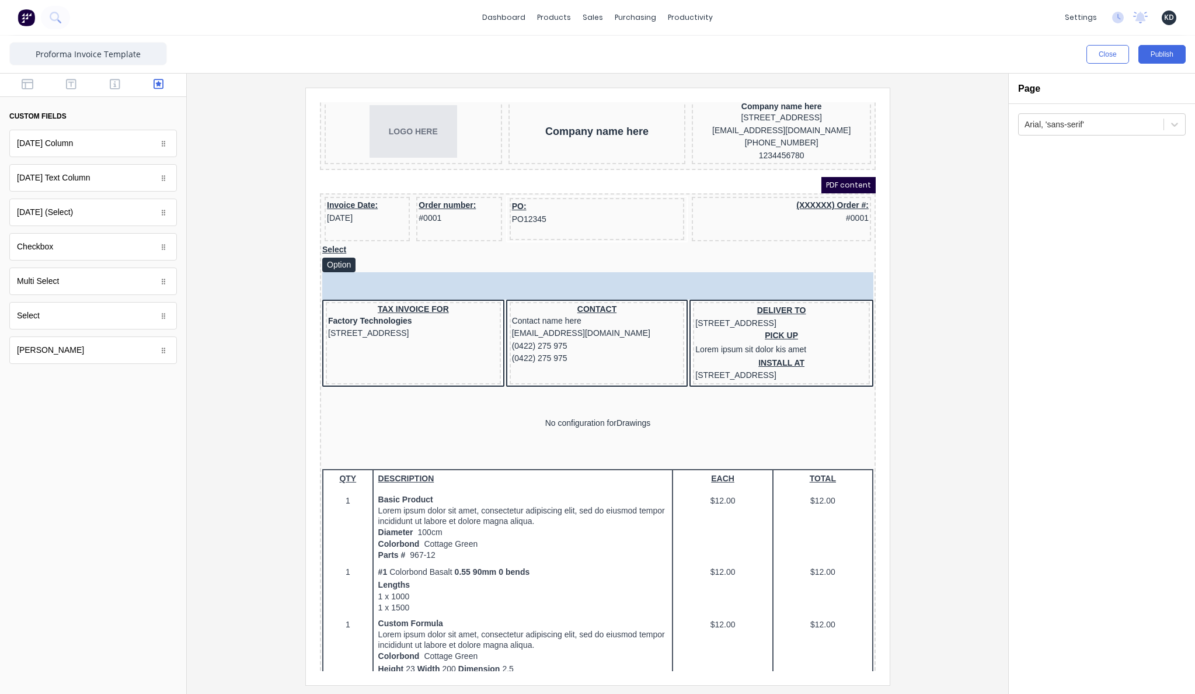
drag, startPoint x: 137, startPoint y: 305, endPoint x: 104, endPoint y: 309, distance: 32.9
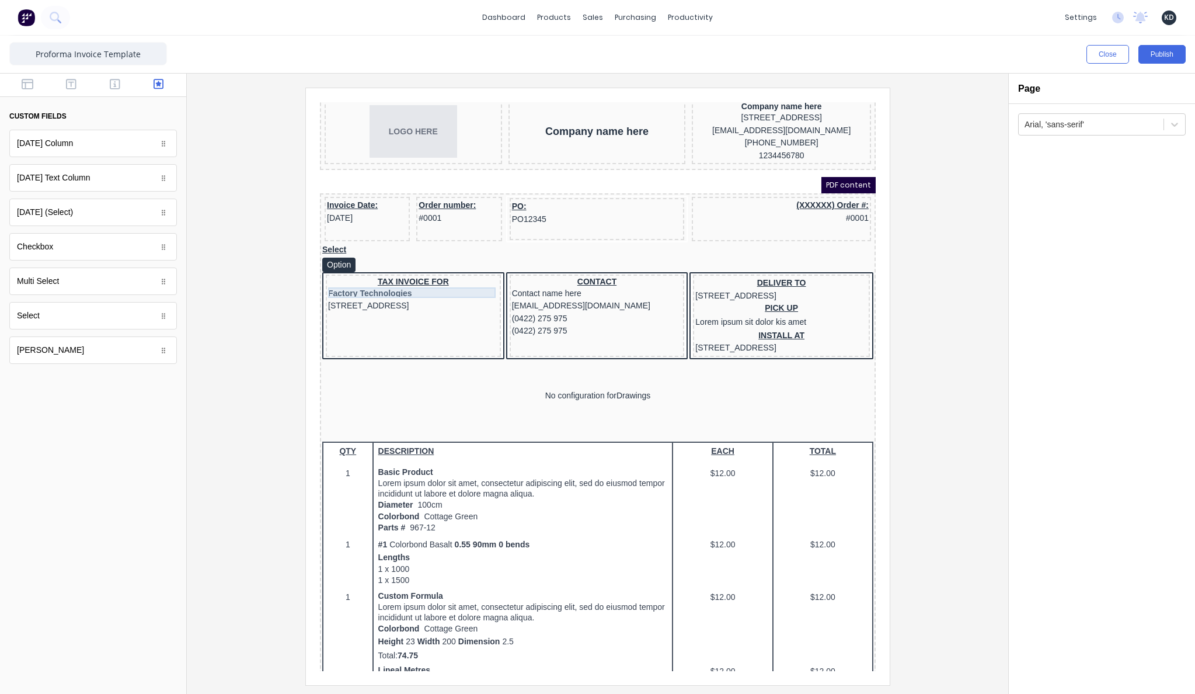
drag, startPoint x: 389, startPoint y: 373, endPoint x: 450, endPoint y: 274, distance: 116.2
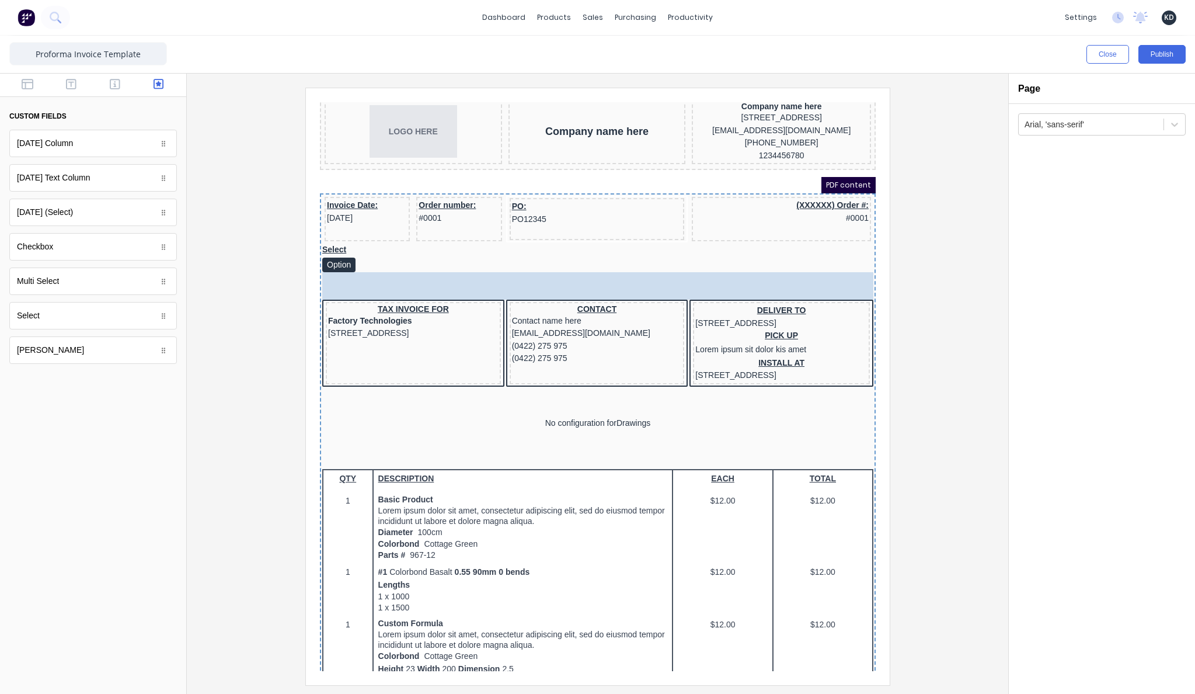
drag, startPoint x: 46, startPoint y: 285, endPoint x: 499, endPoint y: 273, distance: 453.2
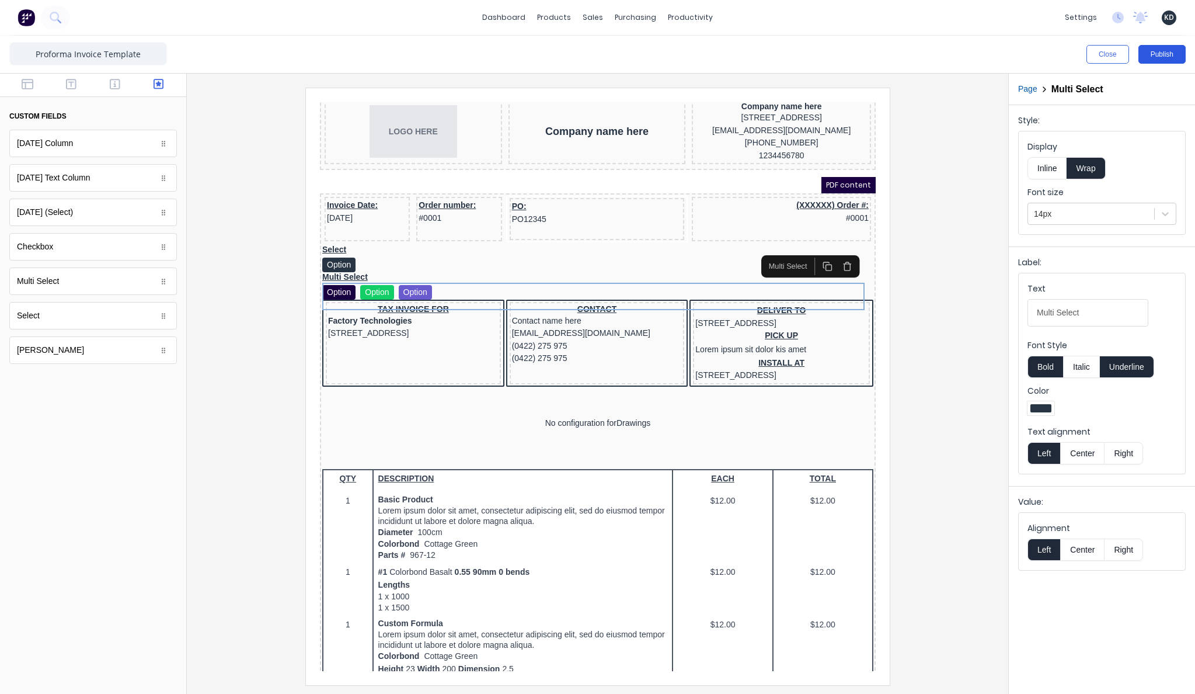
click at [1173, 48] on button "Publish" at bounding box center [1161, 54] width 47 height 19
